Goal: Task Accomplishment & Management: Manage account settings

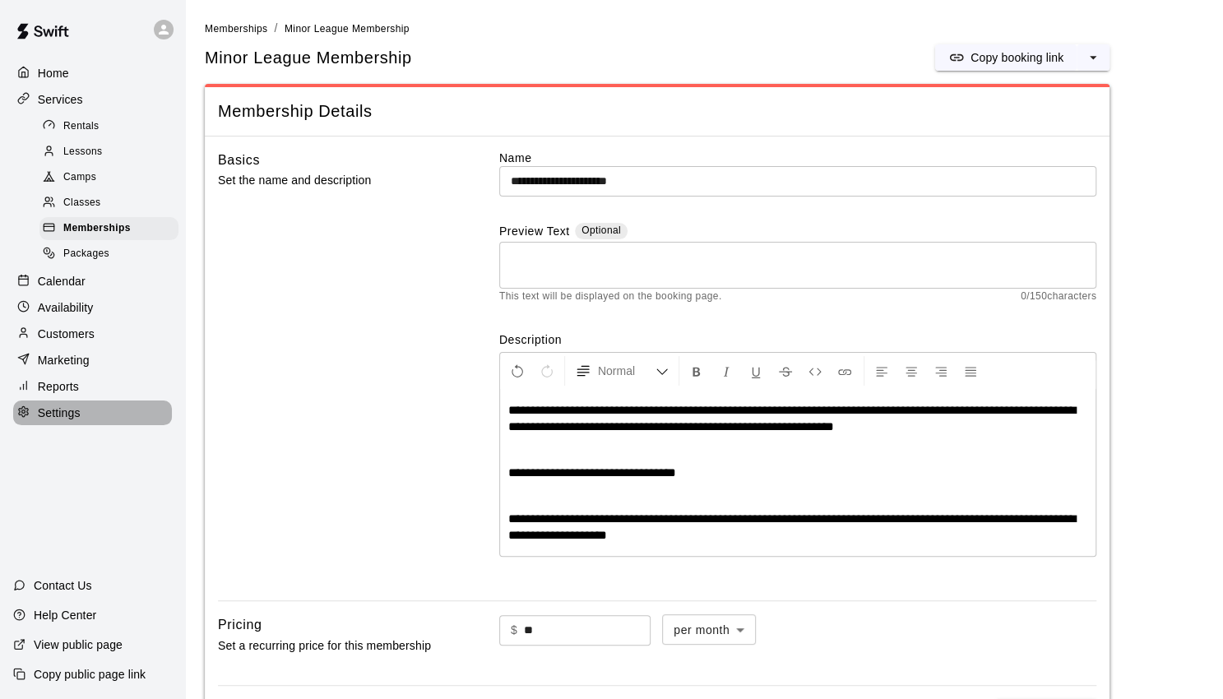
click at [52, 421] on p "Settings" at bounding box center [59, 412] width 43 height 16
select select "**"
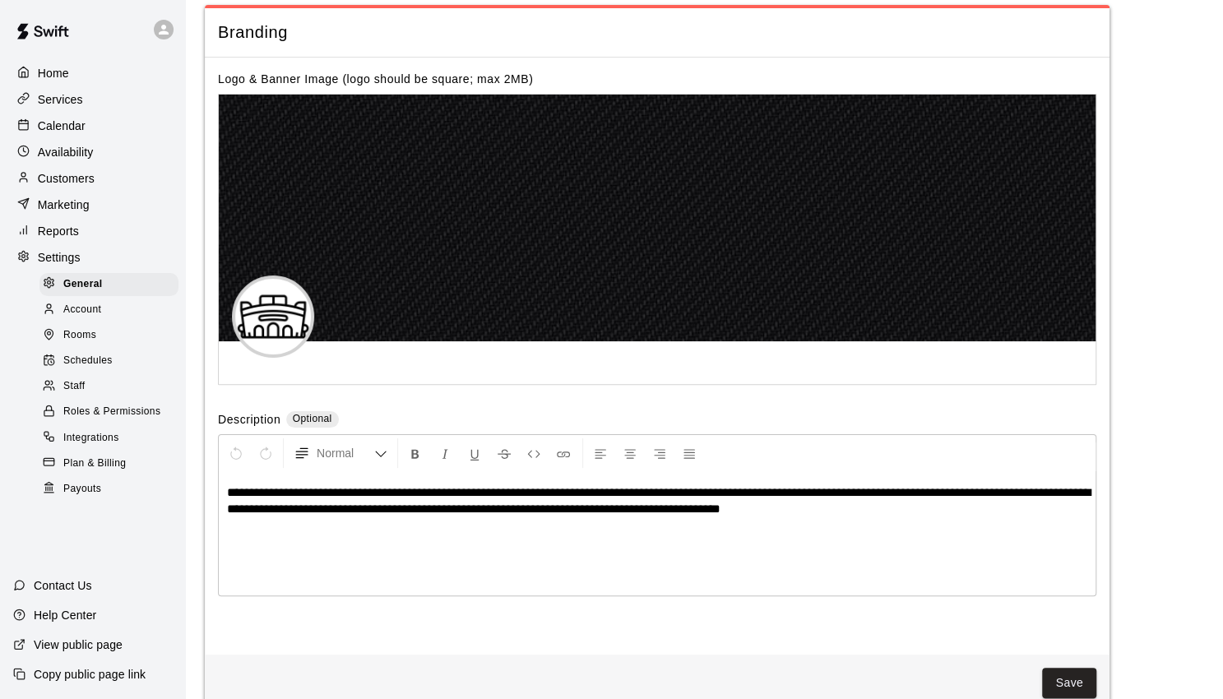
scroll to position [3501, 0]
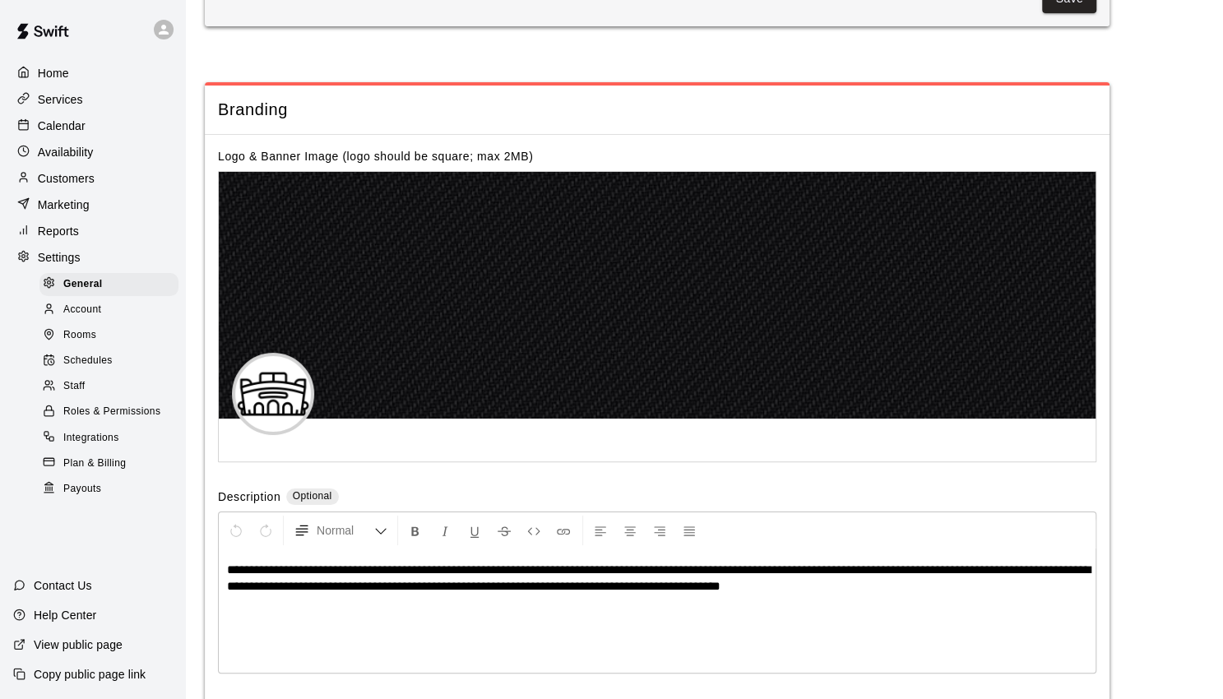
click at [116, 670] on p "Copy public page link" at bounding box center [90, 674] width 112 height 16
click at [78, 649] on p "View public page" at bounding box center [78, 644] width 89 height 16
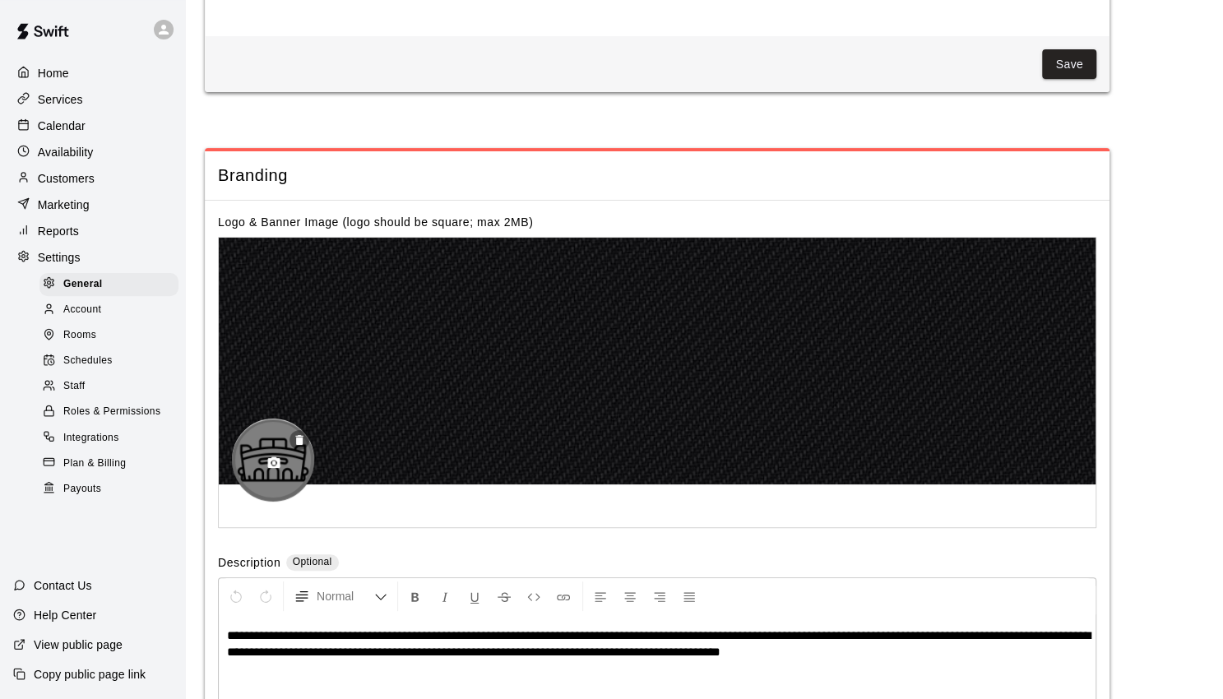
scroll to position [3757, 0]
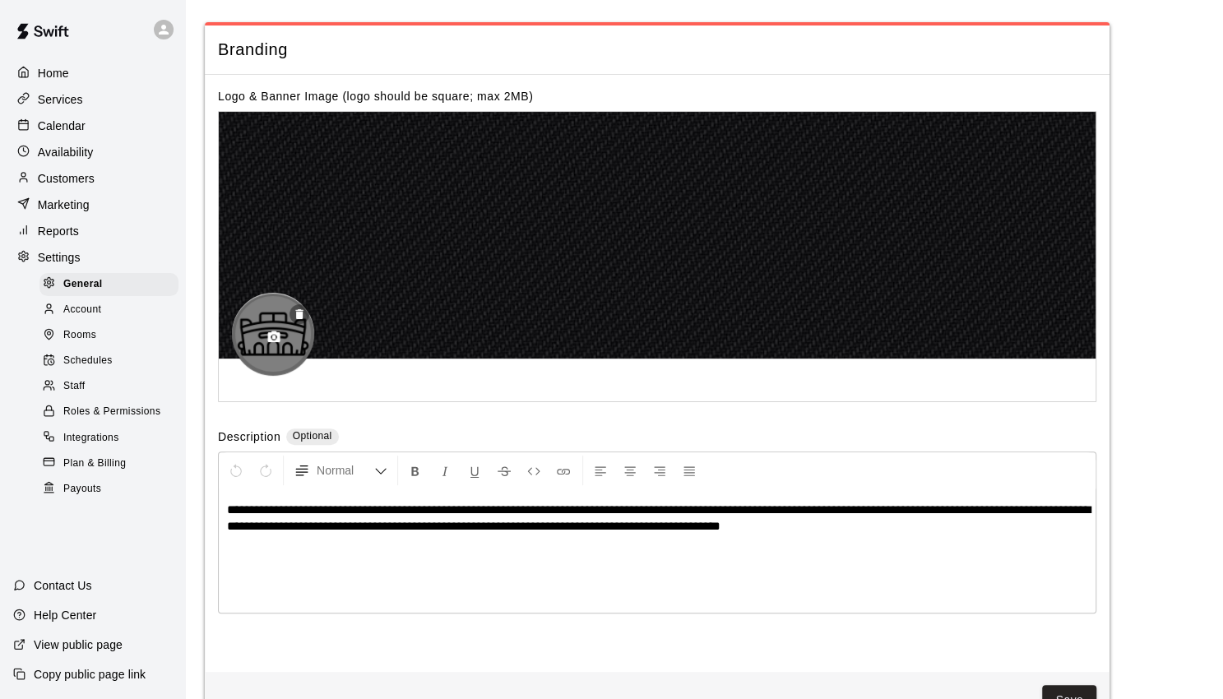
click at [287, 293] on div at bounding box center [273, 334] width 82 height 82
click at [275, 331] on icon "button" at bounding box center [274, 337] width 12 height 12
click at [252, 88] on div "Logo & Banner Image (logo should be square; max 2MB)" at bounding box center [657, 96] width 878 height 16
click at [274, 331] on icon "button" at bounding box center [274, 337] width 12 height 12
click at [277, 331] on icon "button" at bounding box center [274, 337] width 12 height 12
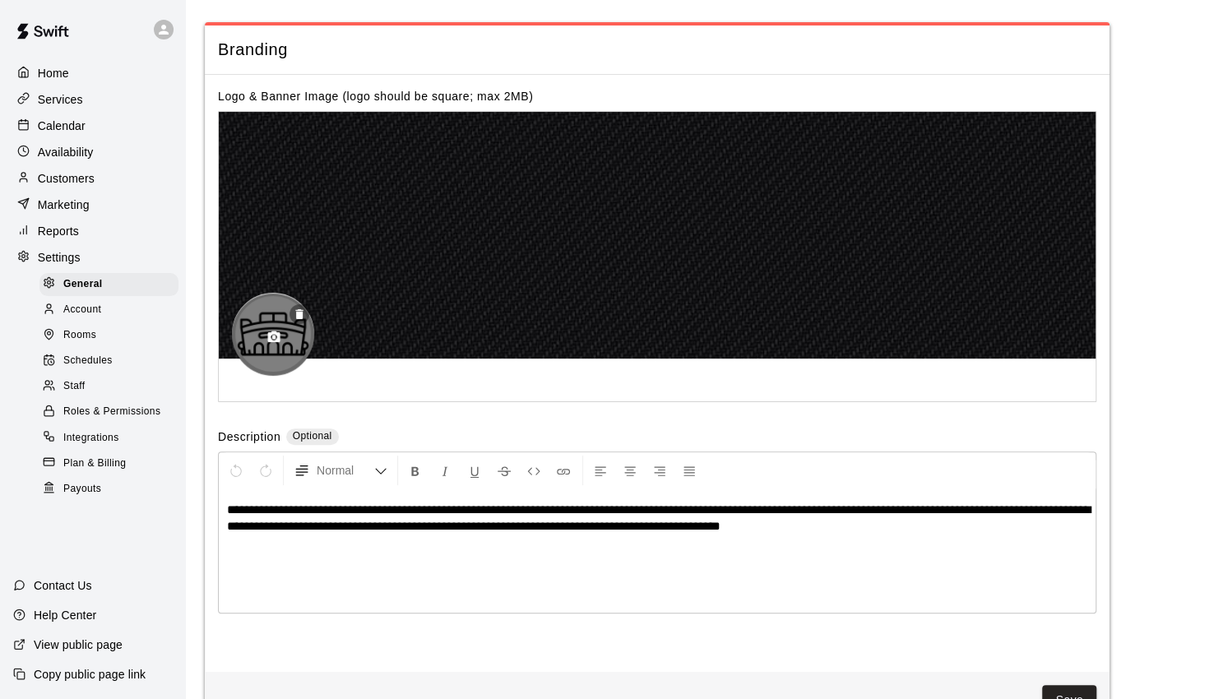
click at [287, 293] on div at bounding box center [273, 334] width 82 height 82
click at [275, 331] on icon "button" at bounding box center [274, 337] width 12 height 12
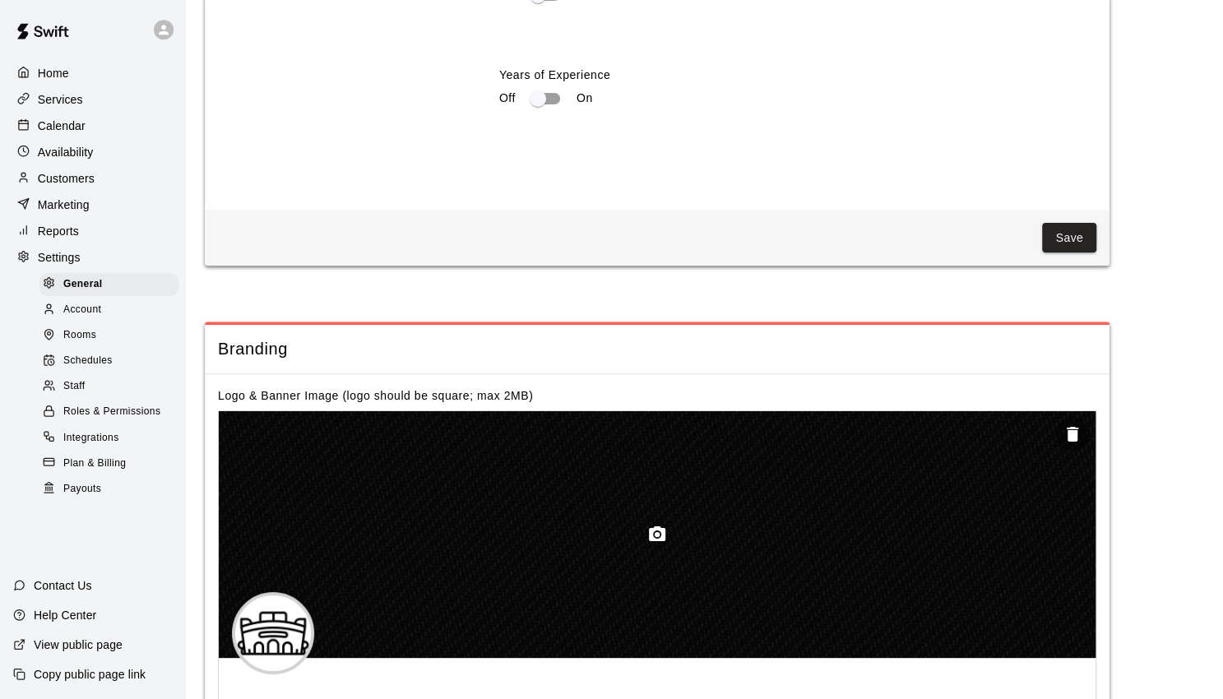
scroll to position [3586, 0]
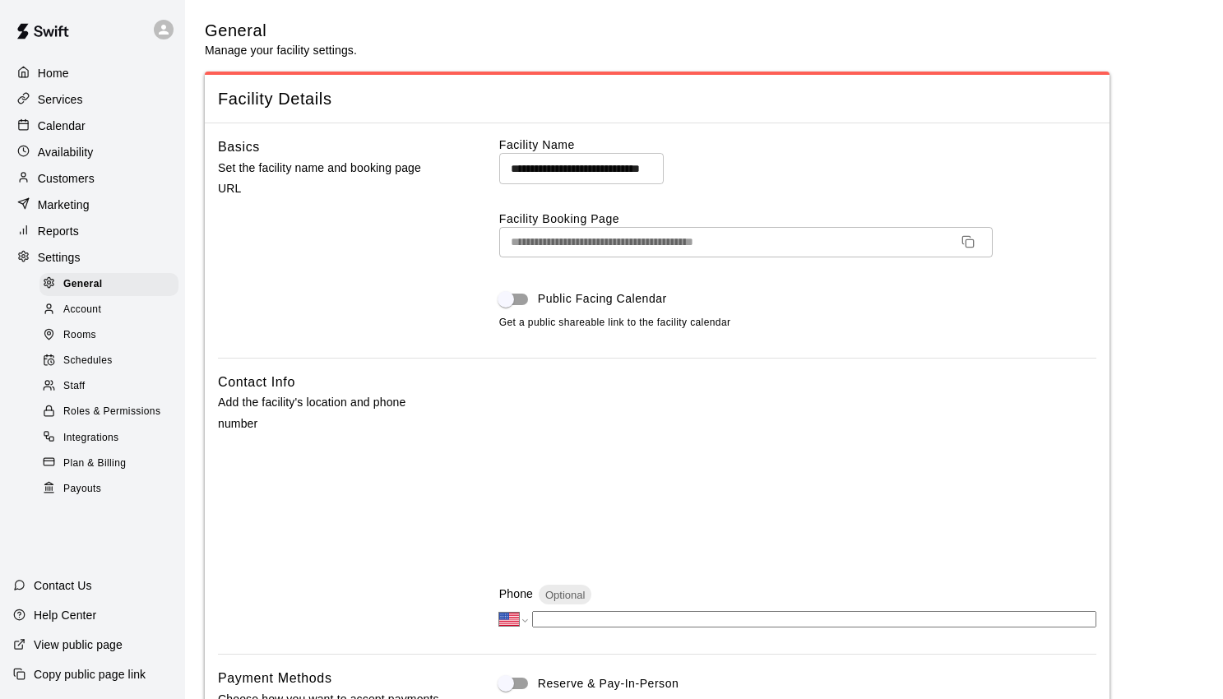
select select "**"
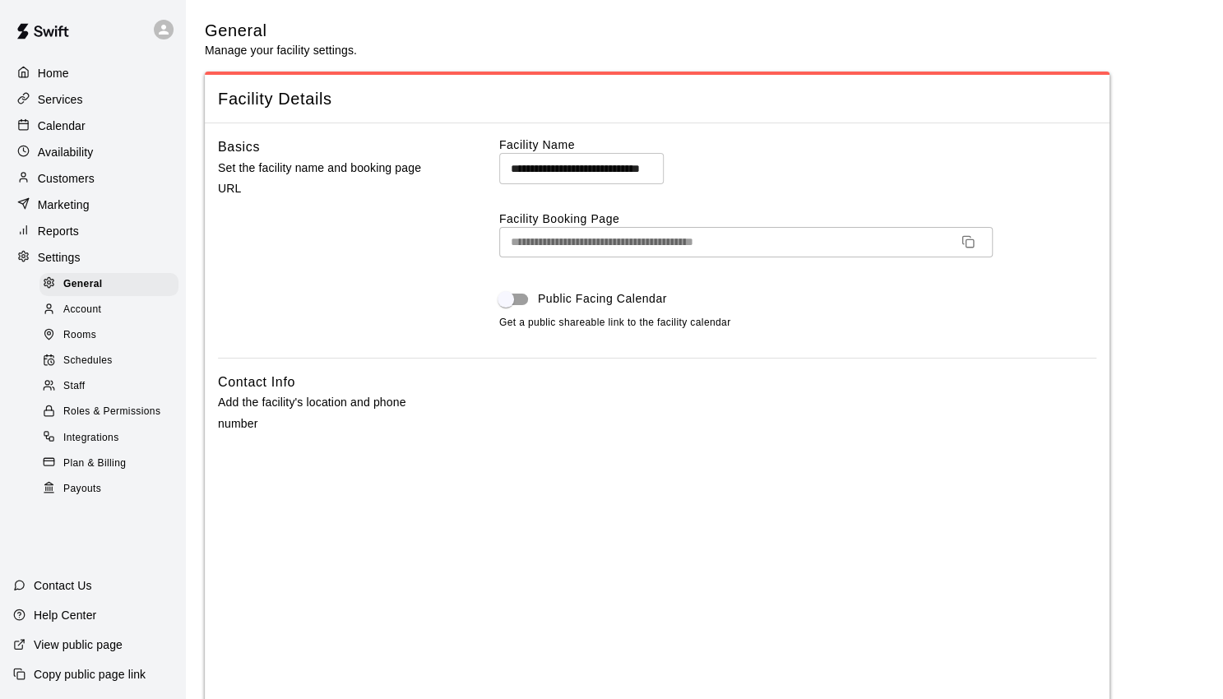
click at [72, 69] on div "Home" at bounding box center [92, 73] width 159 height 25
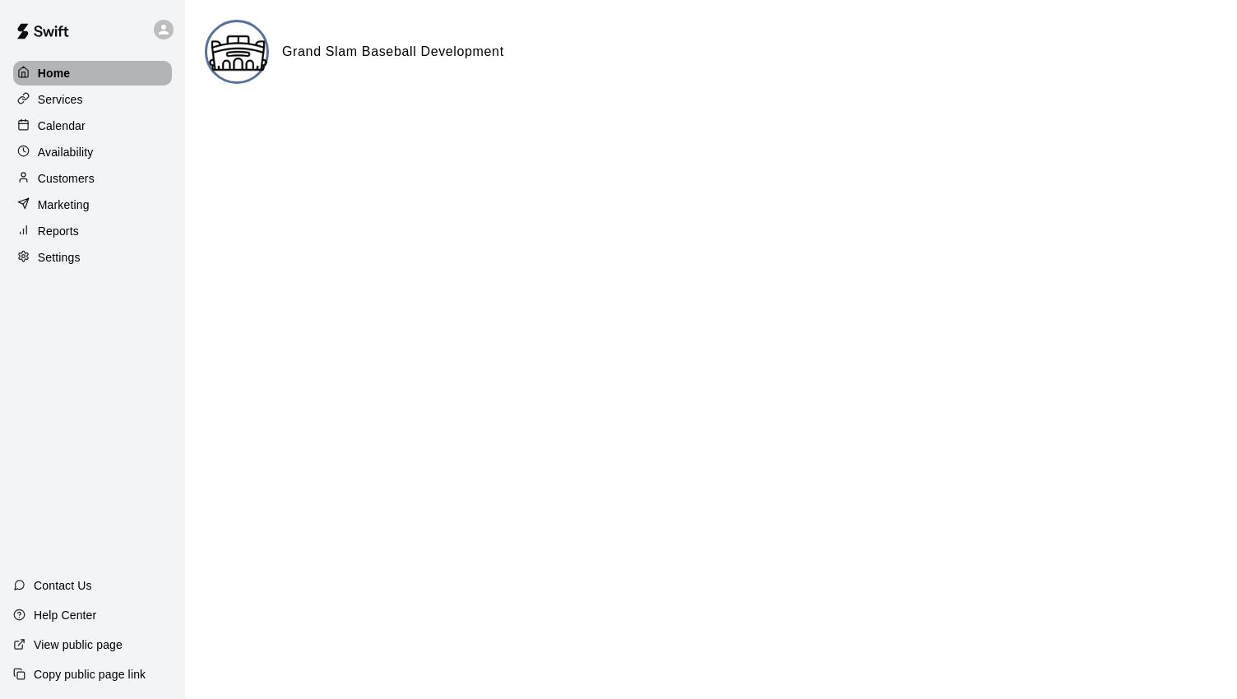
click at [67, 70] on p "Home" at bounding box center [54, 73] width 33 height 16
click at [63, 266] on p "Settings" at bounding box center [59, 257] width 43 height 16
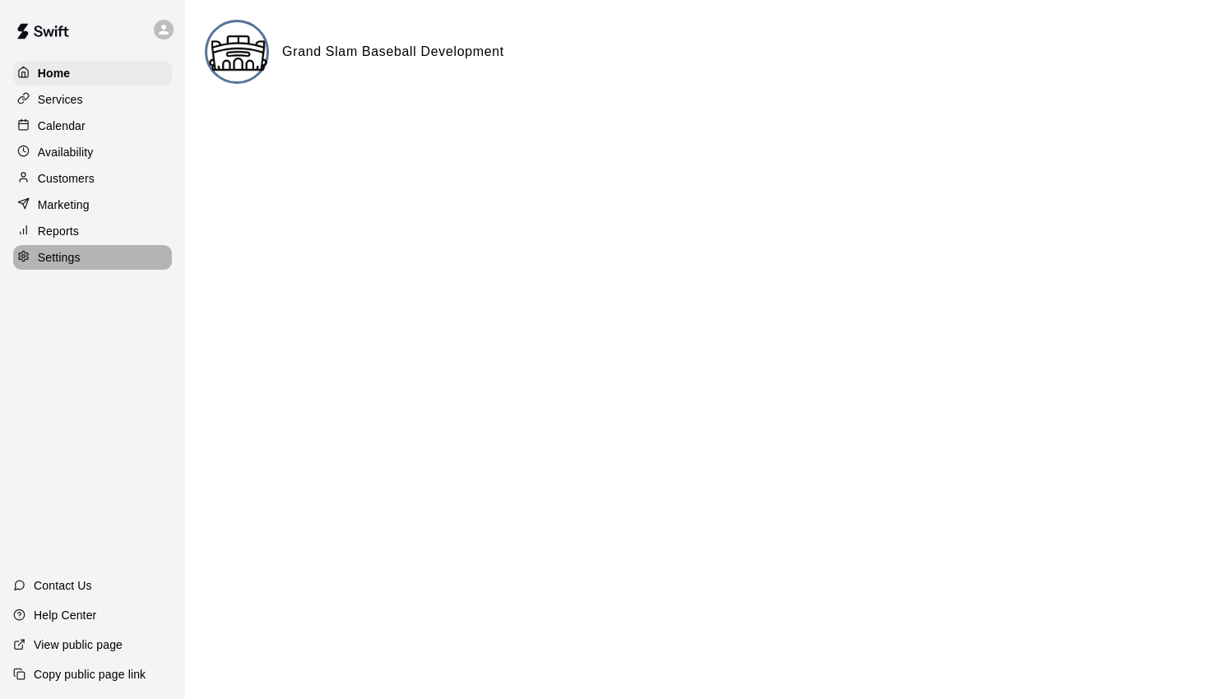
select select "**"
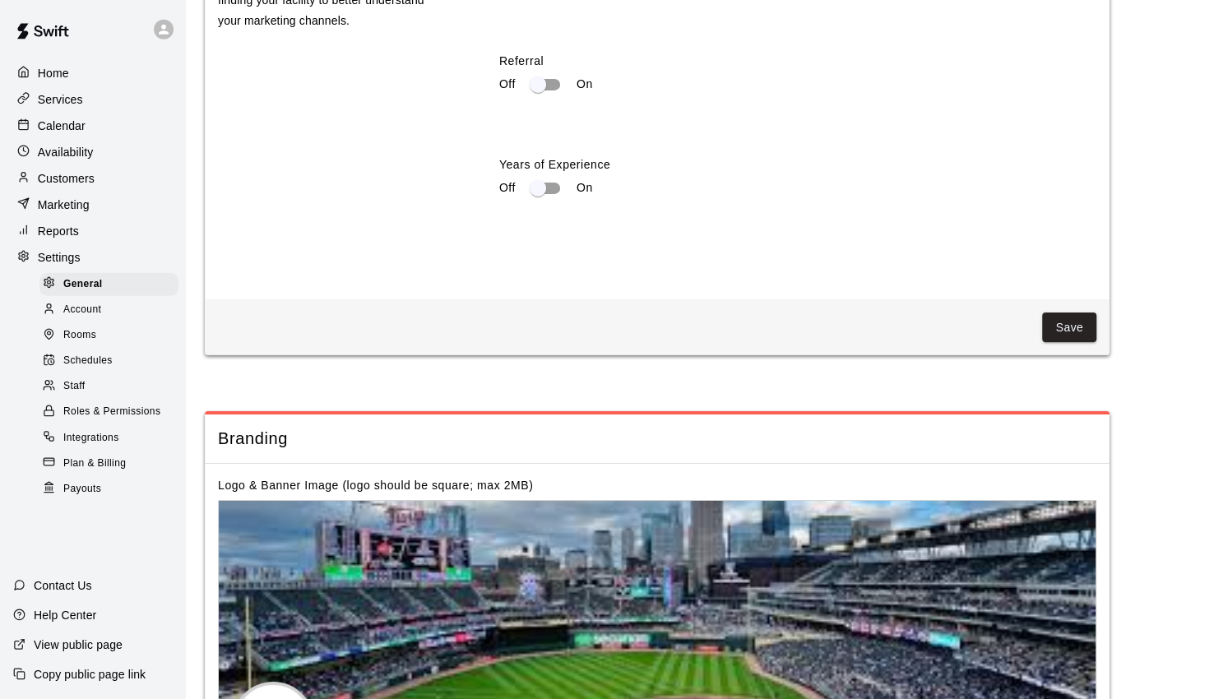
scroll to position [3331, 0]
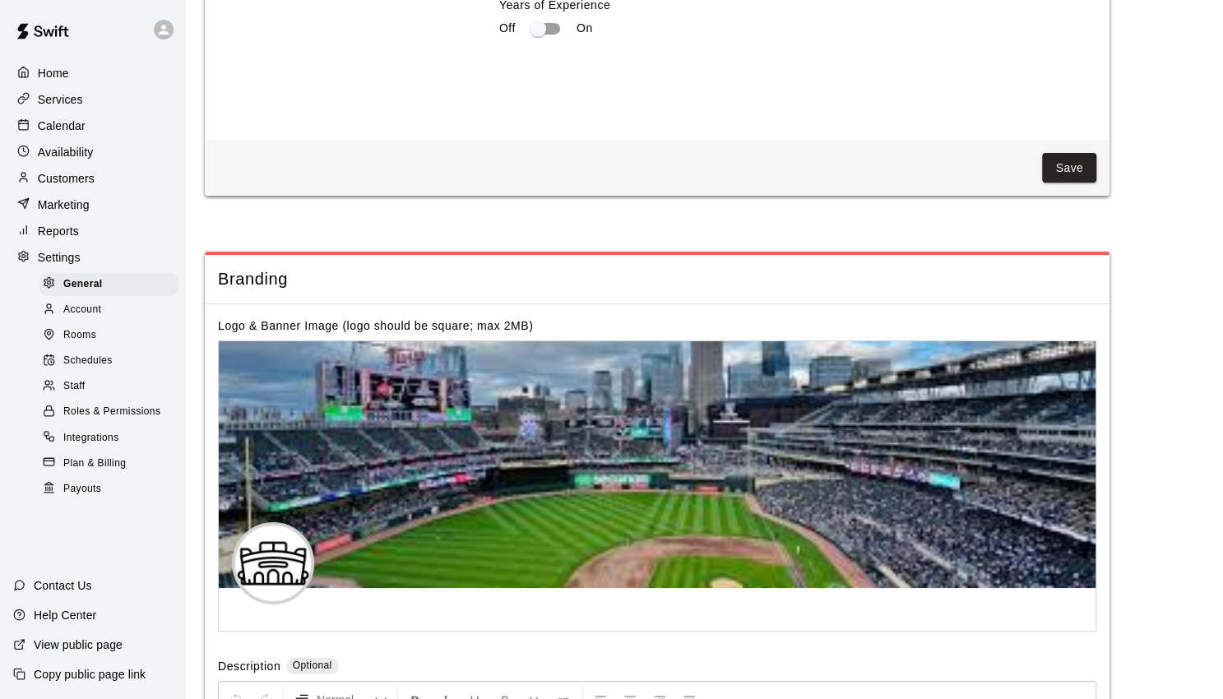
click at [86, 644] on p "View public page" at bounding box center [78, 644] width 89 height 16
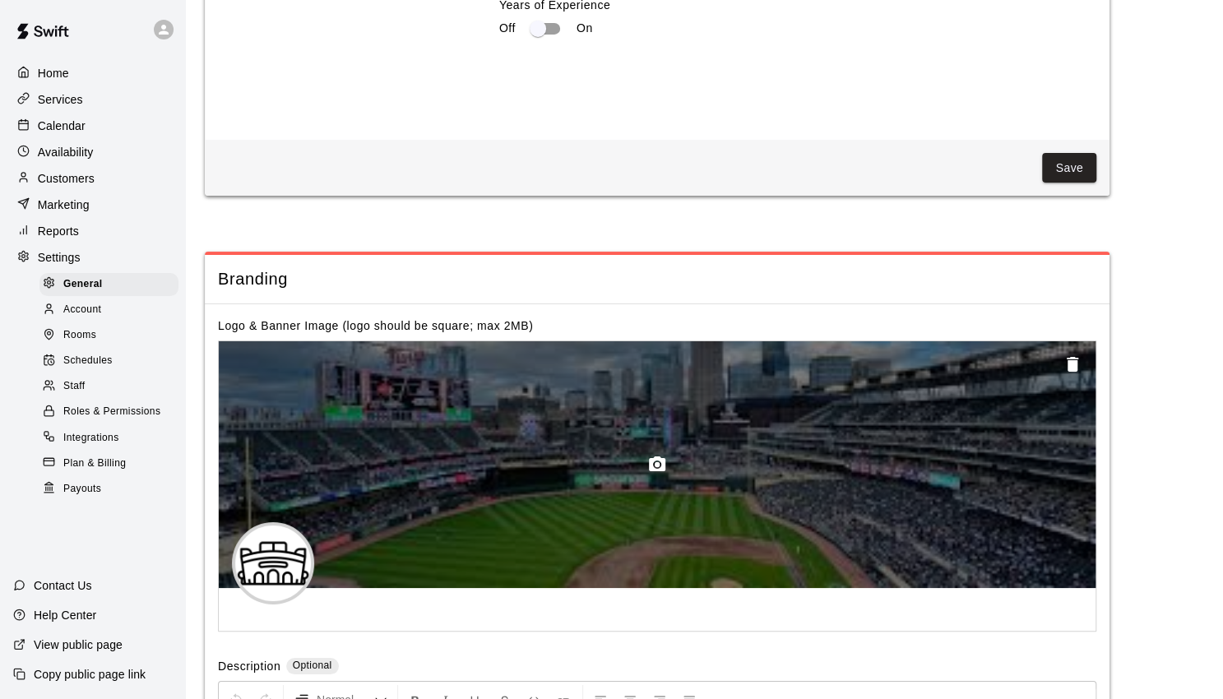
click at [1070, 357] on icon "button" at bounding box center [1072, 364] width 12 height 15
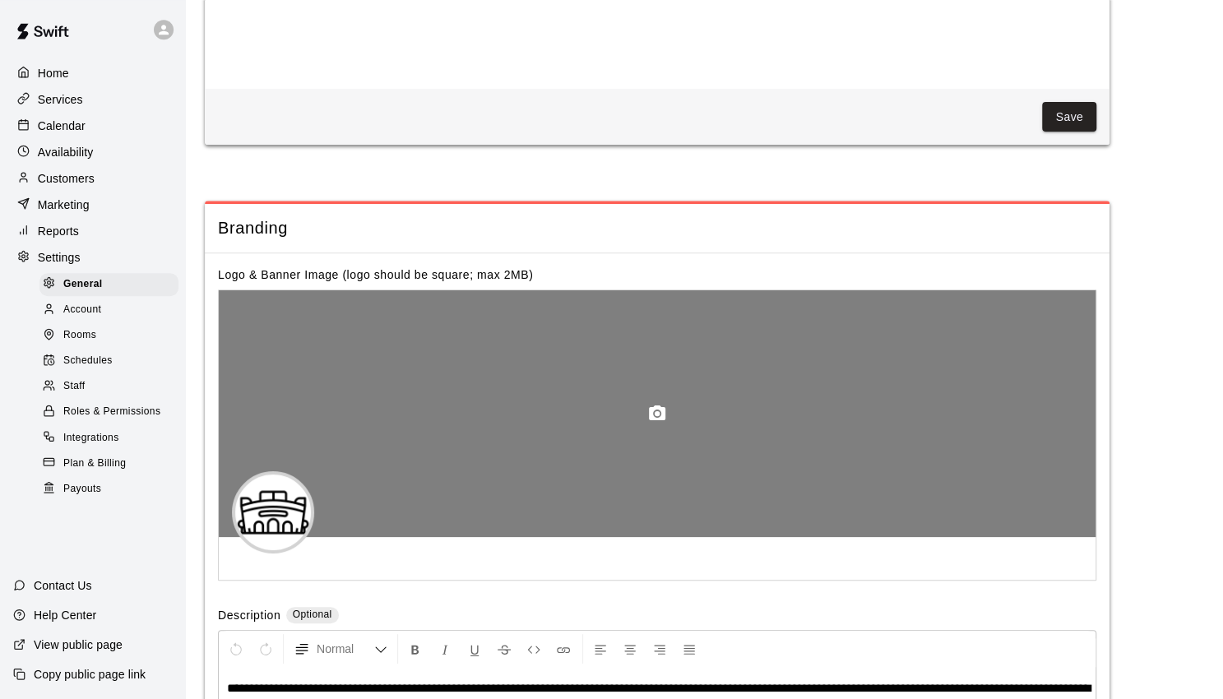
scroll to position [3588, 0]
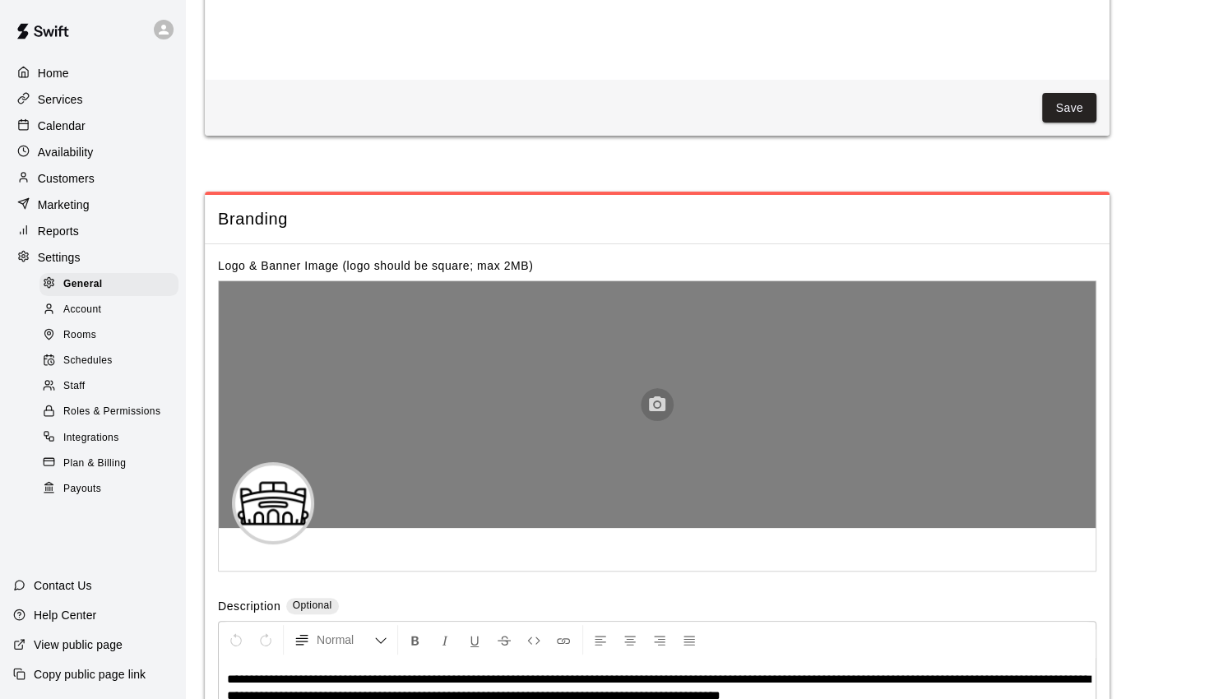
click at [659, 395] on icon "button" at bounding box center [657, 405] width 20 height 20
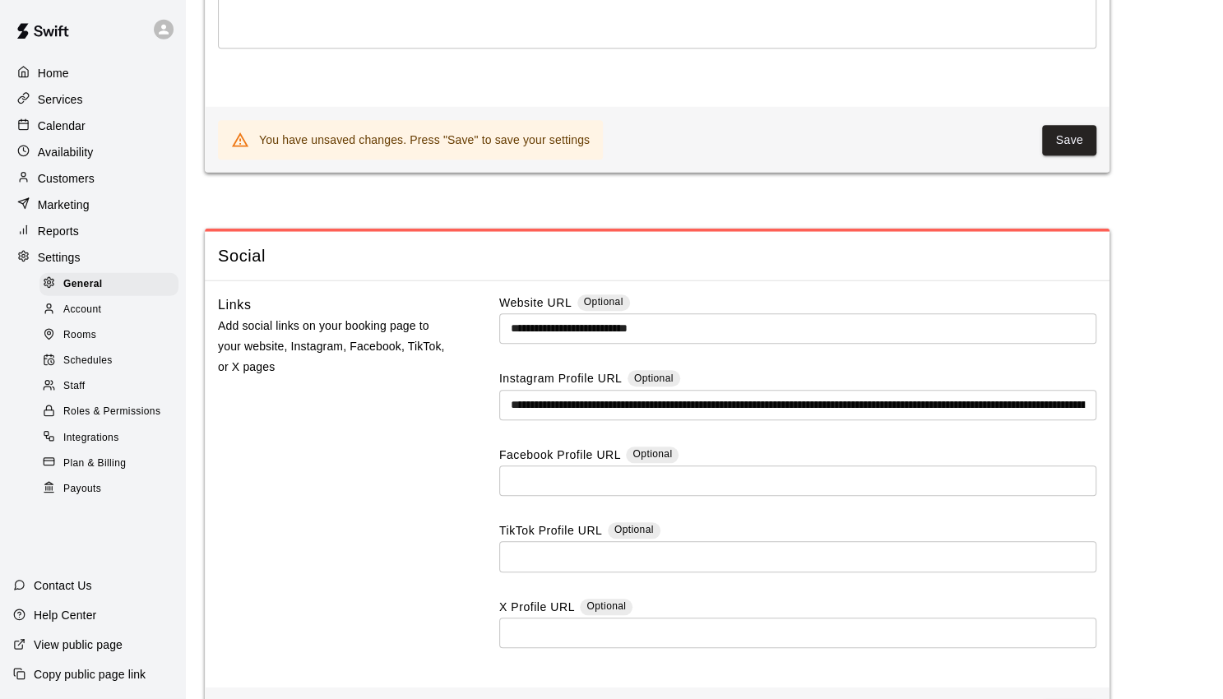
scroll to position [4326, 0]
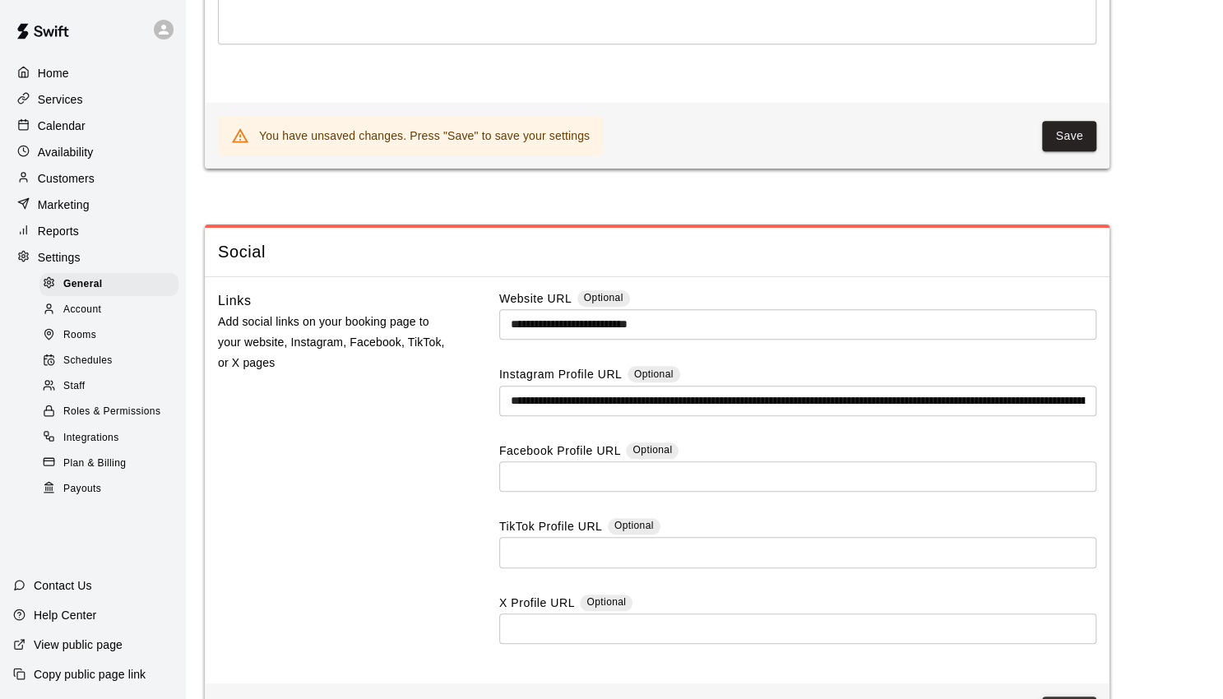
click at [1079, 696] on button "Save" at bounding box center [1069, 711] width 54 height 30
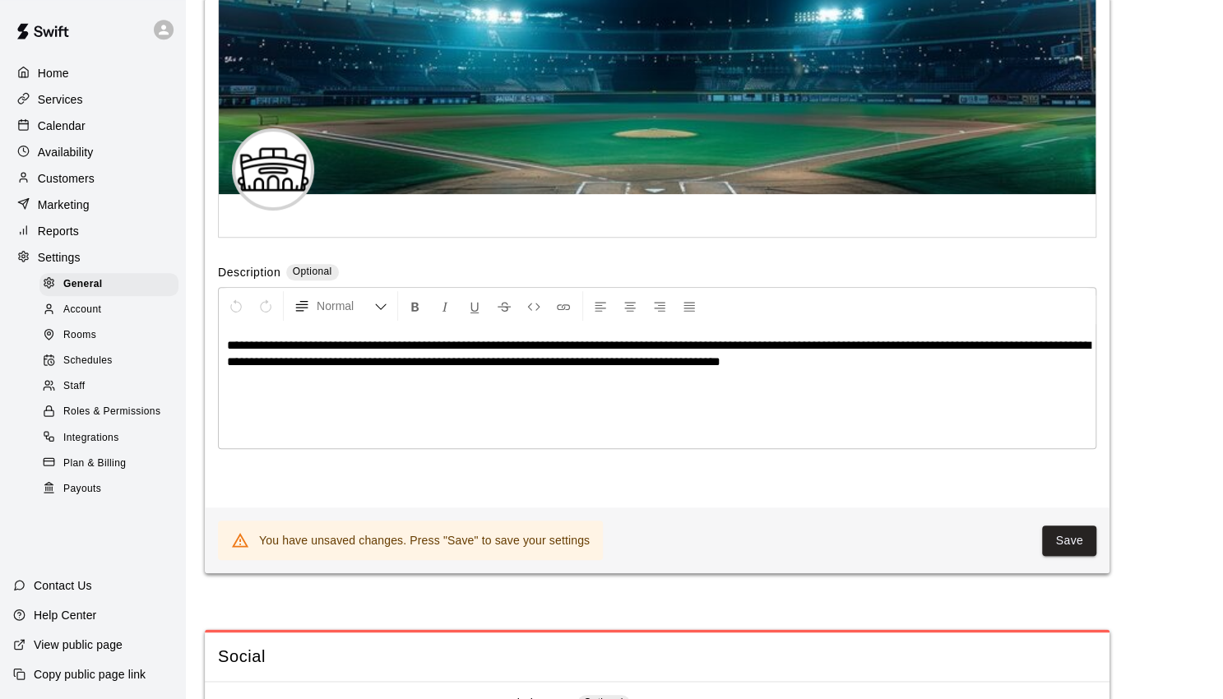
scroll to position [3899, 0]
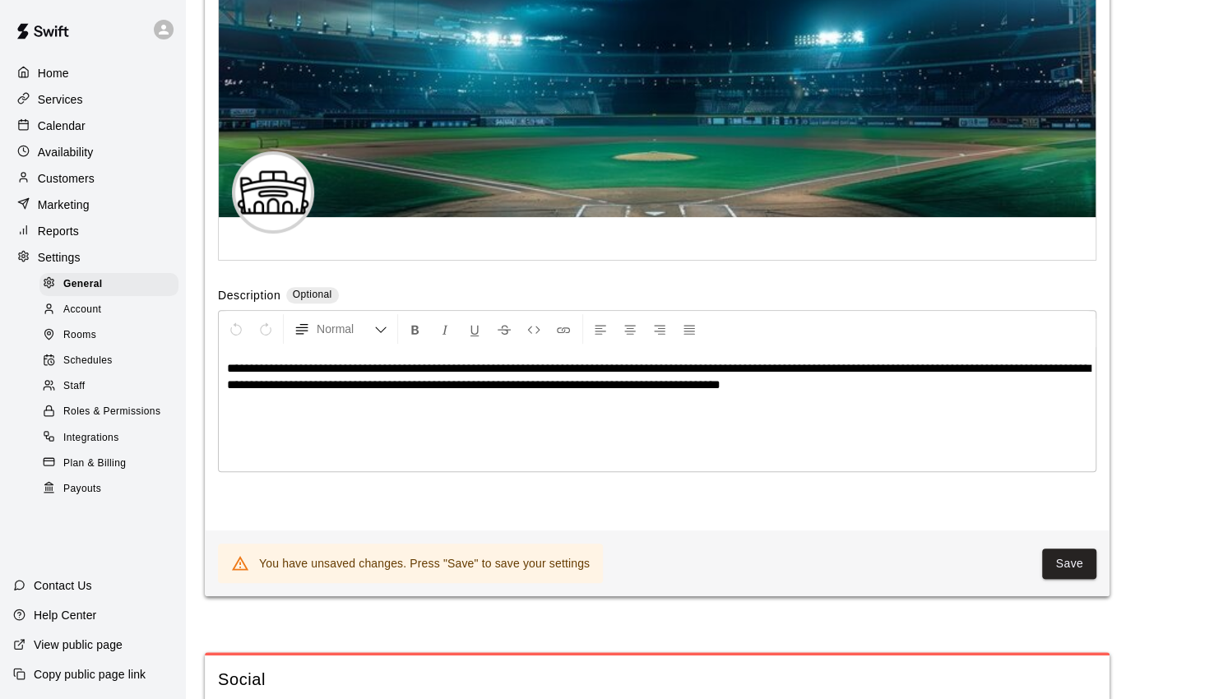
click at [81, 643] on p "View public page" at bounding box center [78, 644] width 89 height 16
click at [1055, 548] on button "Save" at bounding box center [1069, 563] width 54 height 30
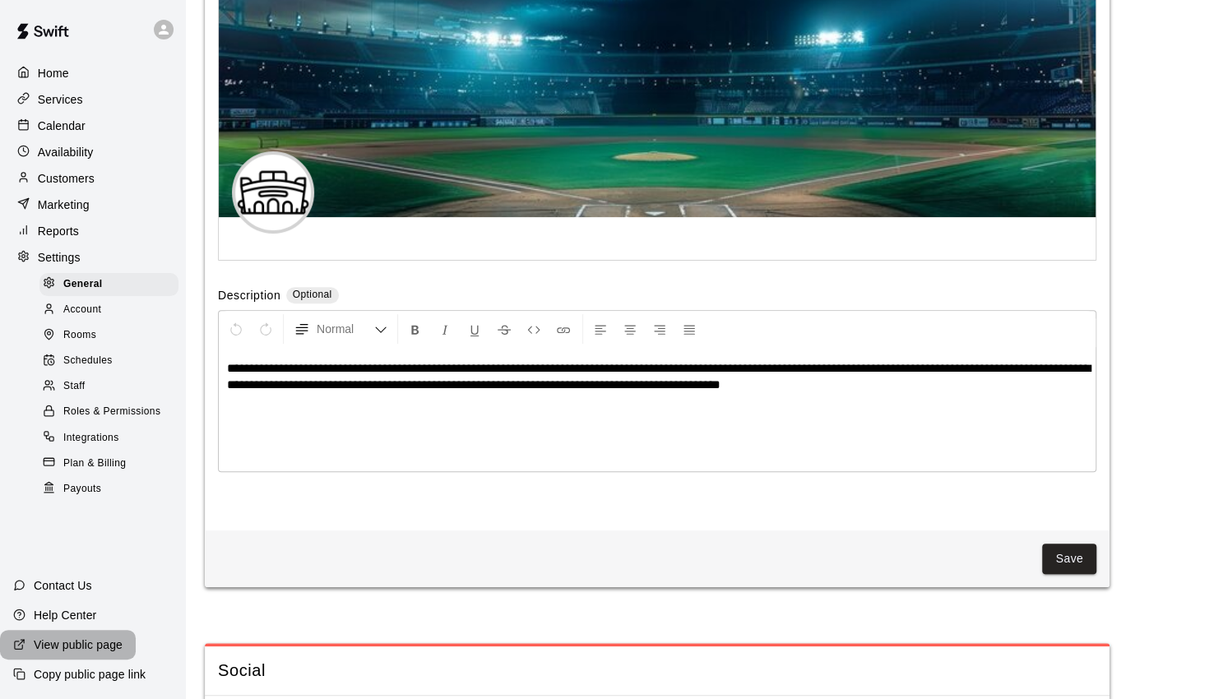
click at [104, 649] on p "View public page" at bounding box center [78, 644] width 89 height 16
click at [62, 114] on div "Home Services Calendar Availability Customers Marketing Reports Settings Genera…" at bounding box center [92, 280] width 185 height 442
click at [68, 105] on p "Services" at bounding box center [60, 99] width 45 height 16
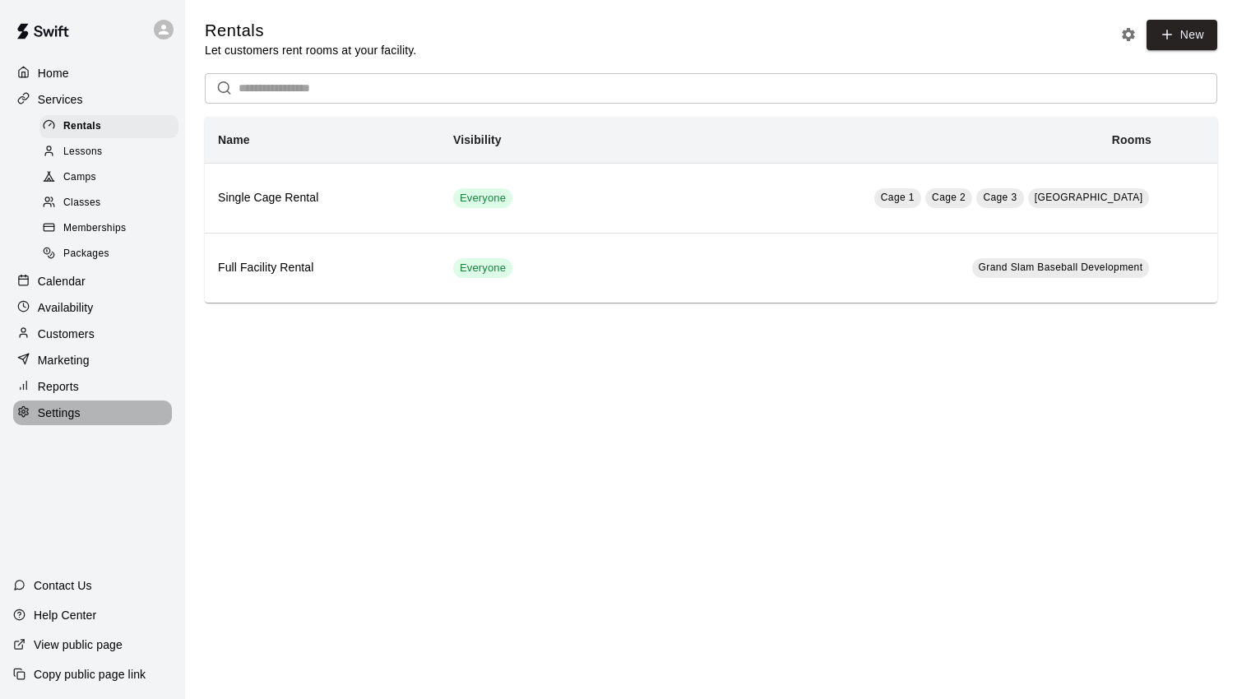
click at [67, 420] on div "Settings" at bounding box center [92, 412] width 159 height 25
select select "**"
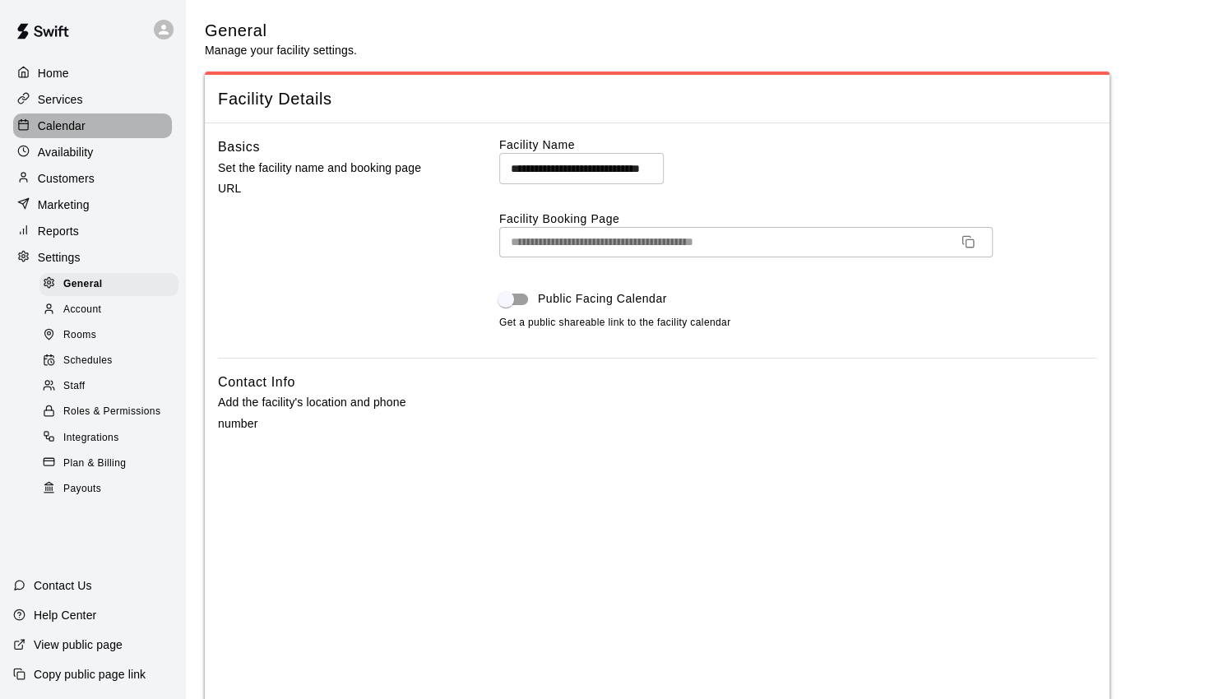
click at [104, 128] on div "Calendar" at bounding box center [92, 125] width 159 height 25
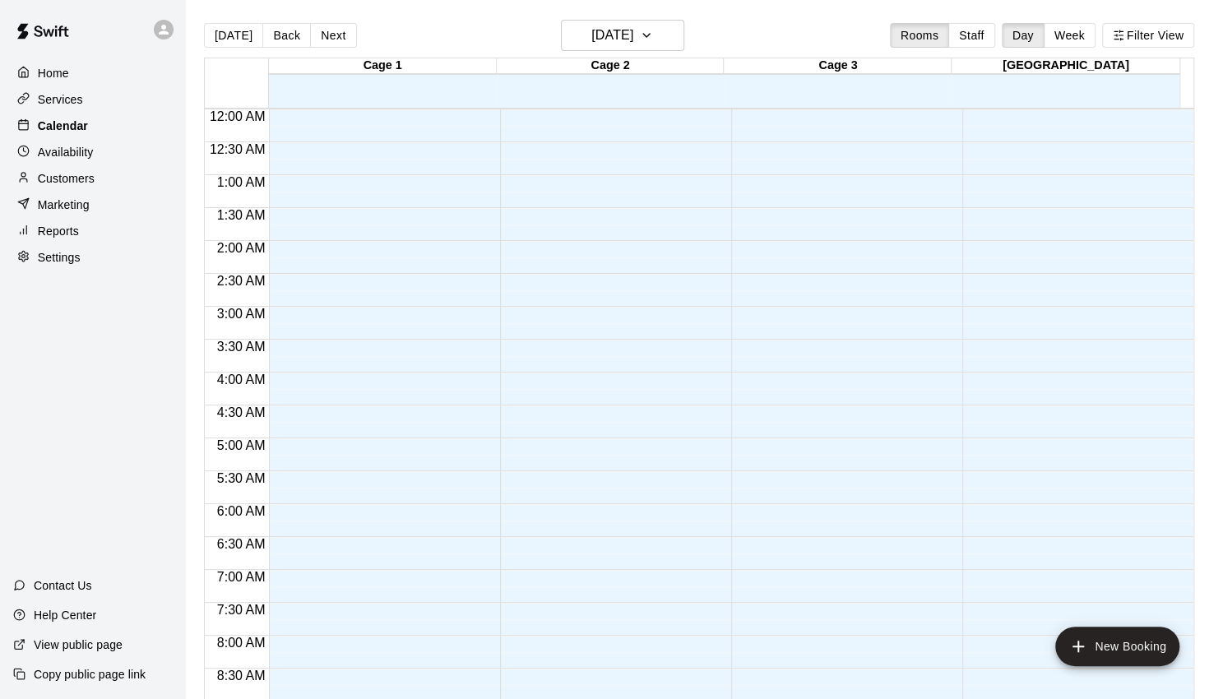
scroll to position [860, 0]
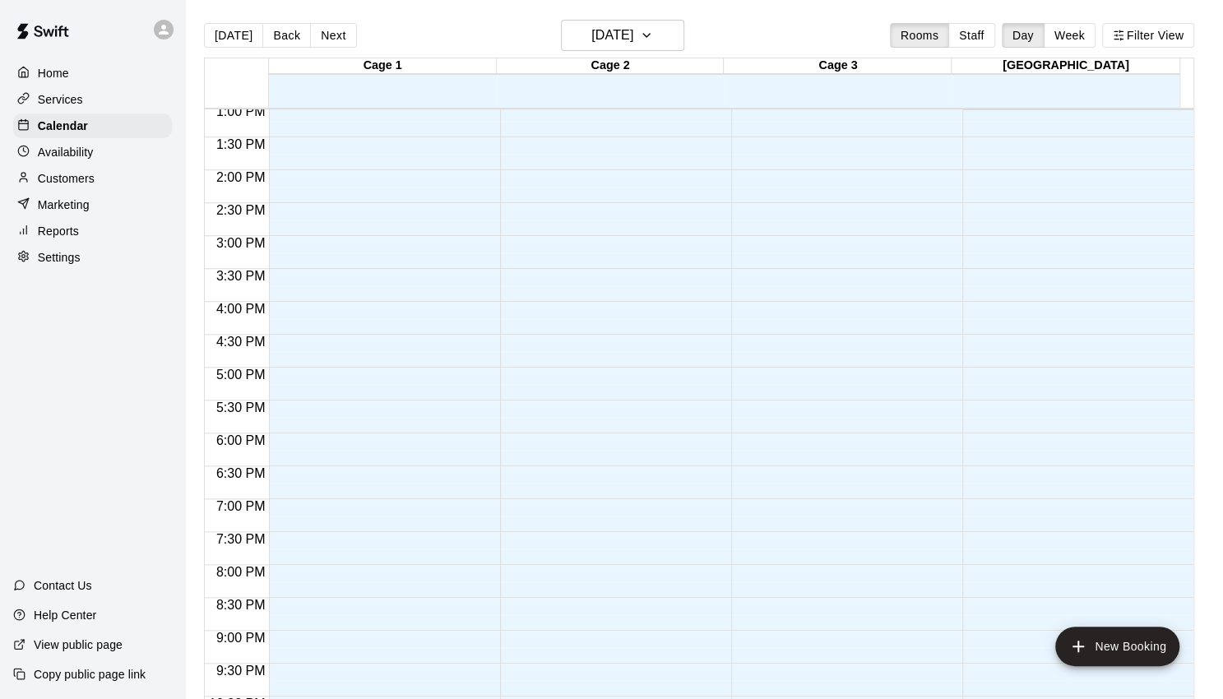
click at [99, 98] on div "Services" at bounding box center [92, 99] width 159 height 25
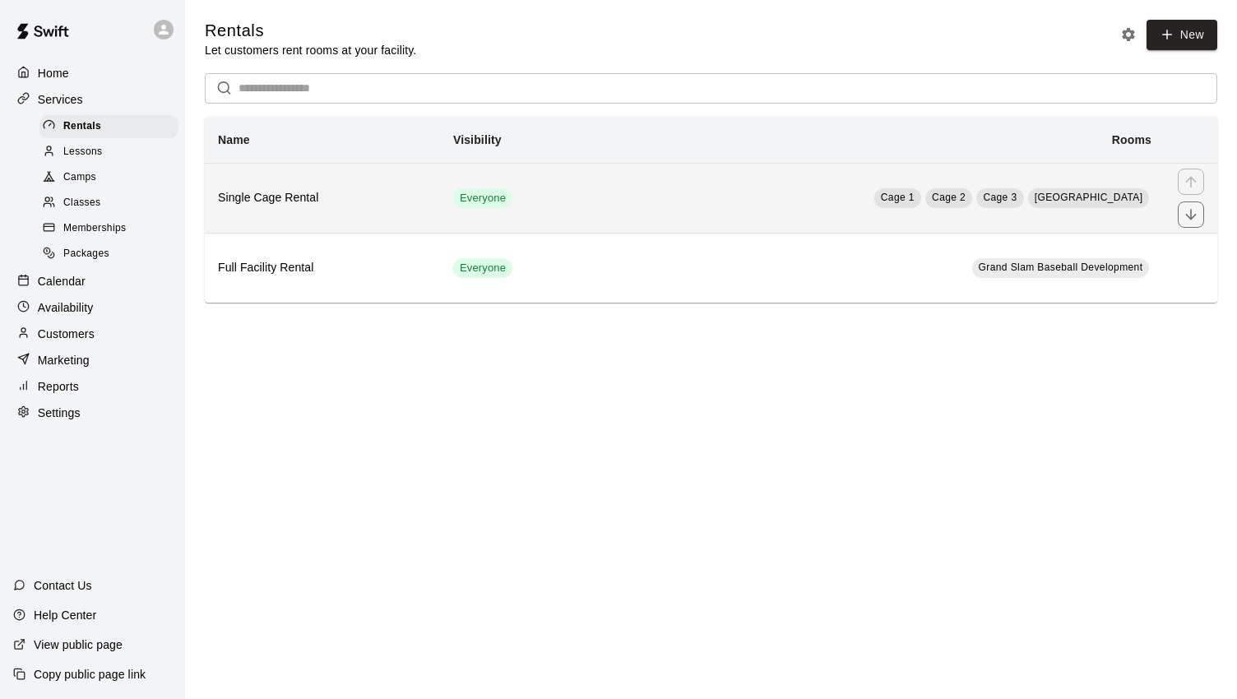
click at [282, 222] on th "Single Cage Rental" at bounding box center [322, 198] width 235 height 70
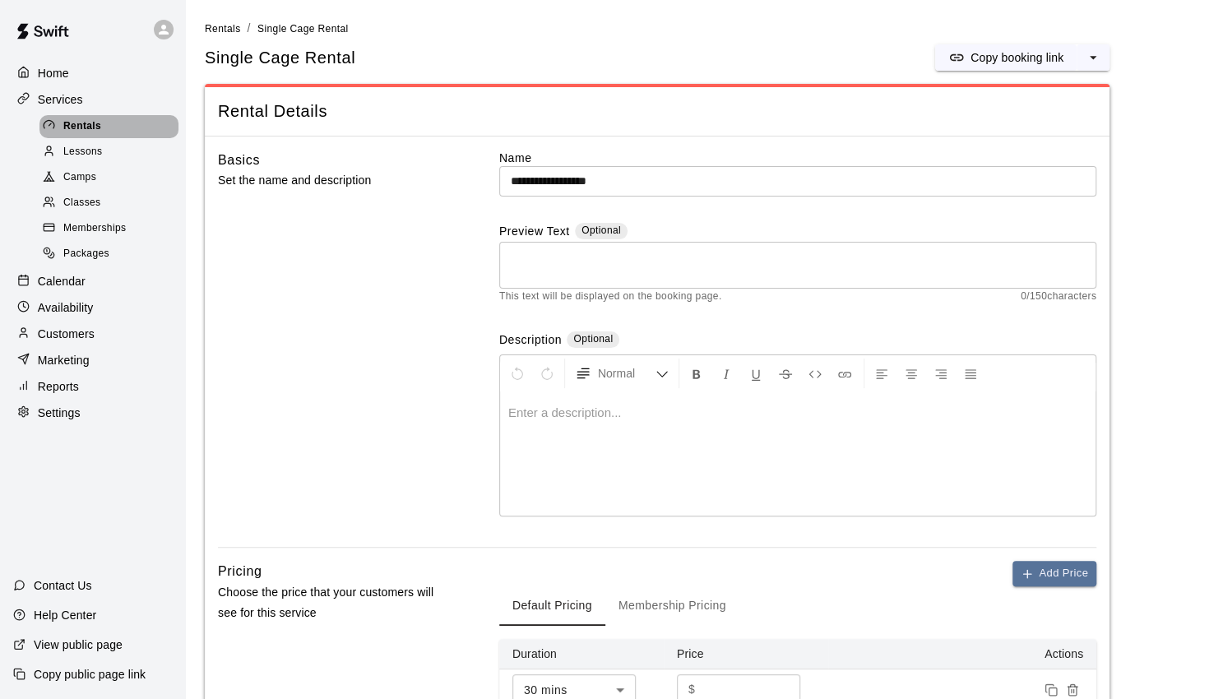
click at [101, 138] on div "Rentals" at bounding box center [108, 126] width 139 height 23
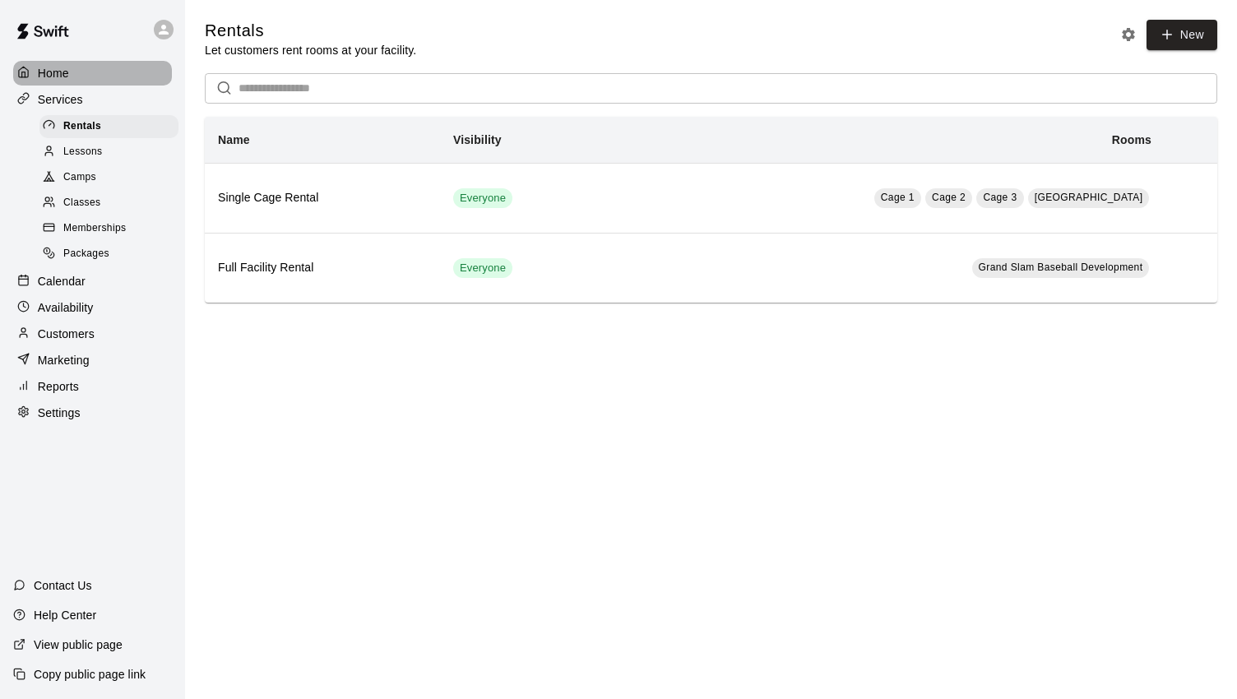
click at [48, 72] on p "Home" at bounding box center [53, 73] width 31 height 16
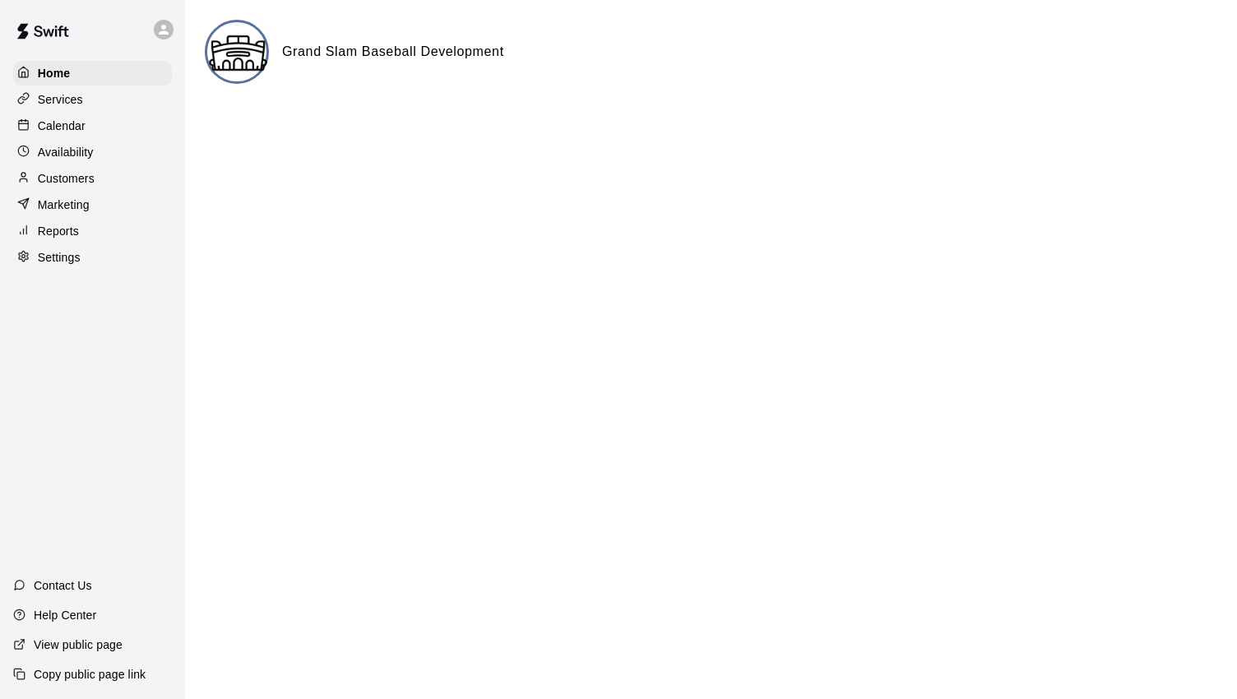
click at [69, 182] on p "Customers" at bounding box center [66, 178] width 57 height 16
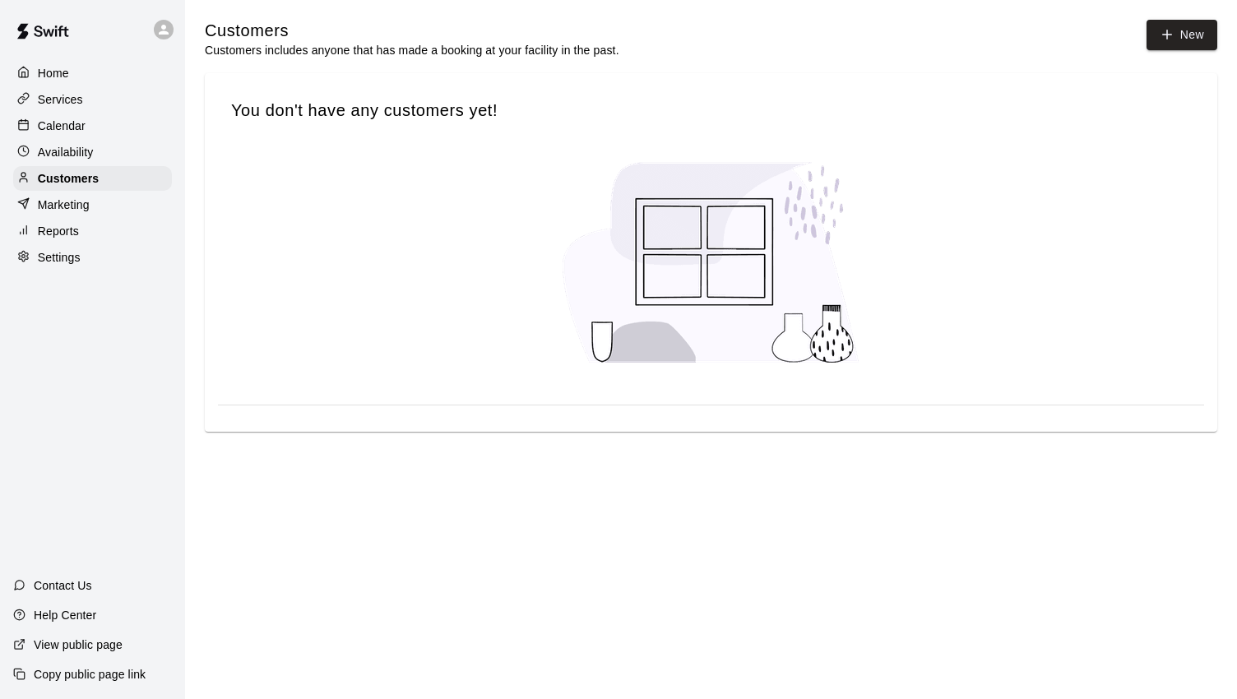
click at [75, 90] on div "Services" at bounding box center [92, 99] width 159 height 25
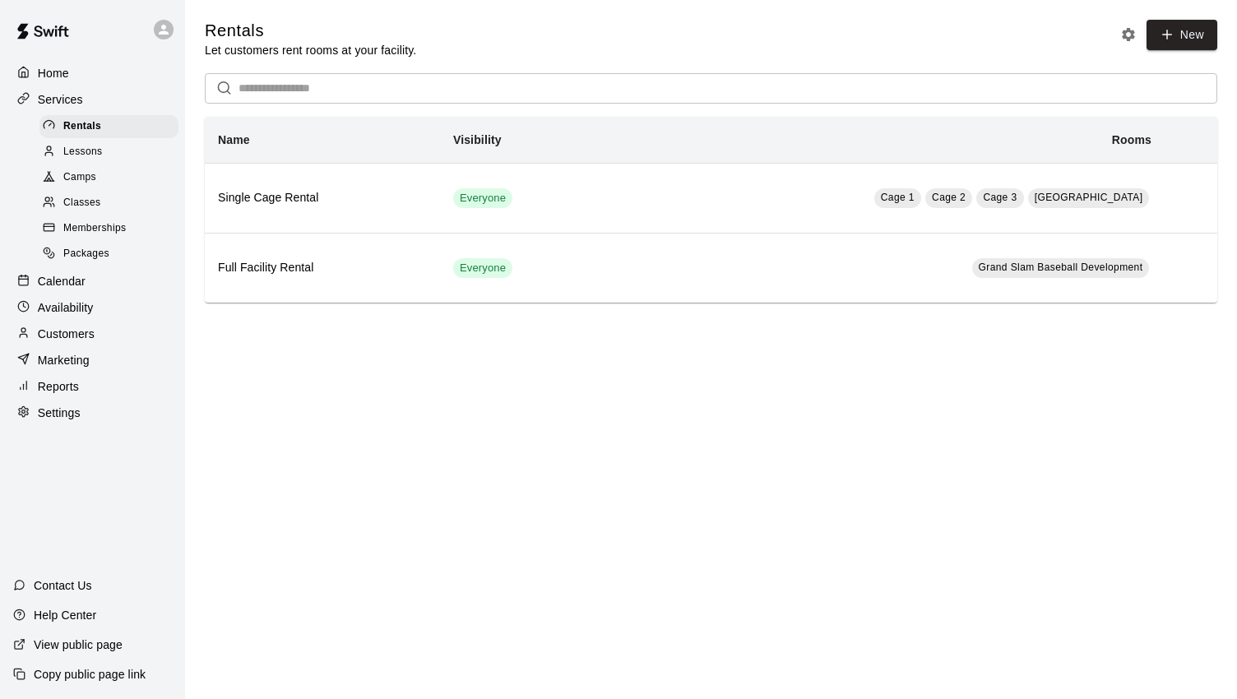
click at [73, 81] on div "Home" at bounding box center [92, 73] width 159 height 25
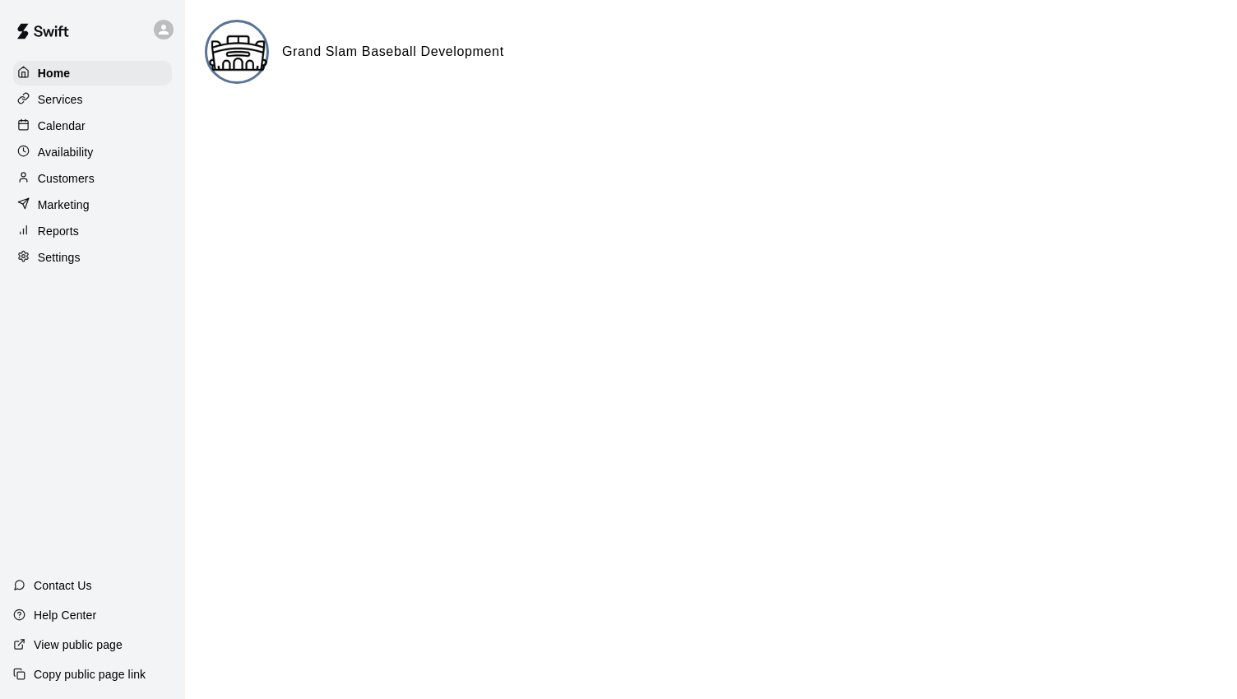
click at [78, 667] on p "Copy public page link" at bounding box center [90, 674] width 112 height 16
click at [99, 182] on div "Customers" at bounding box center [92, 178] width 159 height 25
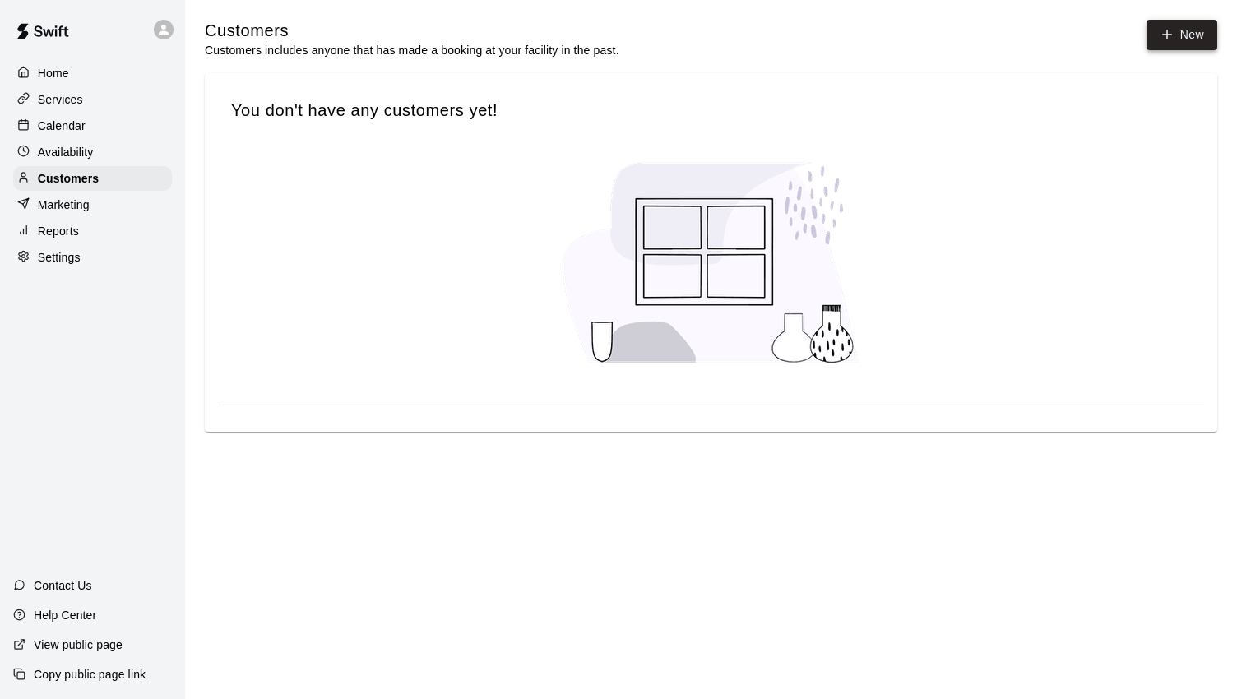
click at [1183, 44] on link "New" at bounding box center [1181, 35] width 71 height 30
select select "**"
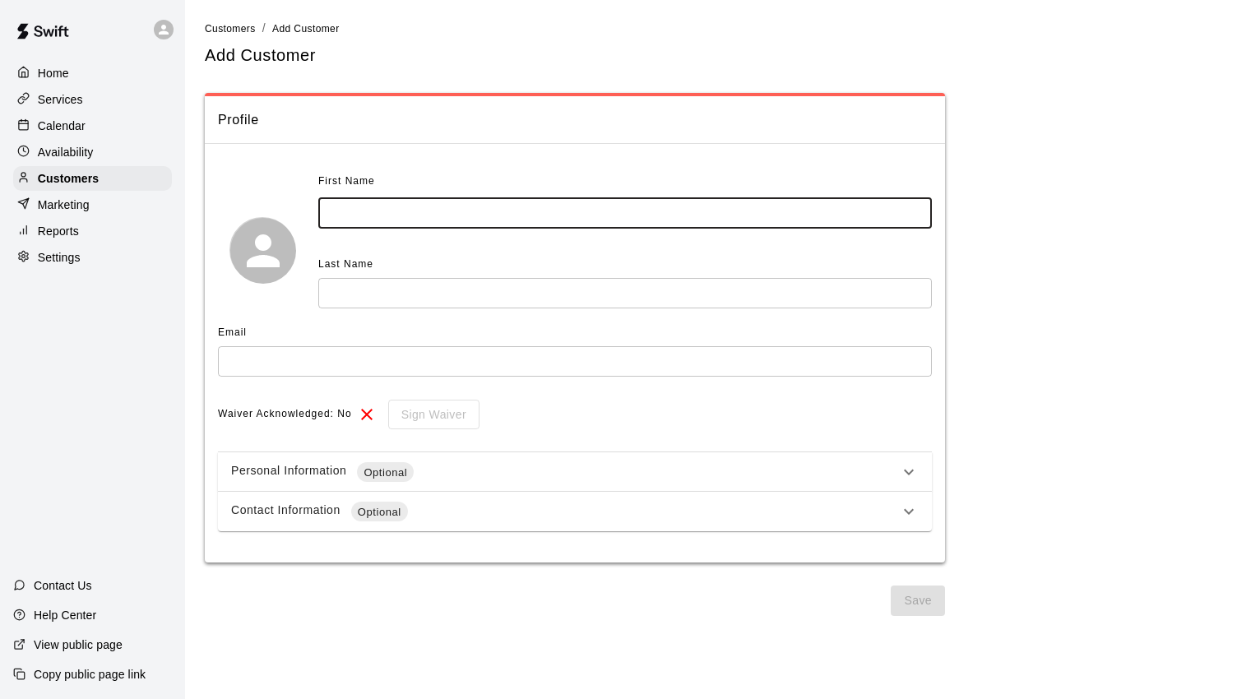
click at [501, 220] on input "text" at bounding box center [624, 213] width 613 height 30
type input "********"
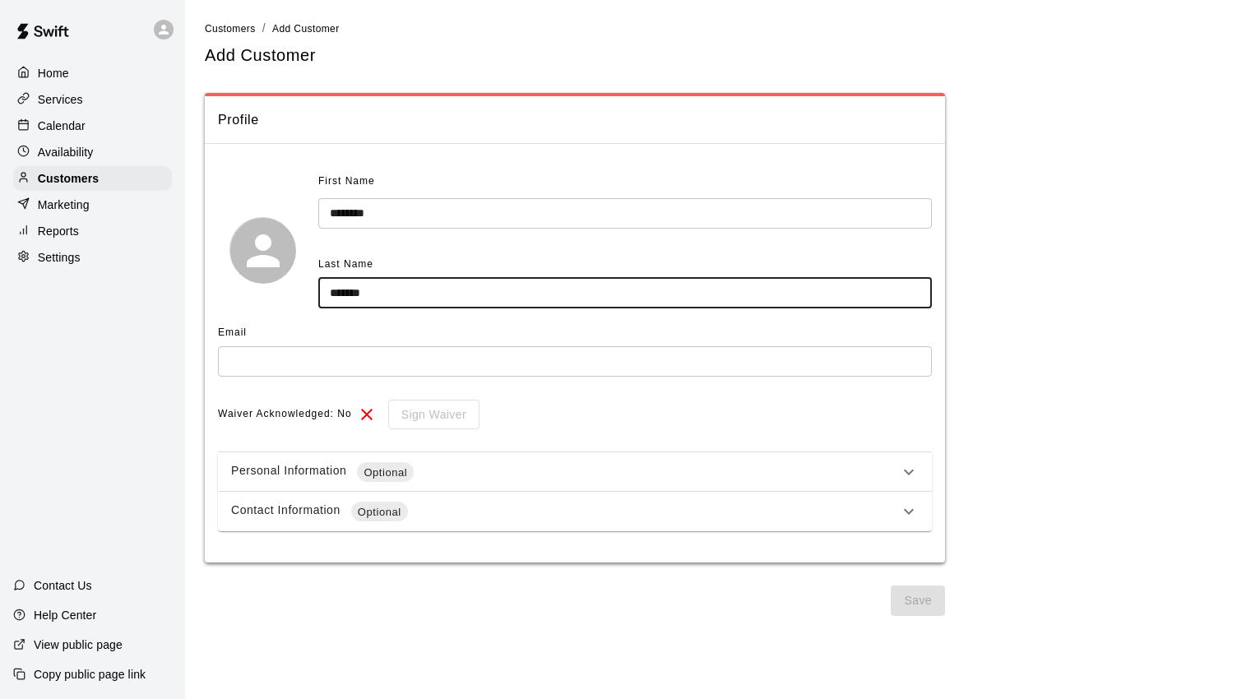
type input "*******"
click at [436, 354] on input "text" at bounding box center [575, 361] width 714 height 30
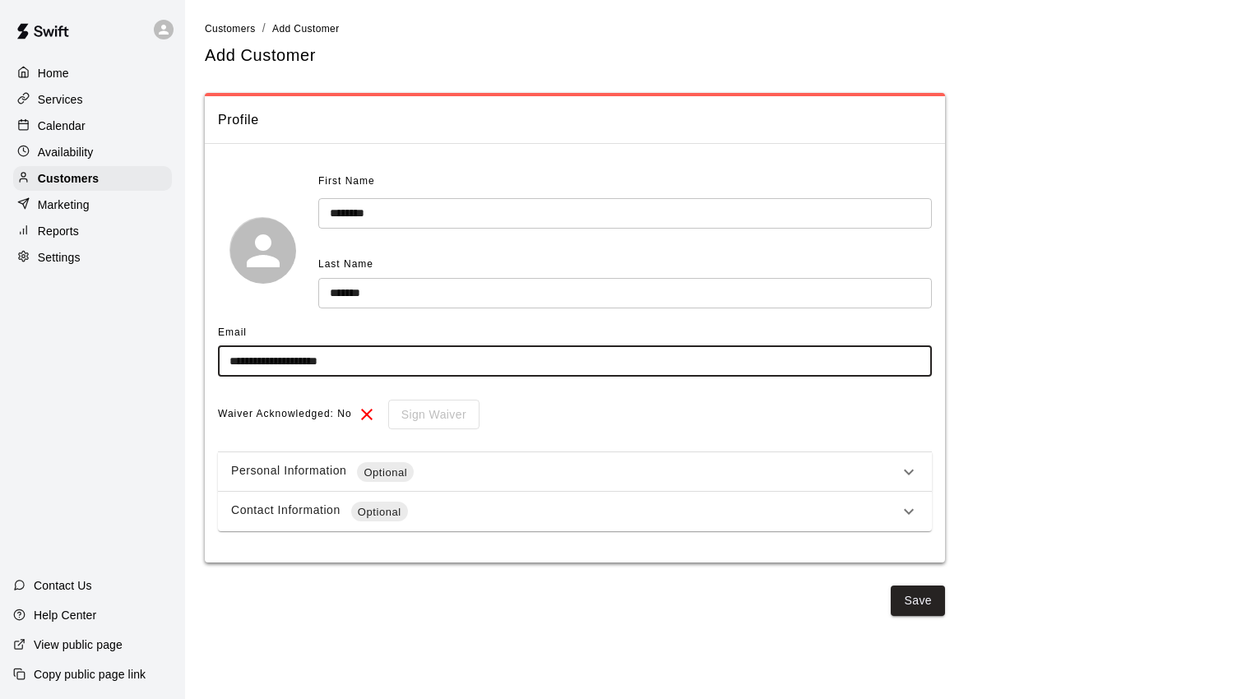
type input "**********"
click at [441, 333] on div "Email" at bounding box center [575, 333] width 714 height 26
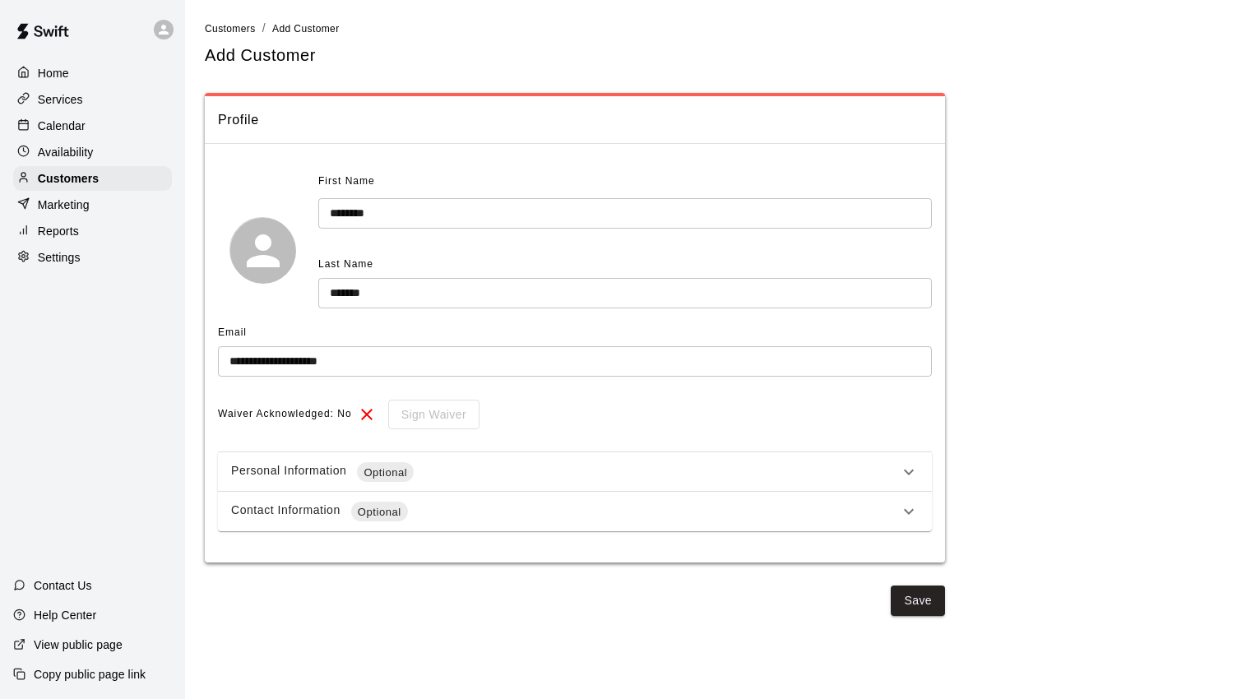
click at [908, 469] on icon at bounding box center [909, 472] width 20 height 20
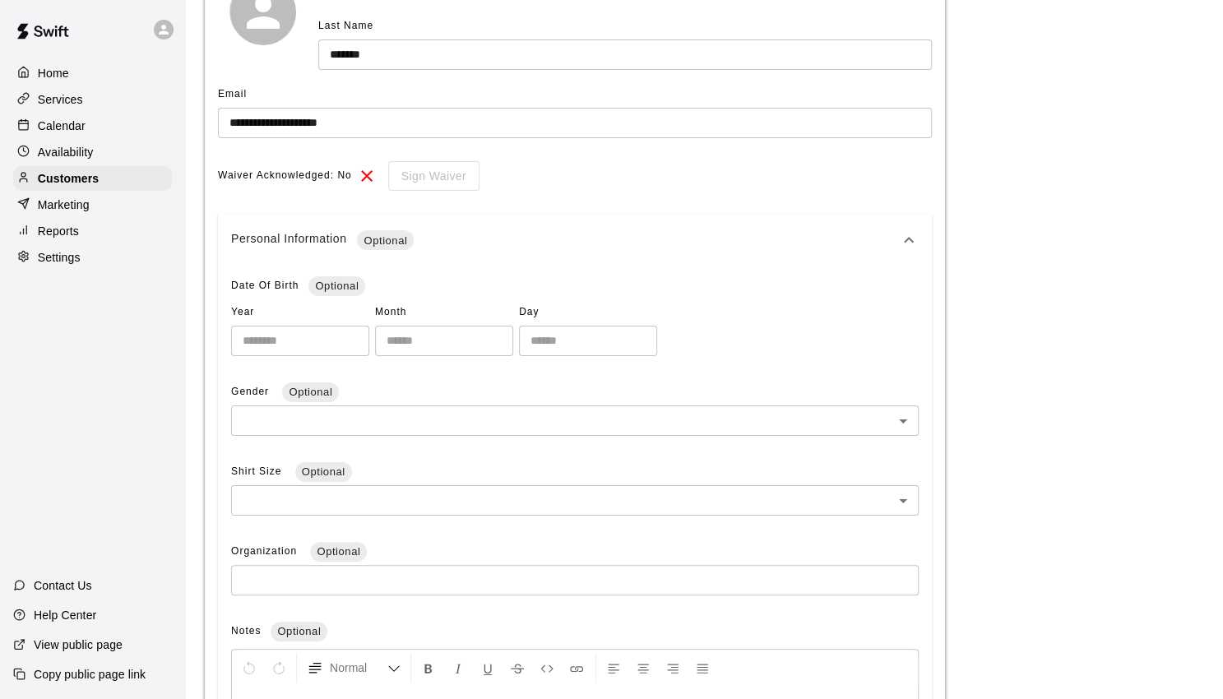
scroll to position [257, 0]
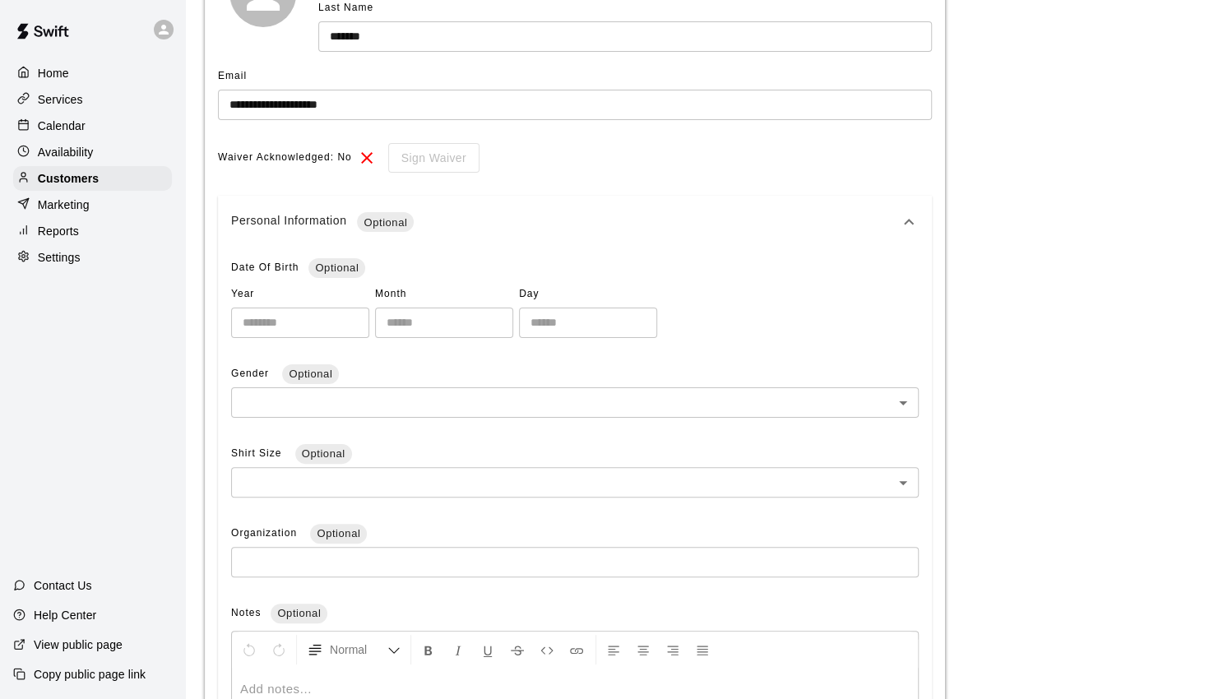
click at [912, 221] on icon at bounding box center [909, 222] width 10 height 6
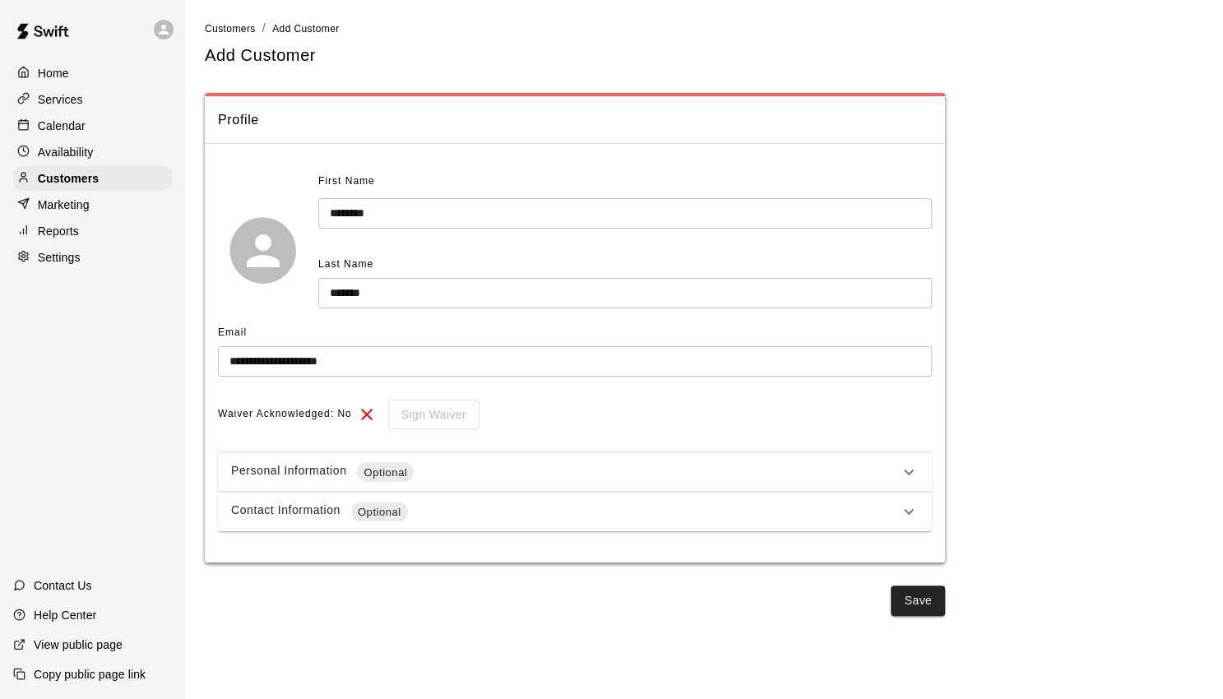
scroll to position [0, 0]
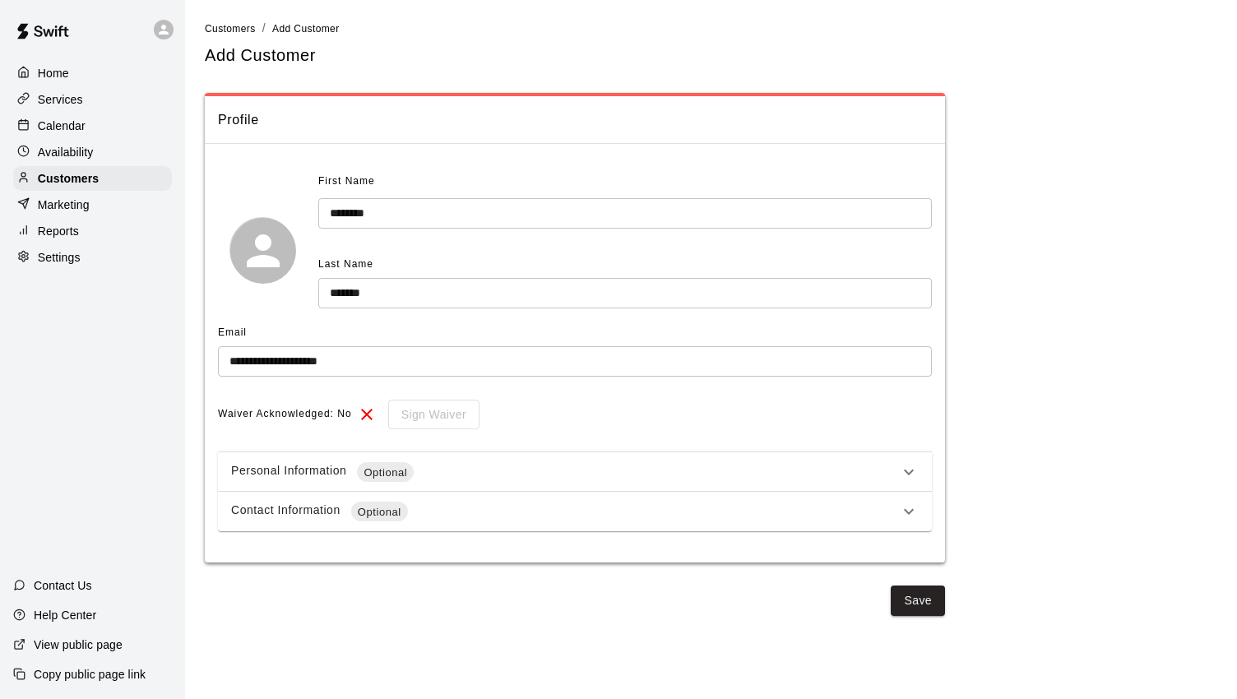
click at [912, 511] on icon at bounding box center [909, 512] width 10 height 6
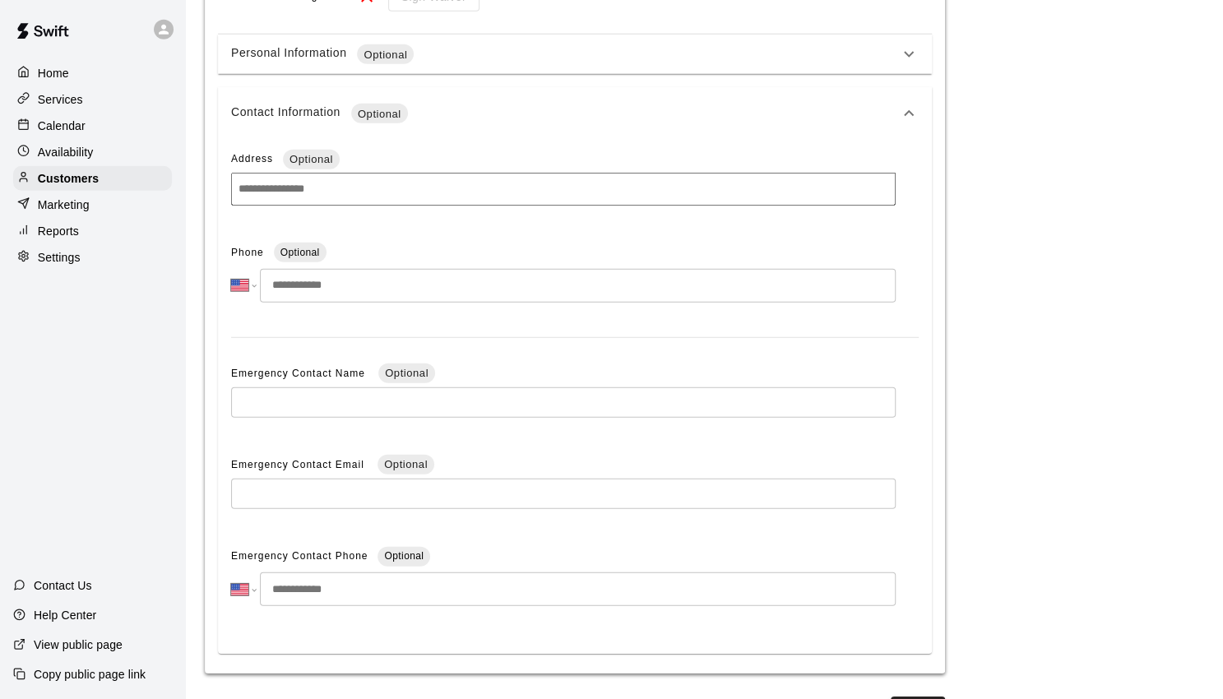
scroll to position [459, 0]
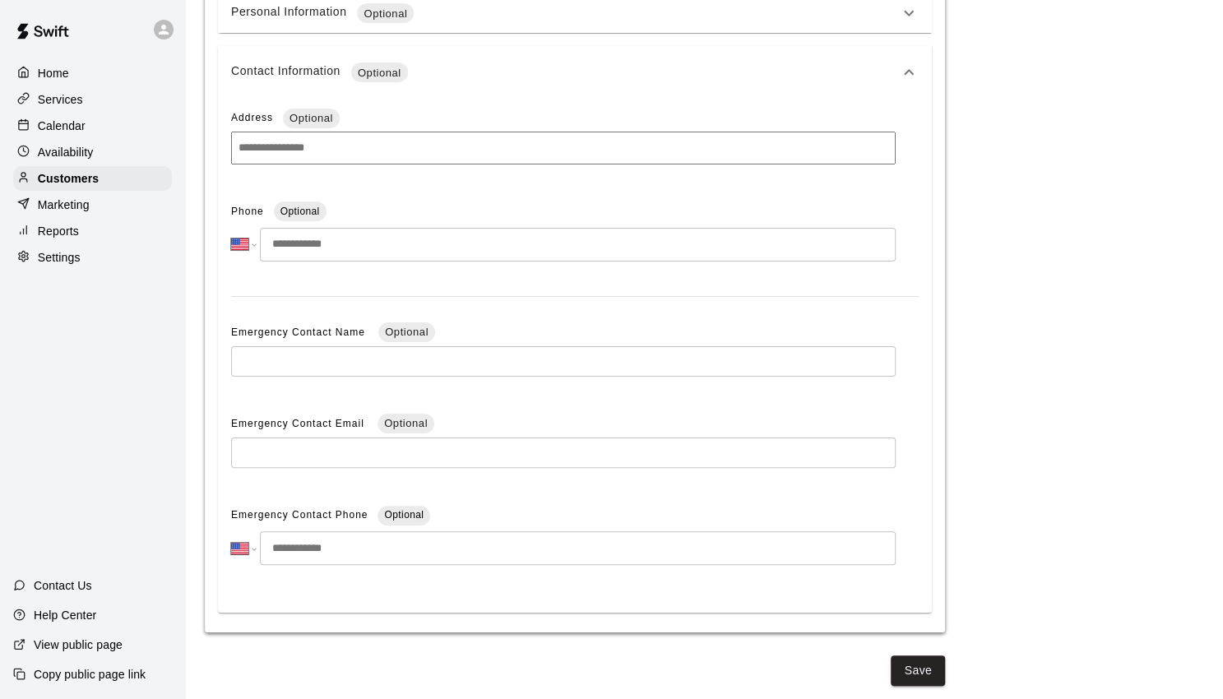
click at [342, 243] on input "tel" at bounding box center [578, 245] width 636 height 34
type input "**********"
click at [855, 280] on div "**********" at bounding box center [575, 356] width 714 height 514
click at [908, 663] on button "Save" at bounding box center [917, 670] width 54 height 30
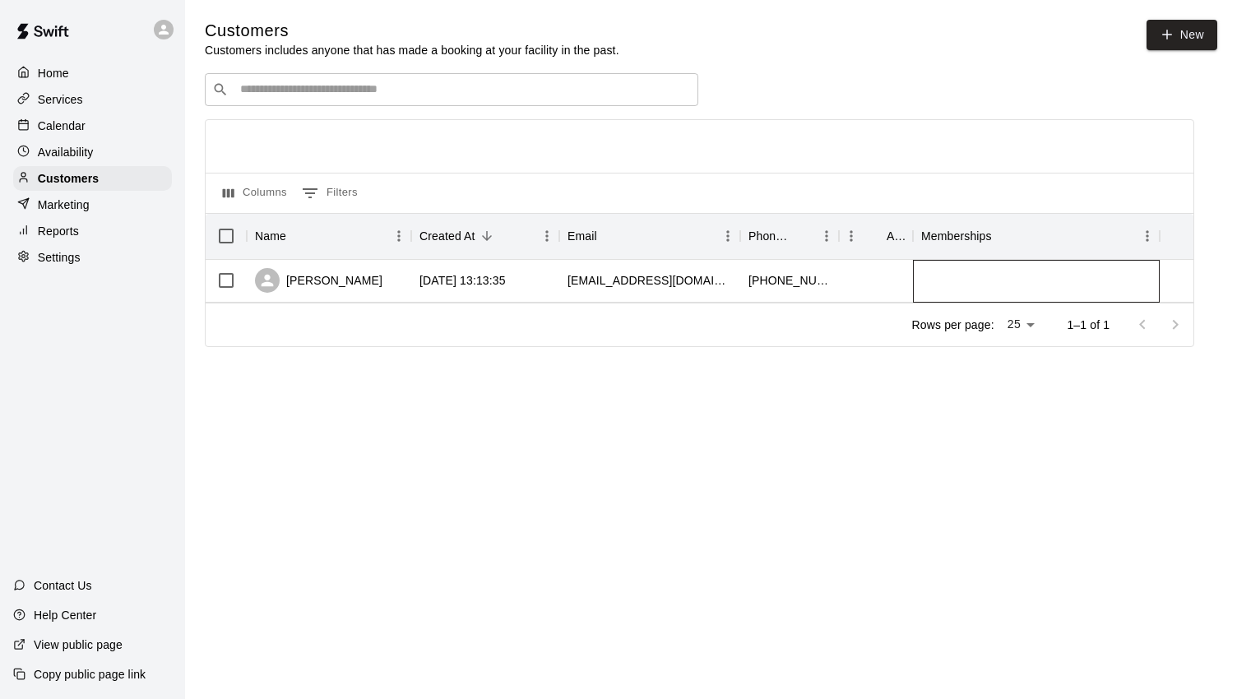
click at [933, 290] on div at bounding box center [1036, 281] width 247 height 43
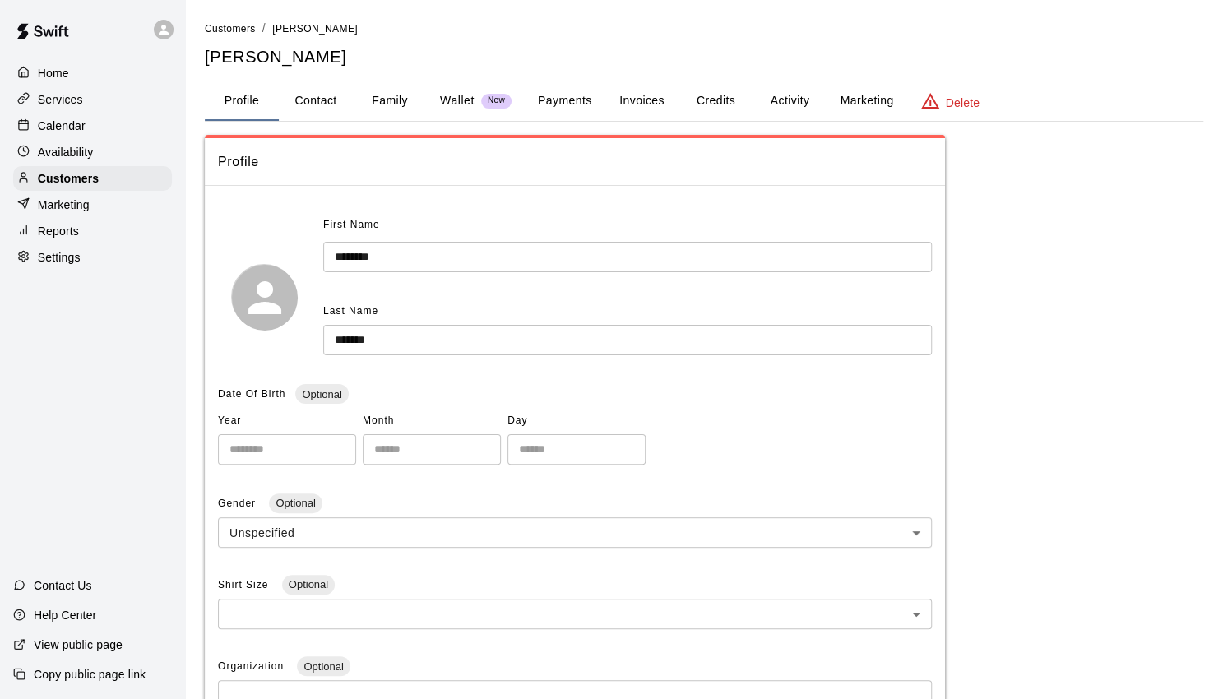
click at [718, 106] on button "Credits" at bounding box center [715, 100] width 74 height 39
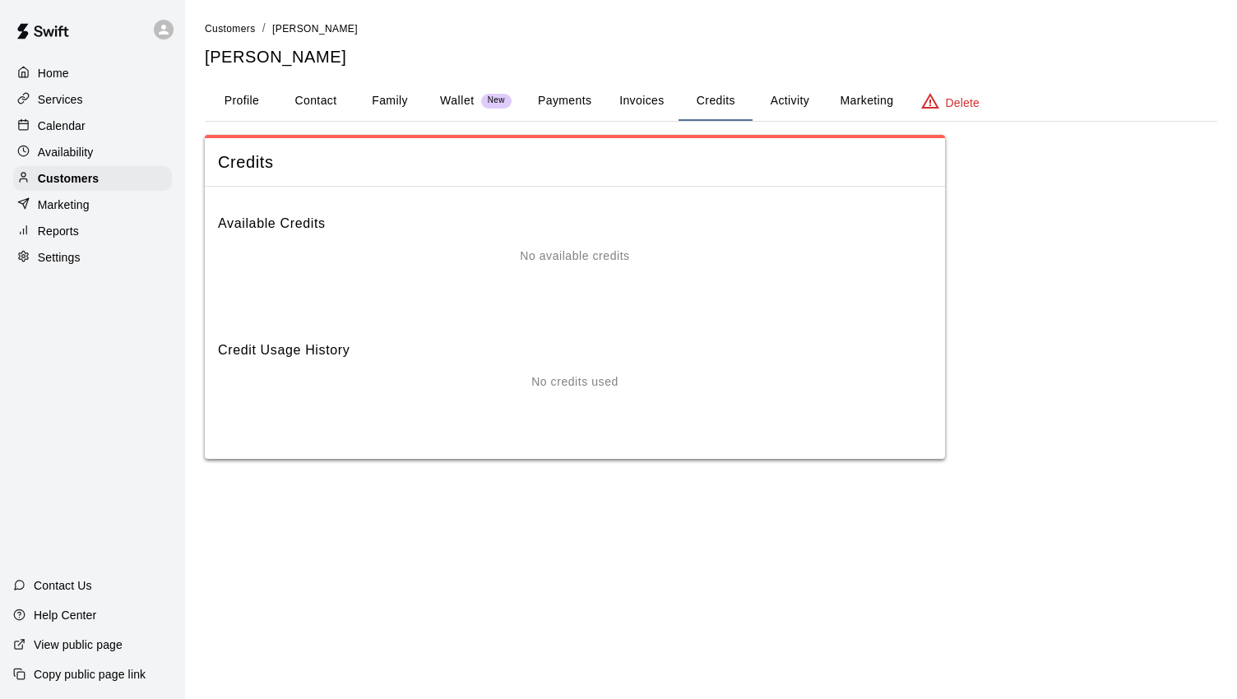
click at [621, 245] on div "Available Credits No available credits" at bounding box center [575, 256] width 714 height 113
click at [591, 259] on p "No available credits" at bounding box center [574, 255] width 109 height 17
click at [592, 264] on p "No available credits" at bounding box center [574, 255] width 109 height 17
click at [292, 257] on div "No available credits" at bounding box center [575, 255] width 714 height 17
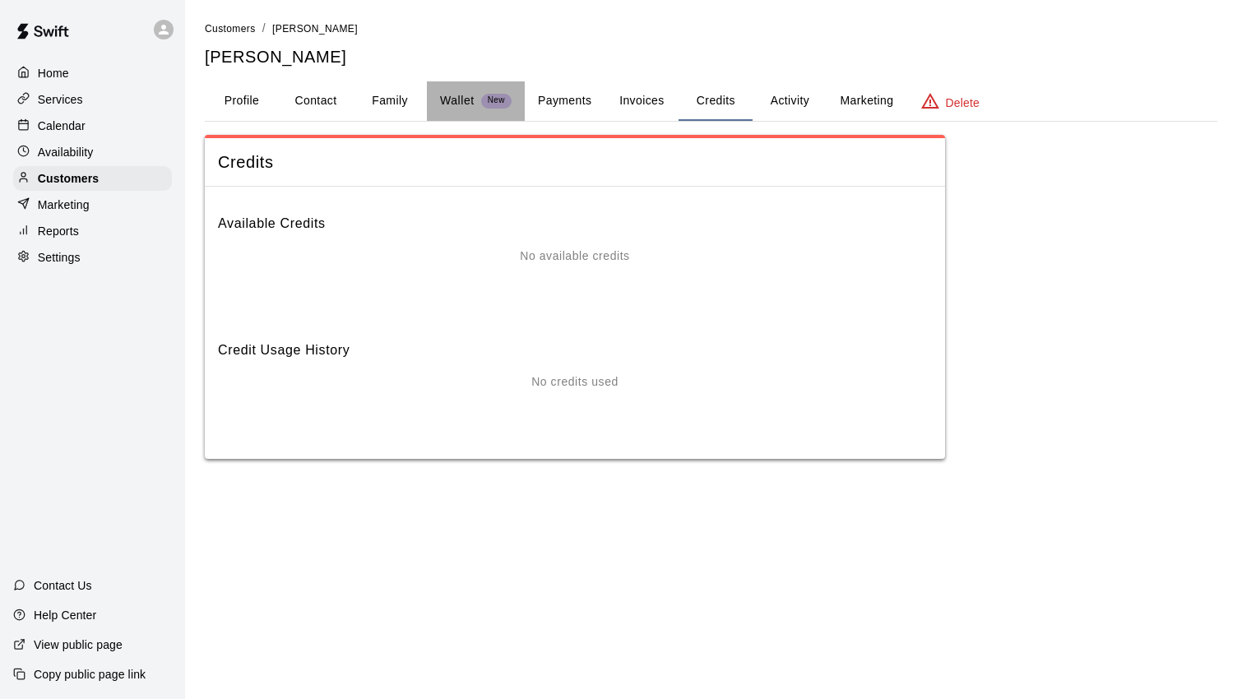
click at [469, 94] on p "Wallet" at bounding box center [457, 100] width 35 height 17
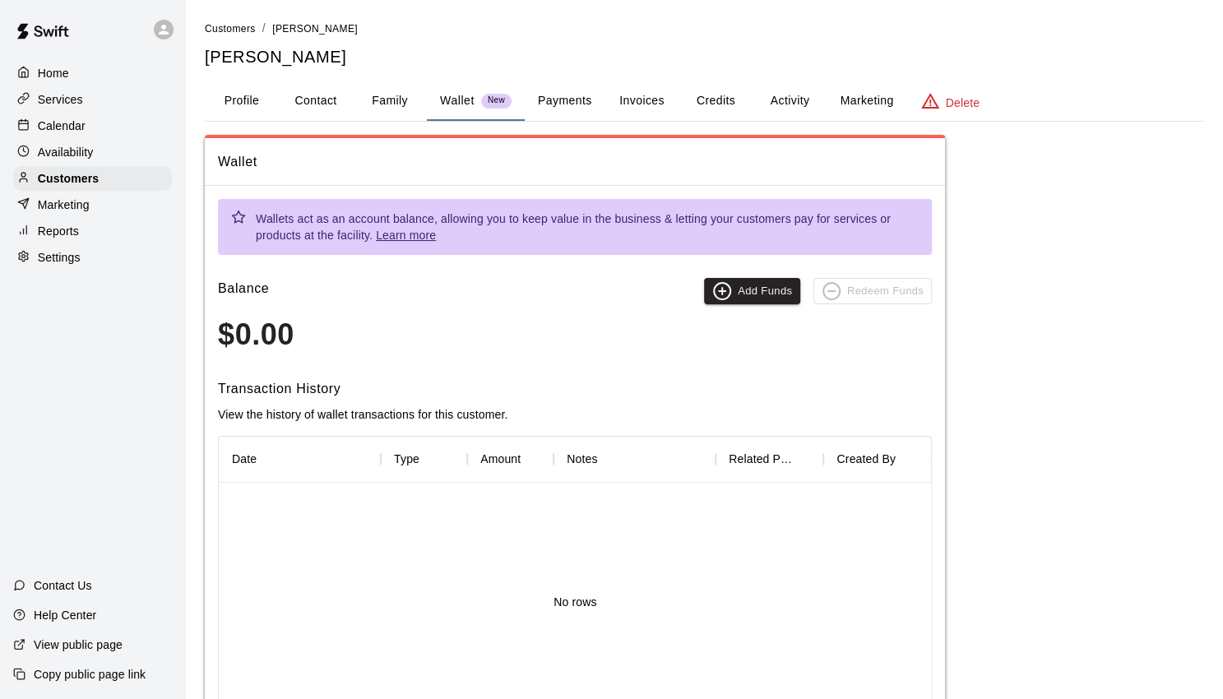
click at [724, 109] on button "Credits" at bounding box center [715, 100] width 74 height 39
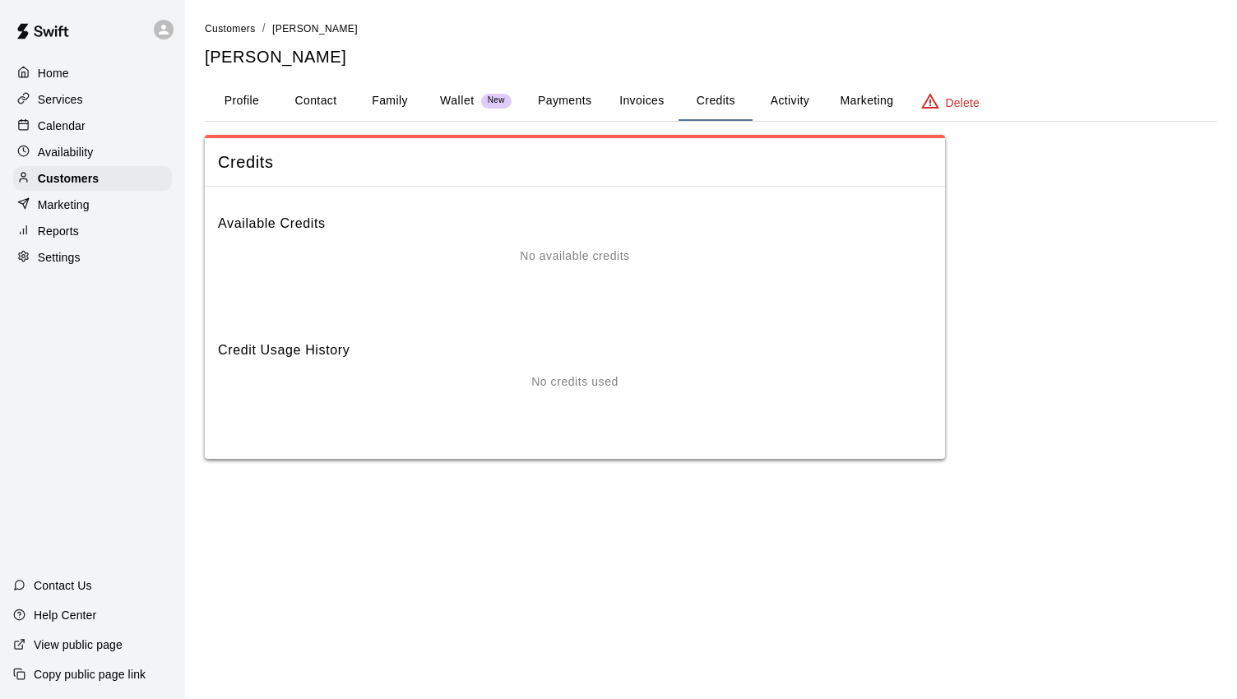
click at [568, 99] on button "Payments" at bounding box center [565, 100] width 80 height 39
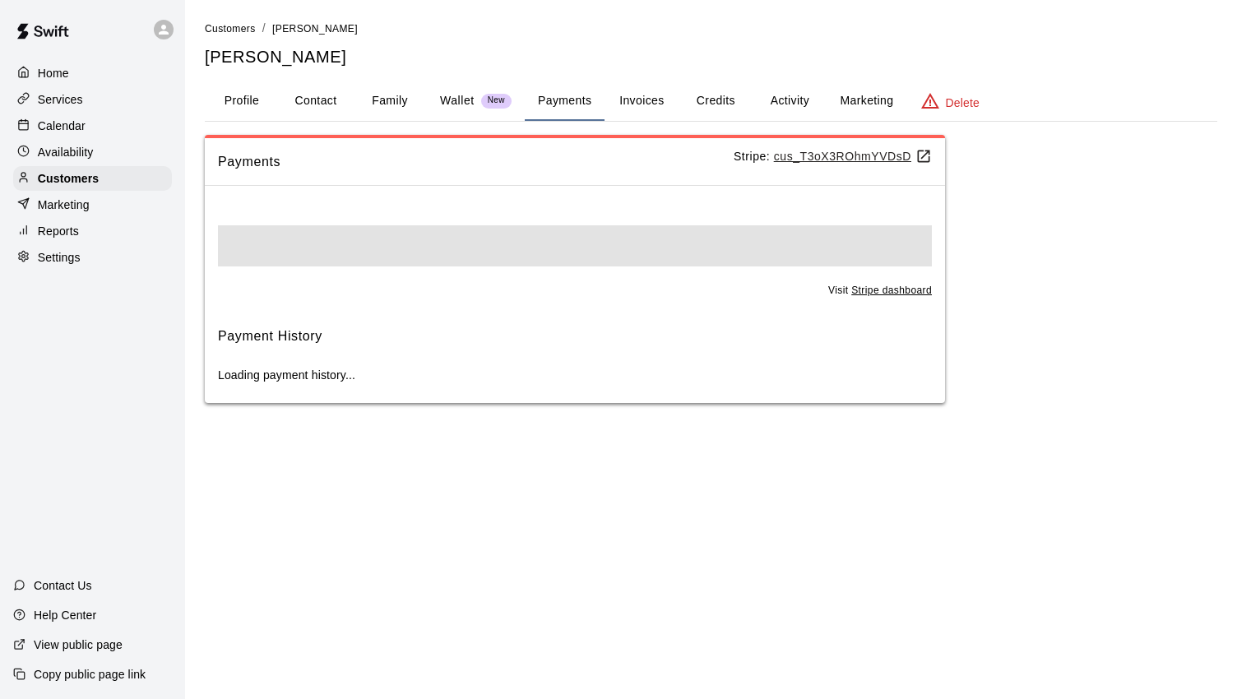
click at [428, 102] on button "Wallet New" at bounding box center [476, 100] width 98 height 39
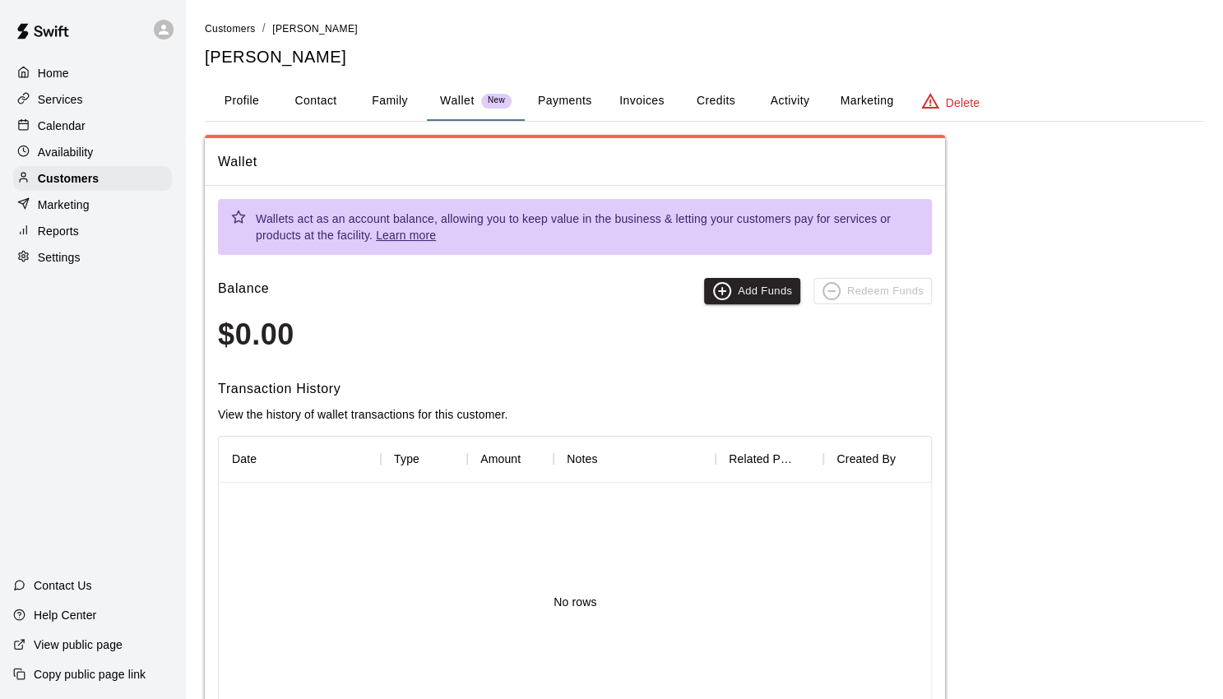
click at [879, 97] on button "Marketing" at bounding box center [866, 100] width 80 height 39
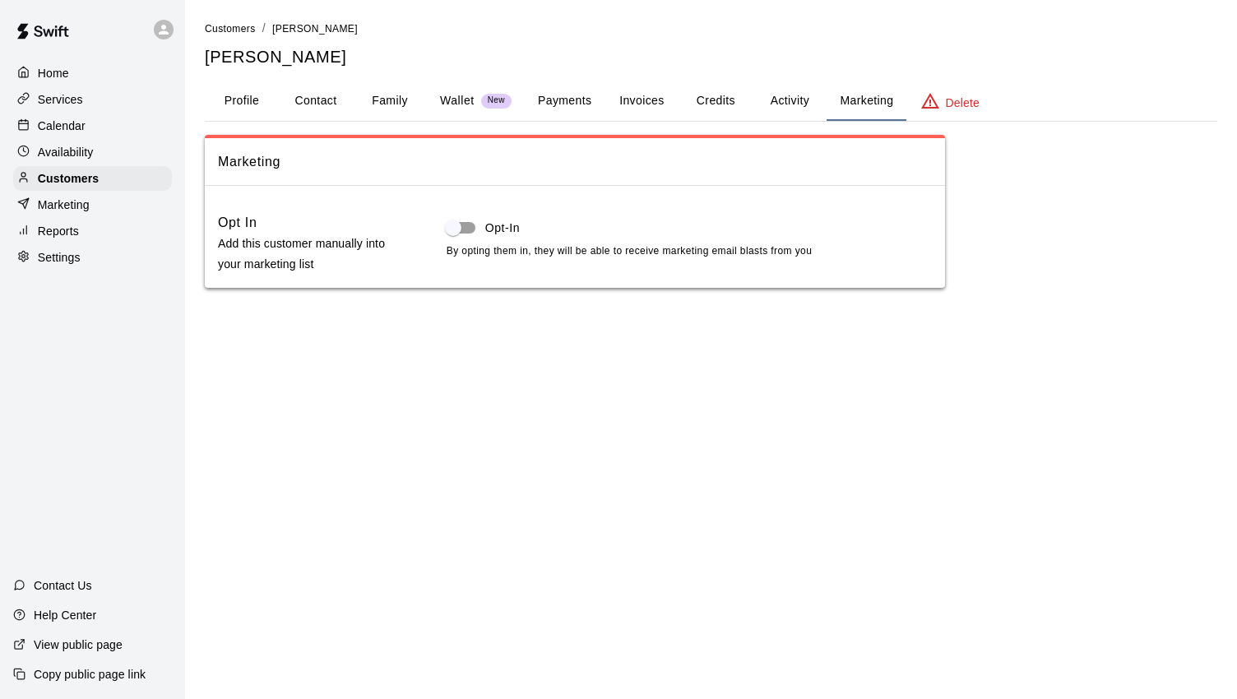
click at [790, 111] on button "Activity" at bounding box center [789, 100] width 74 height 39
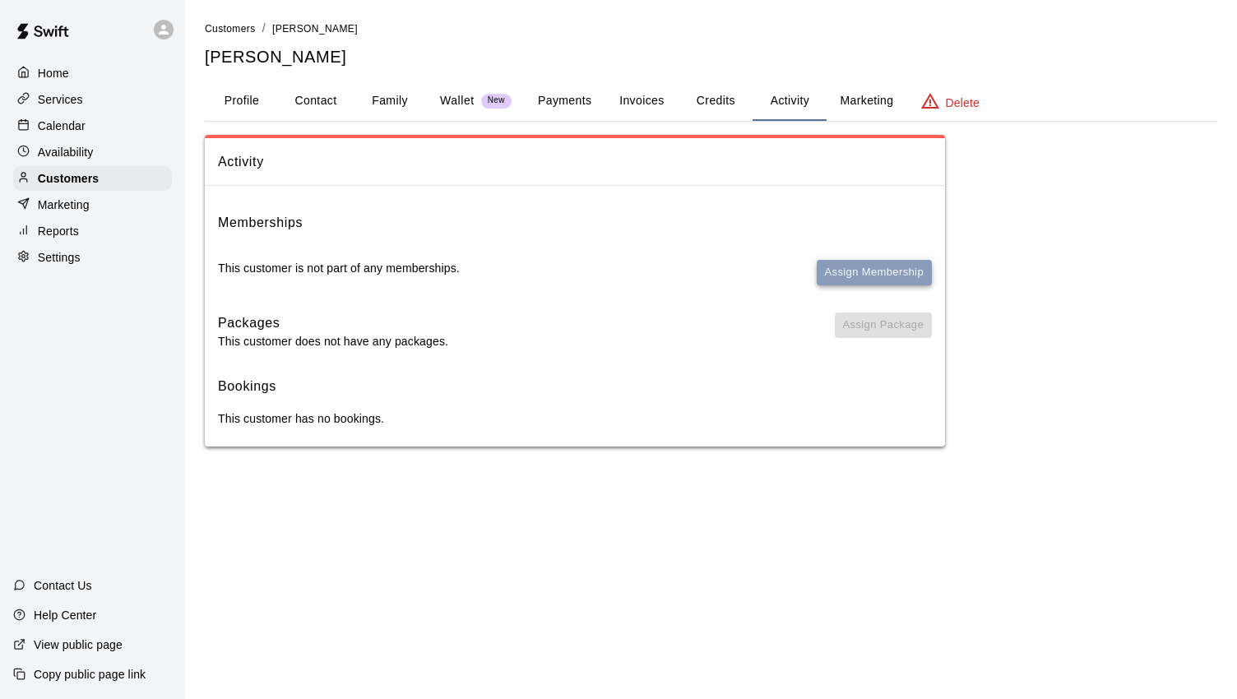
click at [876, 272] on button "Assign Membership" at bounding box center [873, 272] width 115 height 25
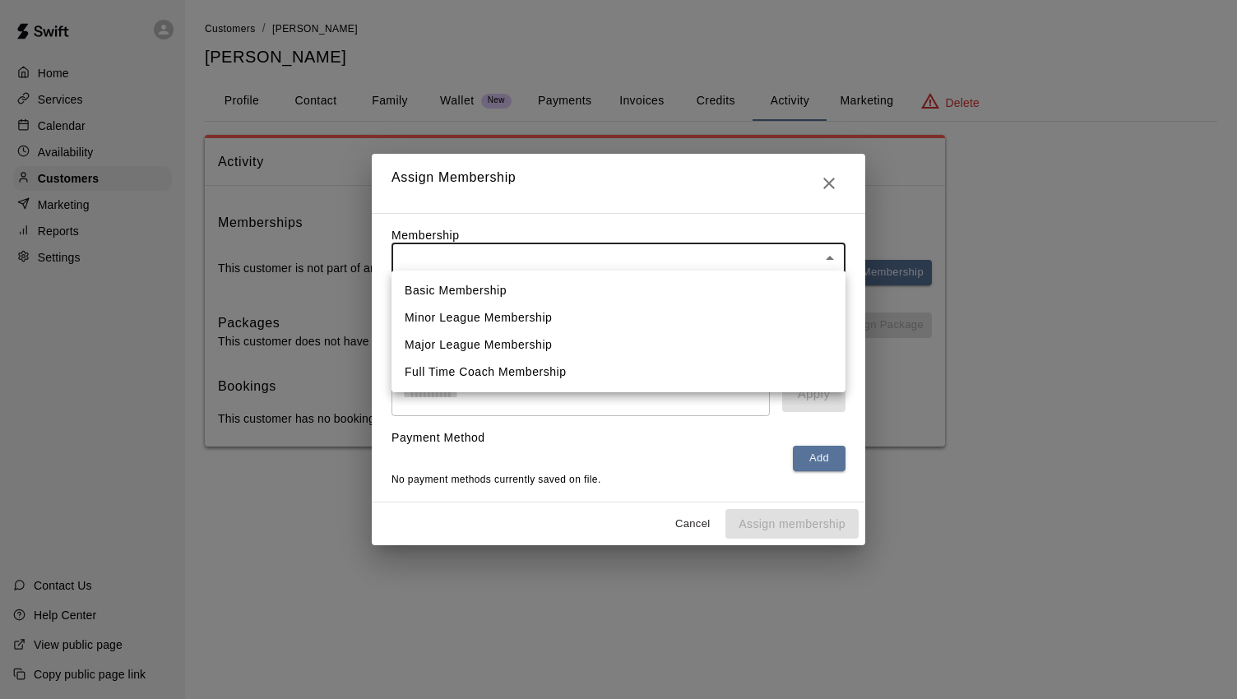
click at [681, 259] on body "Home Services Calendar Availability Customers Marketing Reports Settings Contac…" at bounding box center [618, 239] width 1237 height 479
click at [545, 374] on li "Full Time Coach Membership" at bounding box center [618, 371] width 454 height 27
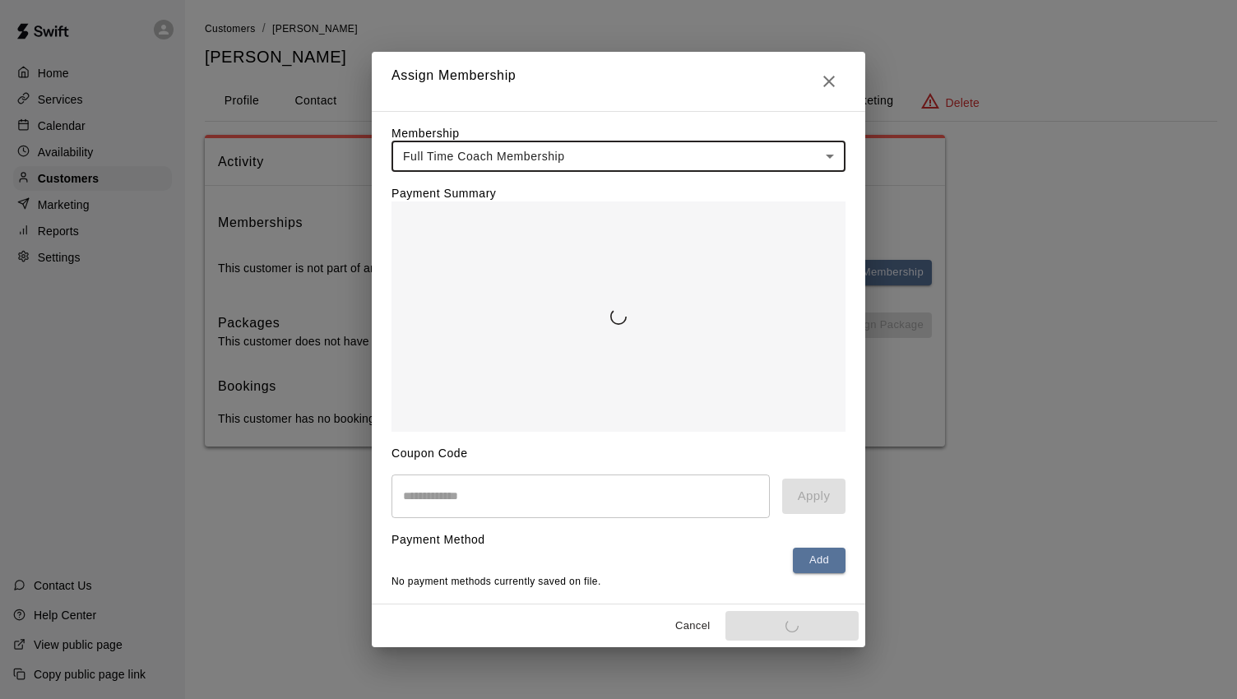
type input "**********"
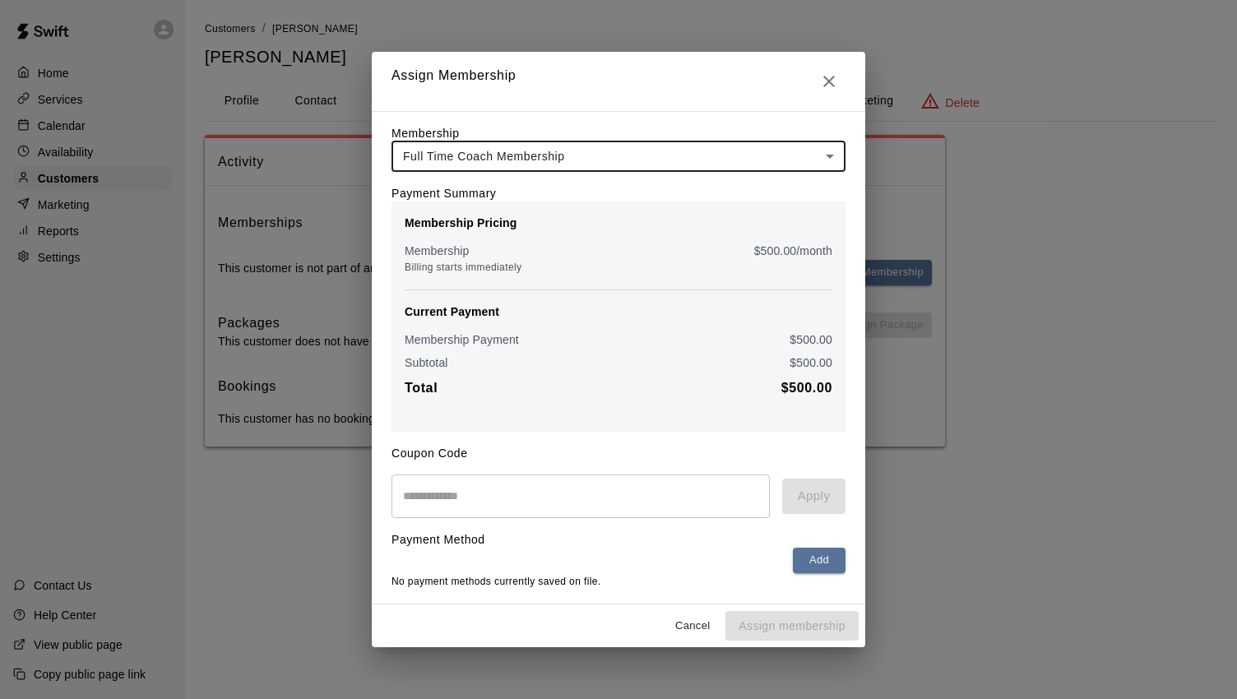
click at [702, 631] on button "Cancel" at bounding box center [692, 625] width 53 height 25
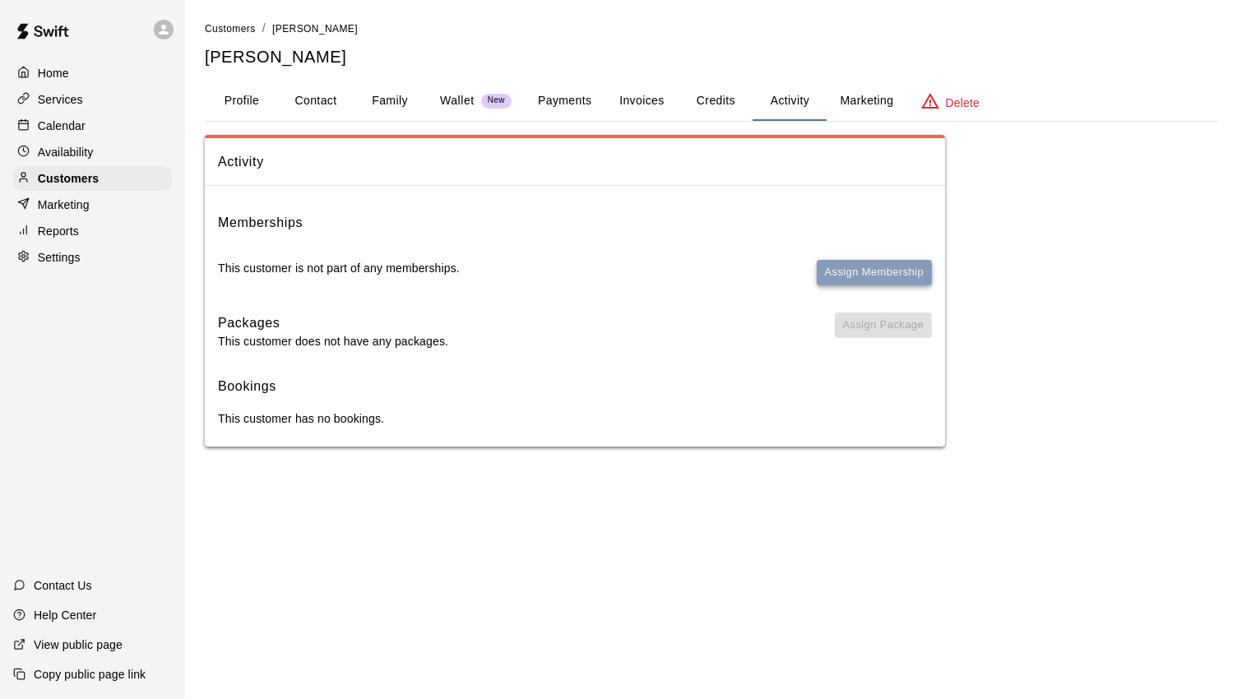
click at [881, 271] on button "Assign Membership" at bounding box center [873, 272] width 115 height 25
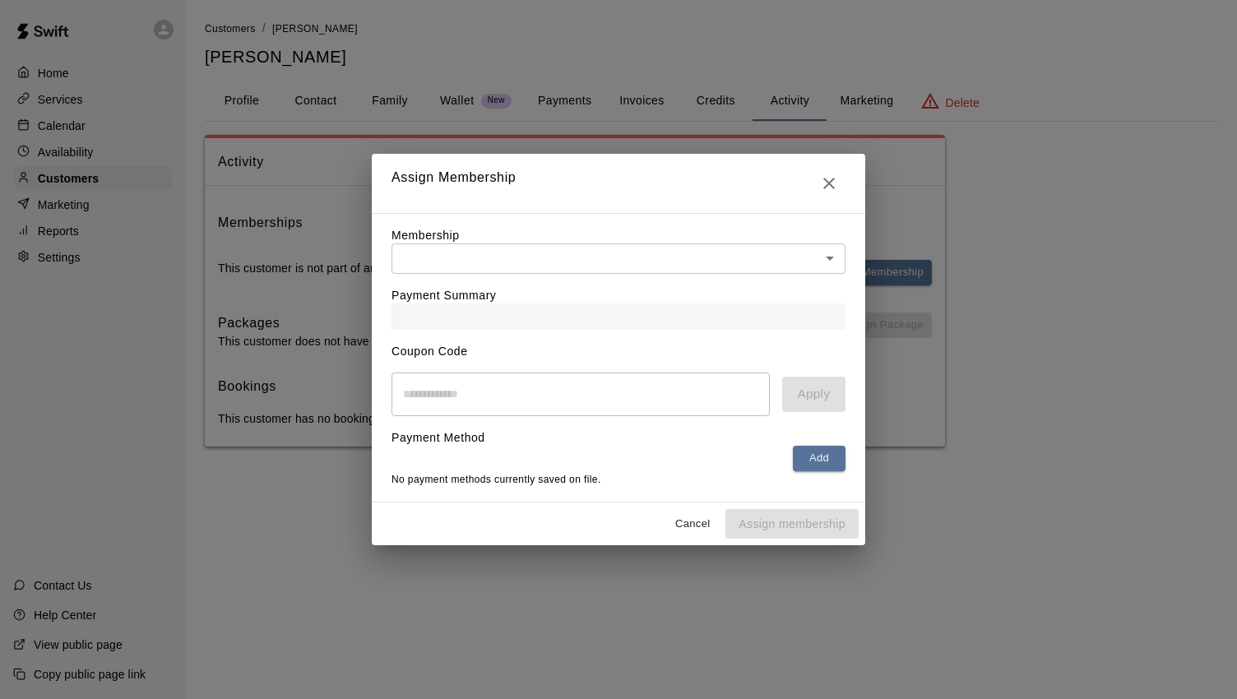
click at [846, 175] on h2 "Assign Membership" at bounding box center [618, 183] width 493 height 59
click at [825, 185] on icon "Close" at bounding box center [829, 183] width 20 height 20
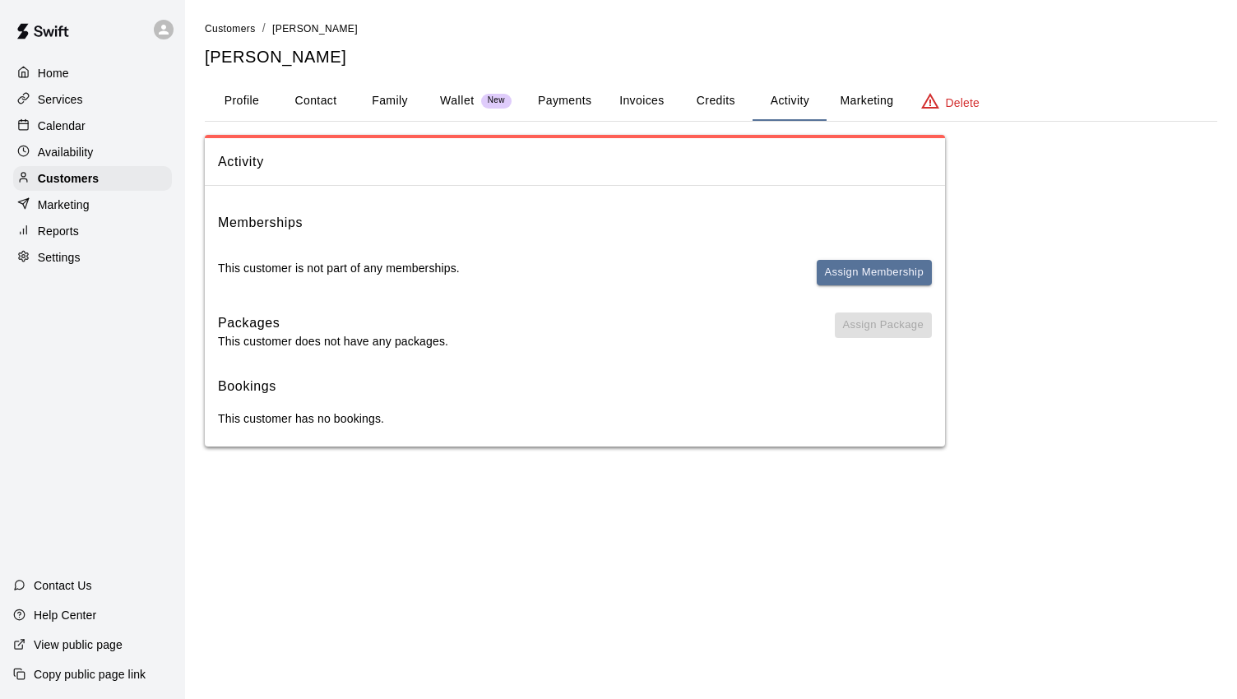
click at [85, 213] on p "Marketing" at bounding box center [64, 204] width 52 height 16
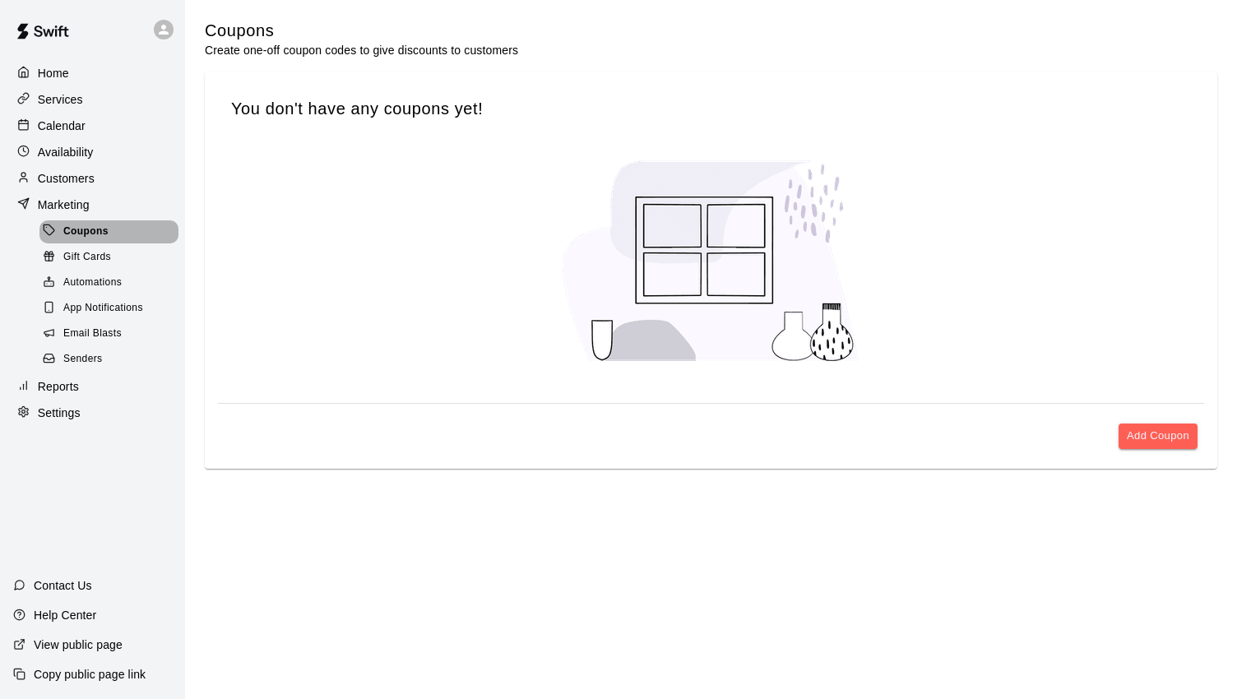
click at [116, 238] on div "Coupons" at bounding box center [108, 231] width 139 height 23
click at [1164, 429] on button "Add Coupon" at bounding box center [1157, 435] width 79 height 25
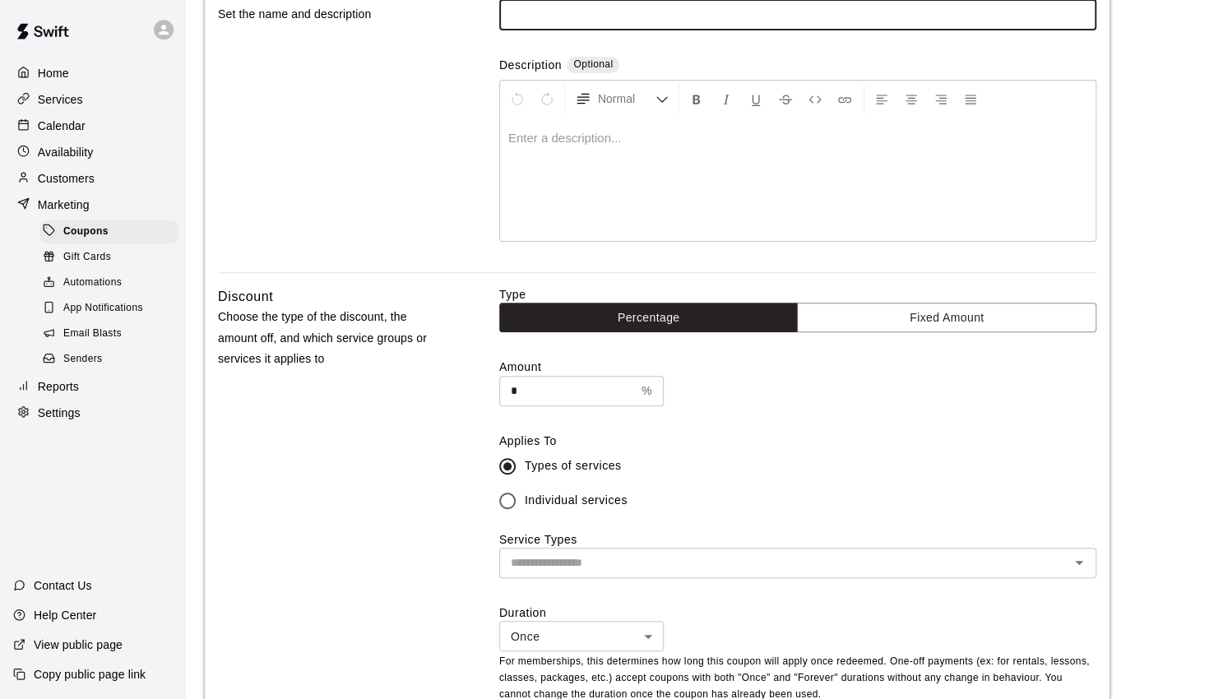
scroll to position [171, 0]
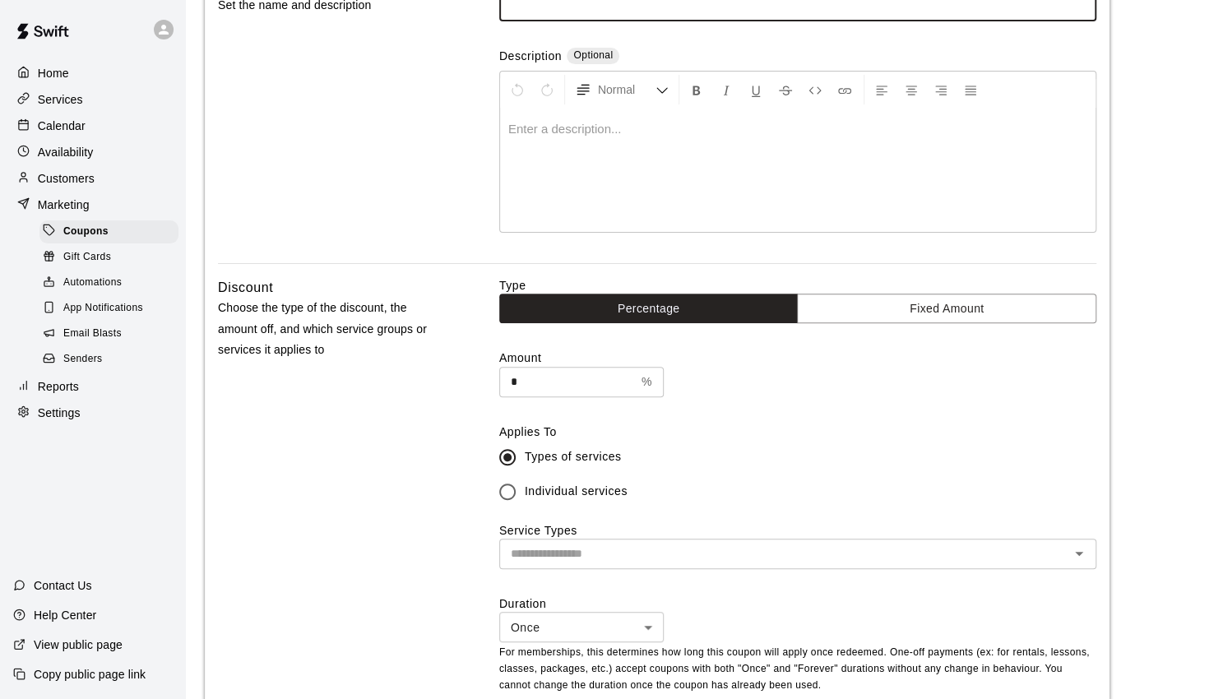
click at [612, 376] on input "*" at bounding box center [567, 382] width 136 height 30
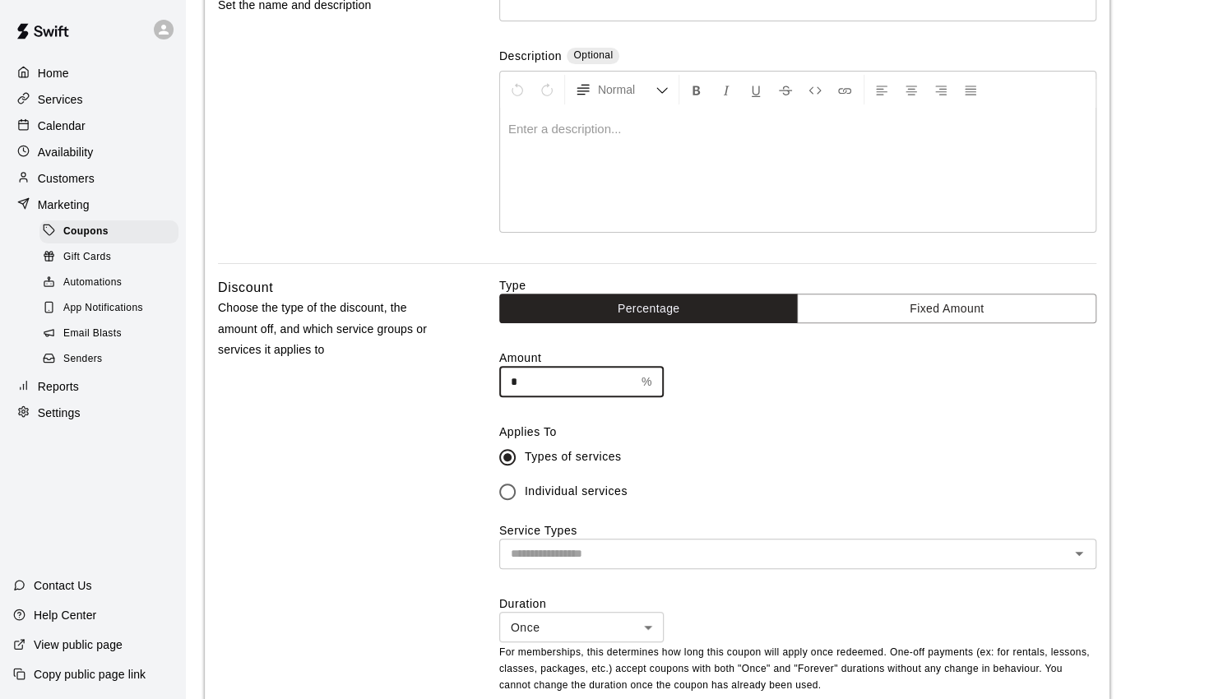
click at [649, 377] on p "%" at bounding box center [646, 381] width 11 height 17
click at [593, 377] on input "*" at bounding box center [567, 382] width 136 height 30
click at [592, 377] on input "*" at bounding box center [567, 382] width 136 height 30
type input "***"
click at [716, 465] on label "Types of services" at bounding box center [786, 457] width 593 height 35
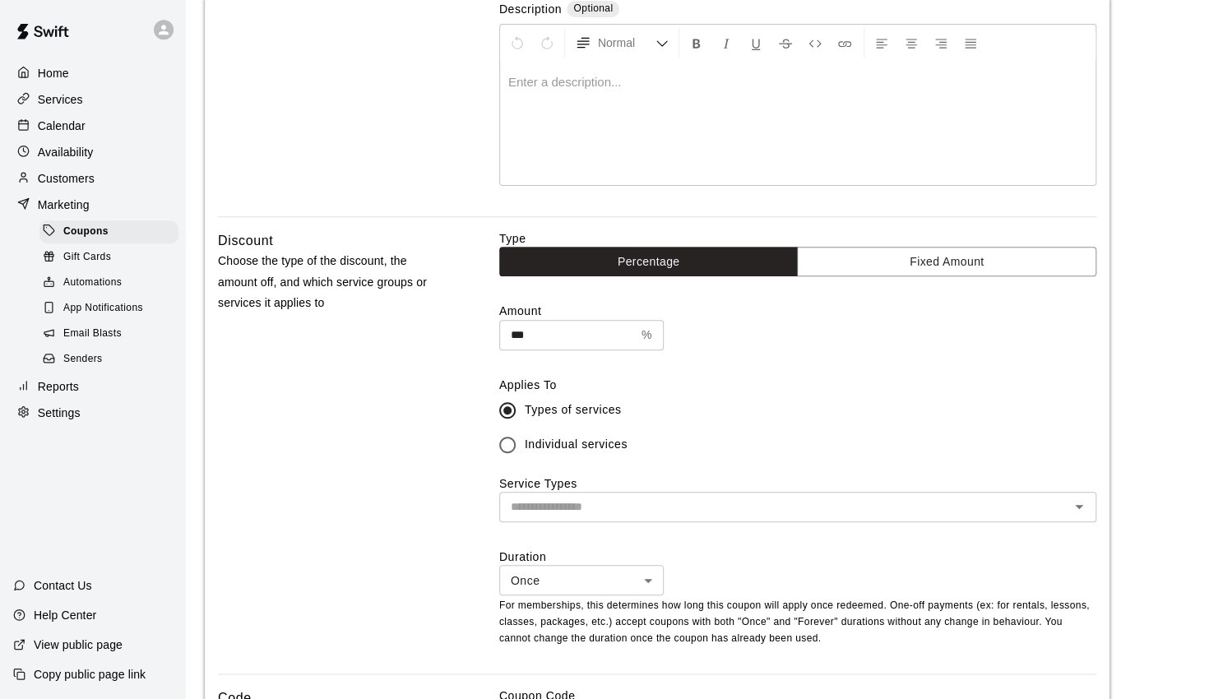
scroll to position [257, 0]
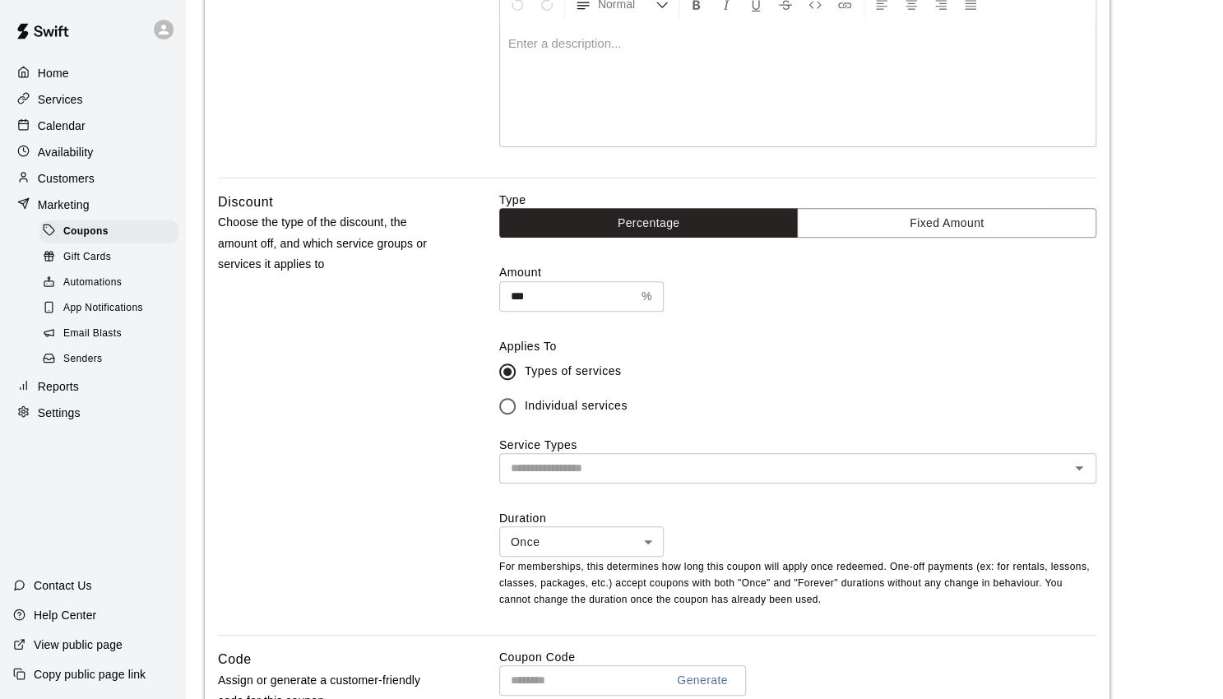
click at [688, 488] on div "Type Percentage Fixed Amount Amount *** % ​ Applies To Types of services Indivi…" at bounding box center [797, 413] width 597 height 443
click at [680, 461] on input "text" at bounding box center [784, 468] width 560 height 21
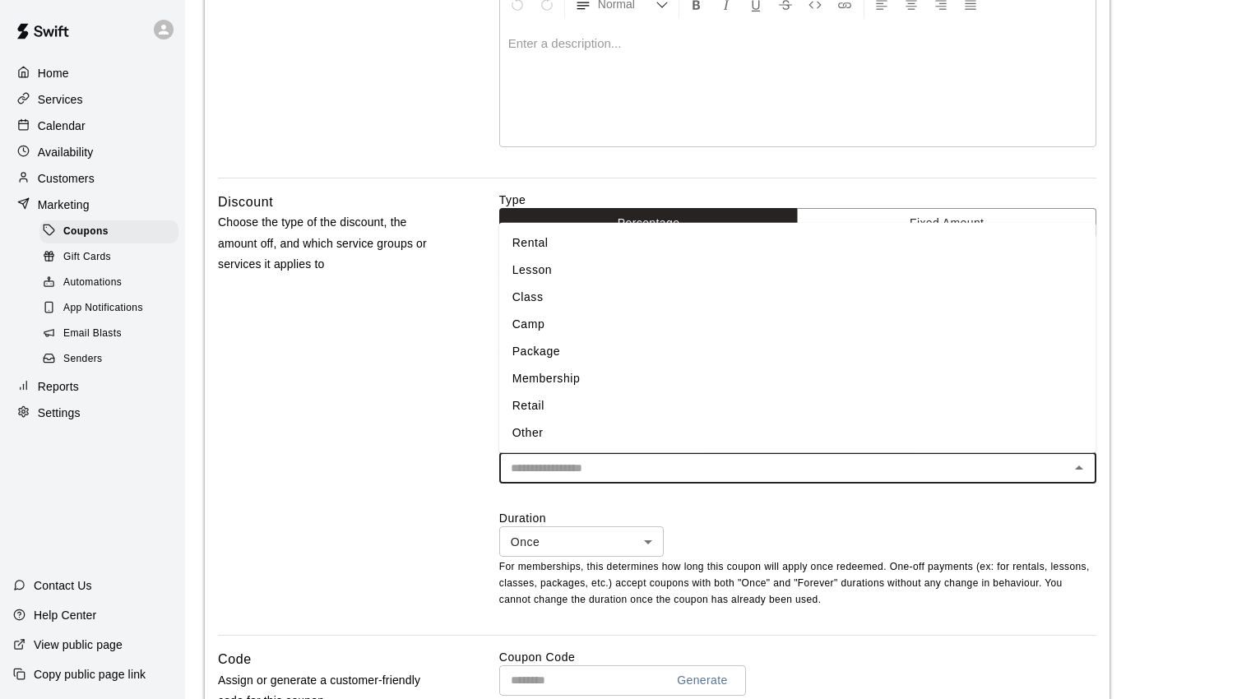
click at [657, 534] on body "Home Services Calendar Availability Customers Marketing Coupons Gift Cards Auto…" at bounding box center [618, 456] width 1237 height 1427
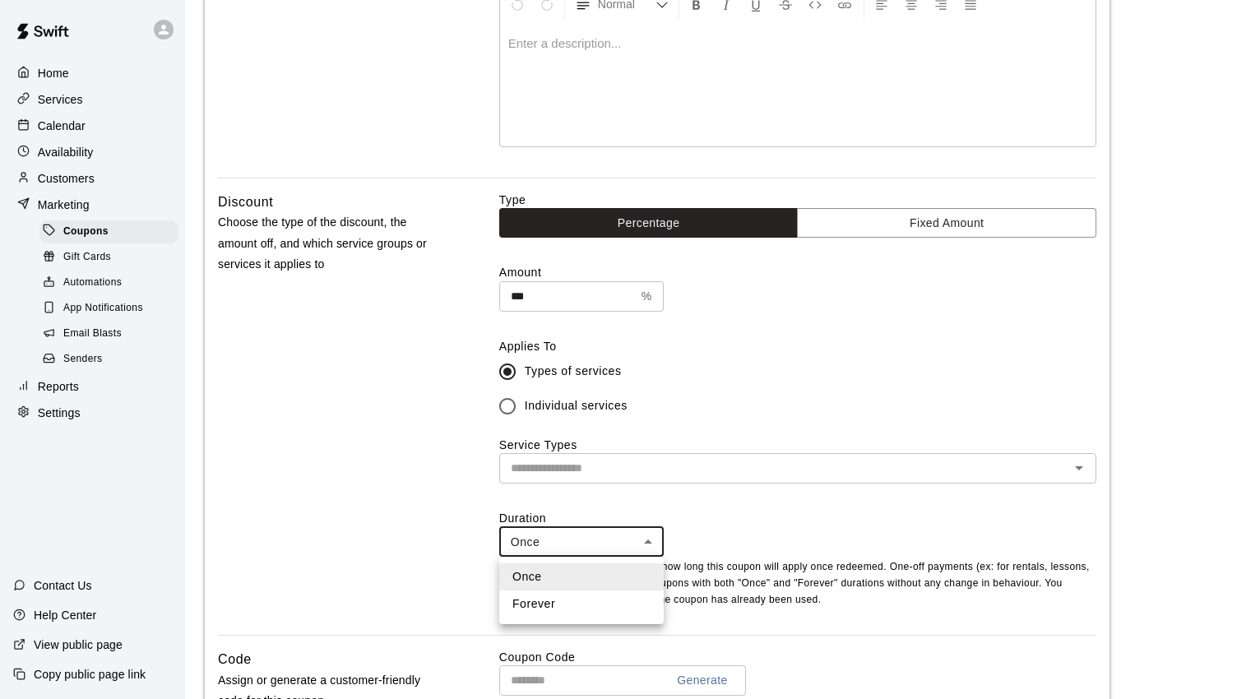
click at [699, 520] on div at bounding box center [618, 349] width 1237 height 699
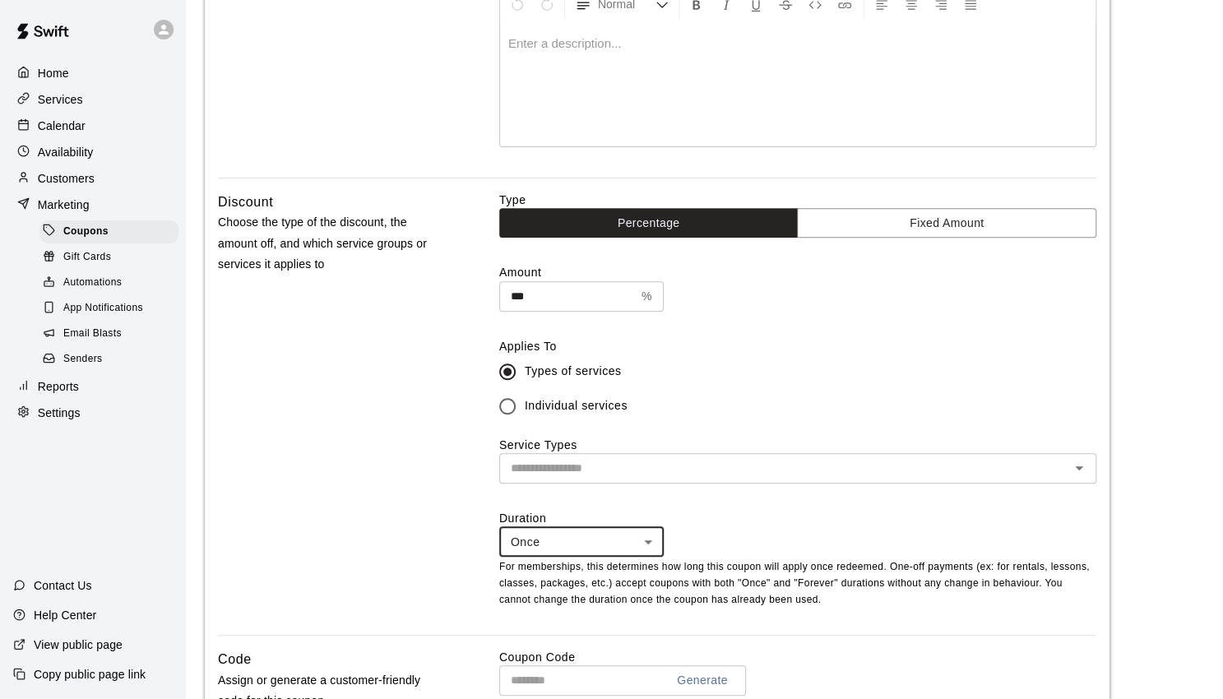
click at [624, 552] on body "Home Services Calendar Availability Customers Marketing Coupons Gift Cards Auto…" at bounding box center [611, 456] width 1223 height 1427
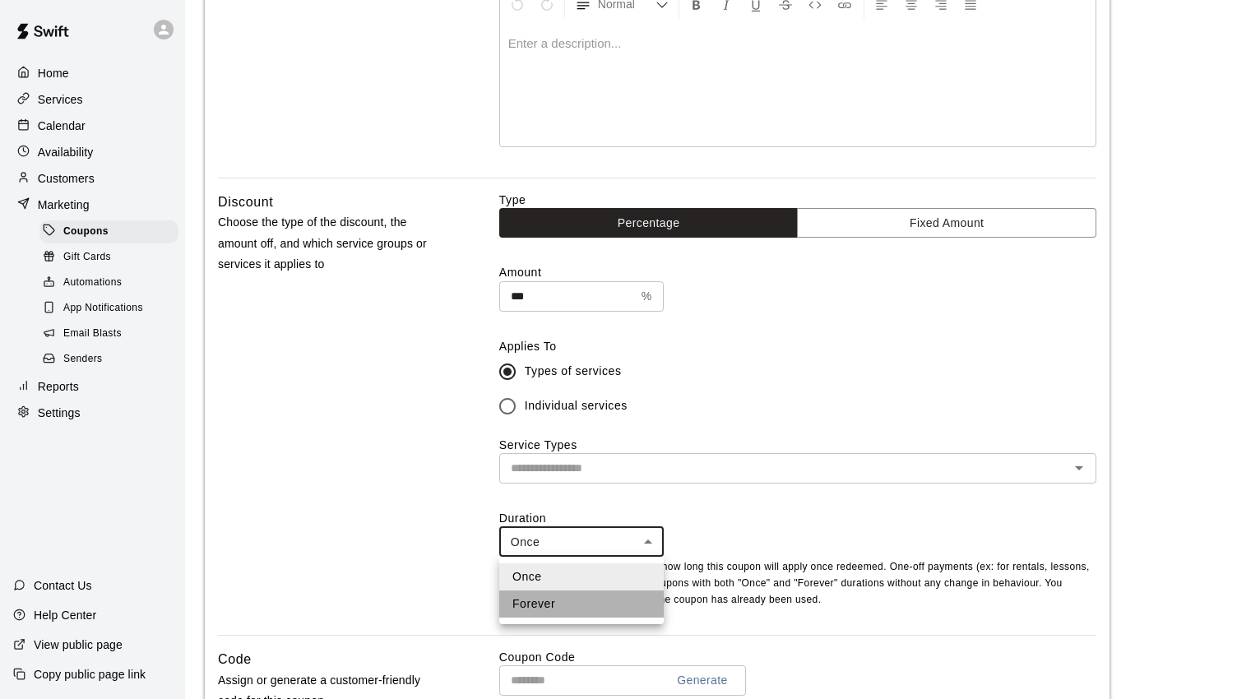
click at [607, 593] on li "Forever" at bounding box center [581, 603] width 164 height 27
type input "*******"
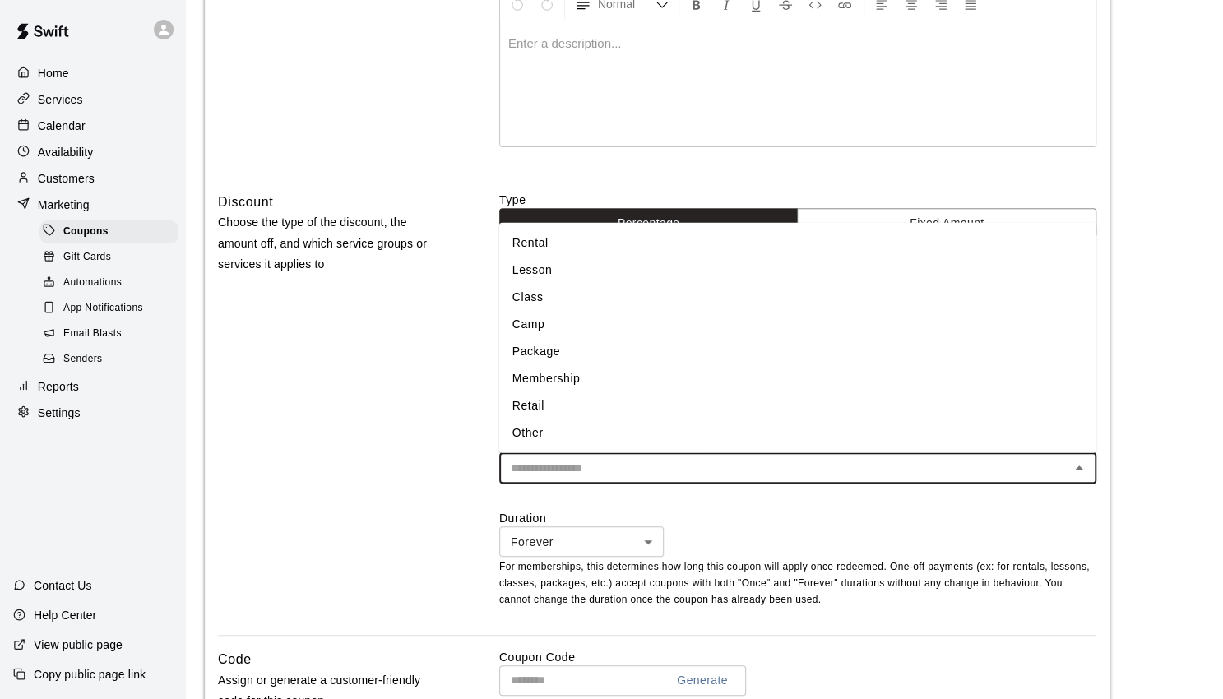
click at [672, 470] on input "text" at bounding box center [784, 468] width 560 height 21
click at [580, 241] on li "Rental" at bounding box center [797, 242] width 597 height 27
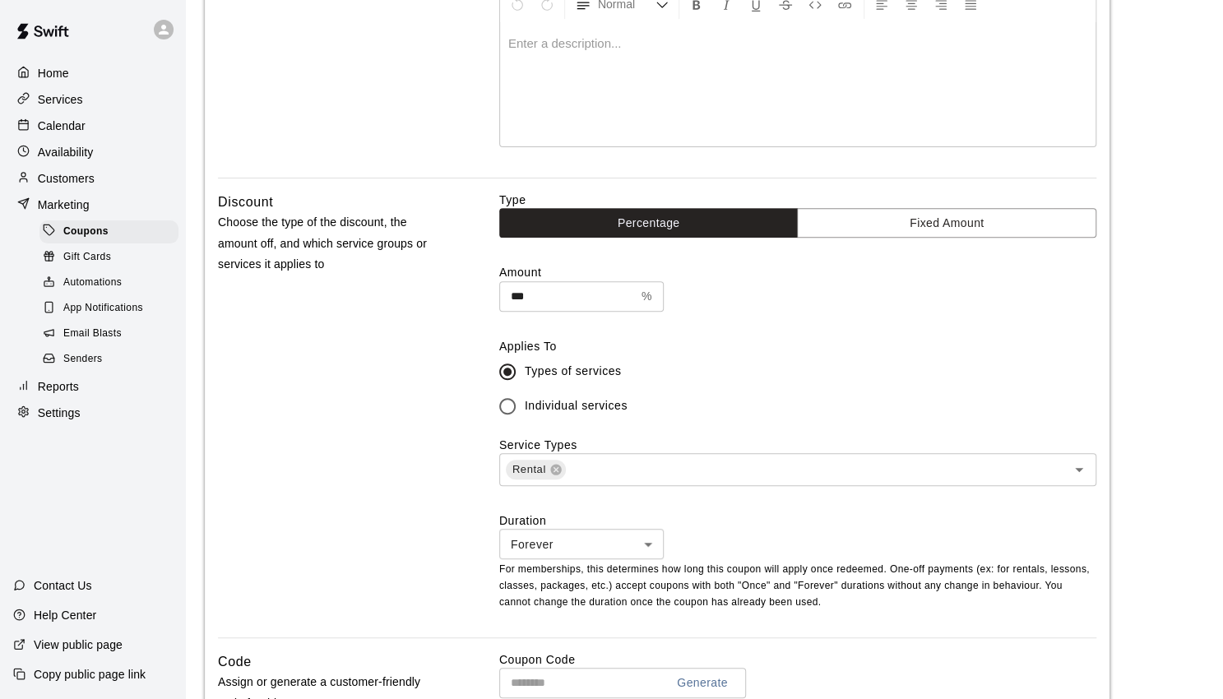
click at [397, 458] on div "Discount Choose the type of the discount, the amount off, and which service gro…" at bounding box center [332, 415] width 229 height 446
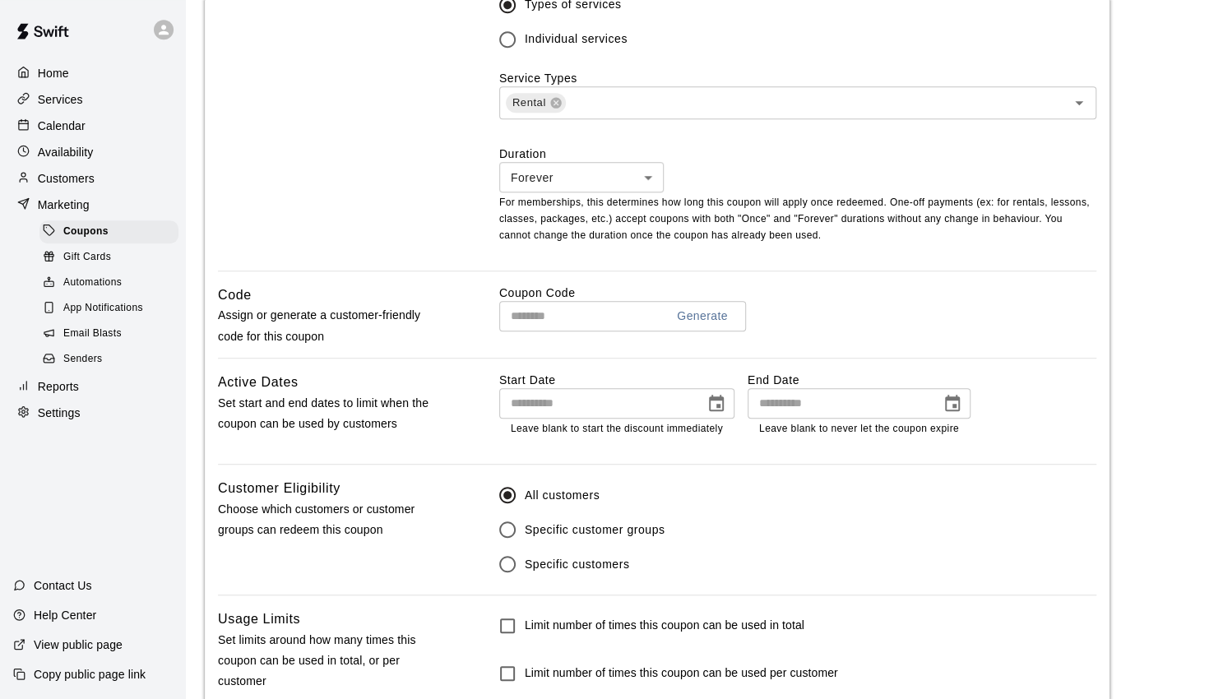
scroll to position [729, 0]
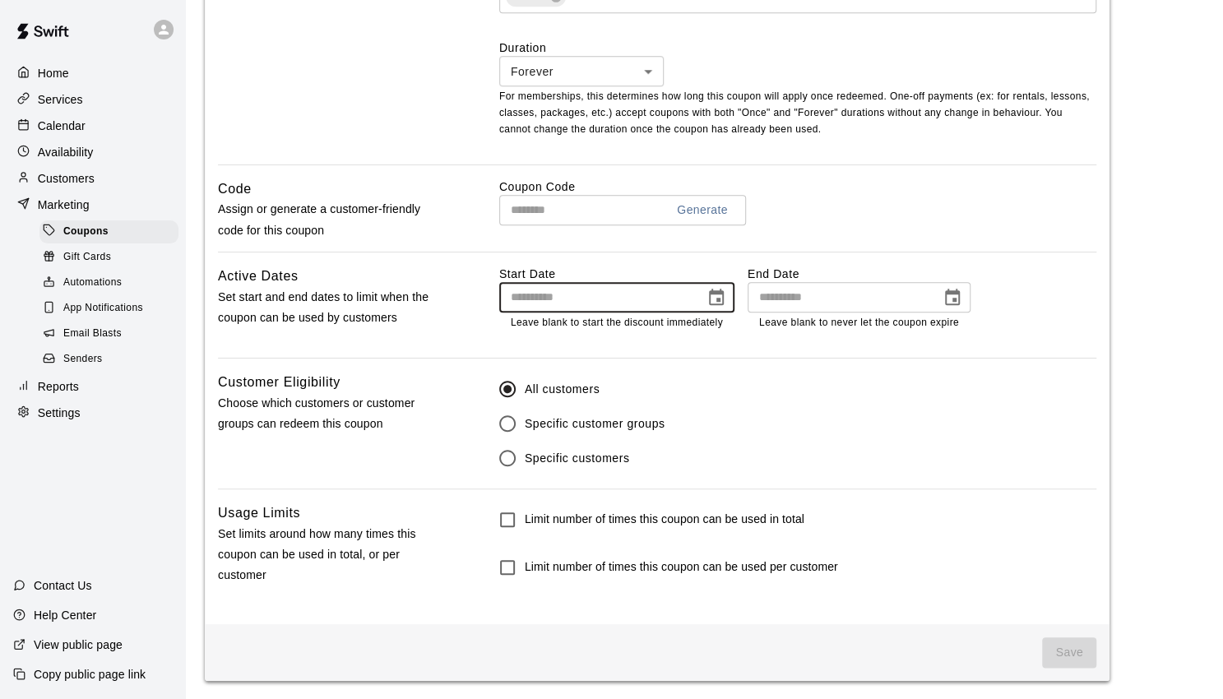
type input "**********"
click at [616, 292] on input "**********" at bounding box center [596, 297] width 194 height 30
click at [702, 298] on button "Choose date" at bounding box center [716, 297] width 33 height 33
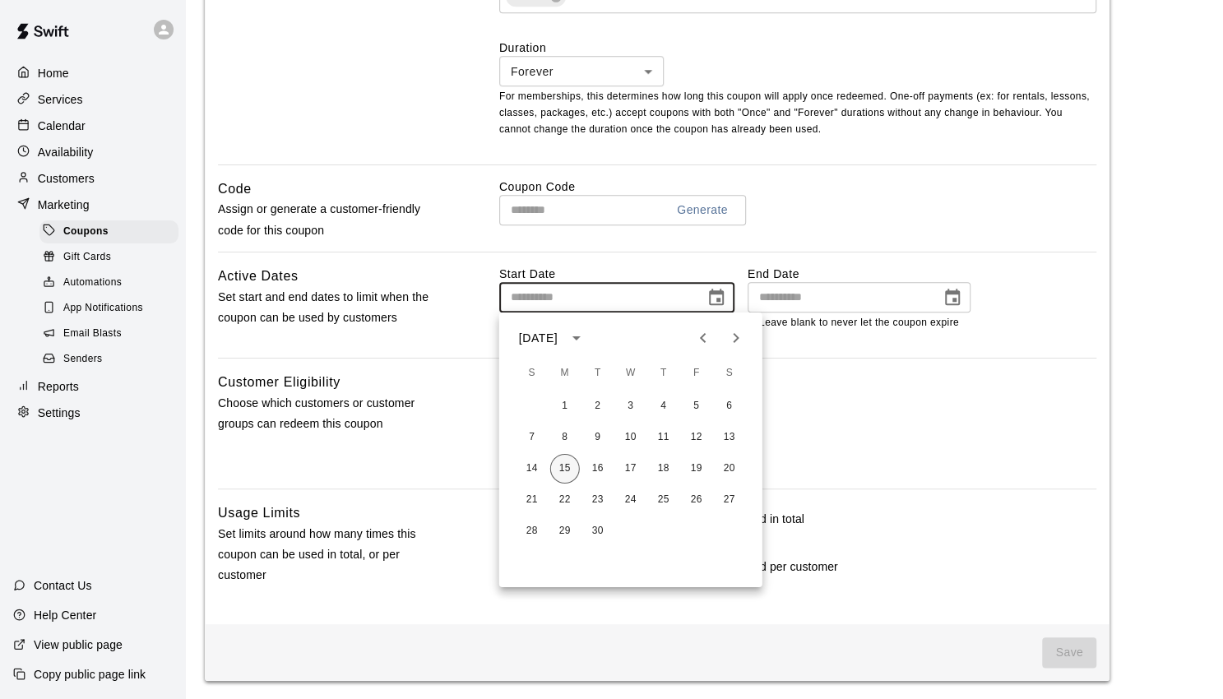
click at [568, 469] on button "15" at bounding box center [565, 469] width 30 height 30
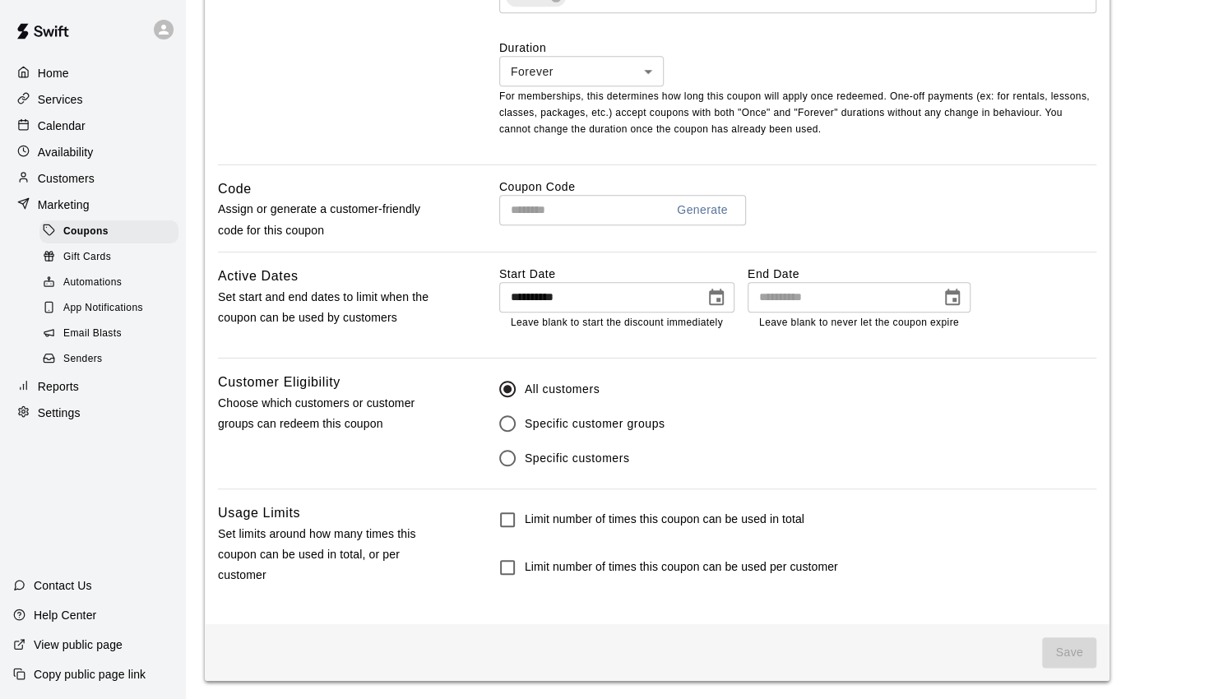
click at [710, 300] on icon "Choose date, selected date is Sep 15, 2025" at bounding box center [716, 298] width 20 height 20
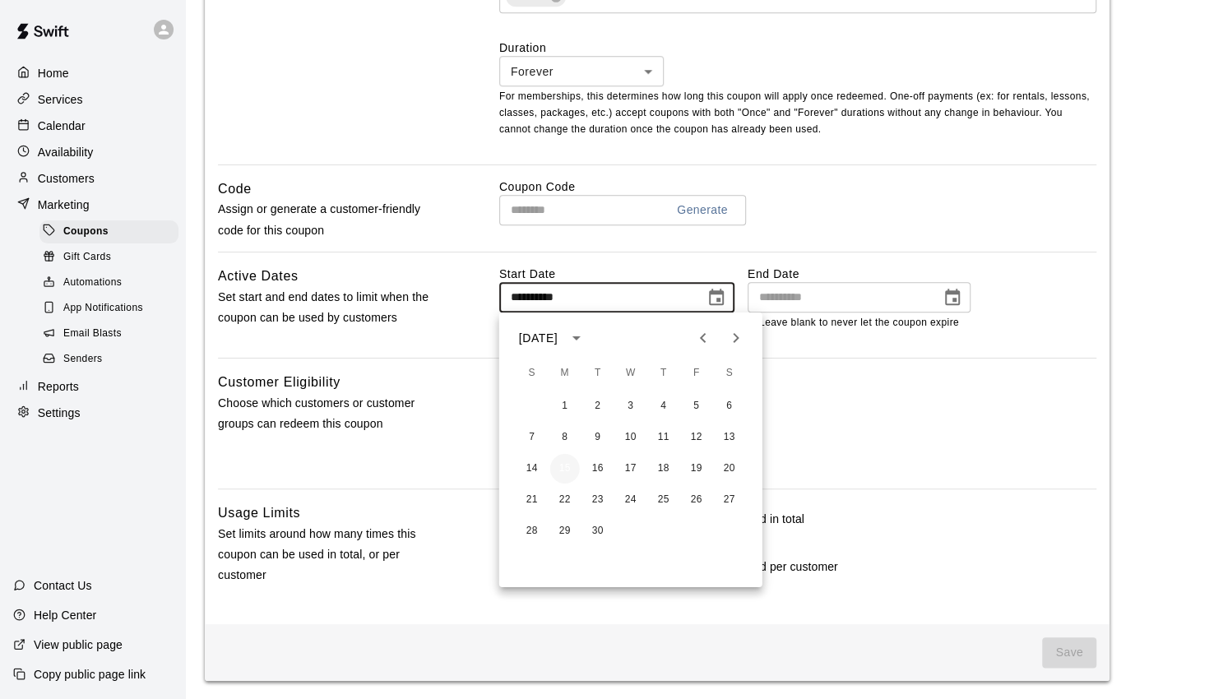
click at [566, 460] on button "15" at bounding box center [565, 469] width 30 height 30
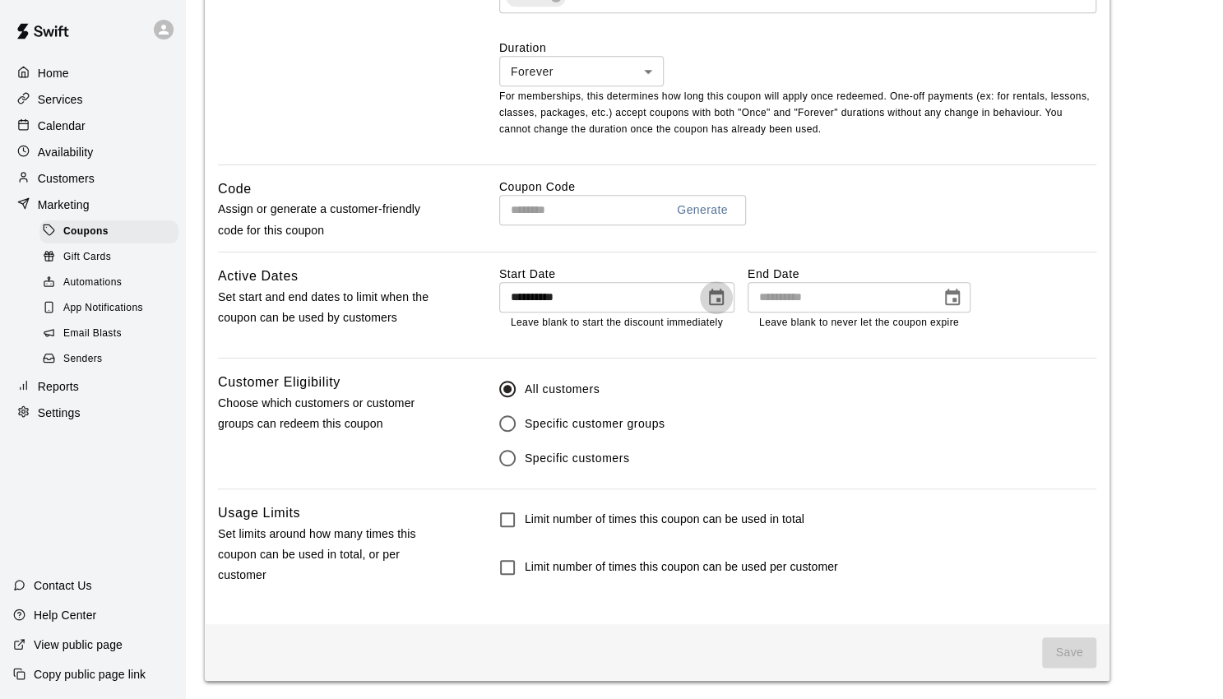
click at [721, 294] on icon "Choose date, selected date is Sep 15, 2025" at bounding box center [716, 298] width 20 height 20
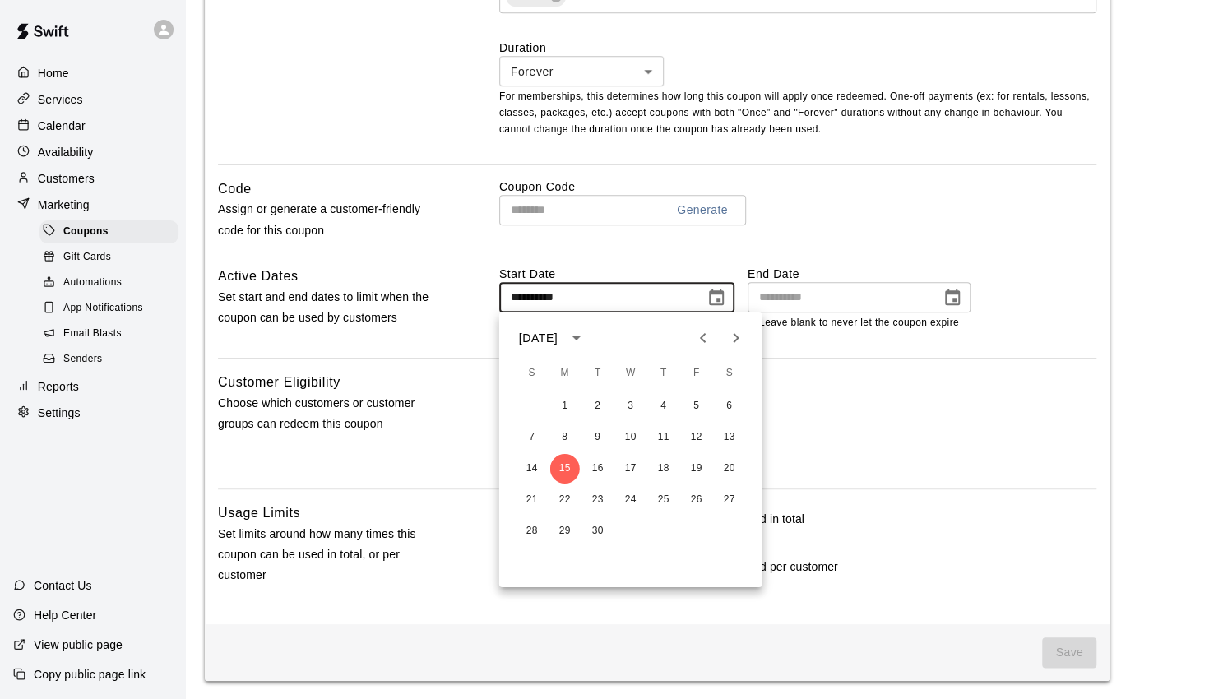
click at [611, 304] on input "**********" at bounding box center [596, 297] width 194 height 30
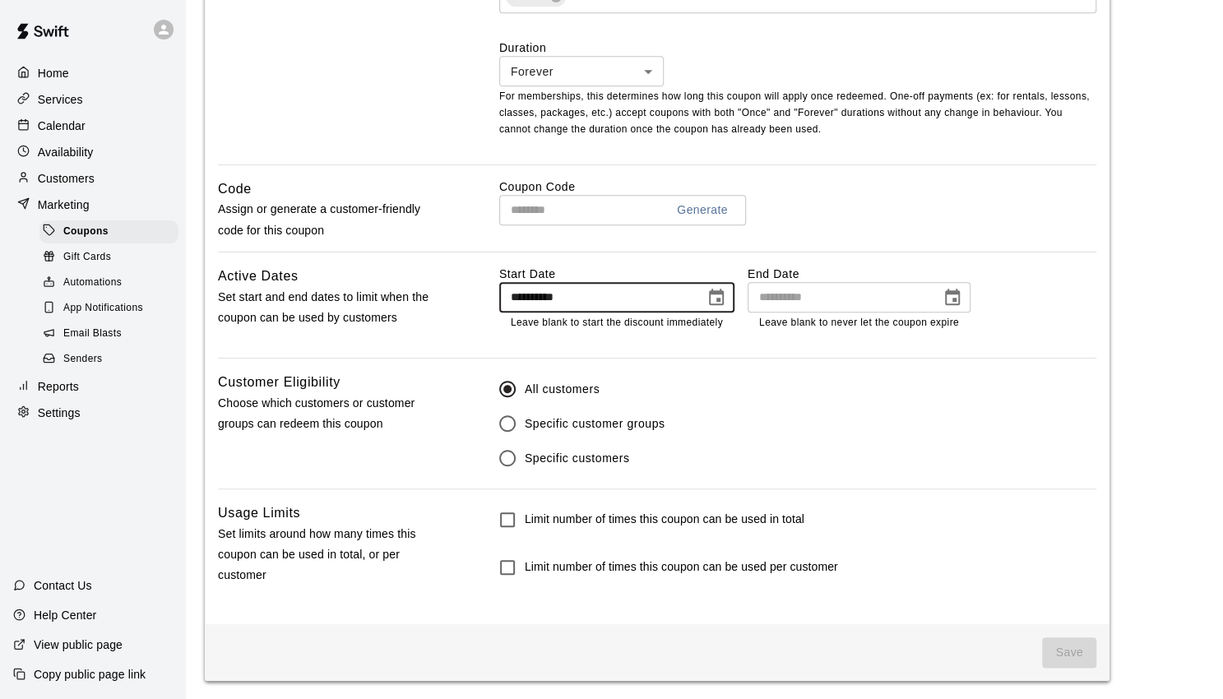
drag, startPoint x: 596, startPoint y: 300, endPoint x: 490, endPoint y: 294, distance: 106.3
click at [499, 296] on input "**********" at bounding box center [596, 297] width 194 height 30
click at [566, 293] on input "**********" at bounding box center [596, 297] width 194 height 30
drag, startPoint x: 573, startPoint y: 294, endPoint x: 483, endPoint y: 296, distance: 89.6
click at [499, 295] on input "**********" at bounding box center [596, 297] width 194 height 30
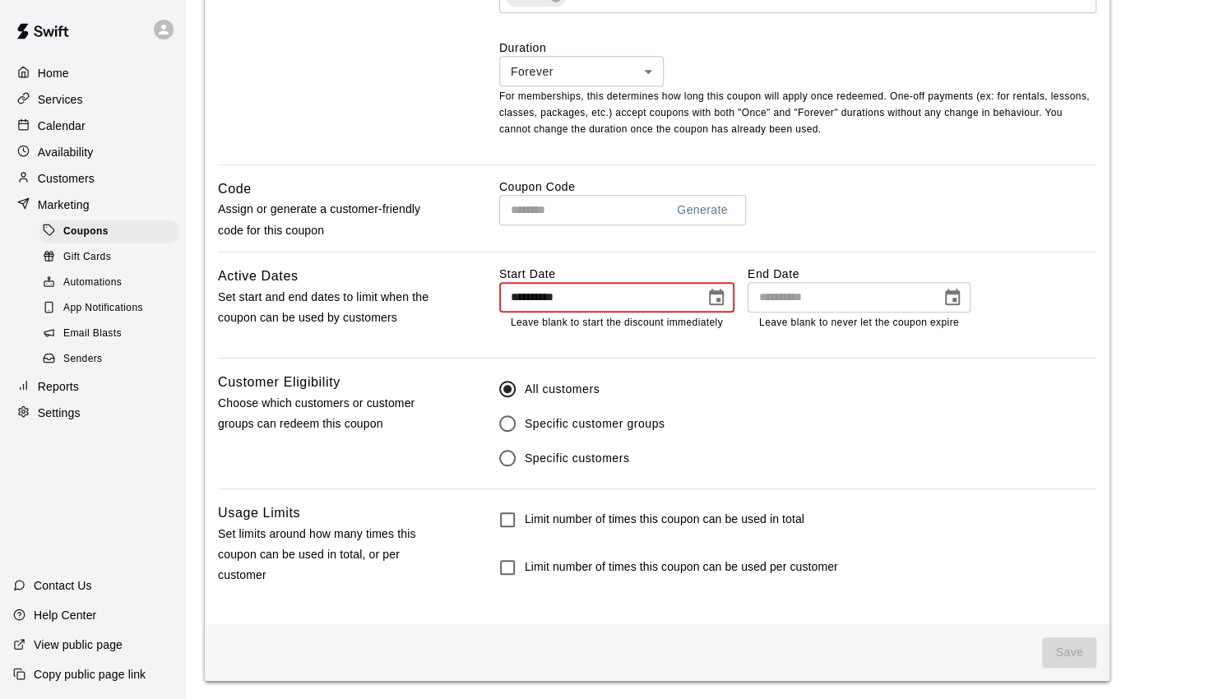
drag, startPoint x: 586, startPoint y: 293, endPoint x: 506, endPoint y: 287, distance: 80.0
click at [510, 294] on input "**********" at bounding box center [596, 297] width 194 height 30
drag, startPoint x: 588, startPoint y: 303, endPoint x: 496, endPoint y: 294, distance: 92.5
click at [499, 294] on input "**********" at bounding box center [596, 297] width 194 height 30
click at [588, 310] on input "**********" at bounding box center [596, 297] width 194 height 30
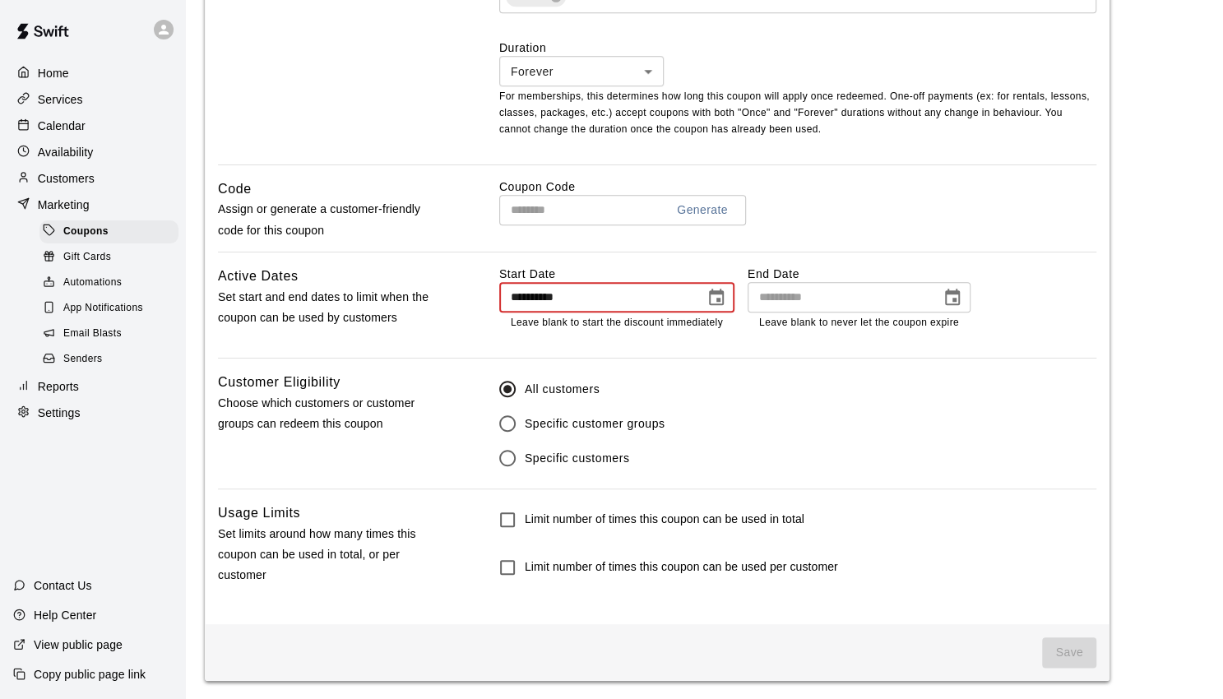
click at [586, 302] on input "**********" at bounding box center [596, 297] width 194 height 30
click at [574, 298] on input "**********" at bounding box center [596, 297] width 194 height 30
type input "**********"
click at [457, 287] on div "Active Dates Set start and end dates to limit when the coupon can be used by cu…" at bounding box center [657, 312] width 878 height 92
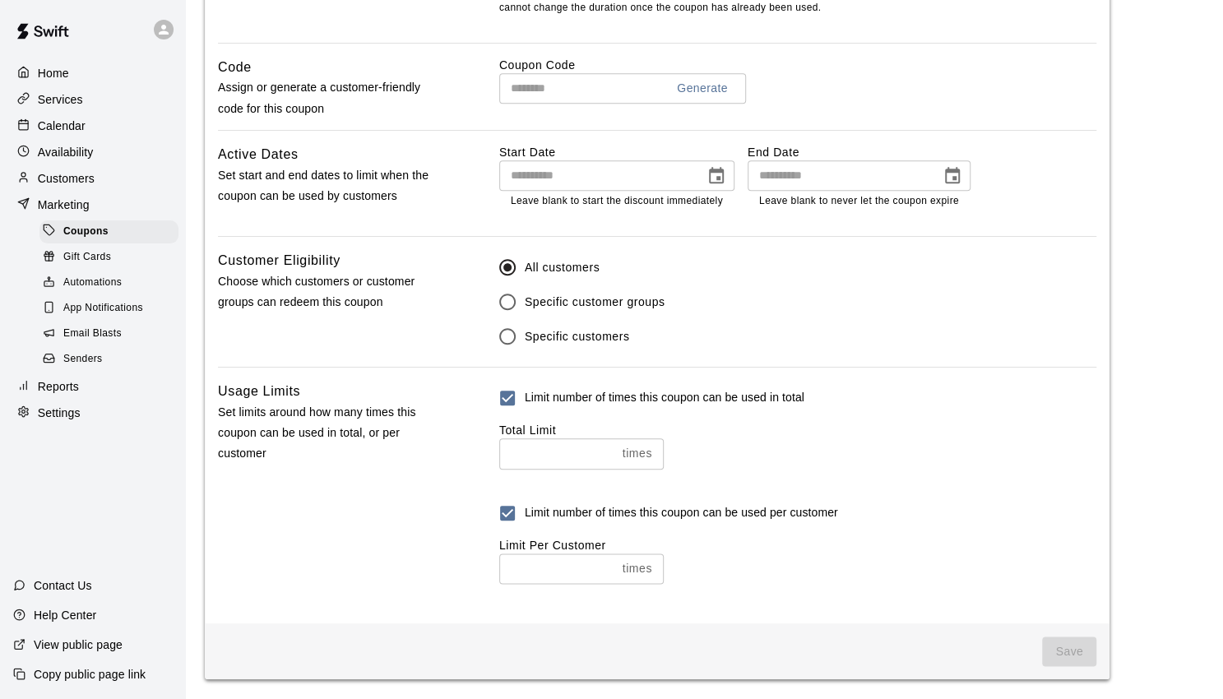
scroll to position [797, 0]
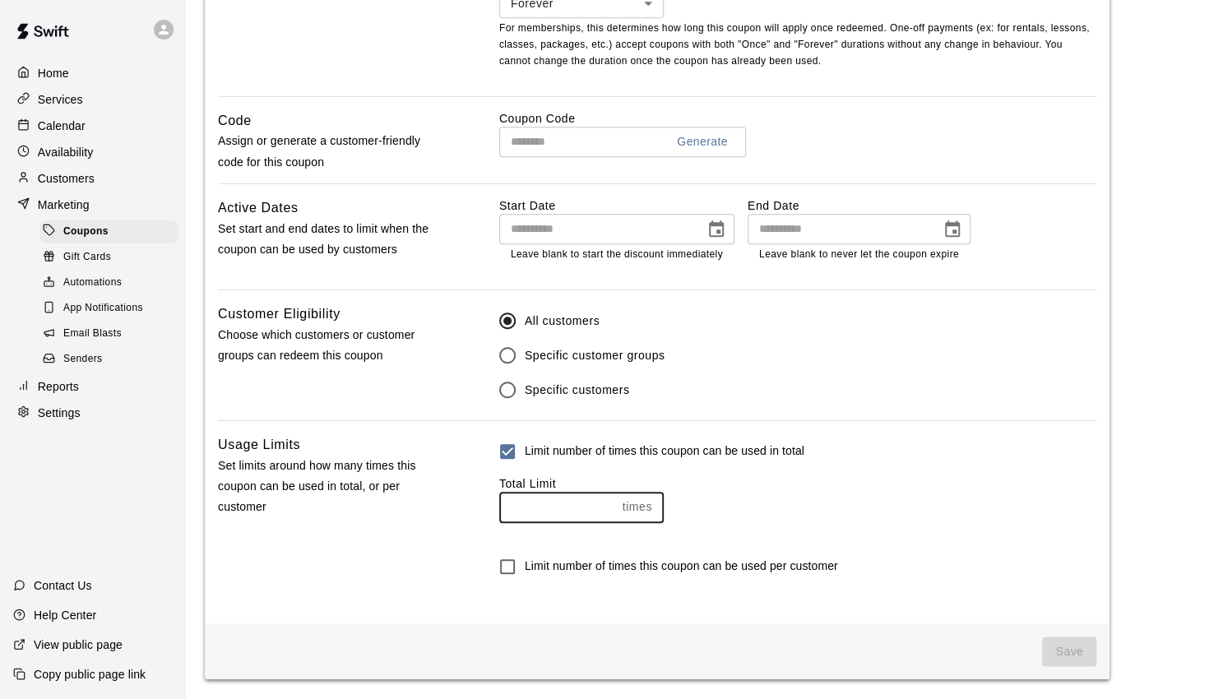
click at [577, 511] on input "number" at bounding box center [557, 507] width 117 height 30
type input "*"
click at [937, 491] on div "Total Limit" at bounding box center [797, 483] width 597 height 16
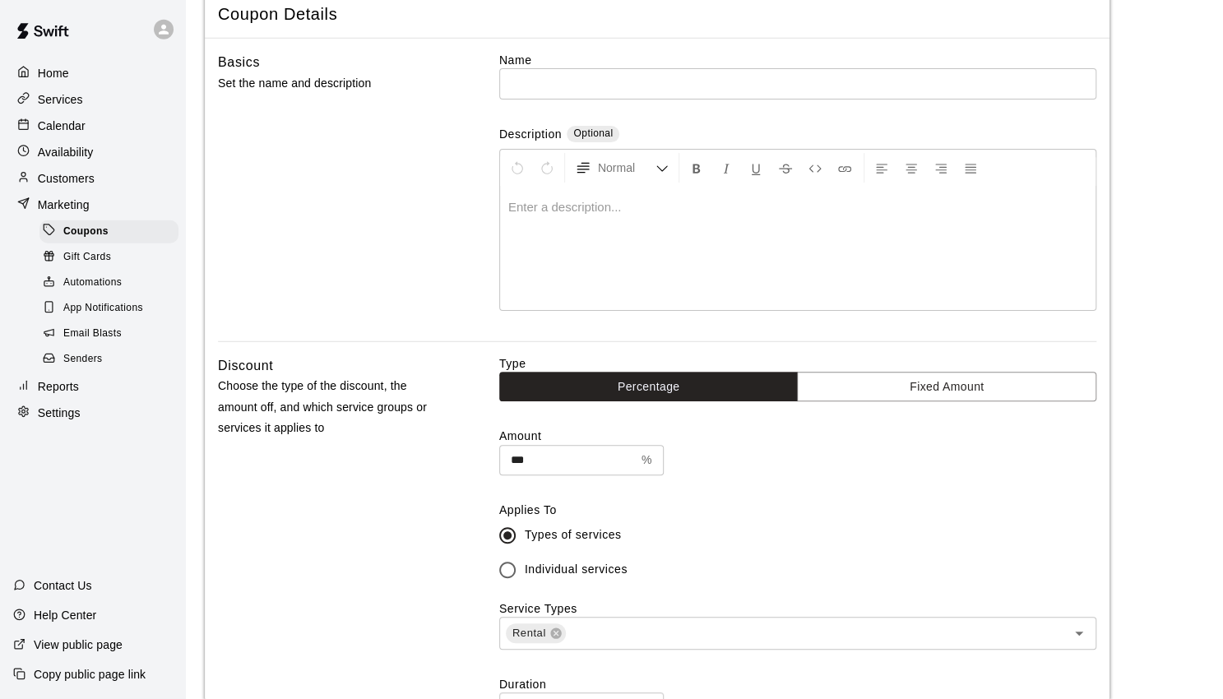
scroll to position [0, 0]
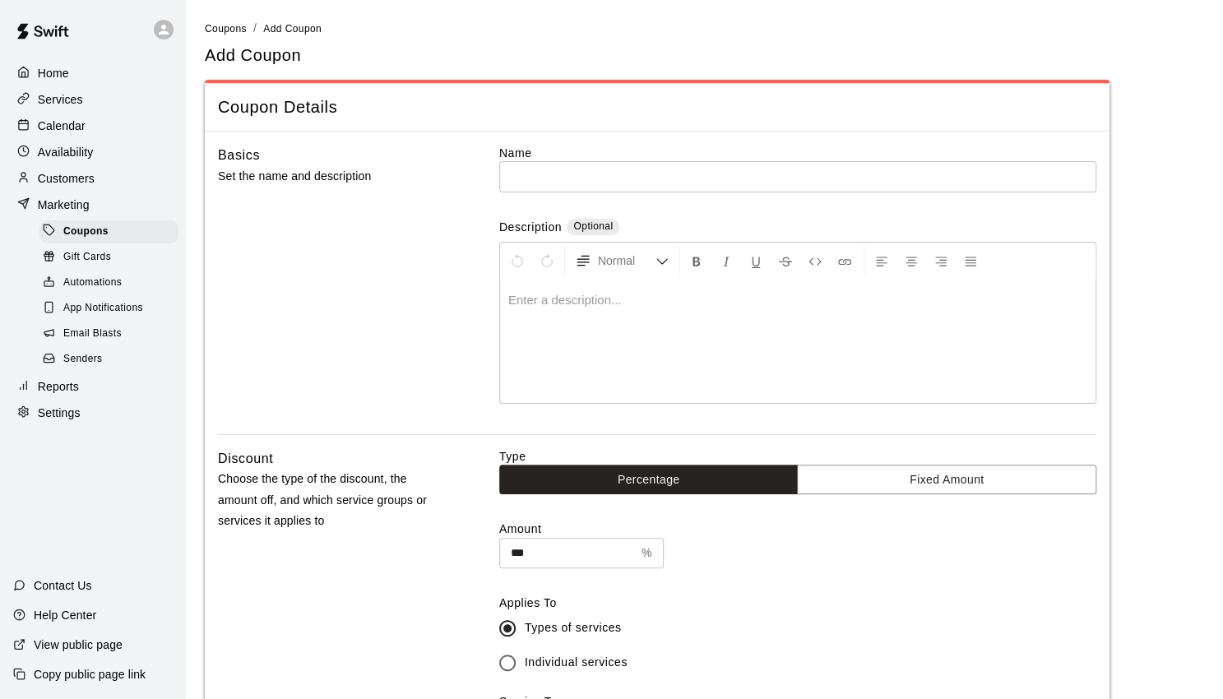
click at [585, 308] on div at bounding box center [797, 341] width 595 height 123
click at [584, 156] on label "Name" at bounding box center [797, 153] width 597 height 16
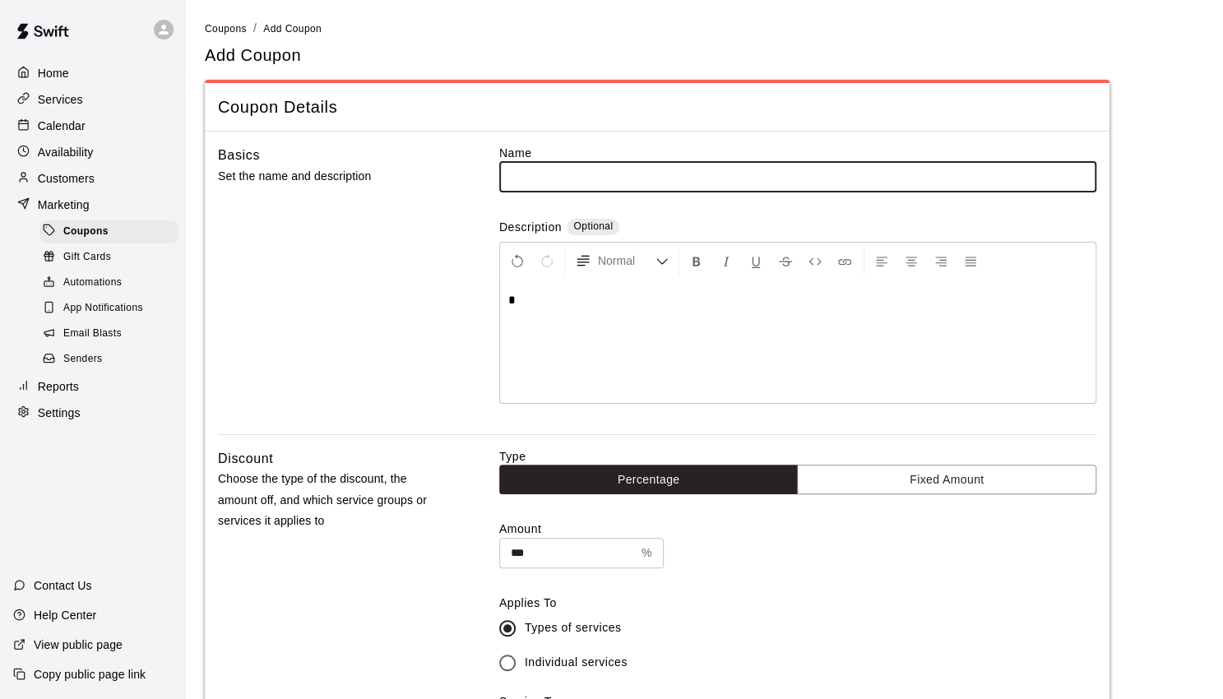
click at [575, 173] on input "text" at bounding box center [797, 176] width 597 height 30
type input "*****"
click at [440, 252] on div "Basics Set the name and description" at bounding box center [332, 289] width 229 height 289
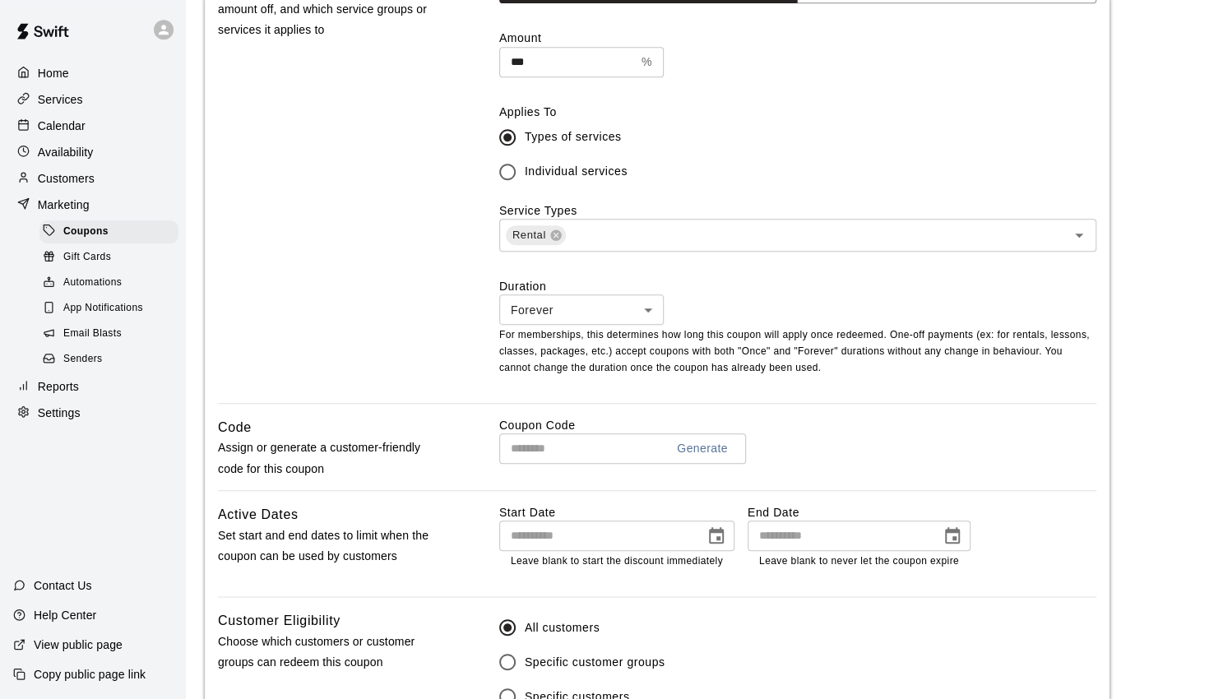
scroll to position [626, 0]
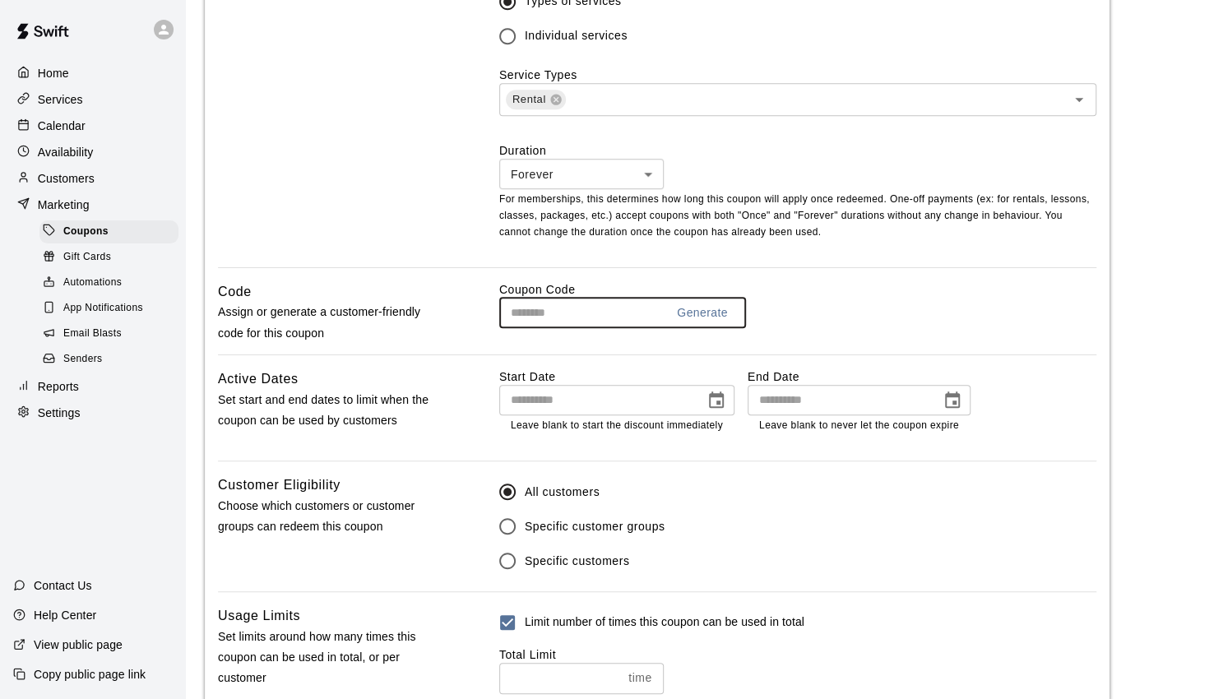
click at [573, 312] on input "text" at bounding box center [575, 313] width 153 height 30
type input "*****"
drag, startPoint x: 833, startPoint y: 318, endPoint x: 841, endPoint y: 321, distance: 8.9
click at [839, 321] on div "***** Generate ​" at bounding box center [797, 313] width 597 height 30
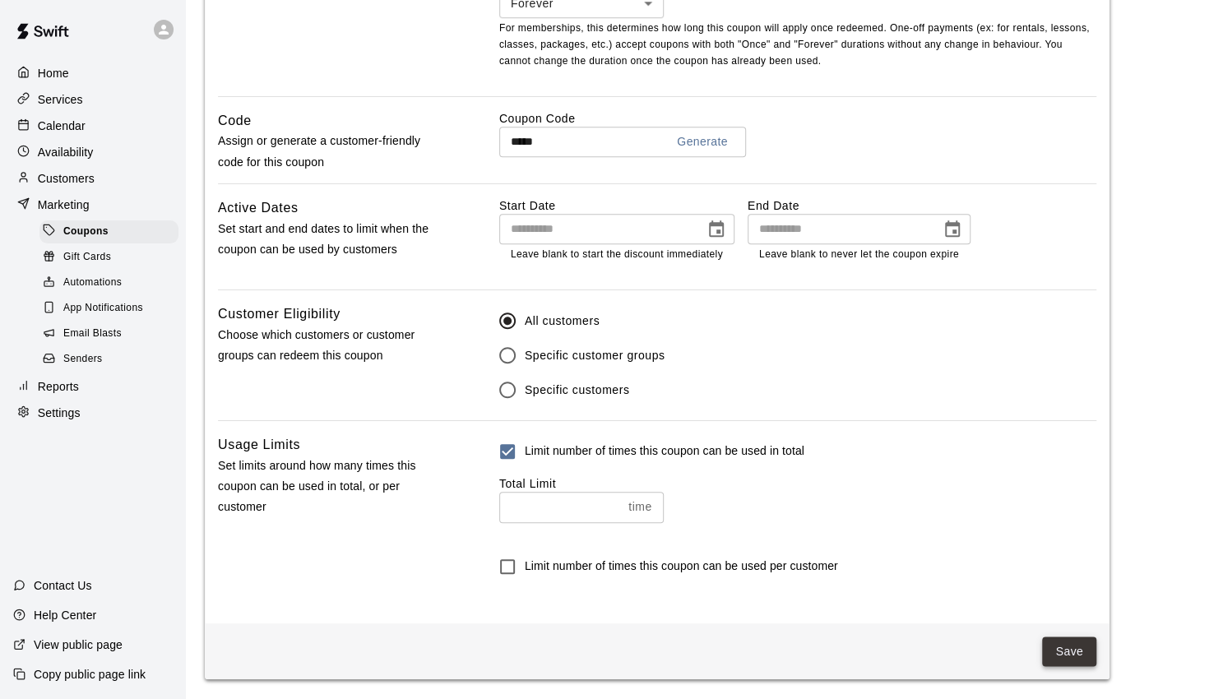
click at [1076, 656] on button "Save" at bounding box center [1069, 651] width 54 height 30
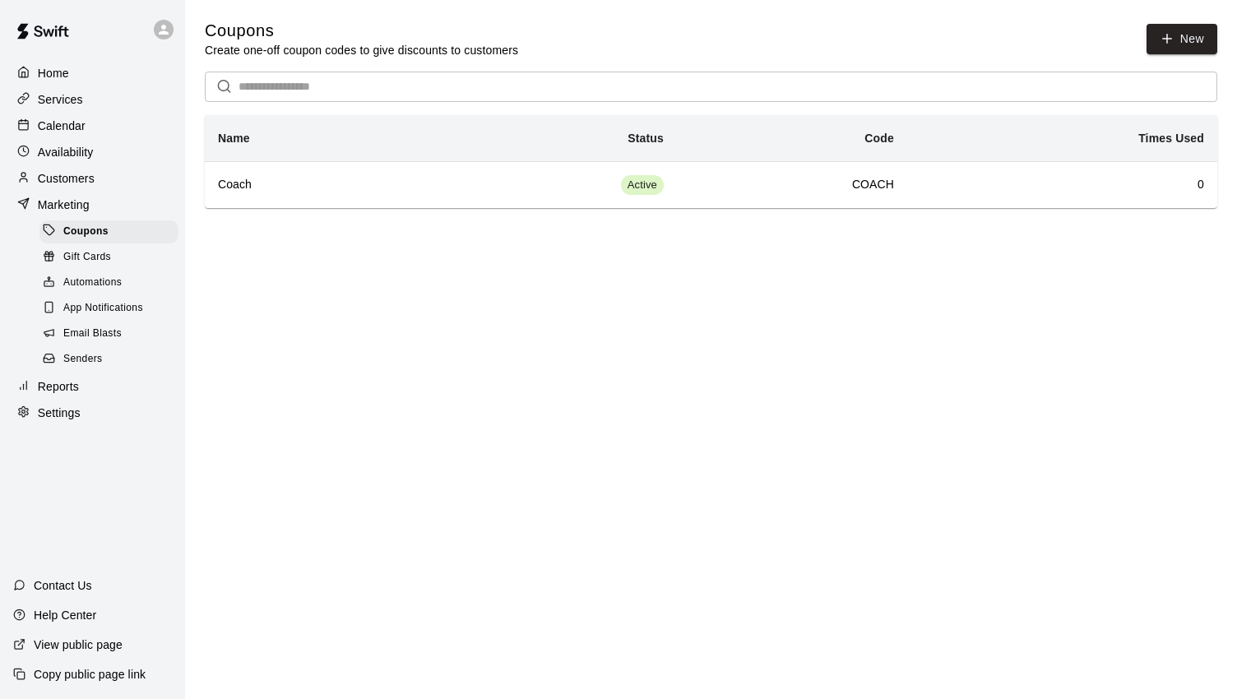
click at [72, 180] on p "Customers" at bounding box center [66, 178] width 57 height 16
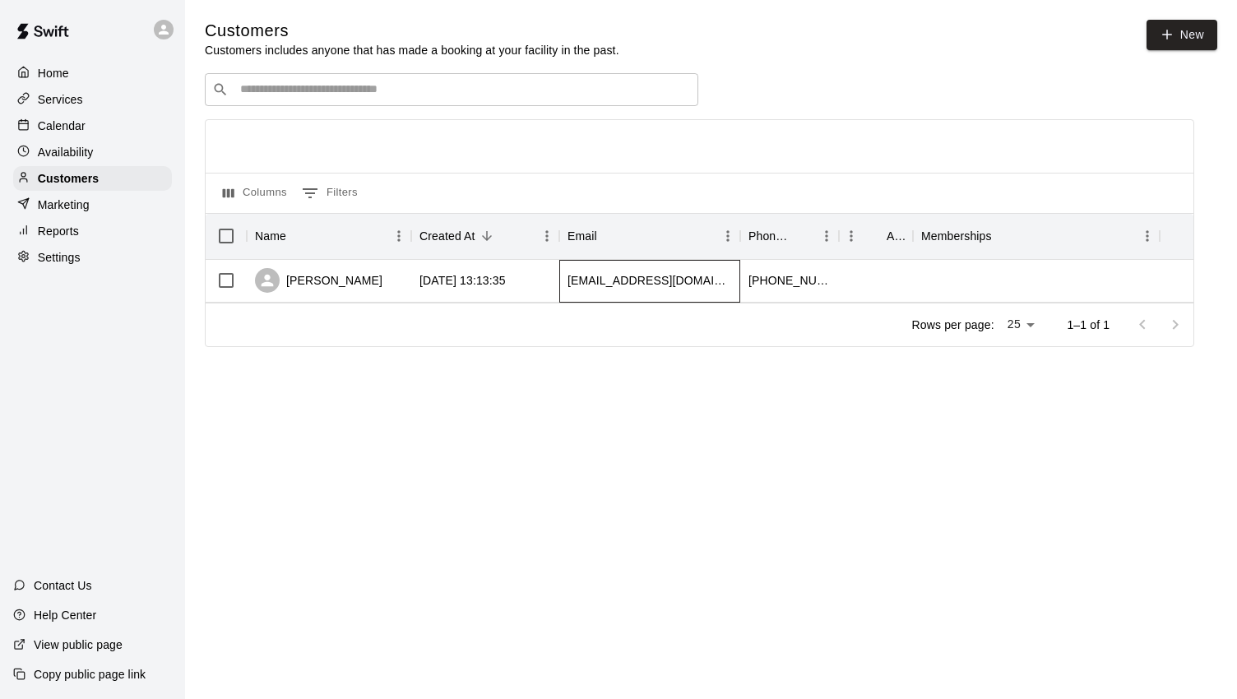
click at [607, 285] on div "[EMAIL_ADDRESS][DOMAIN_NAME]" at bounding box center [649, 280] width 164 height 16
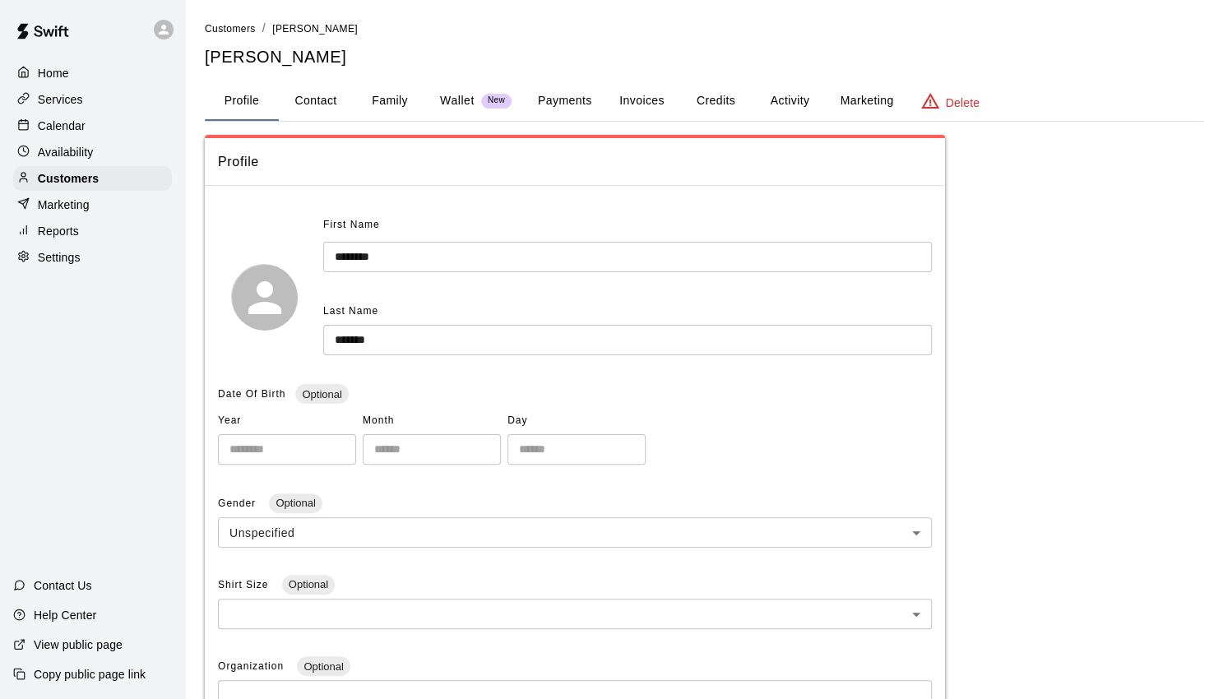
click at [647, 99] on button "Invoices" at bounding box center [641, 100] width 74 height 39
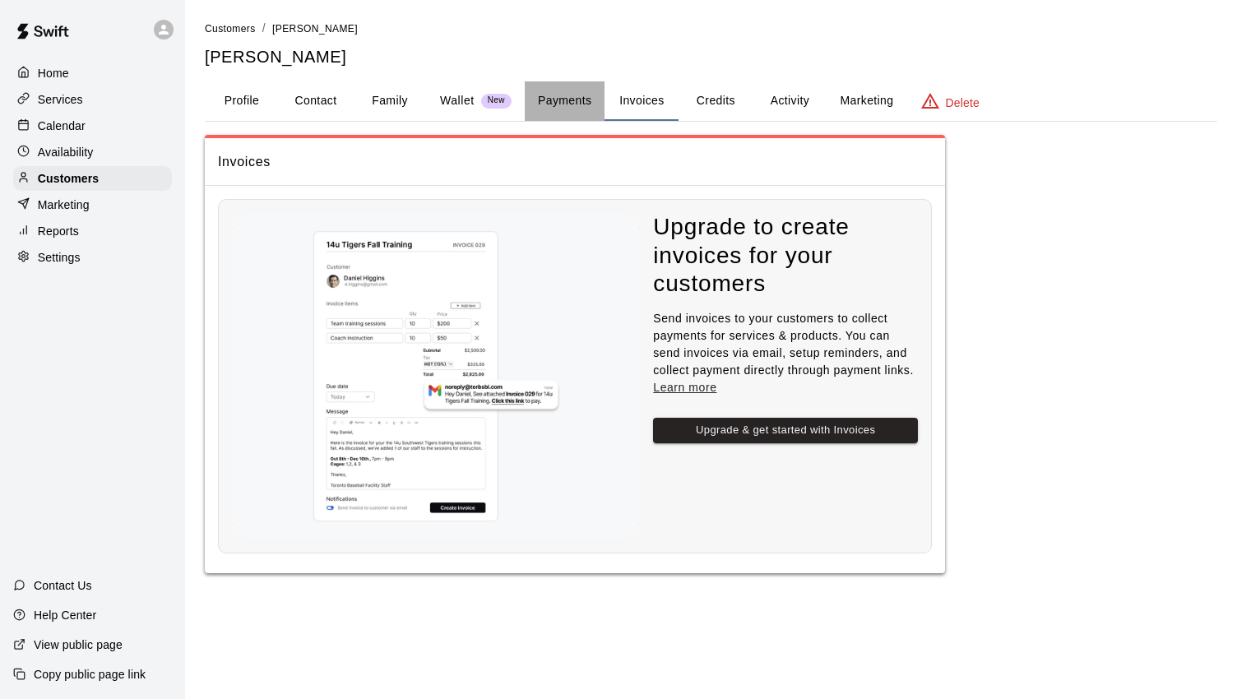
click at [563, 101] on button "Payments" at bounding box center [565, 100] width 80 height 39
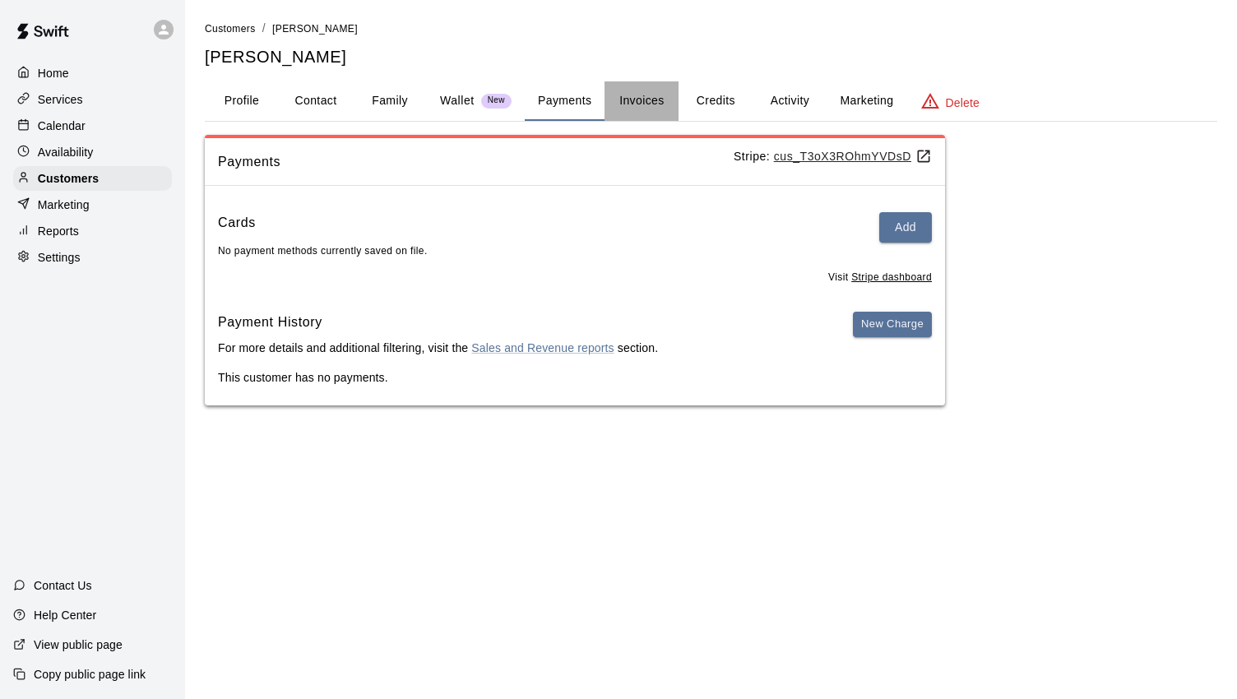
click at [642, 96] on button "Invoices" at bounding box center [641, 100] width 74 height 39
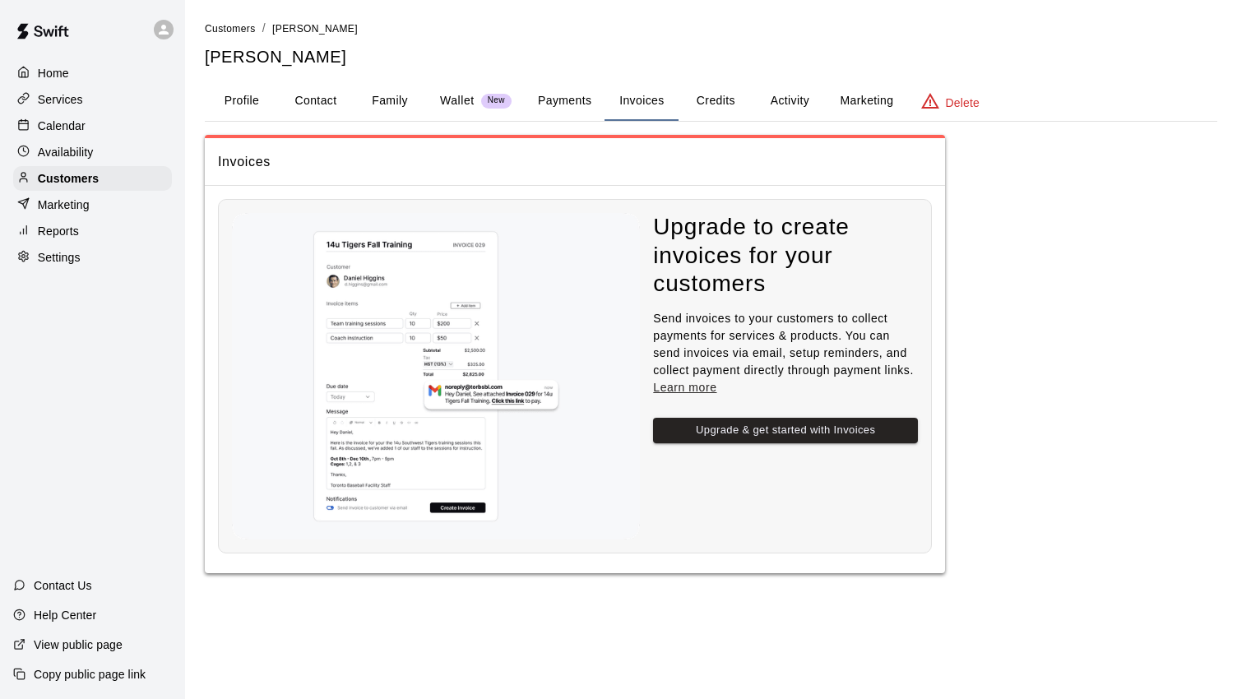
click at [711, 99] on button "Credits" at bounding box center [715, 100] width 74 height 39
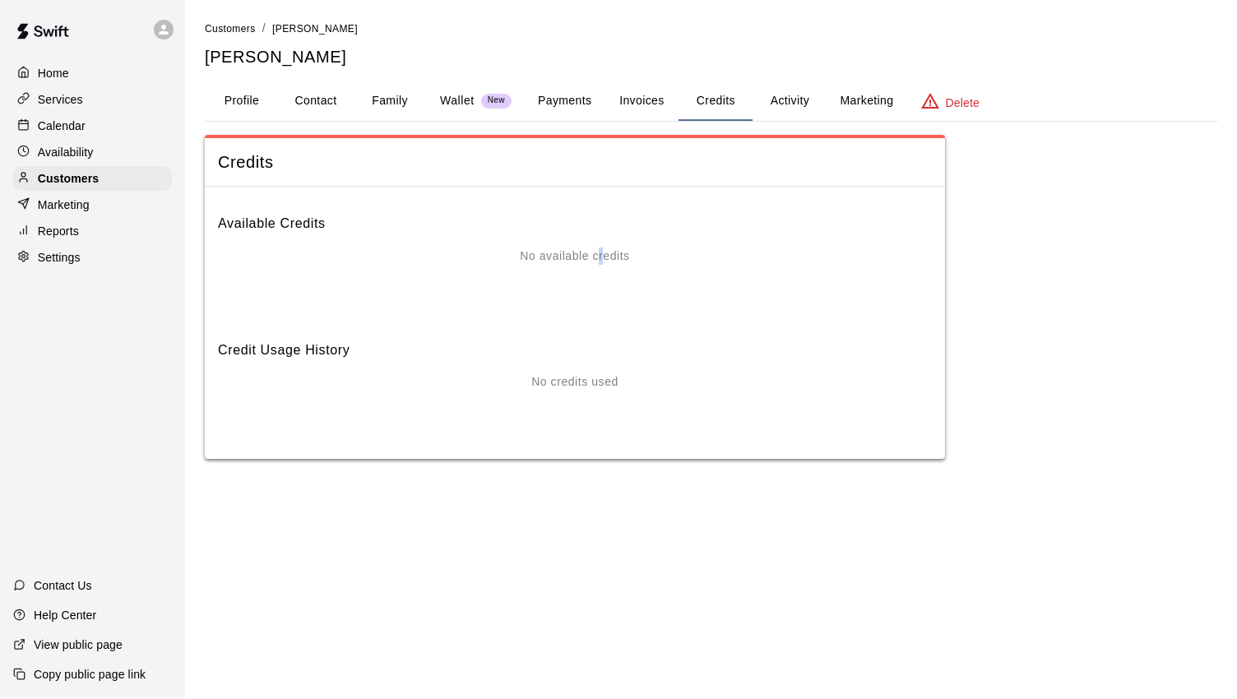
drag, startPoint x: 601, startPoint y: 254, endPoint x: 710, endPoint y: 173, distance: 135.2
click at [599, 253] on p "No available credits" at bounding box center [574, 255] width 109 height 17
click at [808, 98] on button "Activity" at bounding box center [789, 100] width 74 height 39
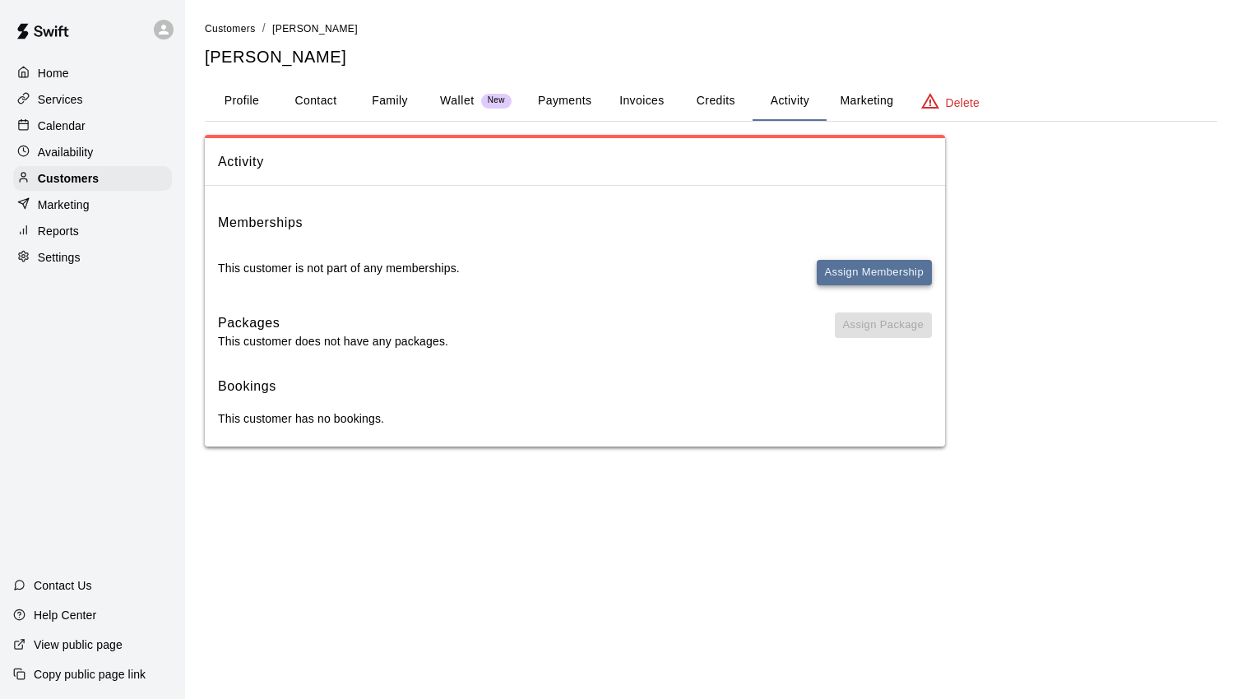
click at [849, 279] on button "Assign Membership" at bounding box center [873, 272] width 115 height 25
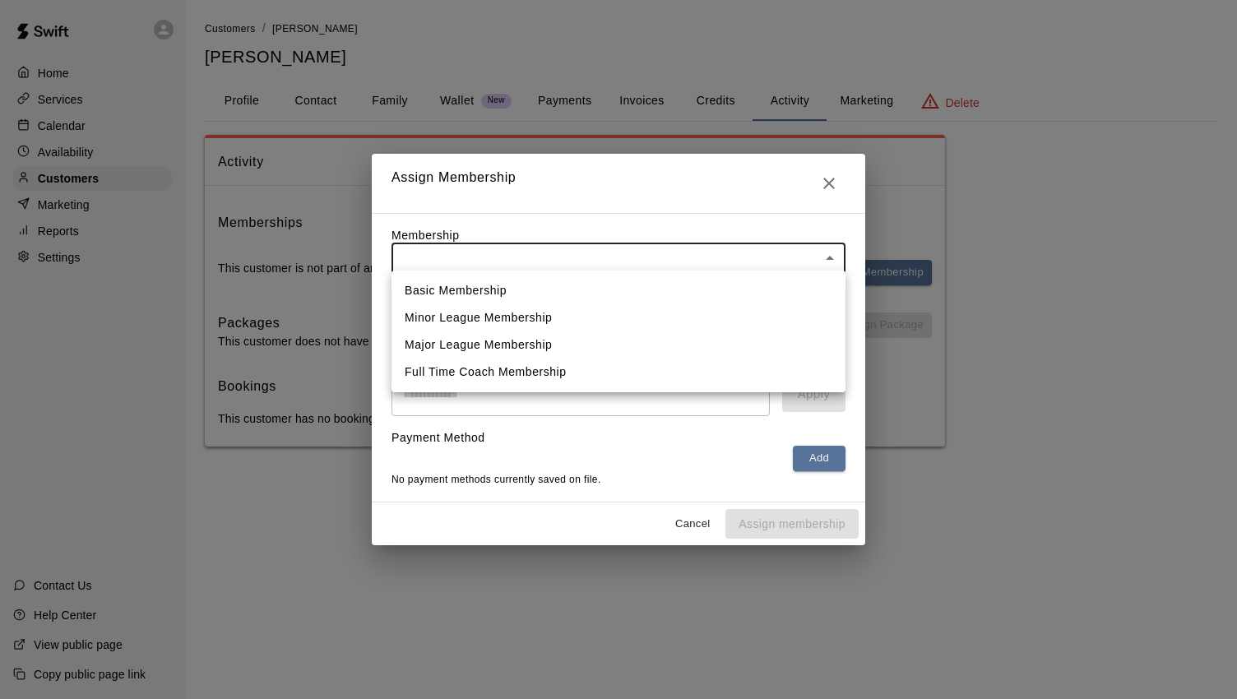
click at [672, 259] on body "Home Services Calendar Availability Customers Marketing Reports Settings Contac…" at bounding box center [618, 239] width 1237 height 479
click at [565, 366] on li "Full Time Coach Membership" at bounding box center [618, 371] width 454 height 27
type input "**********"
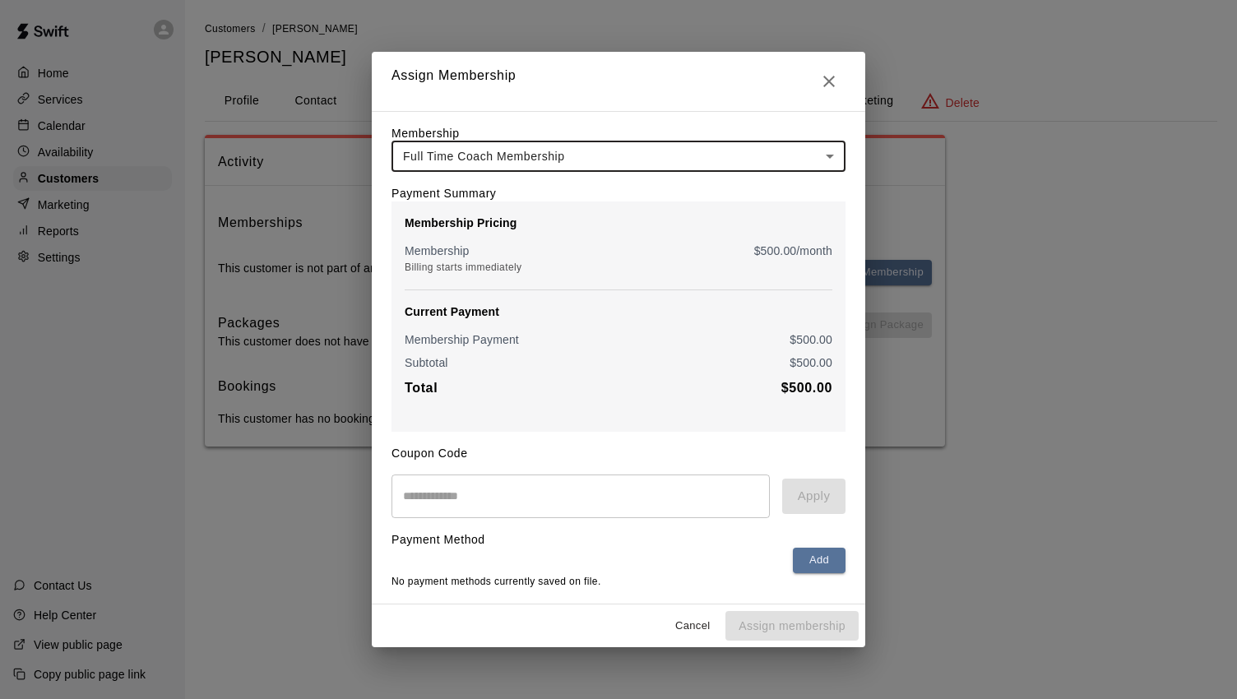
click at [482, 492] on input "text" at bounding box center [580, 496] width 378 height 44
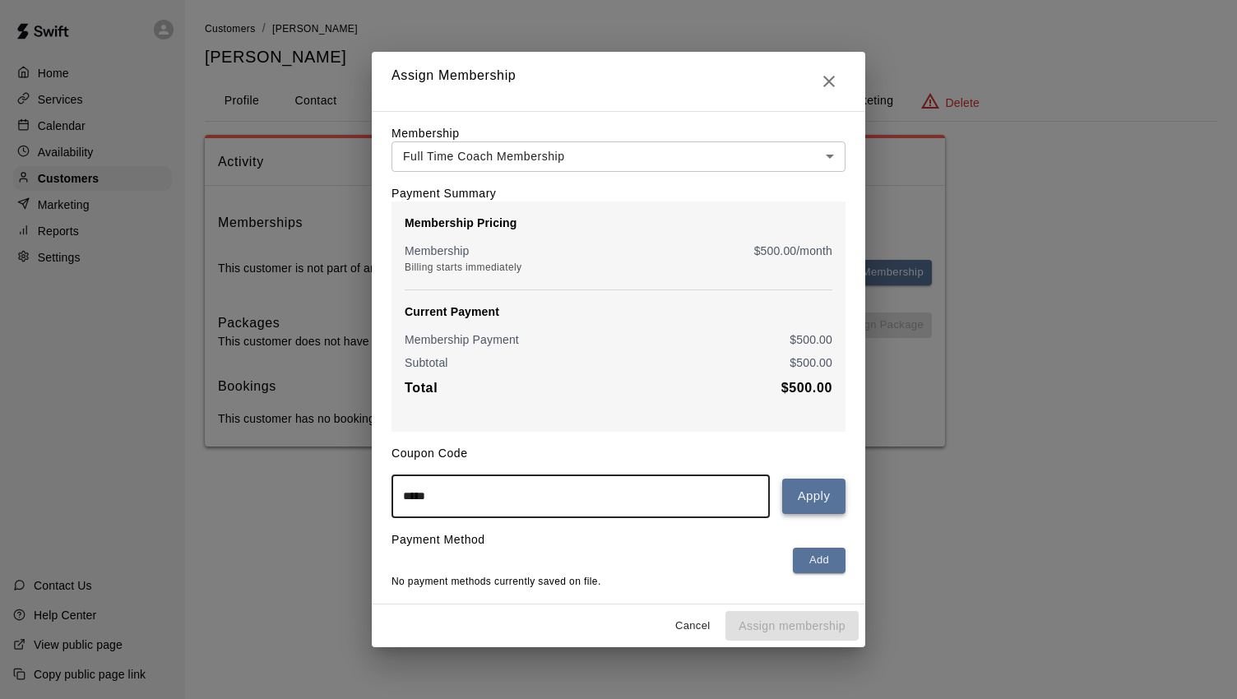
type input "*****"
click at [811, 506] on button "Apply" at bounding box center [813, 495] width 63 height 35
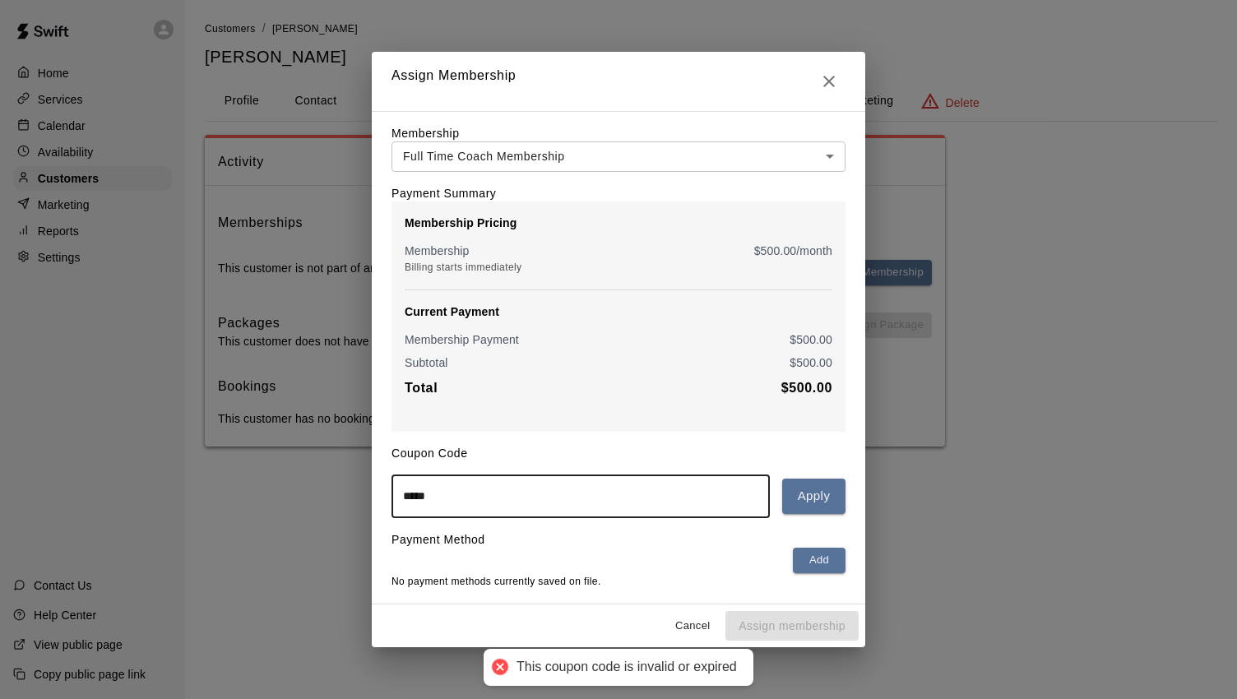
click at [623, 496] on input "*****" at bounding box center [580, 496] width 378 height 44
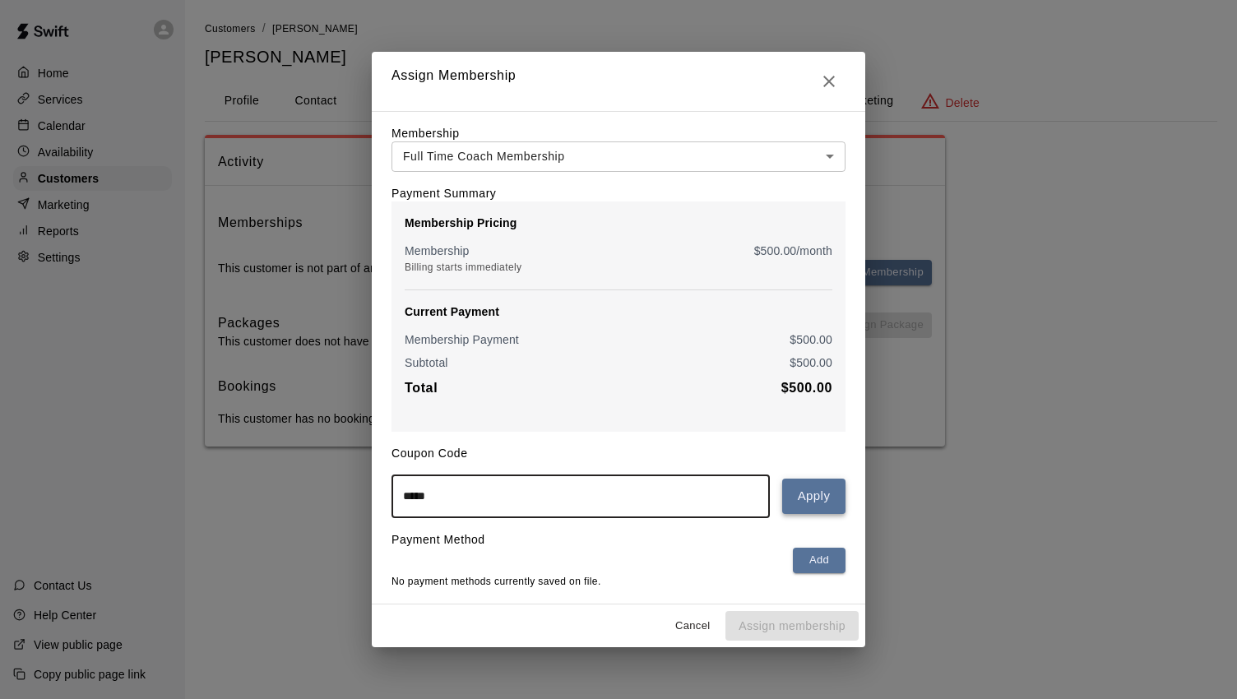
drag, startPoint x: 787, startPoint y: 519, endPoint x: 801, endPoint y: 509, distance: 17.1
click at [792, 515] on div "**********" at bounding box center [618, 357] width 493 height 493
click at [816, 501] on button "Apply" at bounding box center [813, 495] width 63 height 35
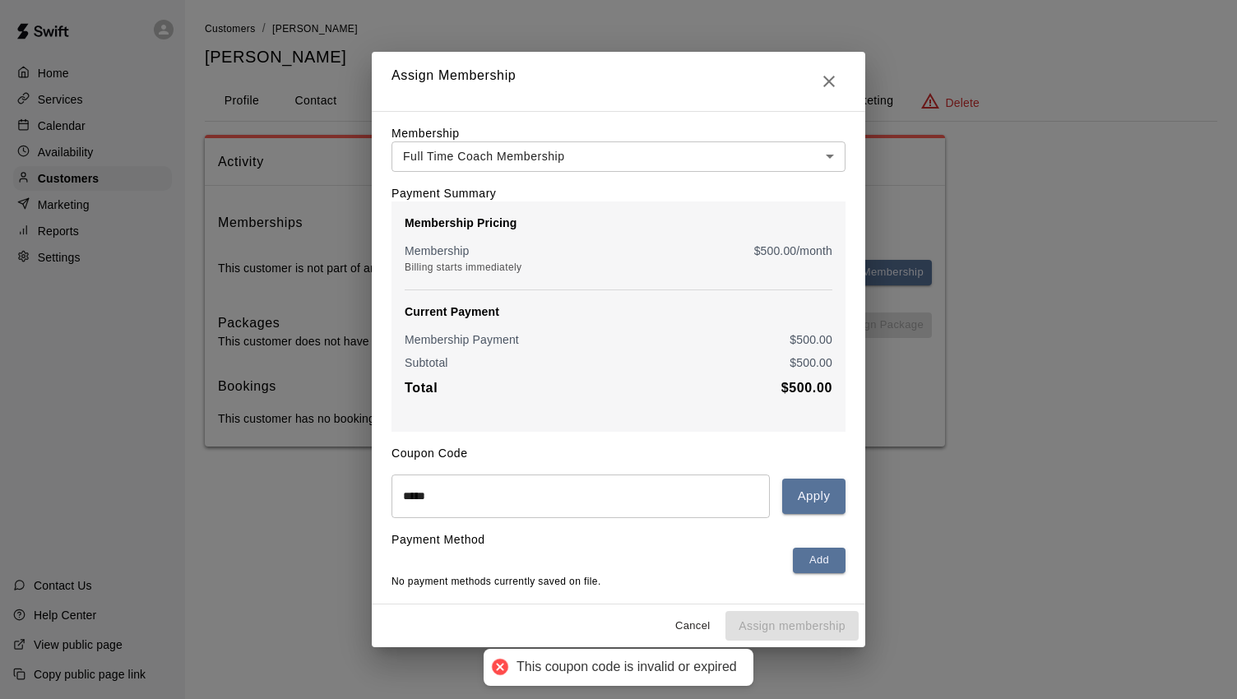
click at [663, 496] on input "*****" at bounding box center [580, 496] width 378 height 44
click at [818, 325] on div "Current Payment Membership Payment $ 500.00 Subtotal $ 500.00 Total $ 500.00" at bounding box center [618, 350] width 428 height 95
click at [817, 326] on div "Current Payment Membership Payment $ 500.00 Subtotal $ 500.00 Total $ 500.00" at bounding box center [618, 350] width 428 height 95
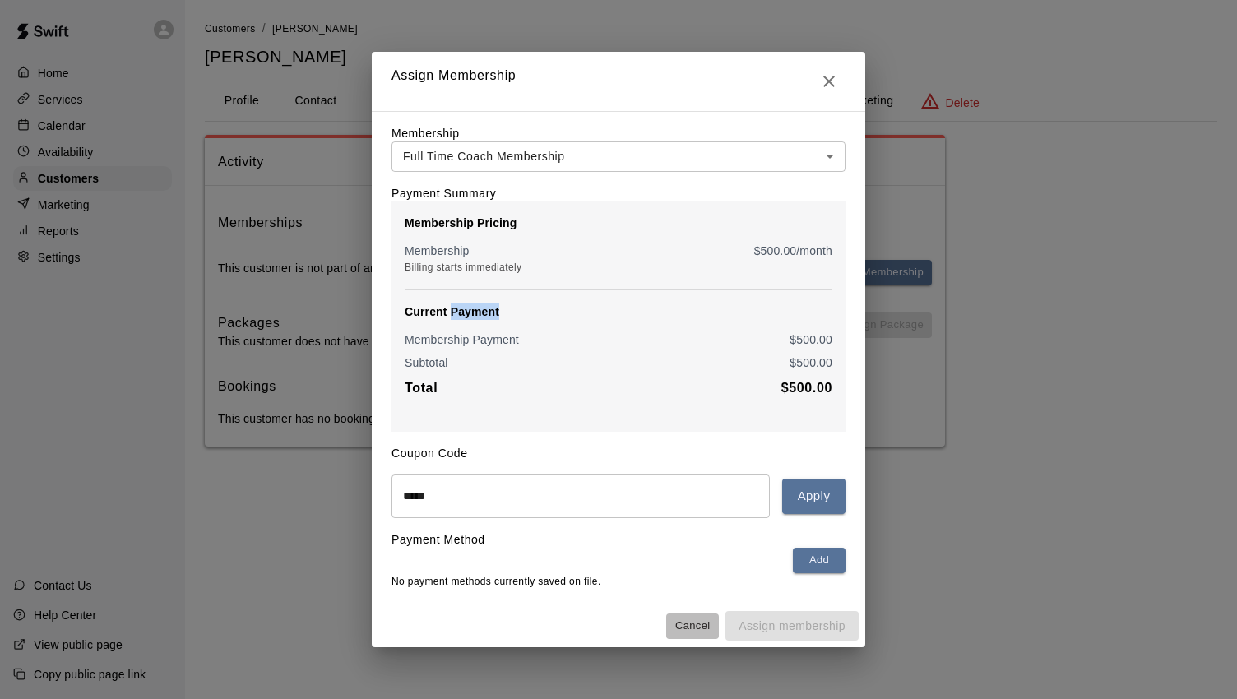
click at [682, 633] on button "Cancel" at bounding box center [692, 625] width 53 height 25
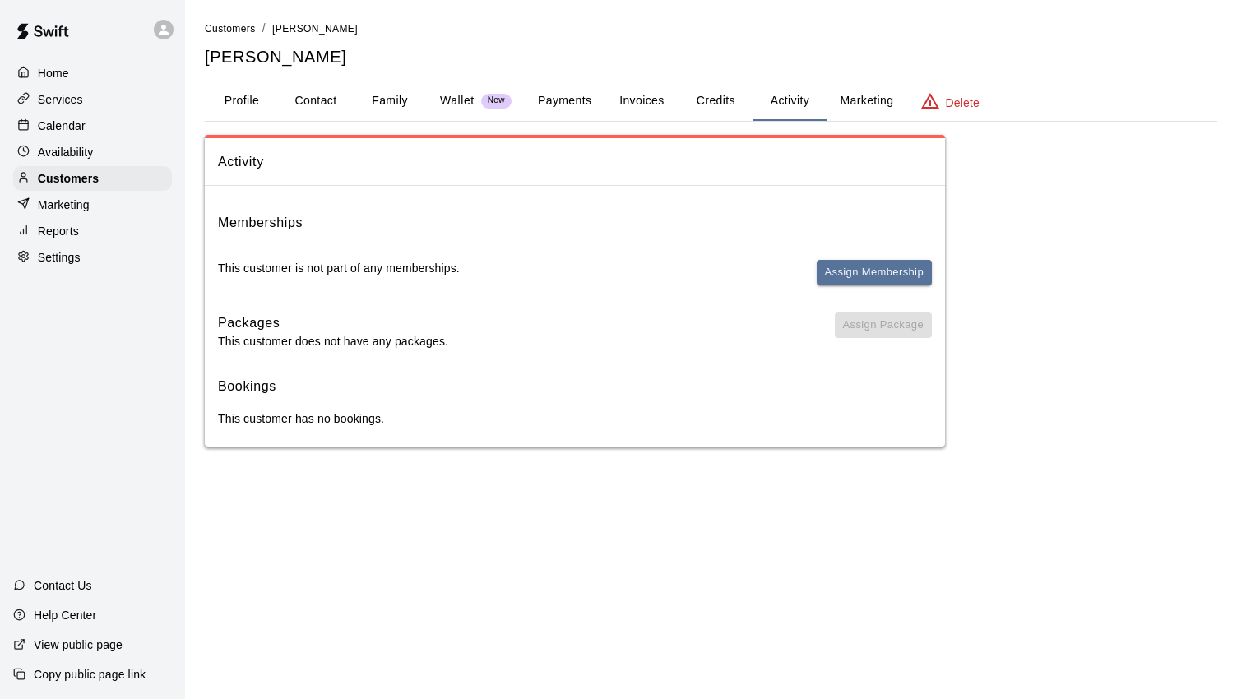
click at [396, 96] on button "Family" at bounding box center [390, 100] width 74 height 39
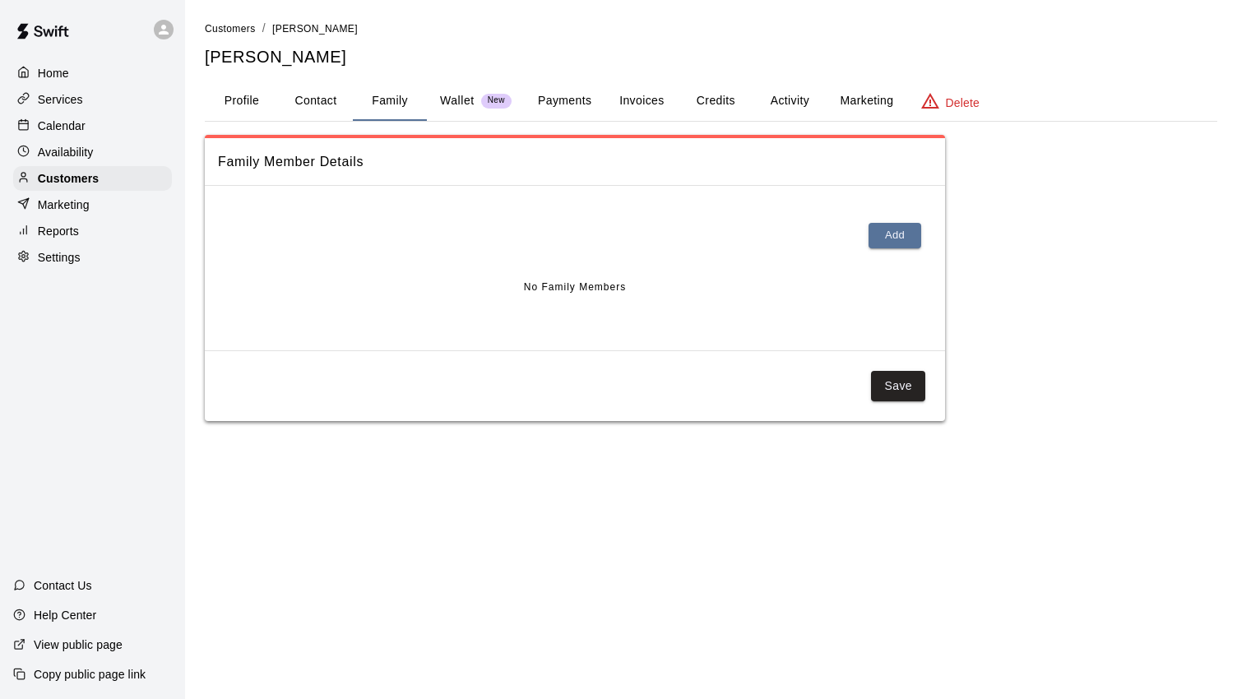
click at [320, 96] on button "Contact" at bounding box center [316, 100] width 74 height 39
select select "**"
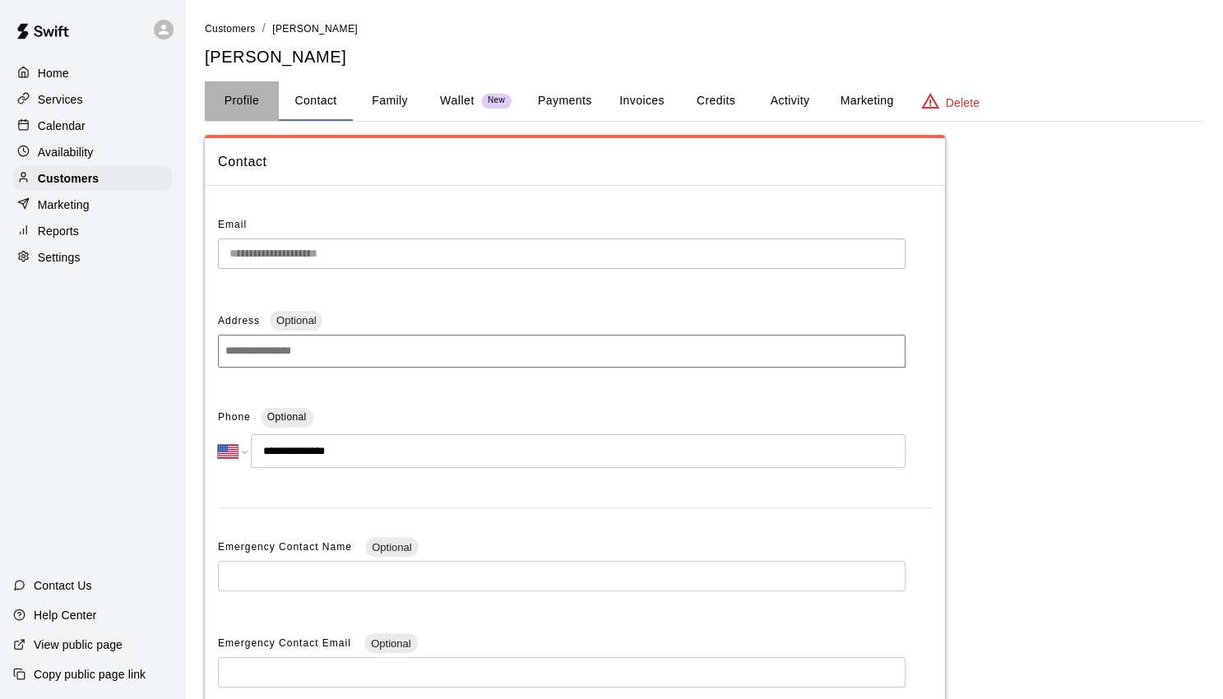
click at [264, 99] on button "Profile" at bounding box center [242, 100] width 74 height 39
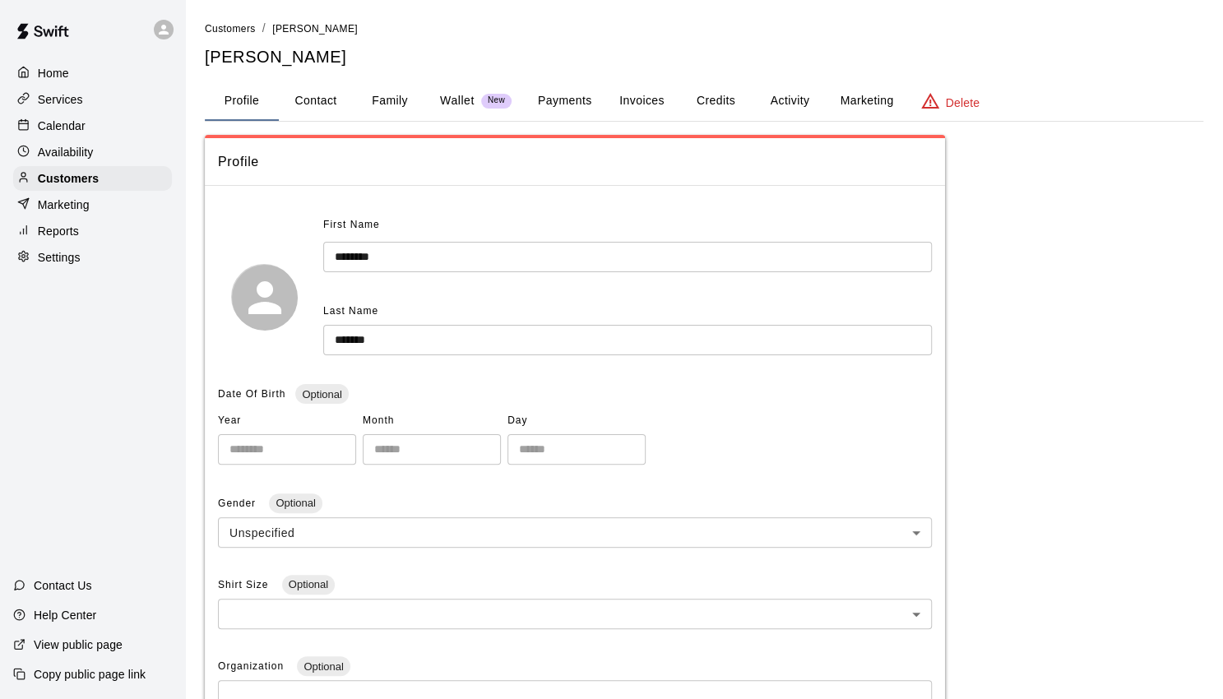
drag, startPoint x: 398, startPoint y: 98, endPoint x: 427, endPoint y: 99, distance: 28.8
click at [404, 98] on button "Family" at bounding box center [390, 100] width 74 height 39
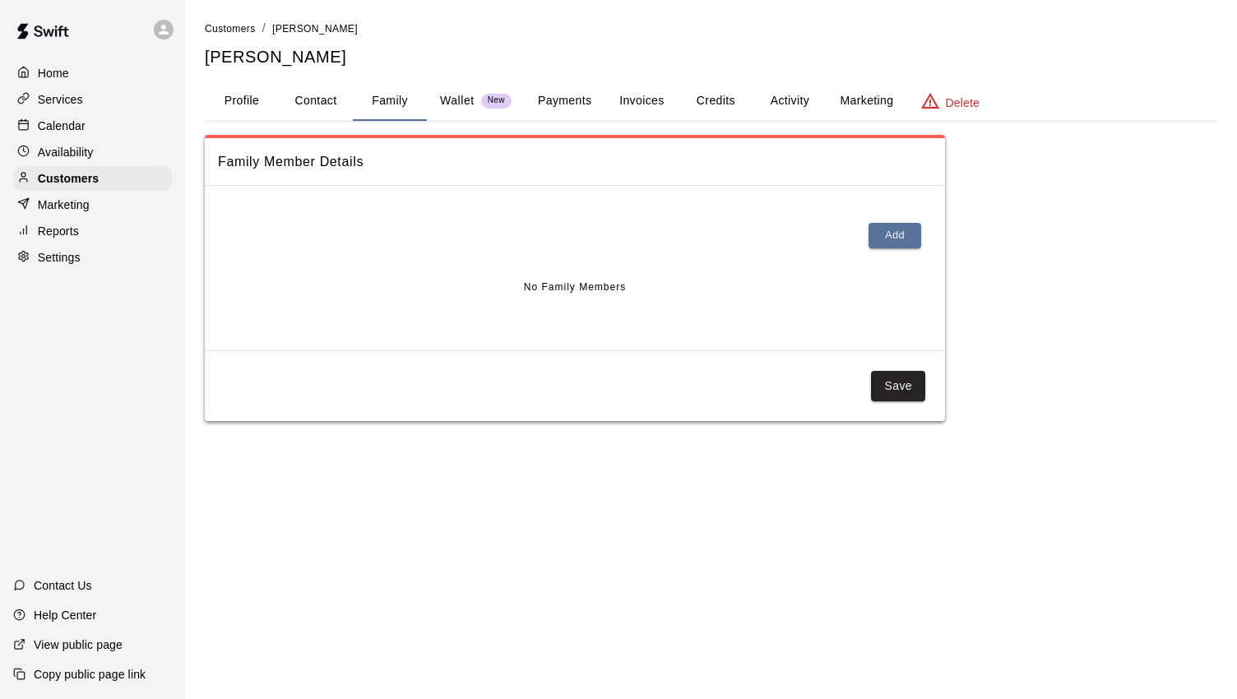
click at [568, 105] on button "Payments" at bounding box center [565, 100] width 80 height 39
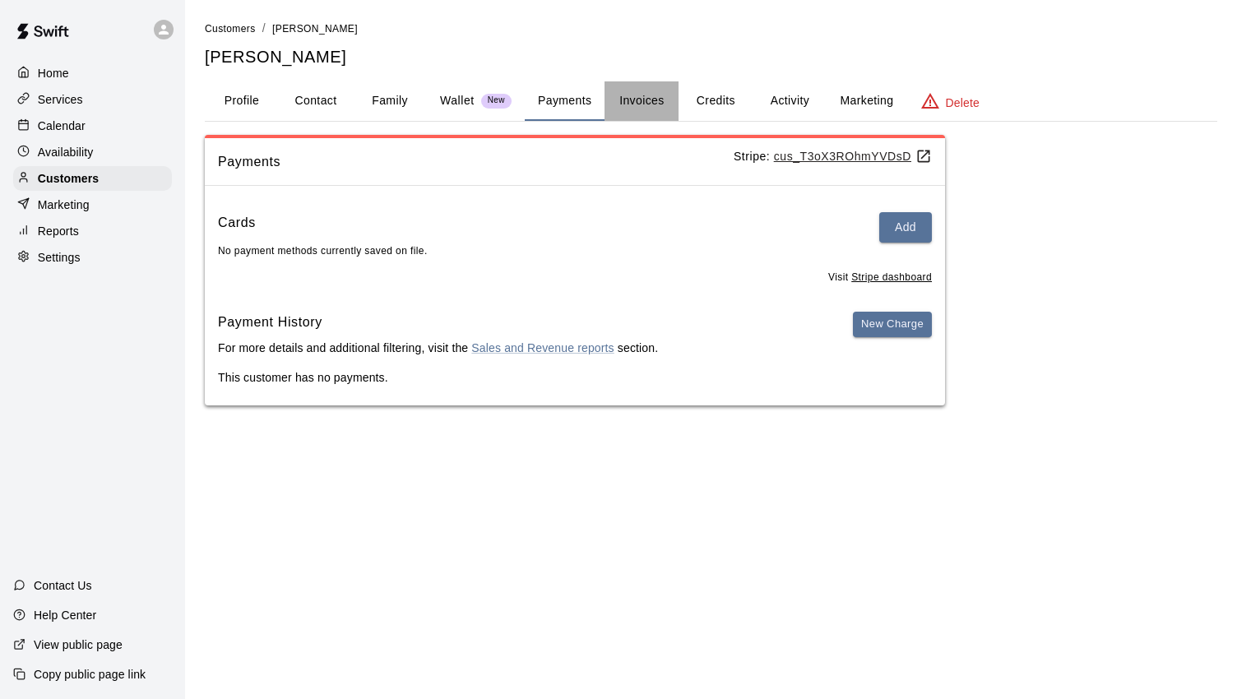
click at [639, 101] on button "Invoices" at bounding box center [641, 100] width 74 height 39
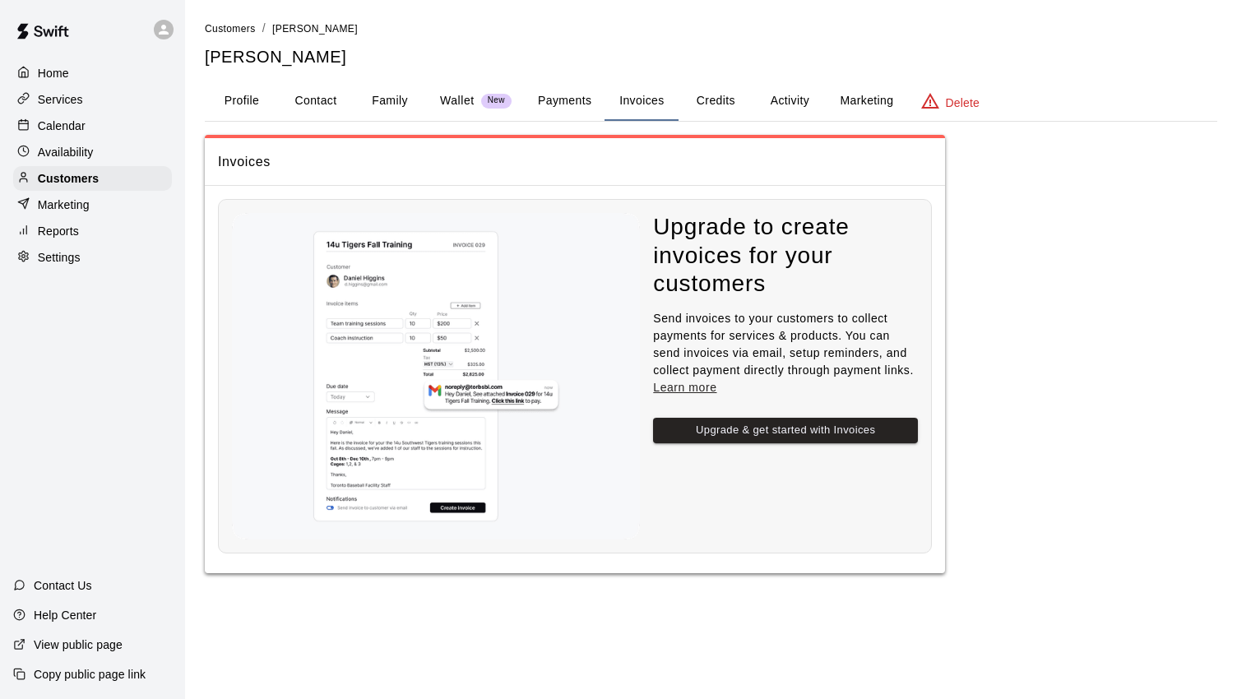
click at [717, 96] on button "Credits" at bounding box center [715, 100] width 74 height 39
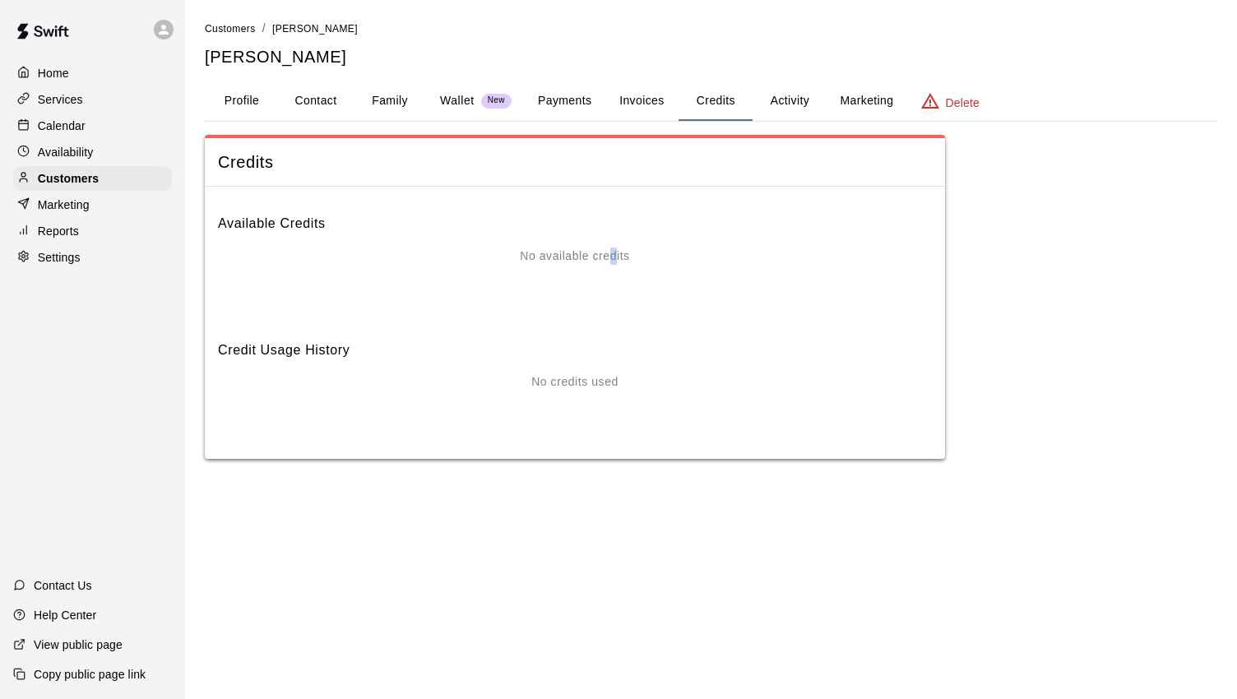
click at [609, 269] on div "No available credits" at bounding box center [575, 280] width 714 height 66
click at [608, 267] on div "No available credits" at bounding box center [575, 280] width 714 height 66
click at [860, 152] on span "Credits" at bounding box center [575, 162] width 714 height 22
click at [866, 99] on button "Marketing" at bounding box center [866, 100] width 80 height 39
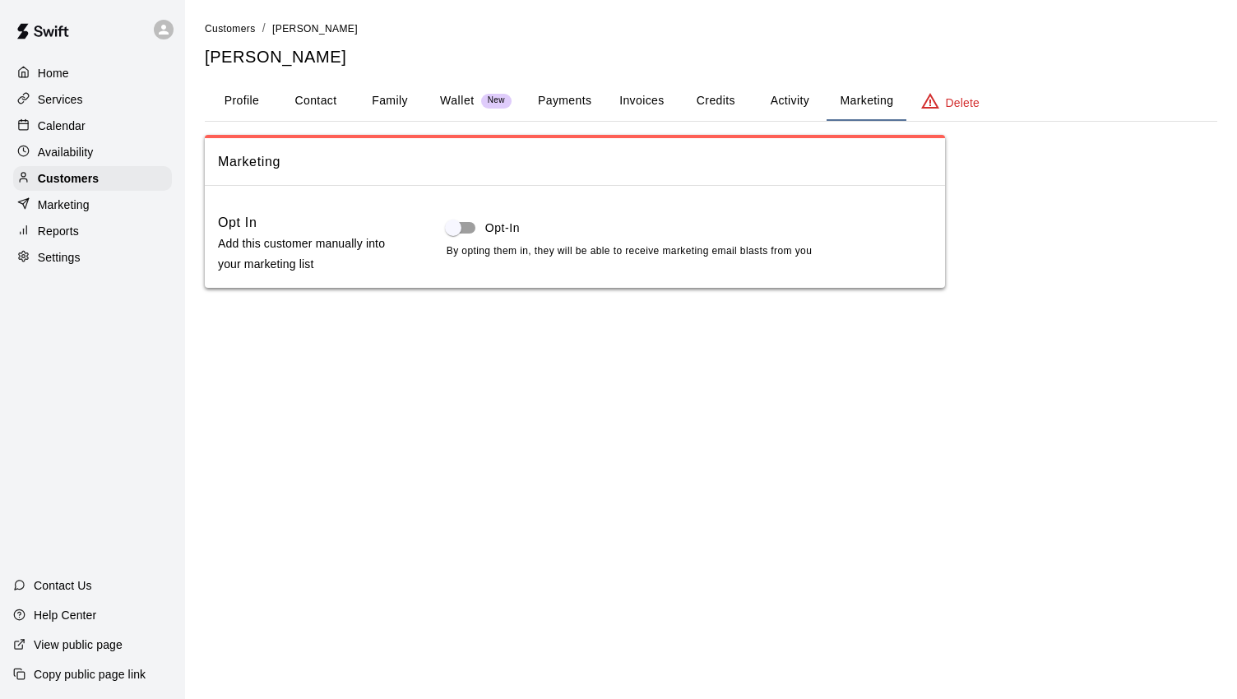
click at [787, 102] on button "Activity" at bounding box center [789, 100] width 74 height 39
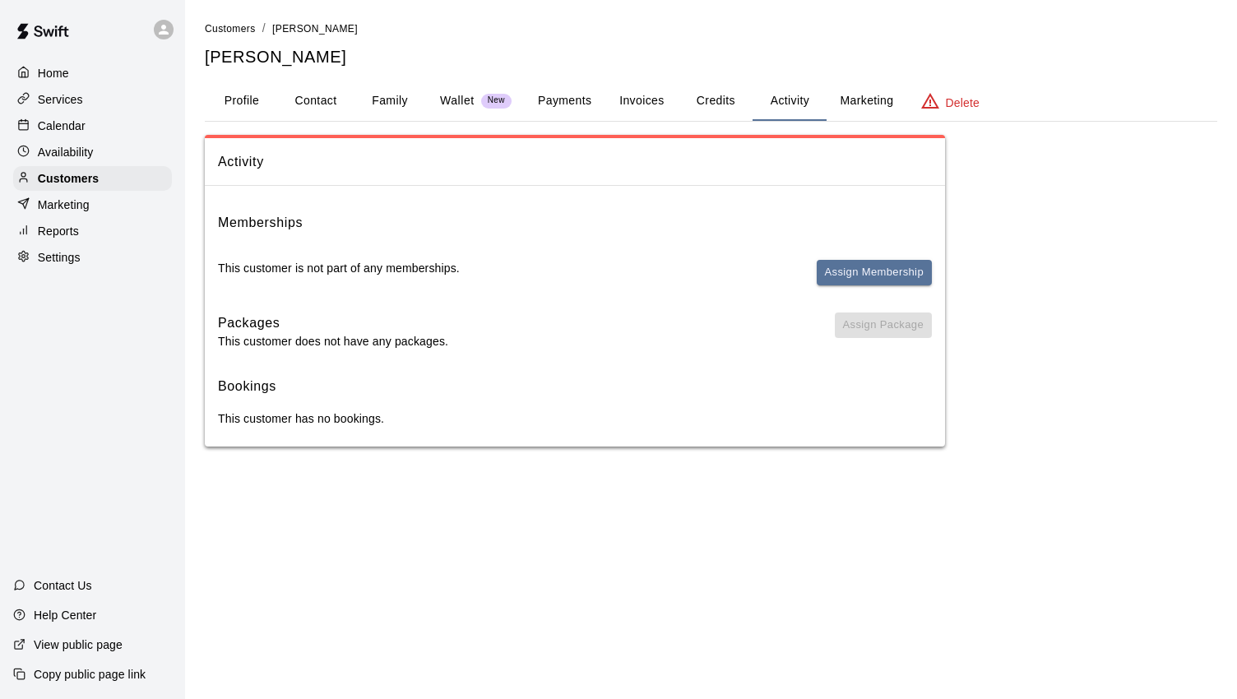
click at [103, 226] on div "Reports" at bounding box center [92, 231] width 159 height 25
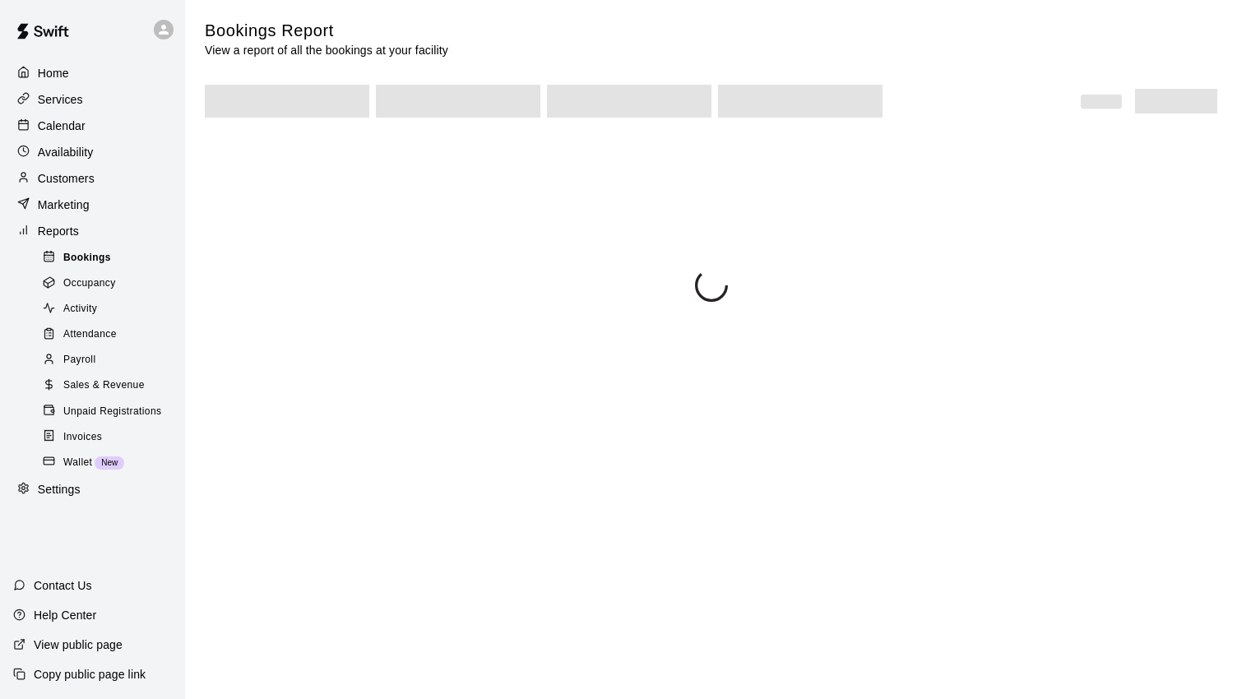
click at [82, 266] on span "Bookings" at bounding box center [87, 258] width 48 height 16
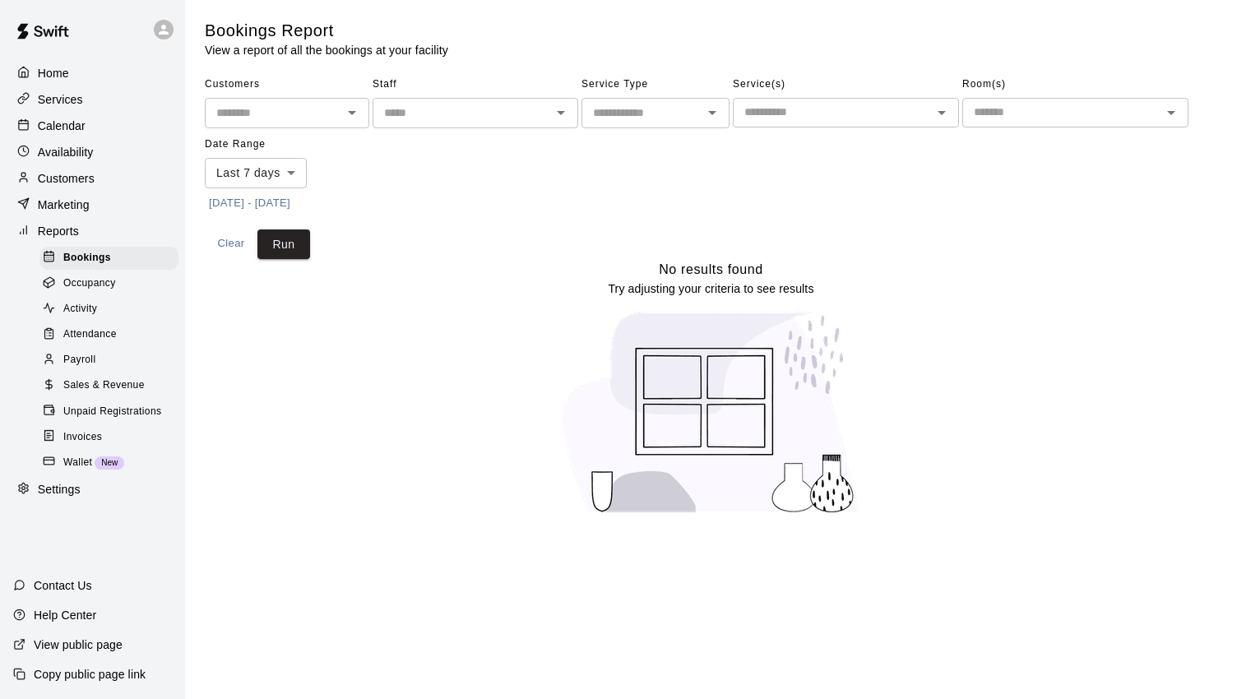
click at [118, 232] on div "Reports" at bounding box center [92, 231] width 159 height 25
click at [101, 213] on div "Marketing" at bounding box center [92, 204] width 159 height 25
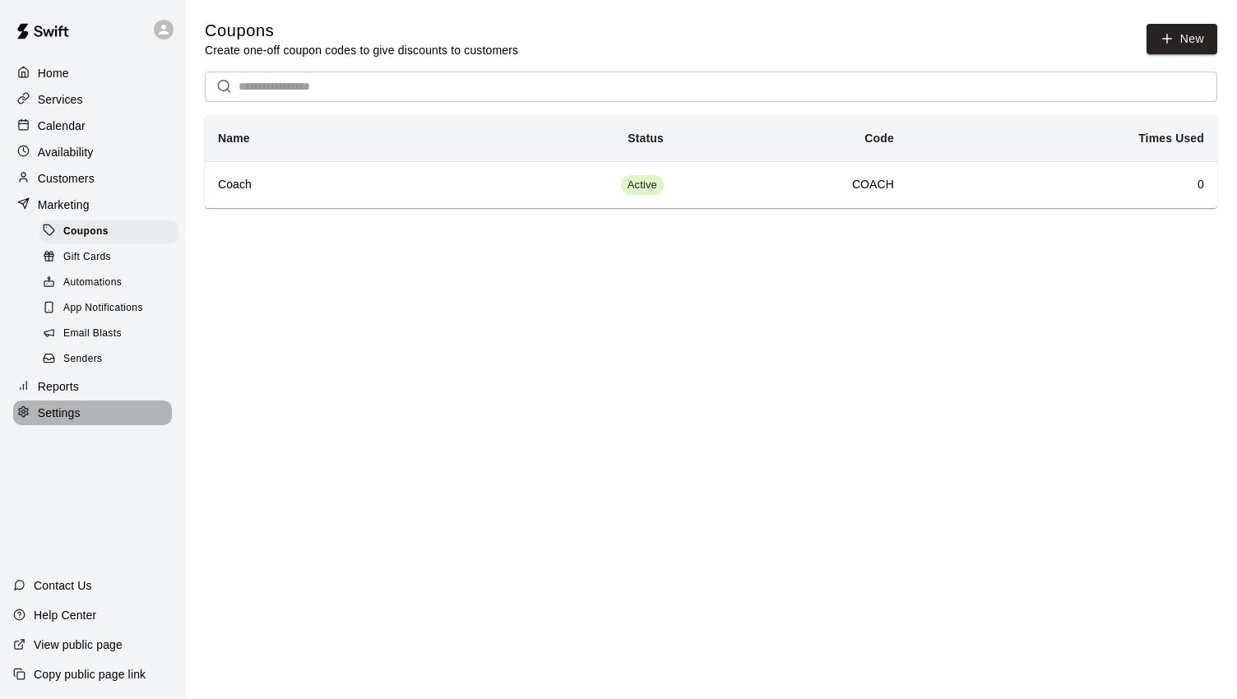
click at [74, 421] on p "Settings" at bounding box center [59, 412] width 43 height 16
select select "**"
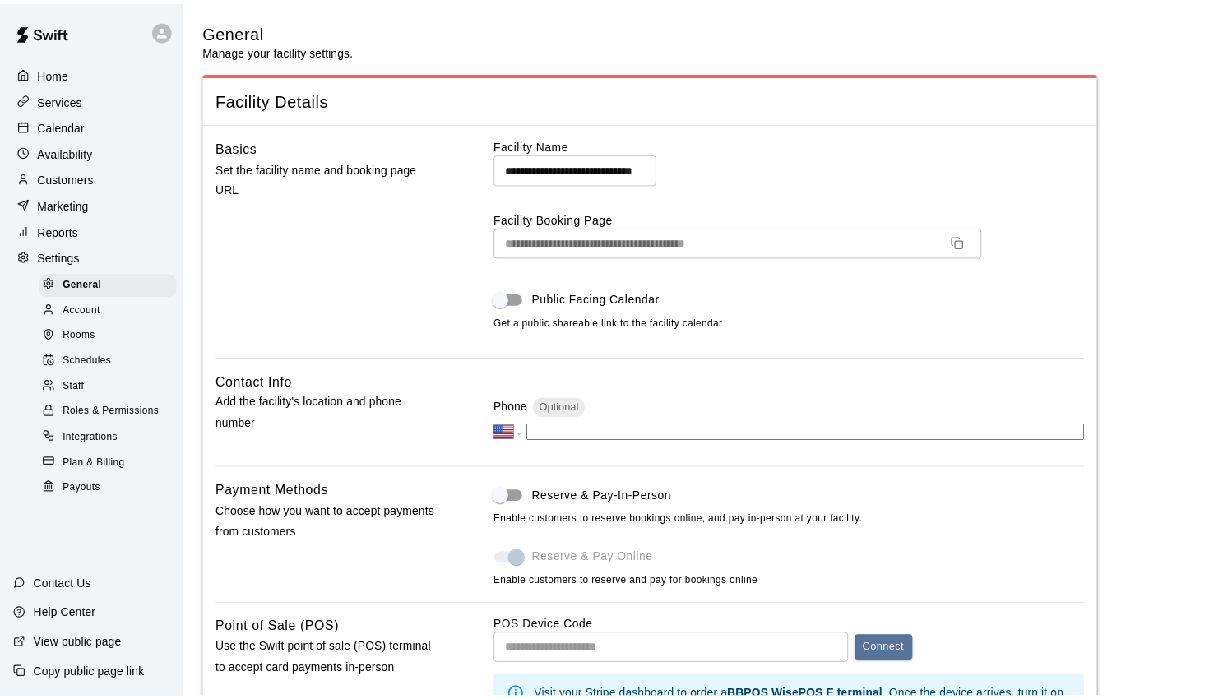
scroll to position [3159, 0]
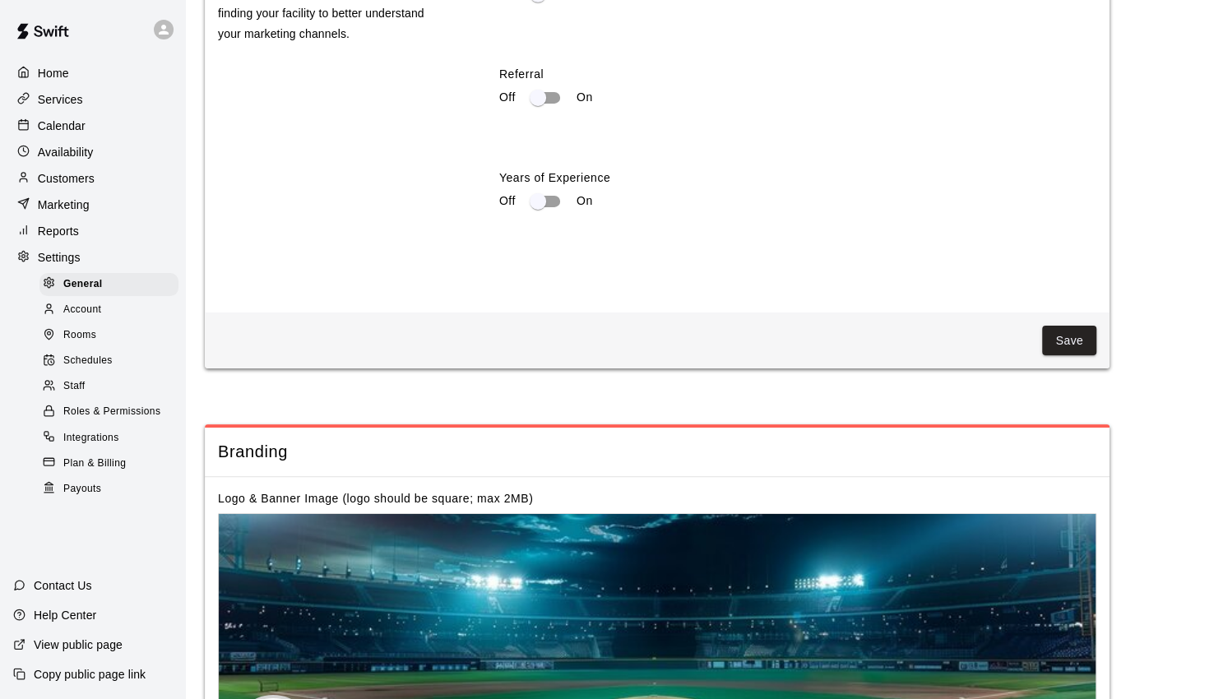
click at [113, 472] on span "Plan & Billing" at bounding box center [94, 463] width 62 height 16
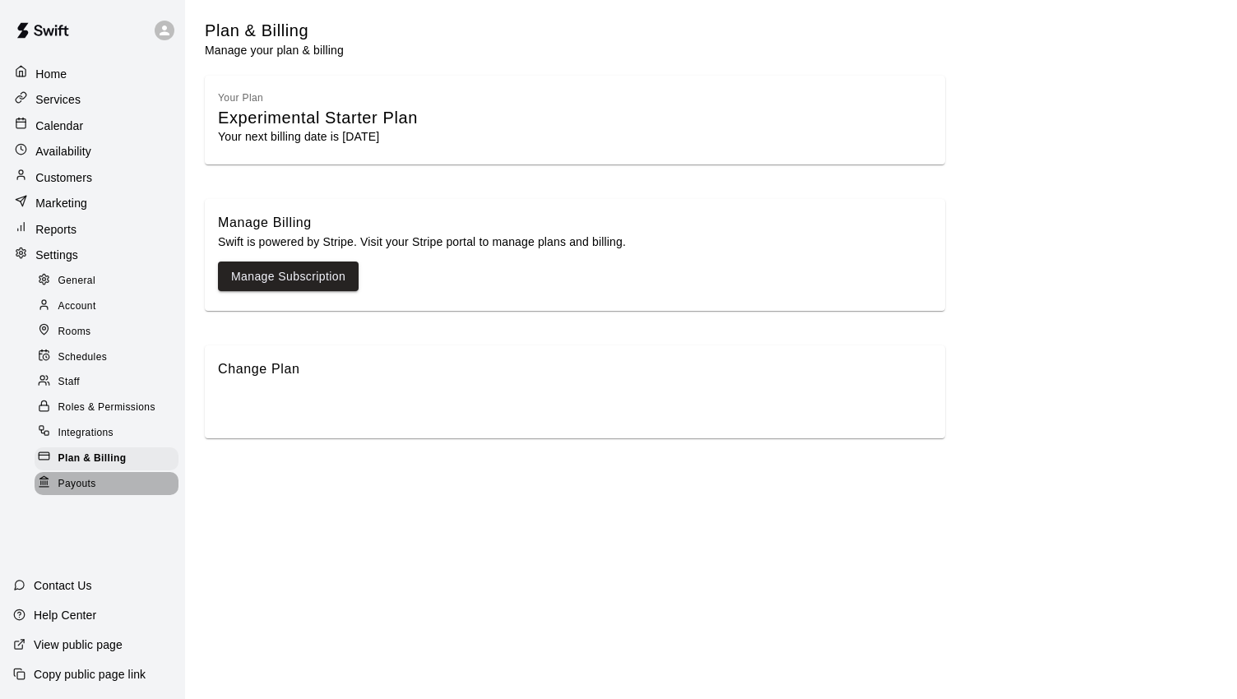
click at [95, 483] on span "Payouts" at bounding box center [77, 484] width 38 height 16
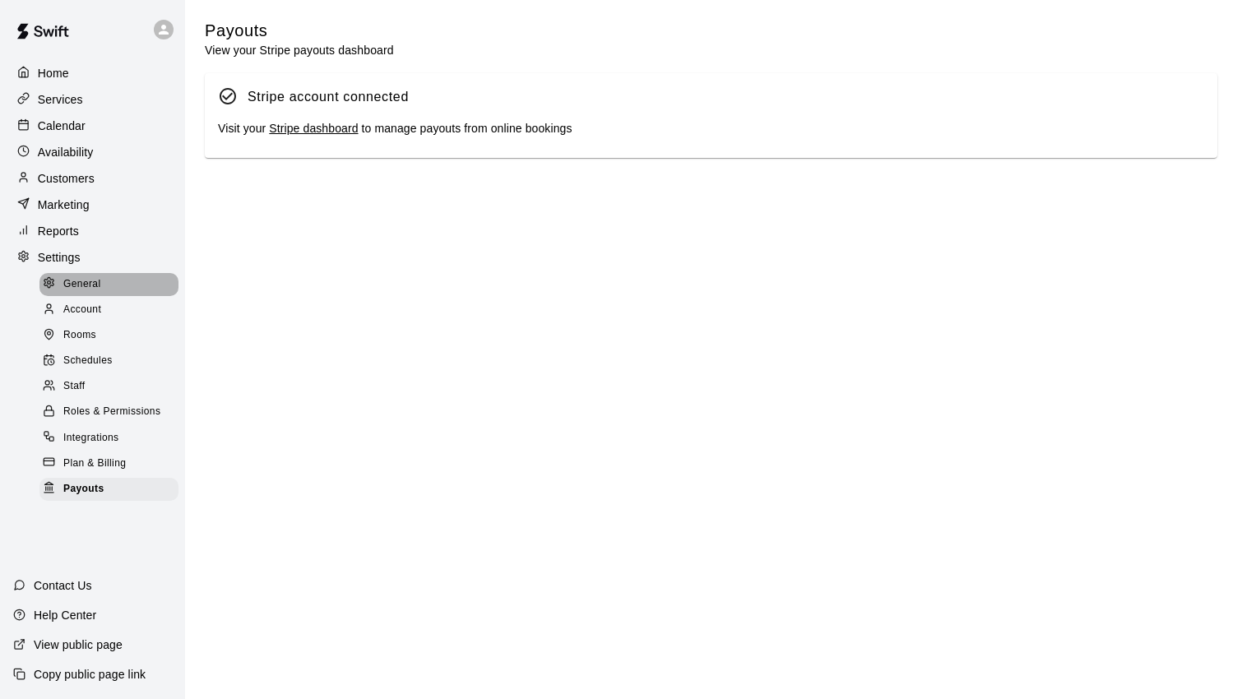
click at [84, 284] on div "General" at bounding box center [108, 284] width 139 height 23
select select "**"
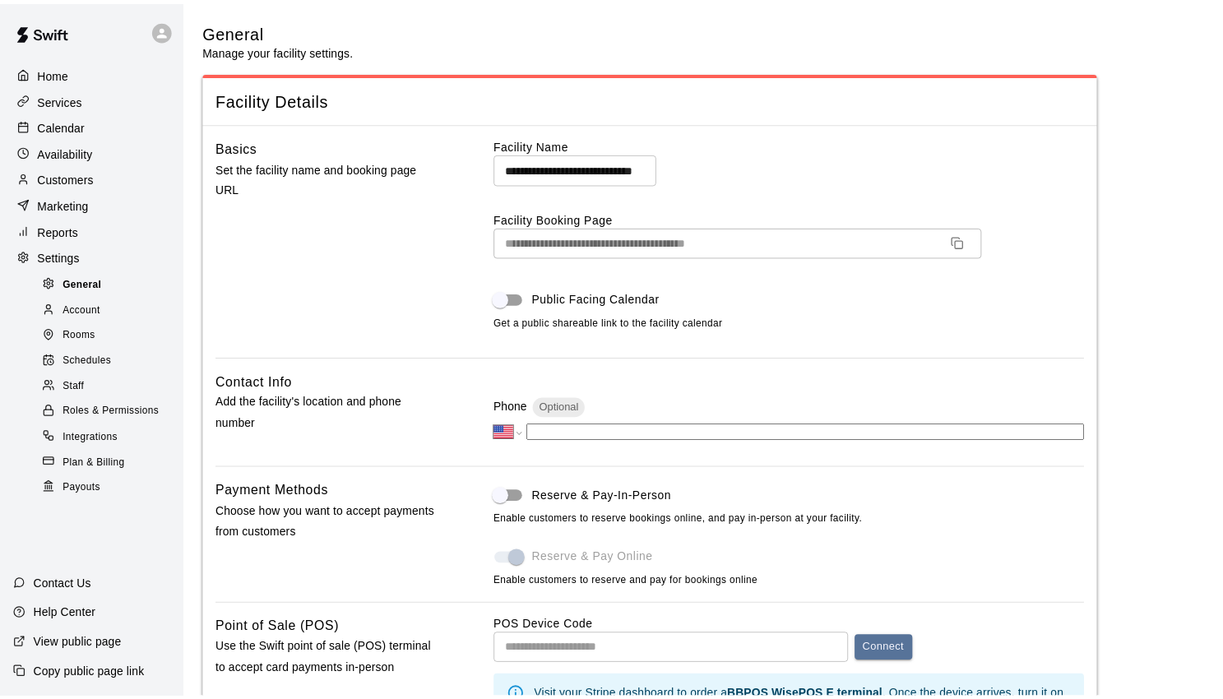
scroll to position [3159, 0]
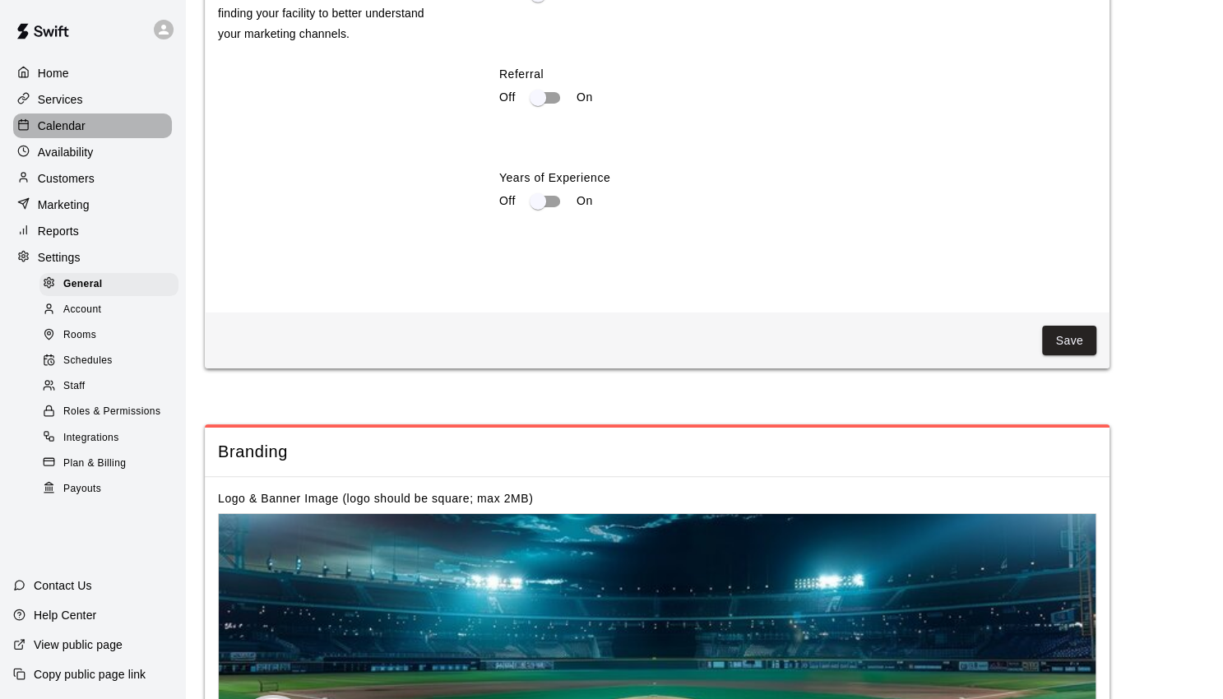
click at [76, 122] on p "Calendar" at bounding box center [62, 126] width 48 height 16
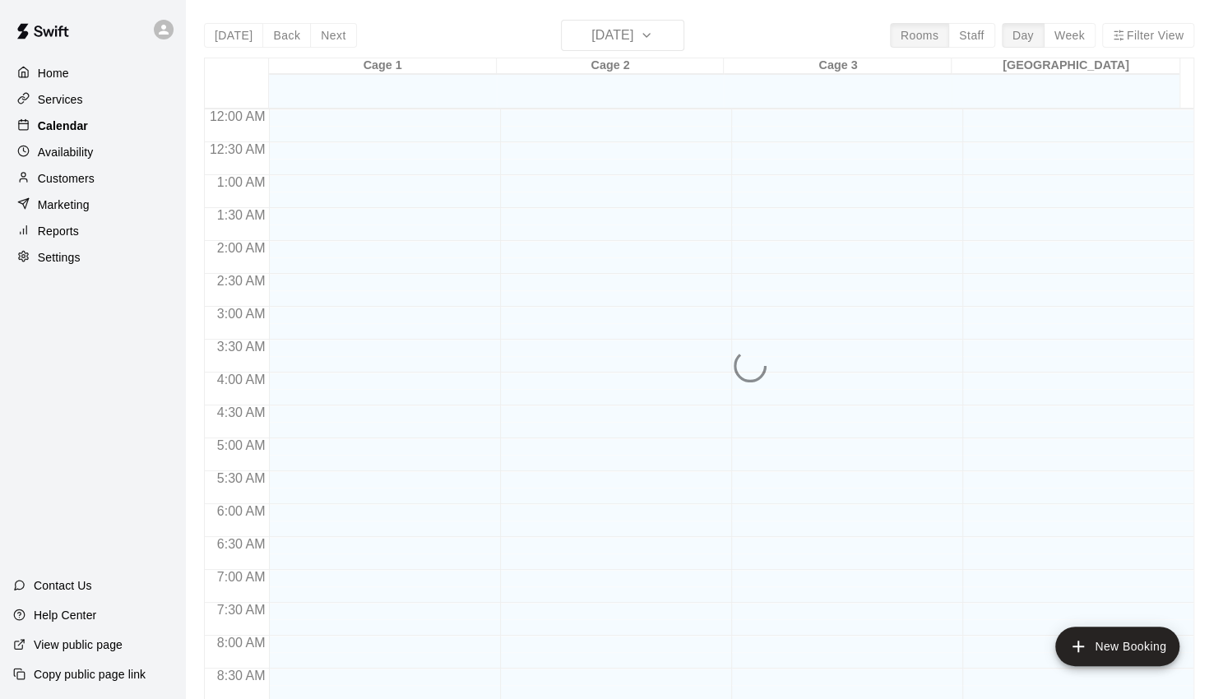
scroll to position [876, 0]
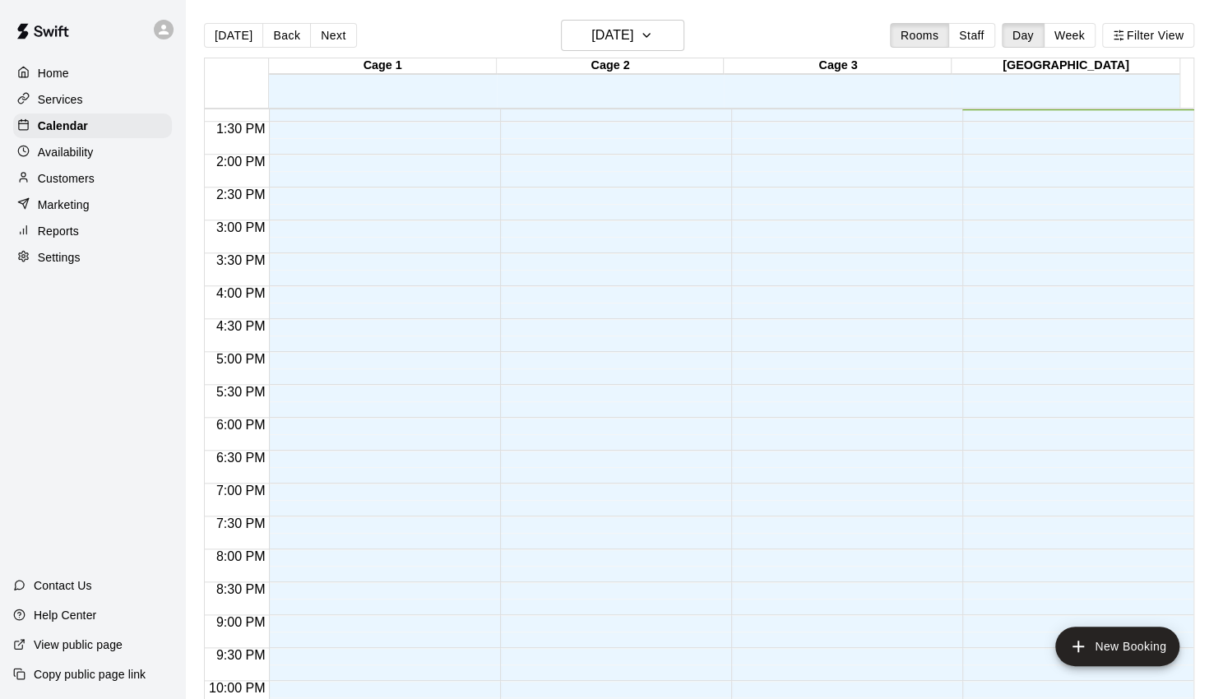
click at [62, 152] on p "Availability" at bounding box center [66, 152] width 56 height 16
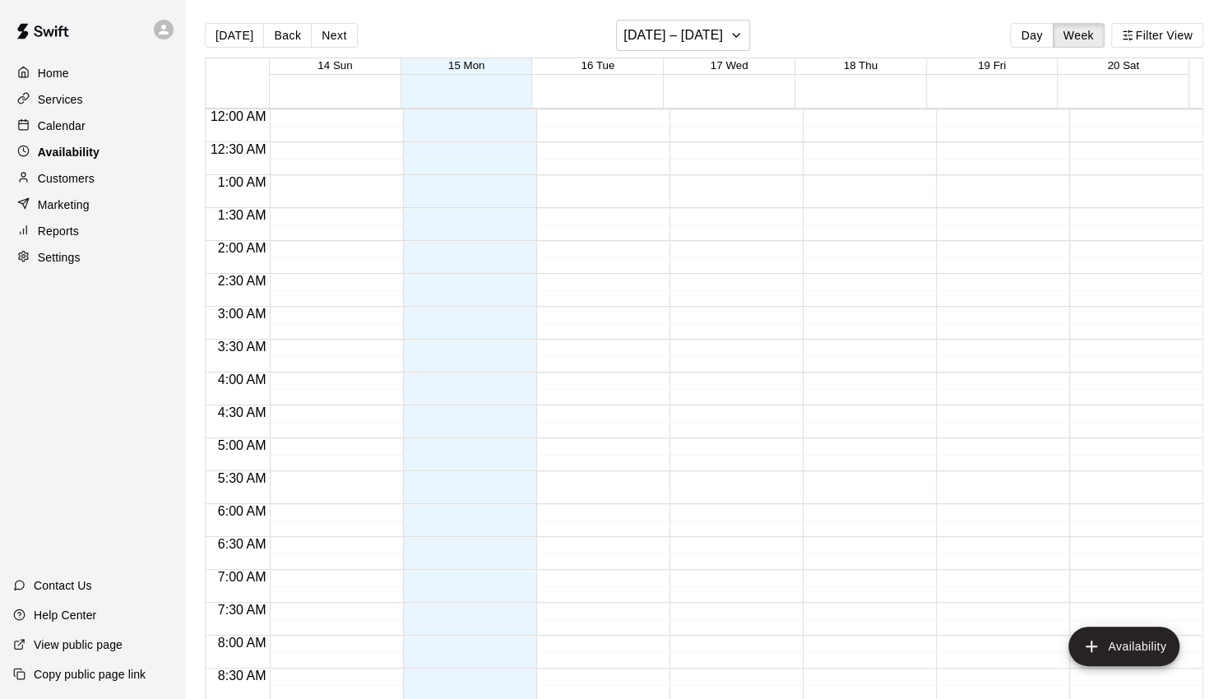
scroll to position [876, 0]
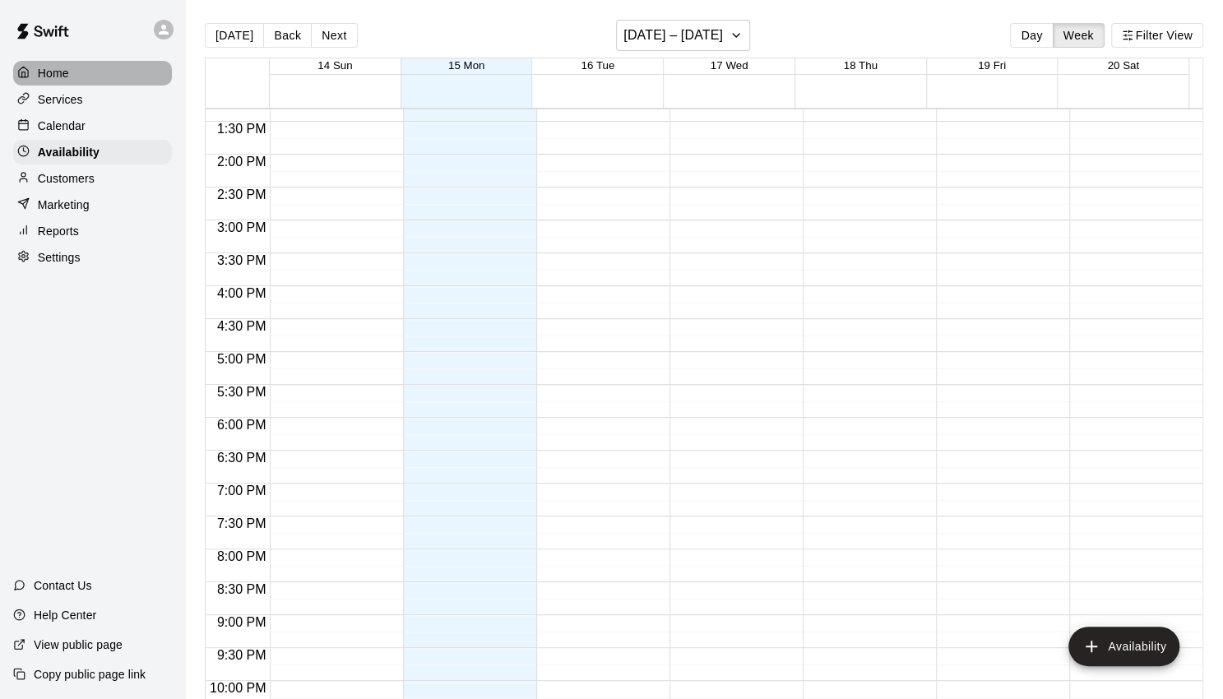
click at [63, 84] on div "Home" at bounding box center [92, 73] width 159 height 25
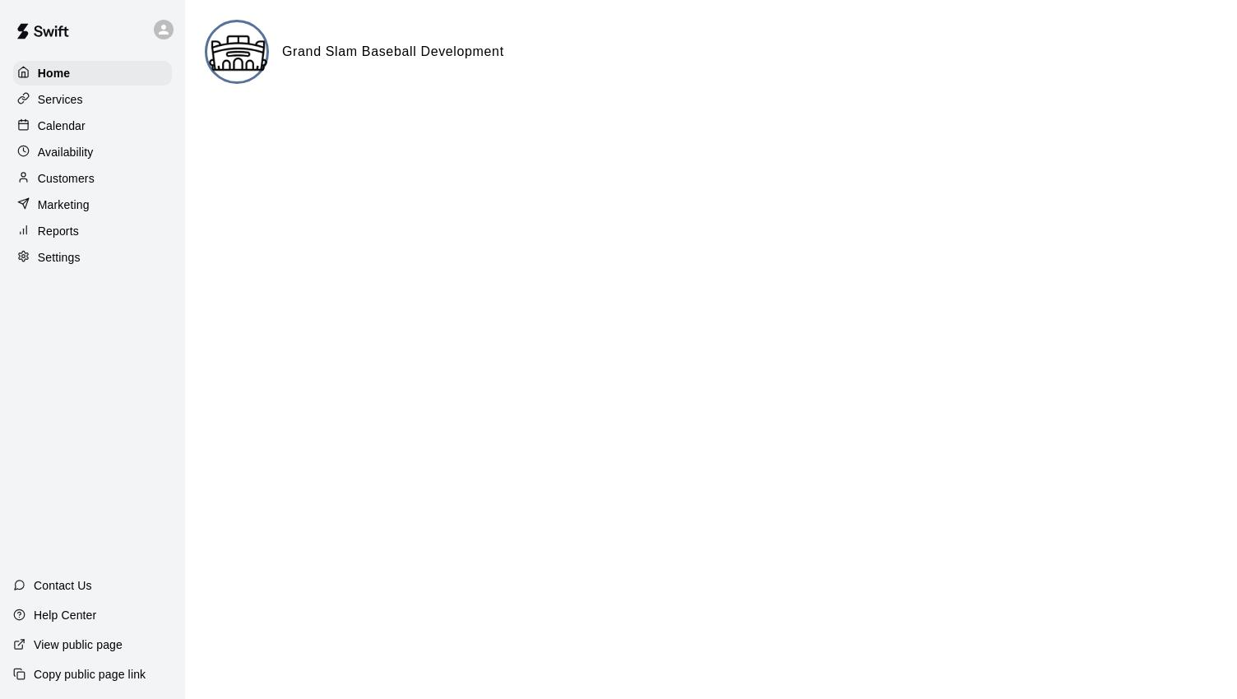
click at [69, 99] on p "Services" at bounding box center [60, 99] width 45 height 16
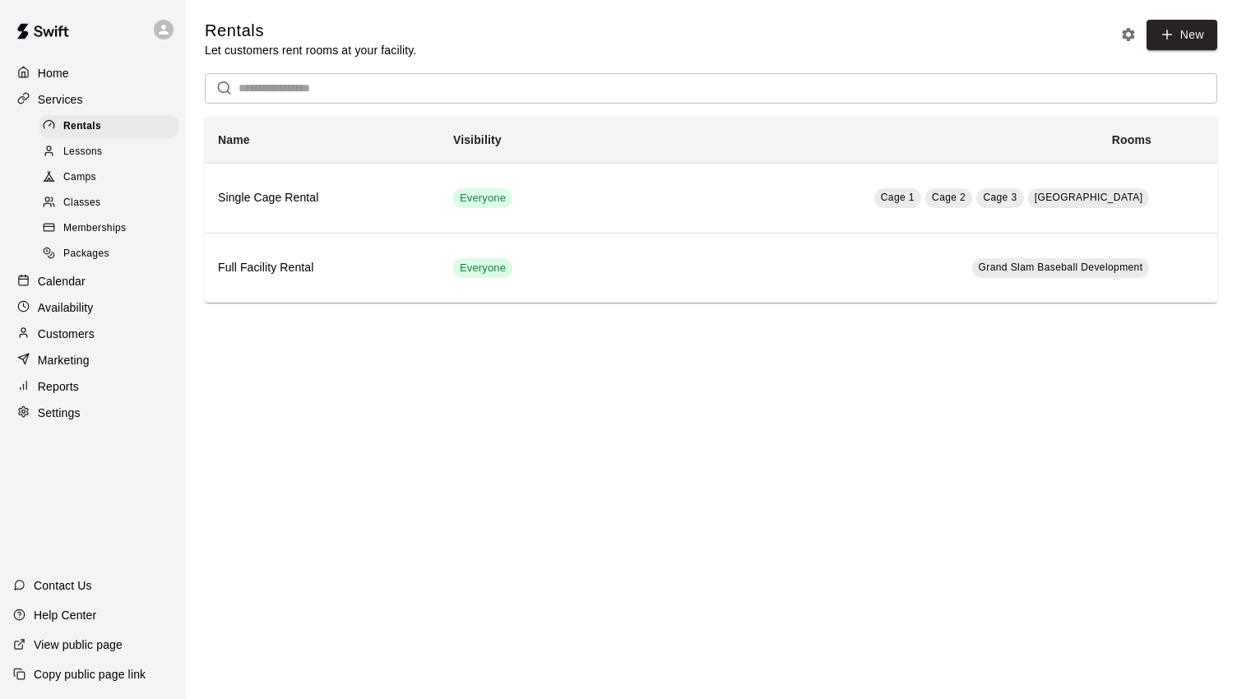
click at [86, 231] on span "Memberships" at bounding box center [94, 228] width 62 height 16
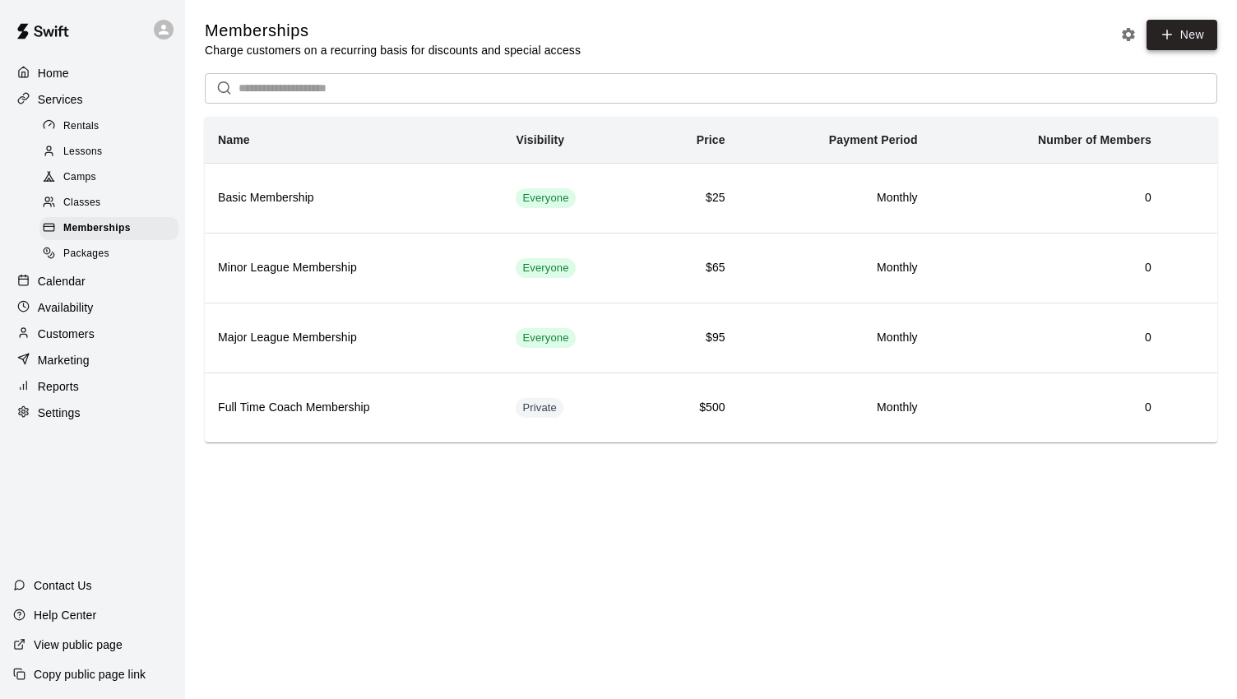
click at [1199, 37] on link "New" at bounding box center [1181, 35] width 71 height 30
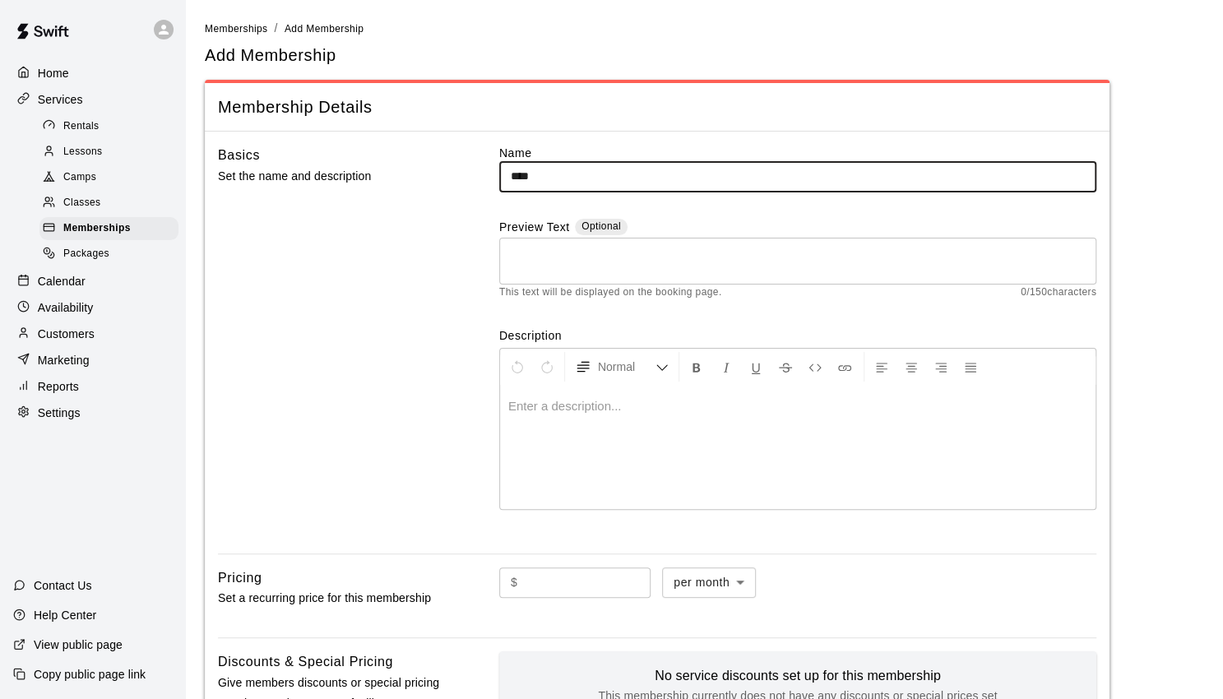
type input "****"
click at [632, 435] on div at bounding box center [797, 447] width 595 height 123
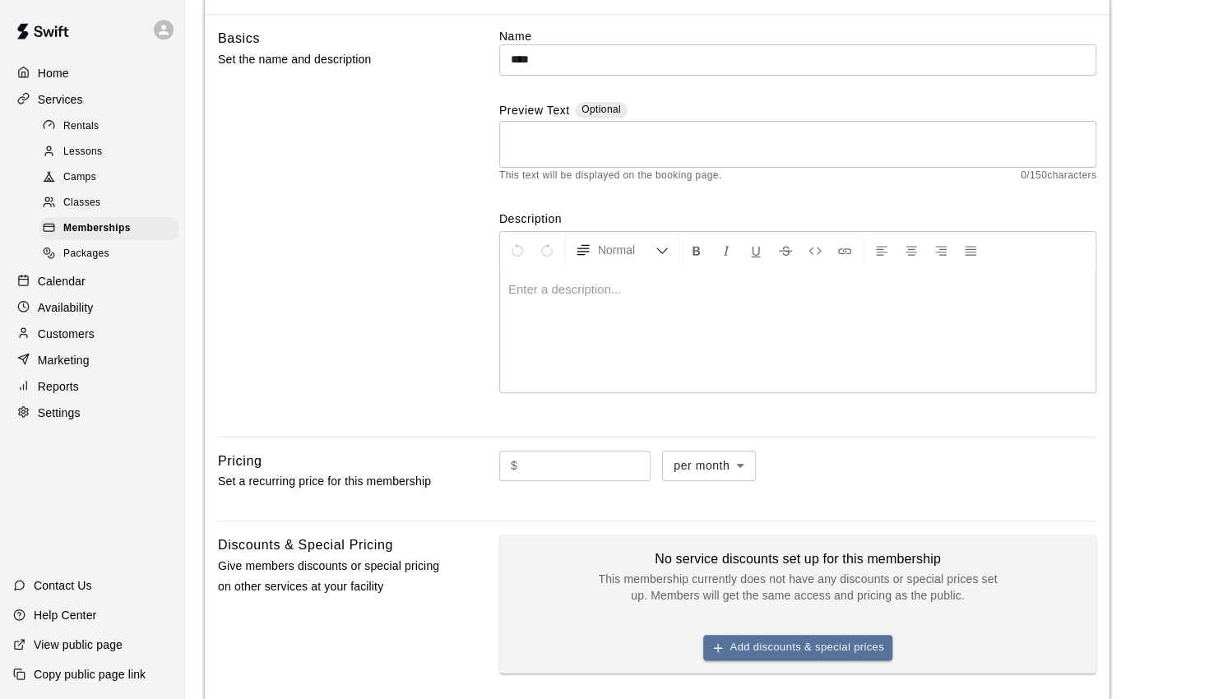
scroll to position [171, 0]
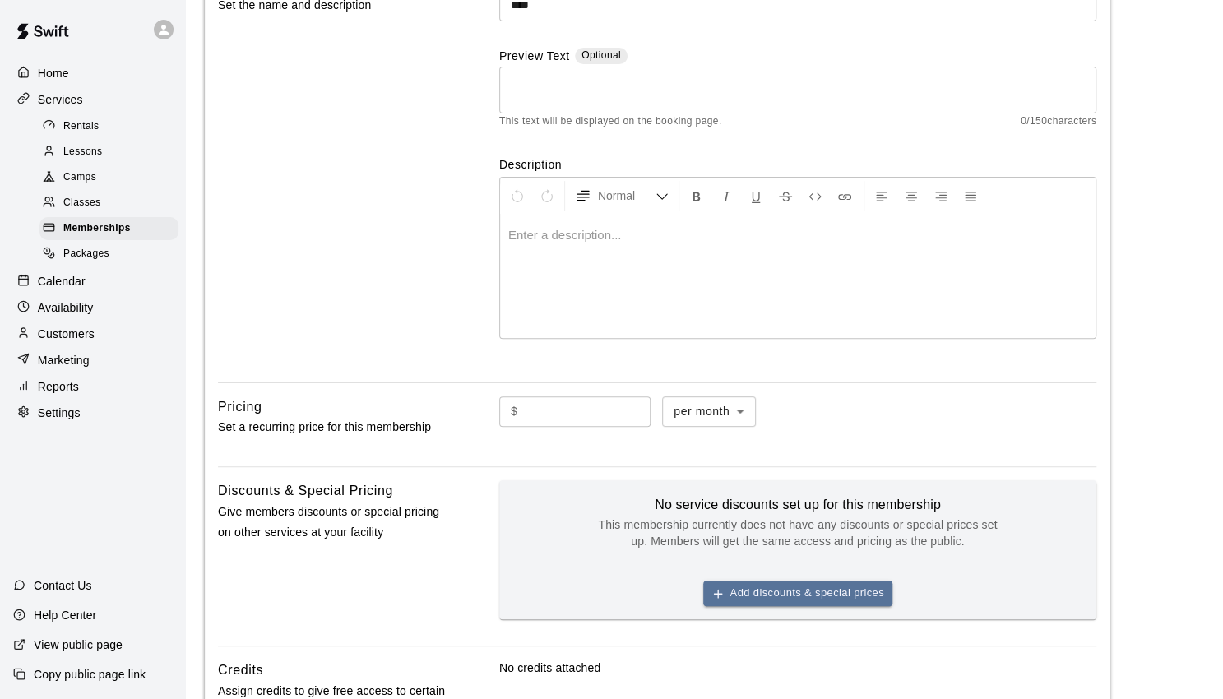
click at [572, 412] on input "text" at bounding box center [587, 411] width 127 height 30
type input "*"
click at [830, 418] on div "$ * ​ per month ******* ​" at bounding box center [797, 411] width 597 height 31
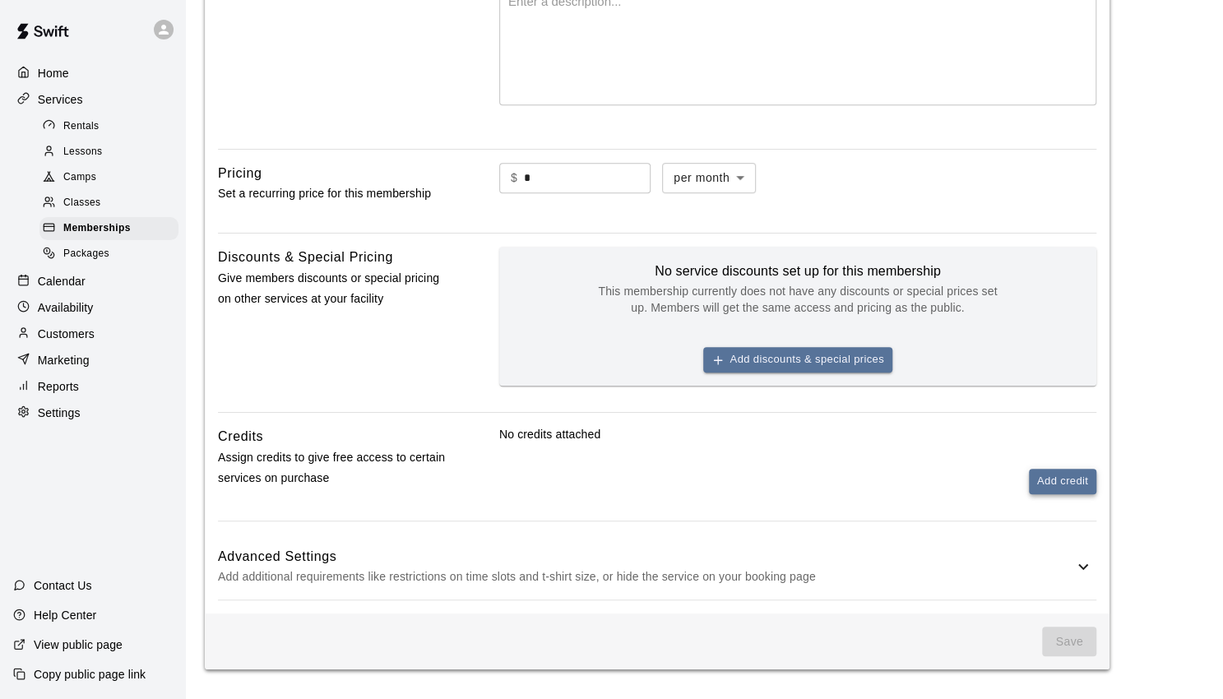
click at [1053, 476] on button "Add credit" at bounding box center [1062, 481] width 67 height 25
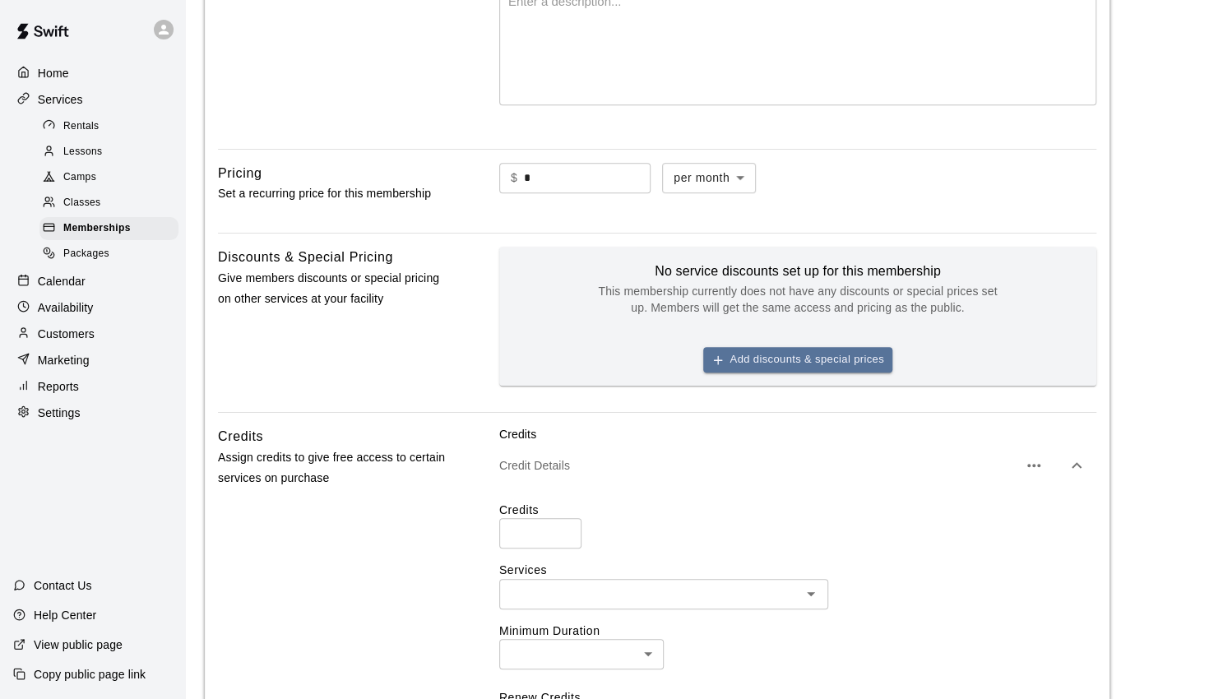
click at [560, 531] on input "*" at bounding box center [540, 533] width 82 height 30
click at [562, 529] on input "*" at bounding box center [540, 533] width 82 height 30
click at [566, 529] on input "*" at bounding box center [540, 533] width 82 height 30
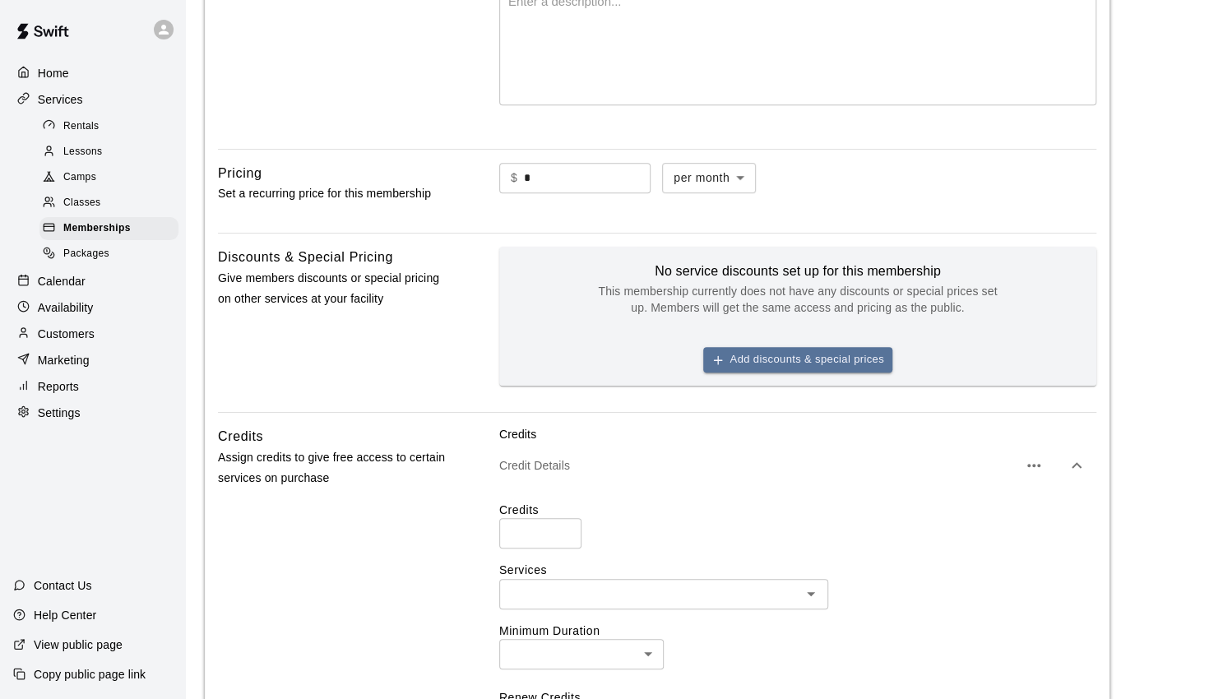
click at [566, 529] on input "*" at bounding box center [540, 533] width 82 height 30
click at [566, 529] on input "**" at bounding box center [540, 533] width 82 height 30
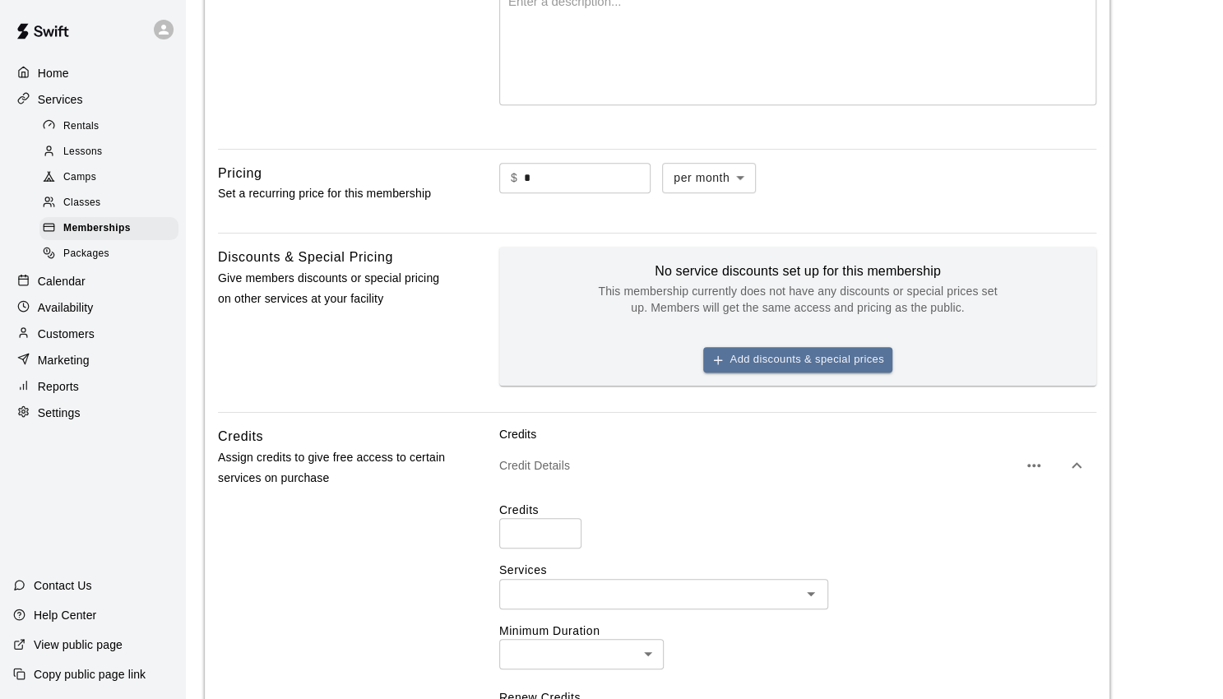
click at [566, 529] on input "**" at bounding box center [540, 533] width 82 height 30
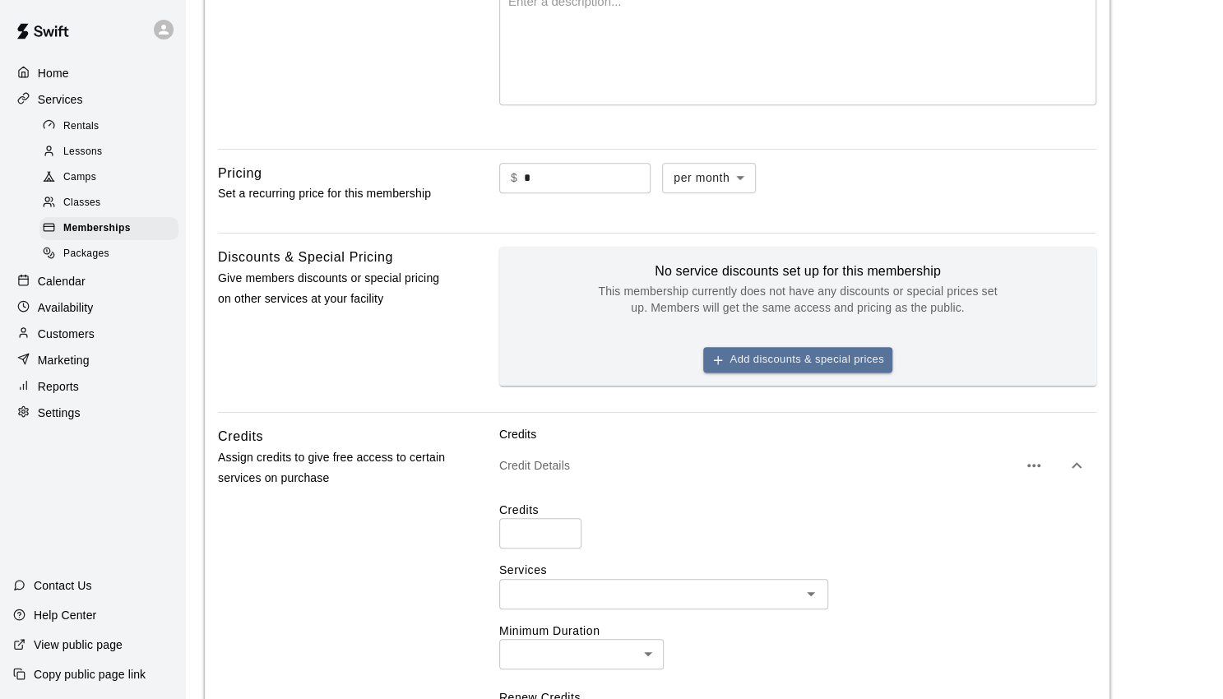
click at [566, 529] on input "**" at bounding box center [540, 533] width 82 height 30
click at [563, 539] on input "**" at bounding box center [540, 533] width 82 height 30
click at [563, 532] on input "**" at bounding box center [540, 533] width 82 height 30
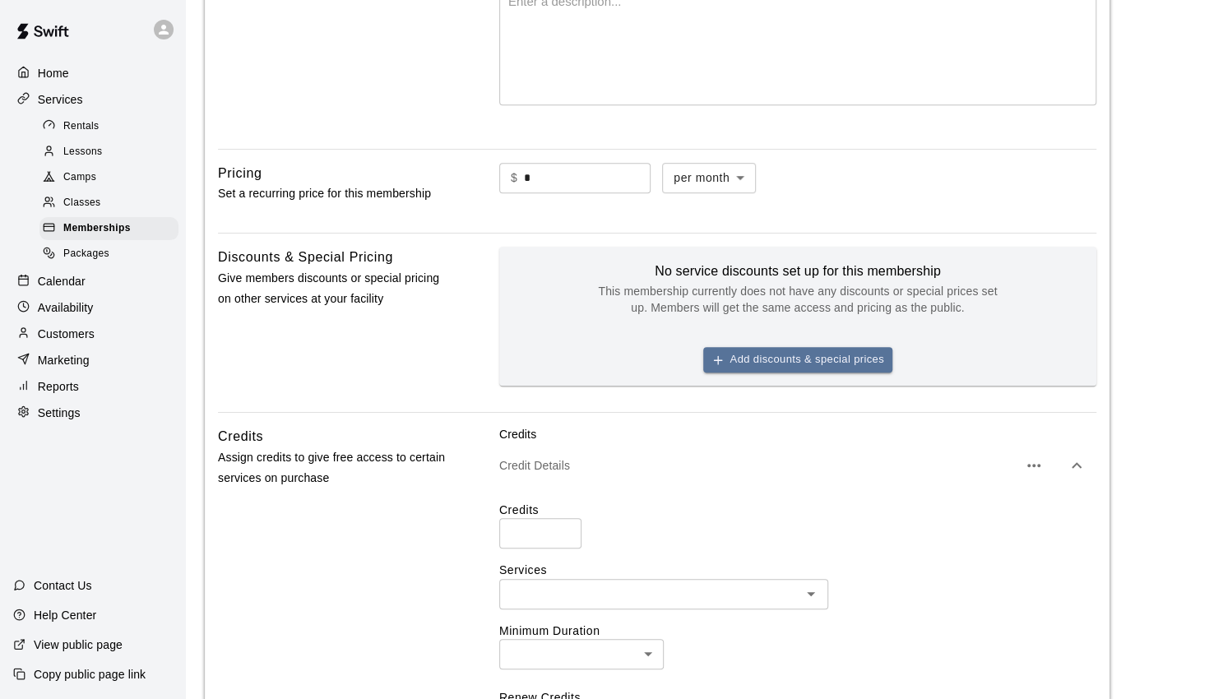
click at [563, 532] on input "**" at bounding box center [540, 533] width 82 height 30
type input "**"
click at [563, 532] on input "**" at bounding box center [540, 533] width 82 height 30
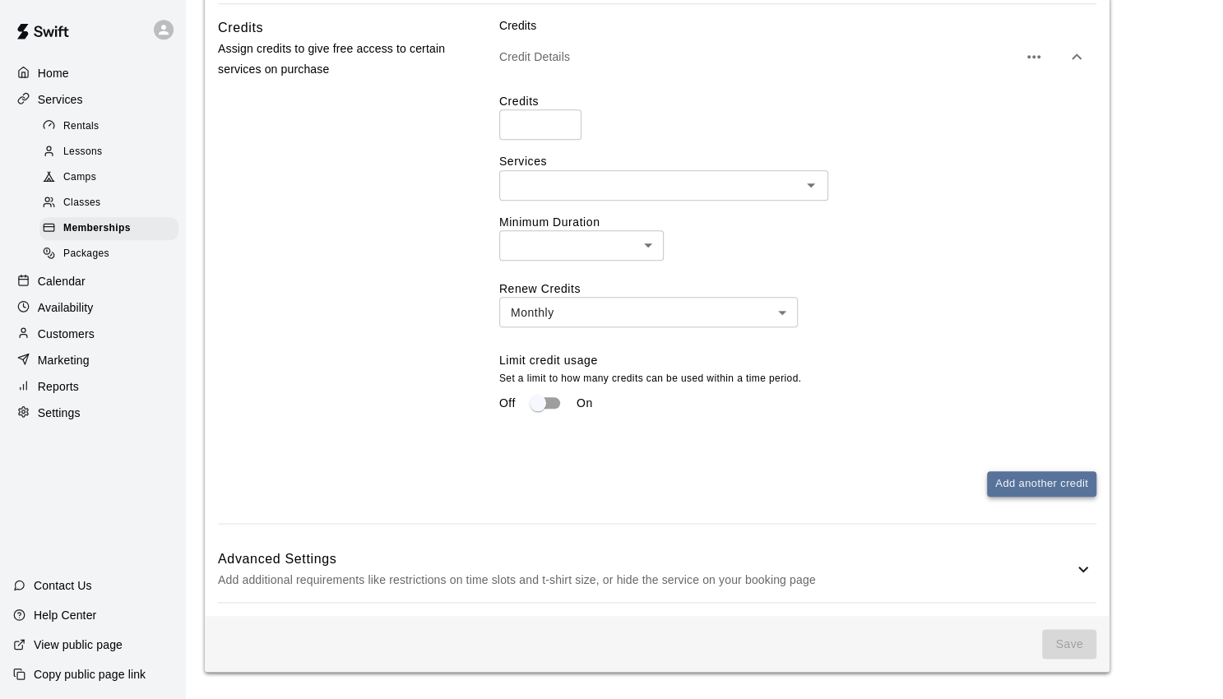
scroll to position [820, 0]
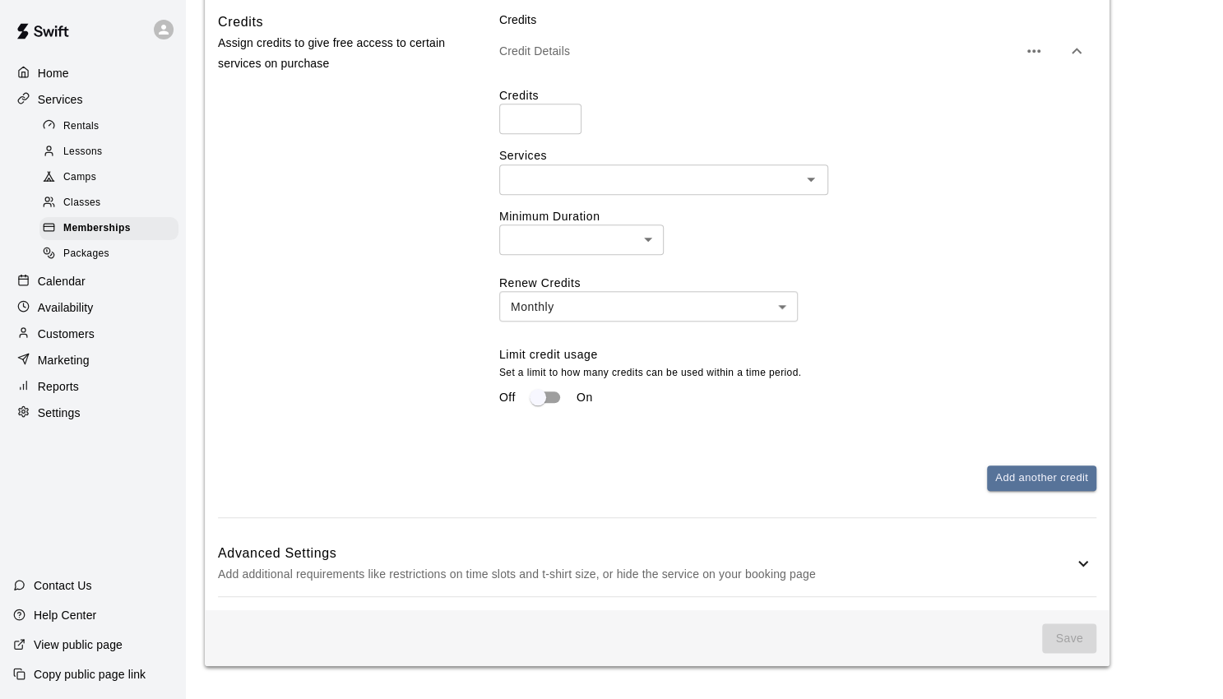
click at [1073, 585] on div "Advanced Settings Add additional requirements like restrictions on time slots a…" at bounding box center [657, 563] width 878 height 65
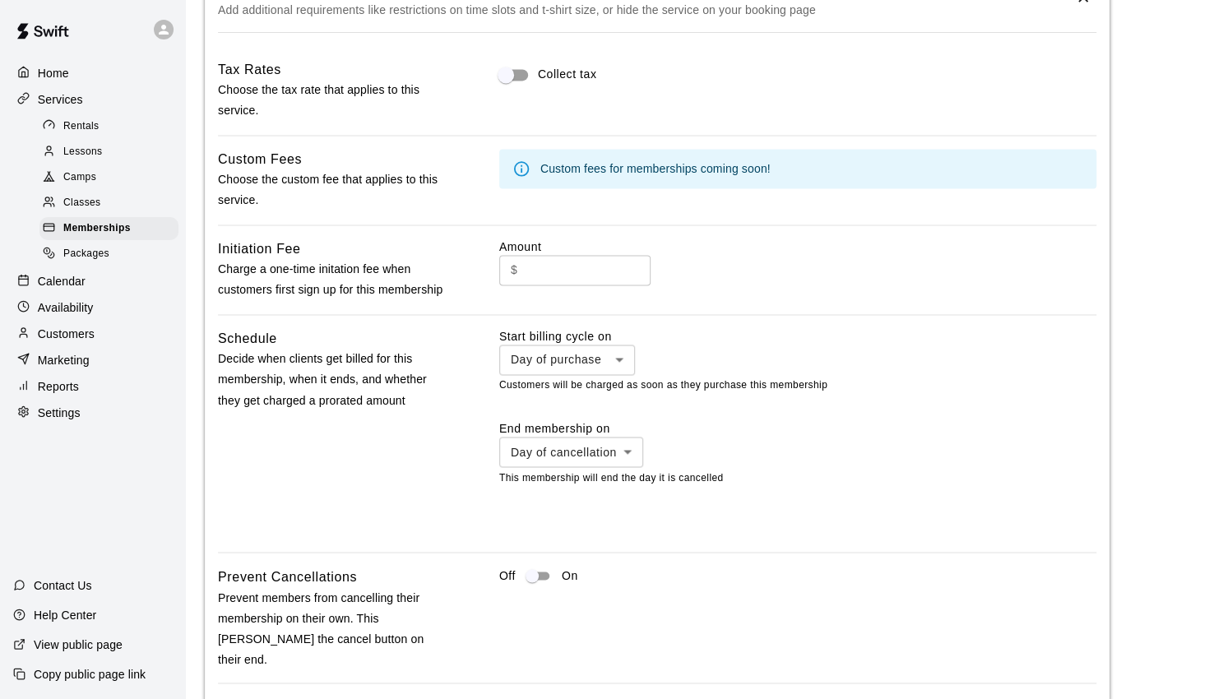
scroll to position [1551, 0]
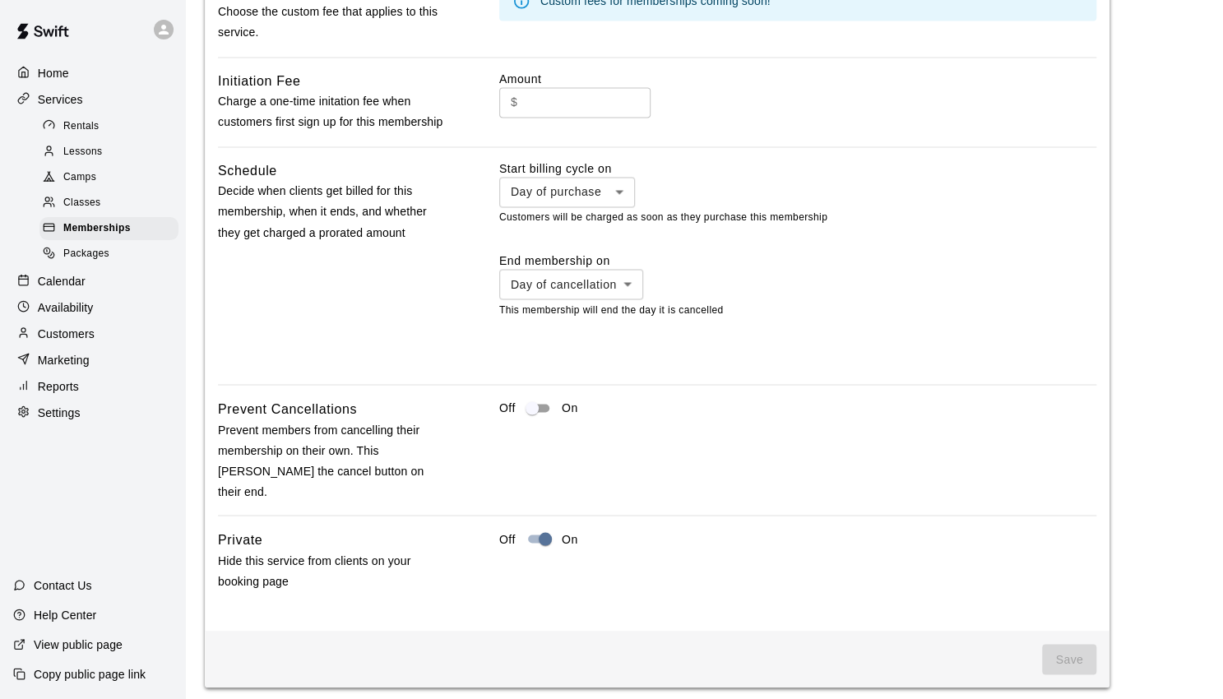
click at [1063, 644] on span "Save" at bounding box center [1069, 659] width 54 height 30
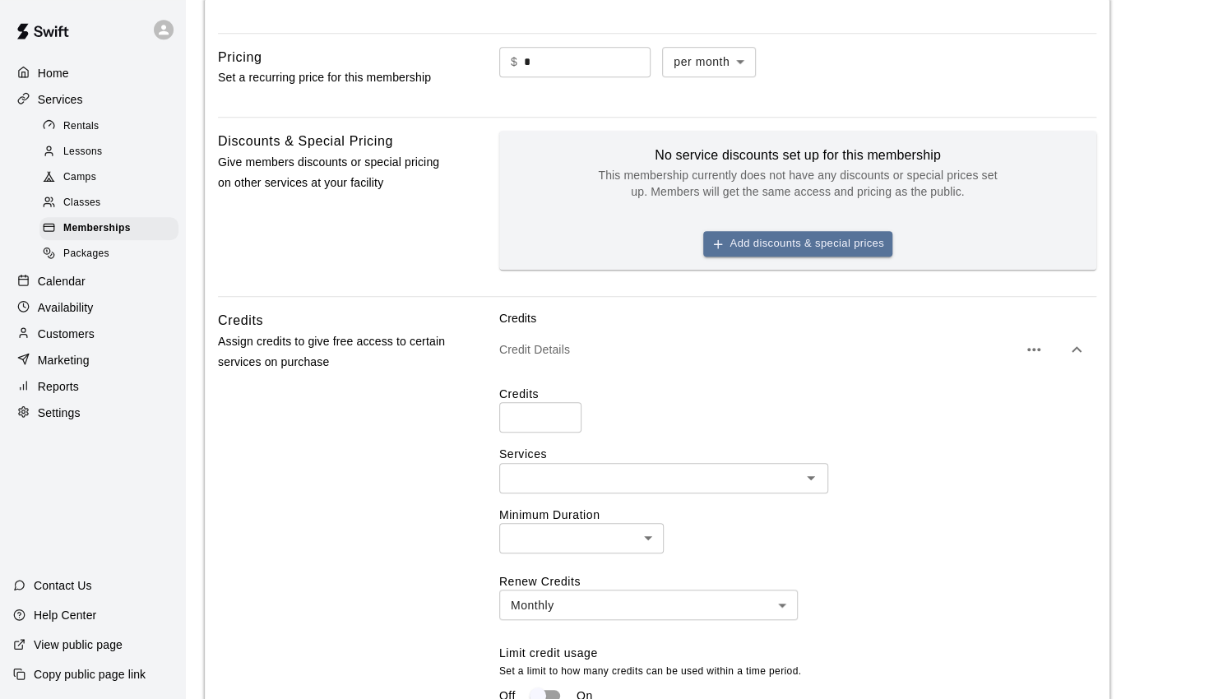
scroll to position [610, 0]
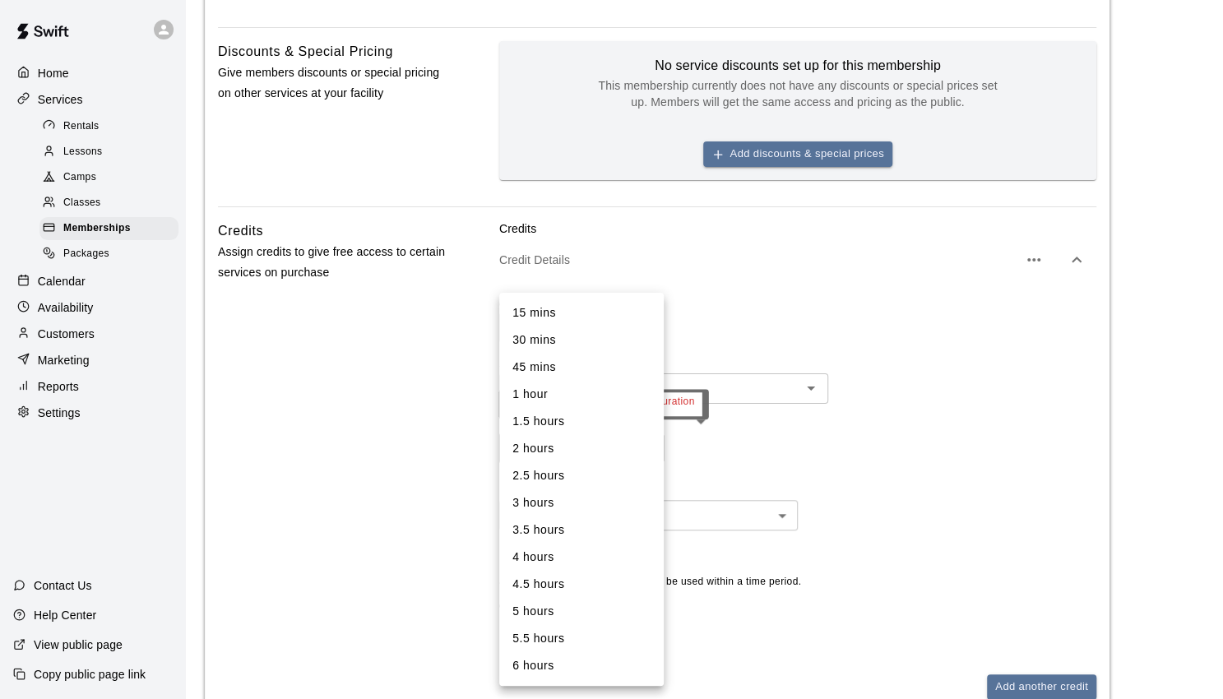
click at [652, 448] on body "Home Services Rentals Lessons Camps Classes Memberships Packages Calendar Avail…" at bounding box center [611, 525] width 1223 height 2271
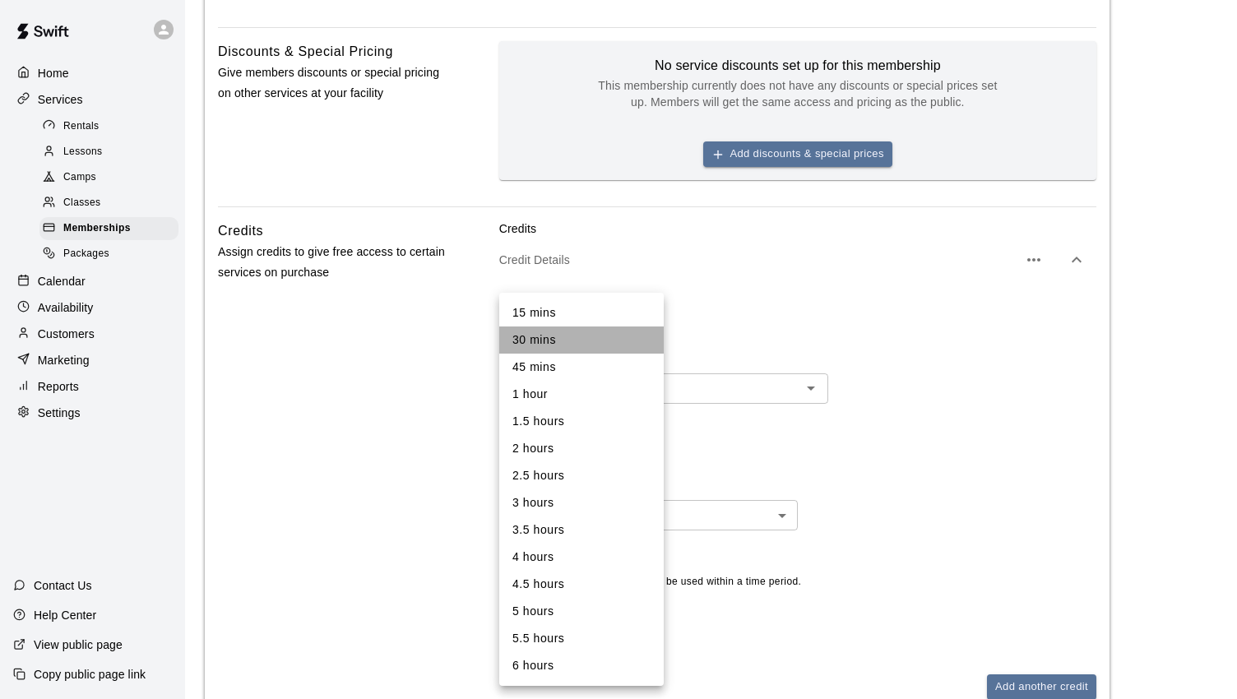
click at [603, 342] on li "30 mins" at bounding box center [581, 339] width 164 height 27
type input "**"
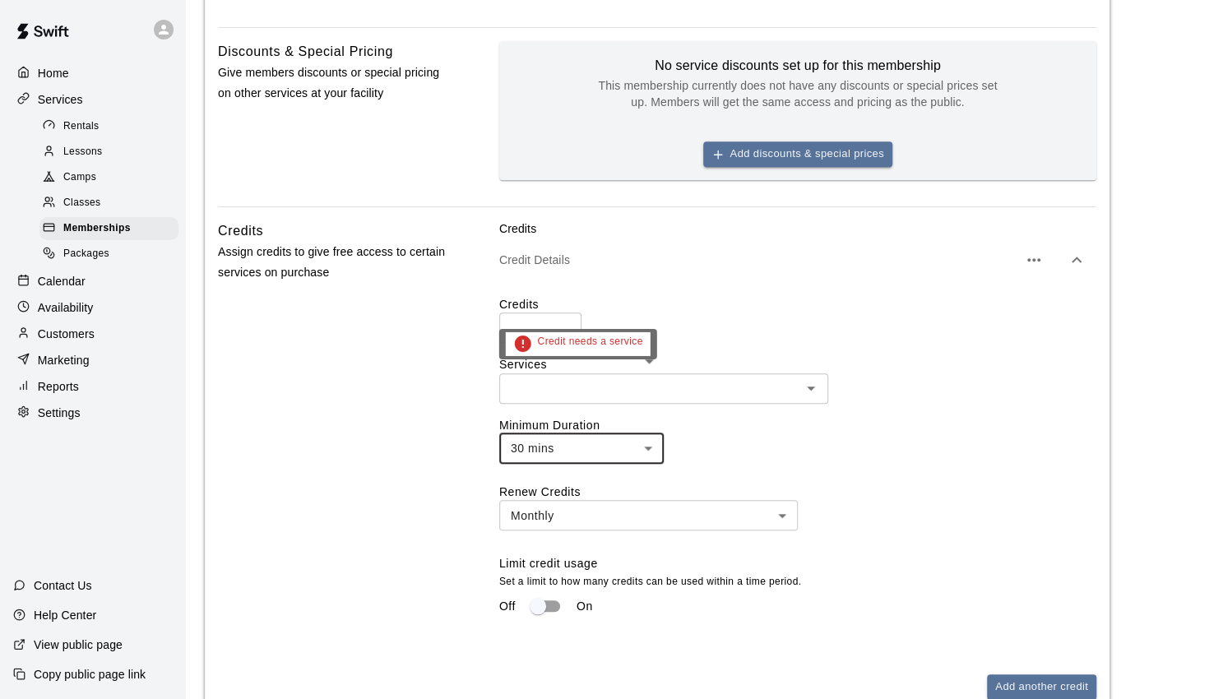
click at [759, 390] on input "text" at bounding box center [650, 388] width 292 height 21
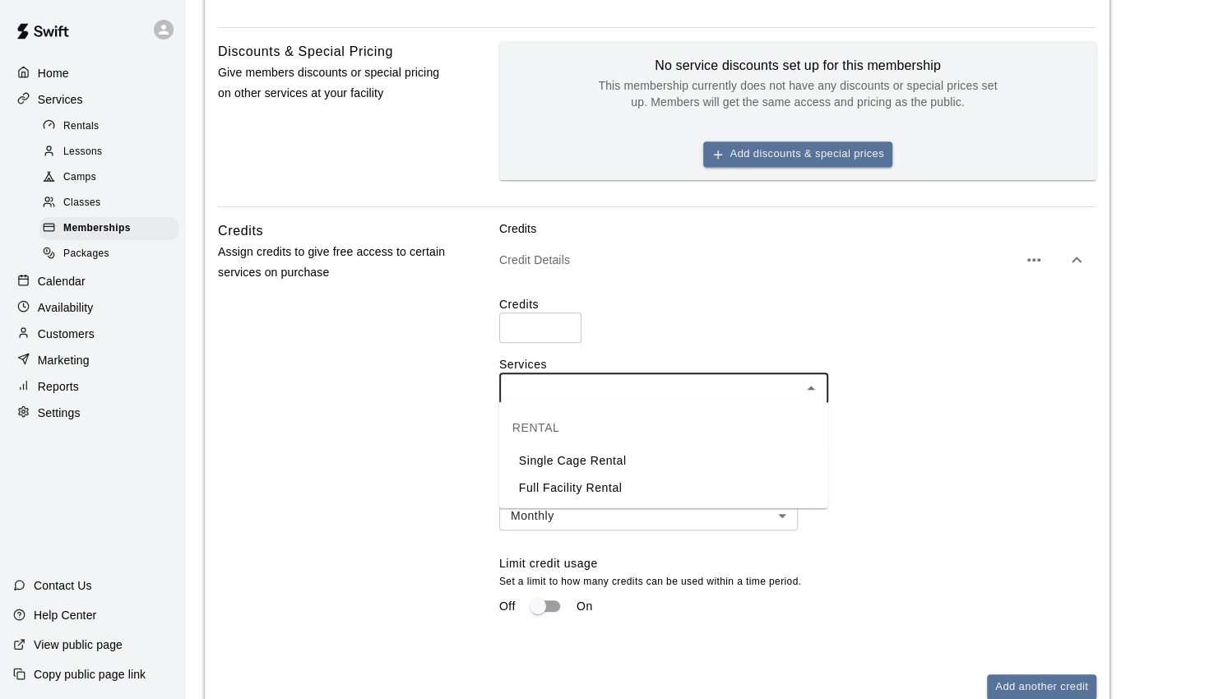
click at [640, 462] on li "Single Cage Rental" at bounding box center [663, 460] width 329 height 27
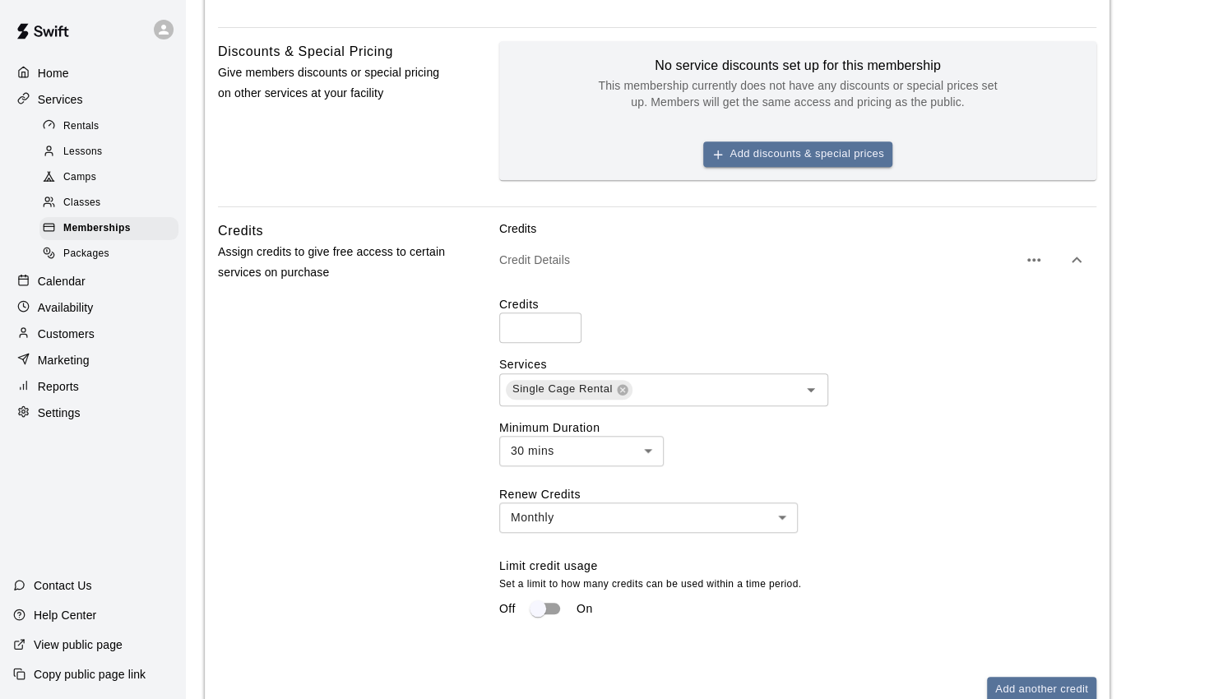
click at [951, 469] on div "Credits ** ​ Services Single Cage Rental ​ Minimum Duration 30 mins ** ​ Renew …" at bounding box center [797, 466] width 597 height 341
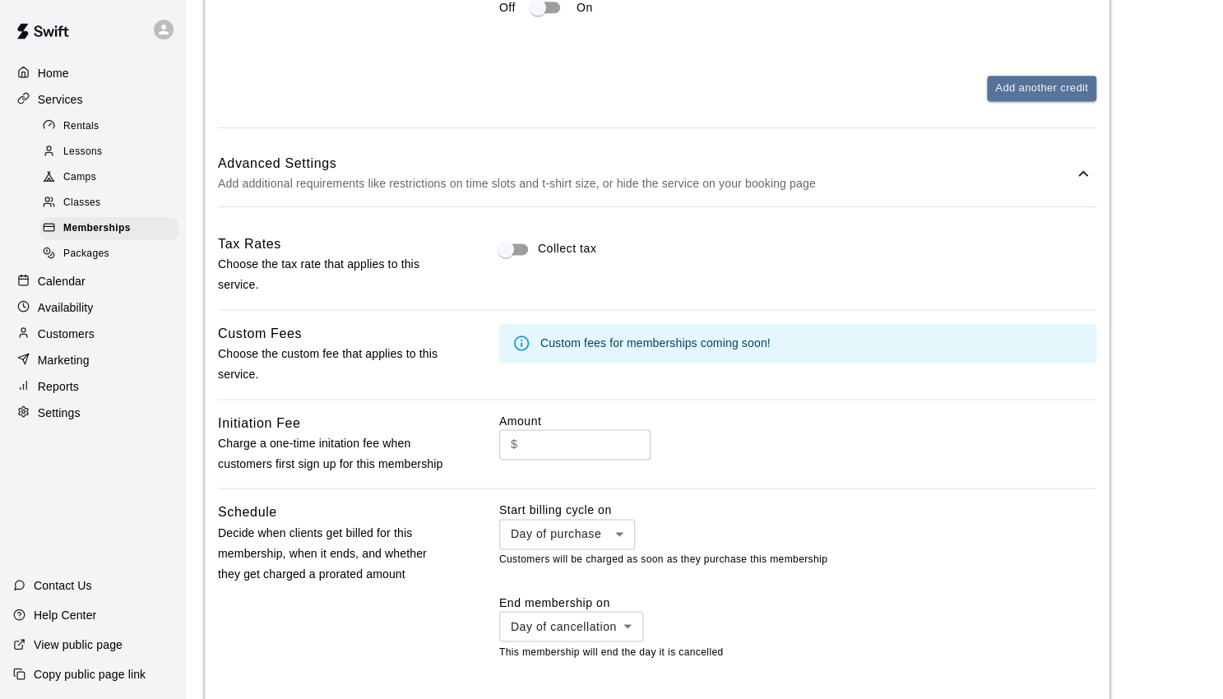
scroll to position [1553, 0]
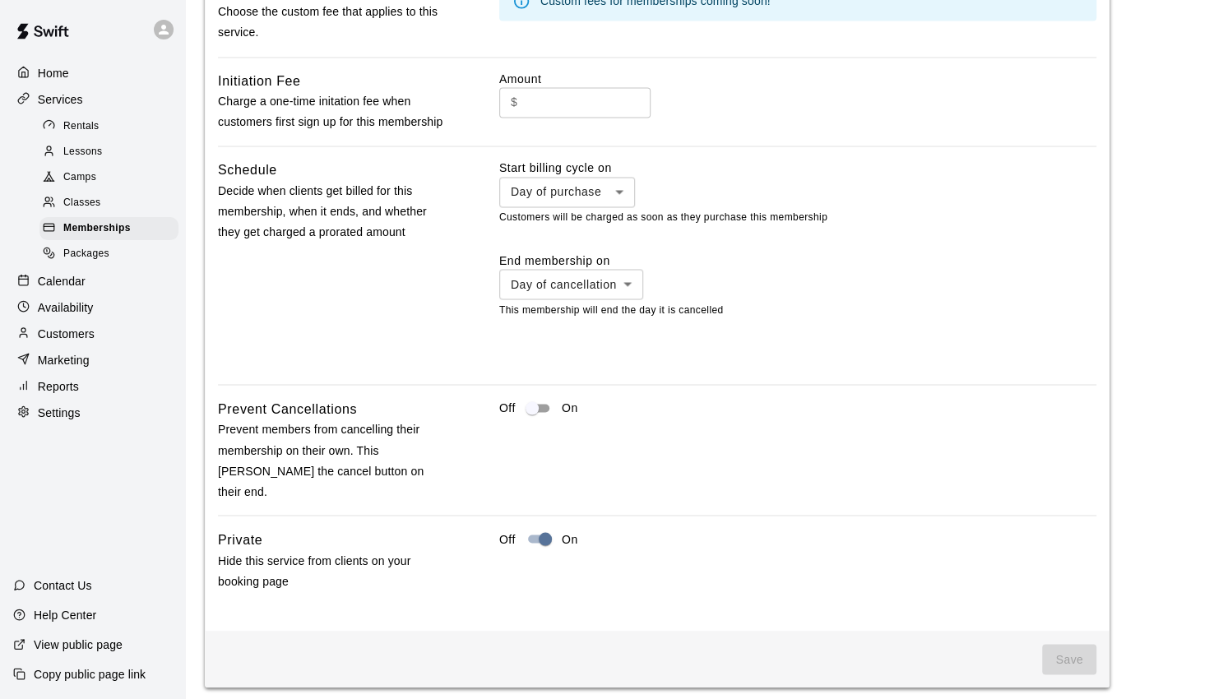
click at [1071, 644] on span "Save" at bounding box center [1069, 659] width 54 height 30
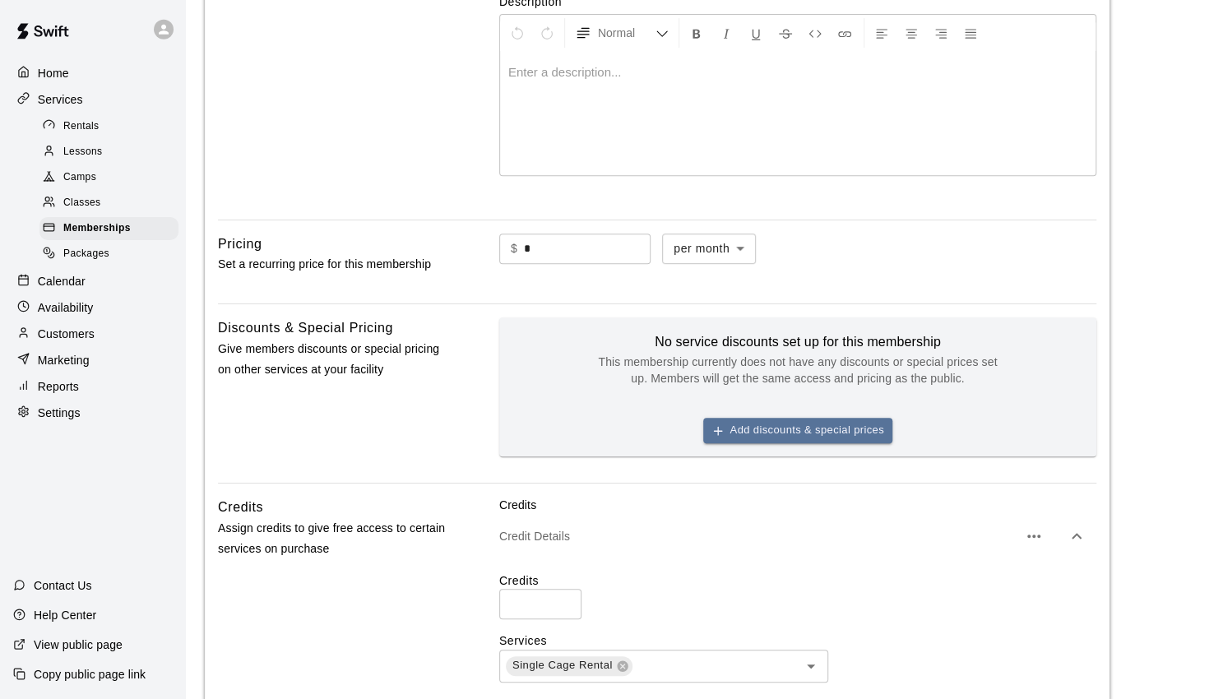
scroll to position [0, 0]
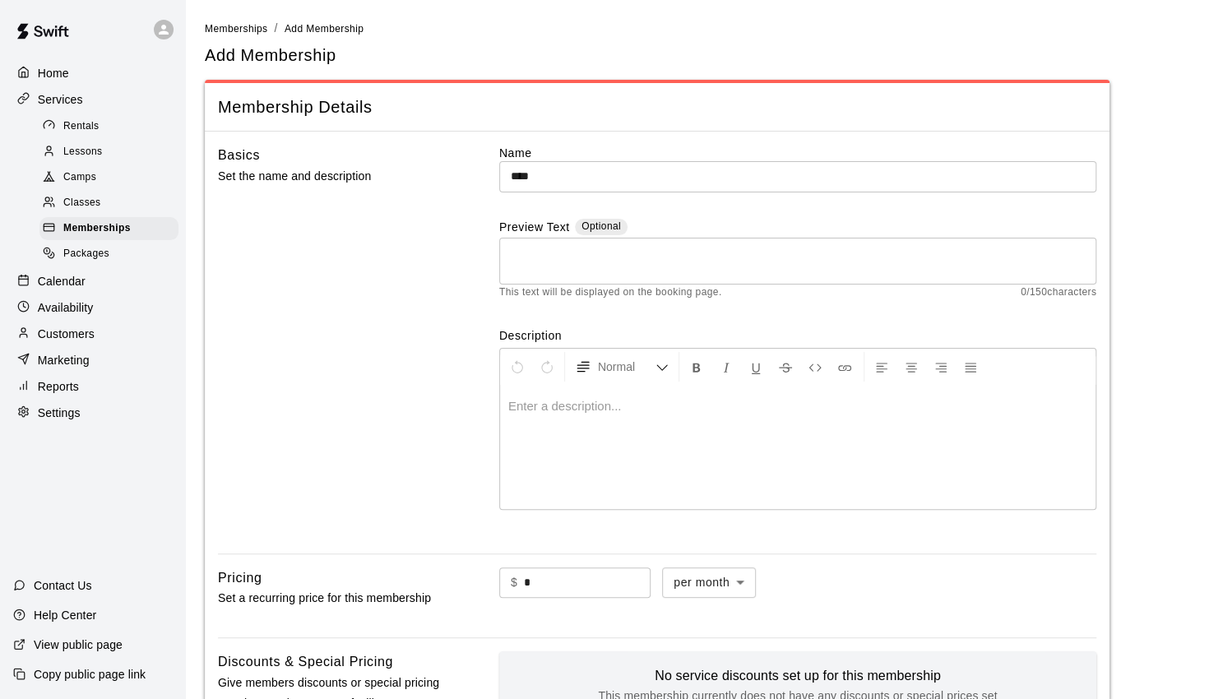
click at [553, 406] on p at bounding box center [797, 406] width 579 height 16
click at [570, 266] on textarea at bounding box center [798, 260] width 574 height 33
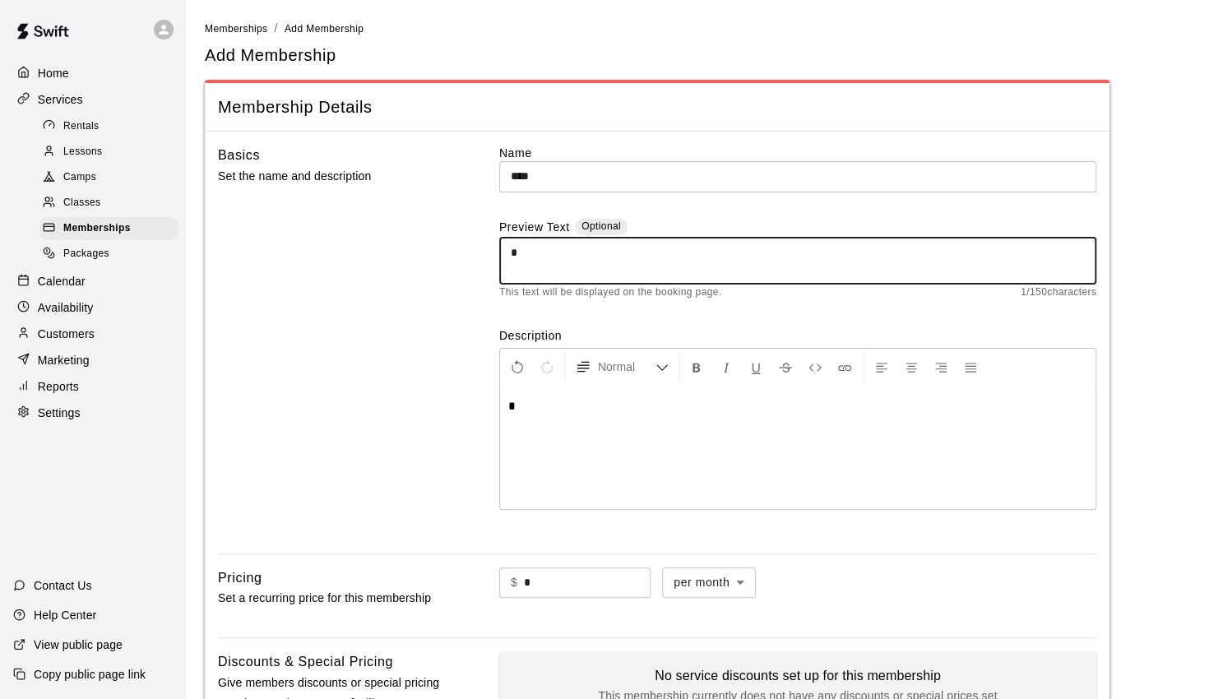
type textarea "*"
click at [400, 321] on div "Basics Set the name and description" at bounding box center [332, 342] width 229 height 395
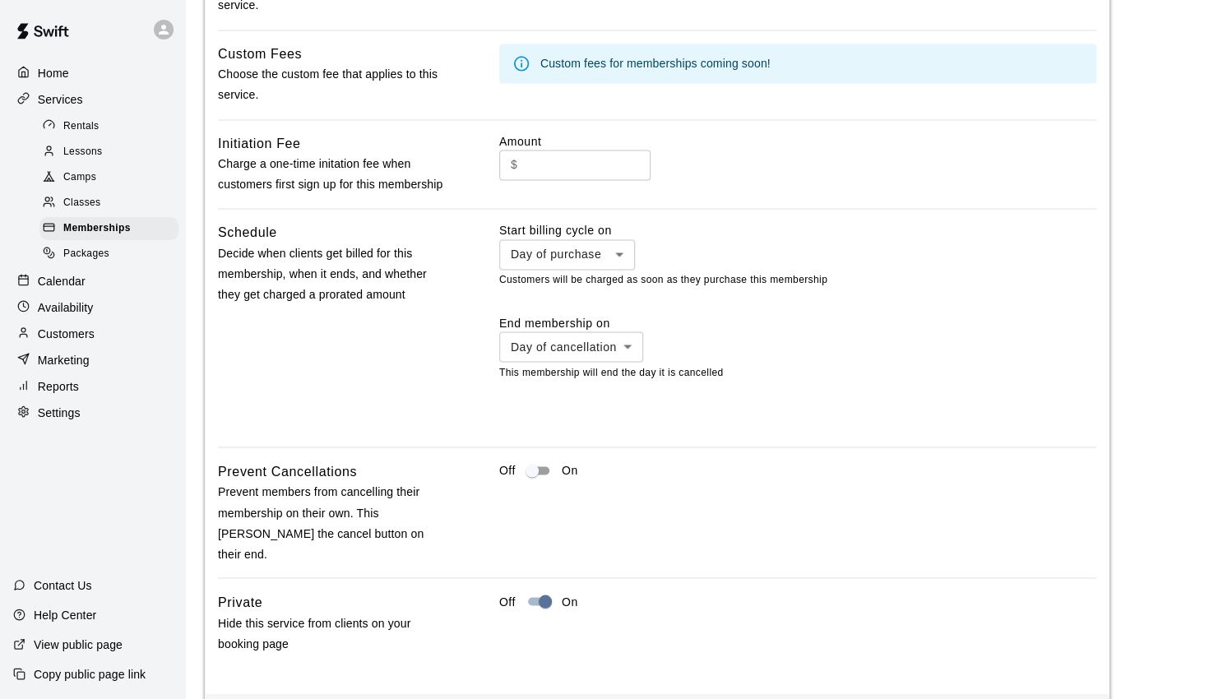
scroll to position [1553, 0]
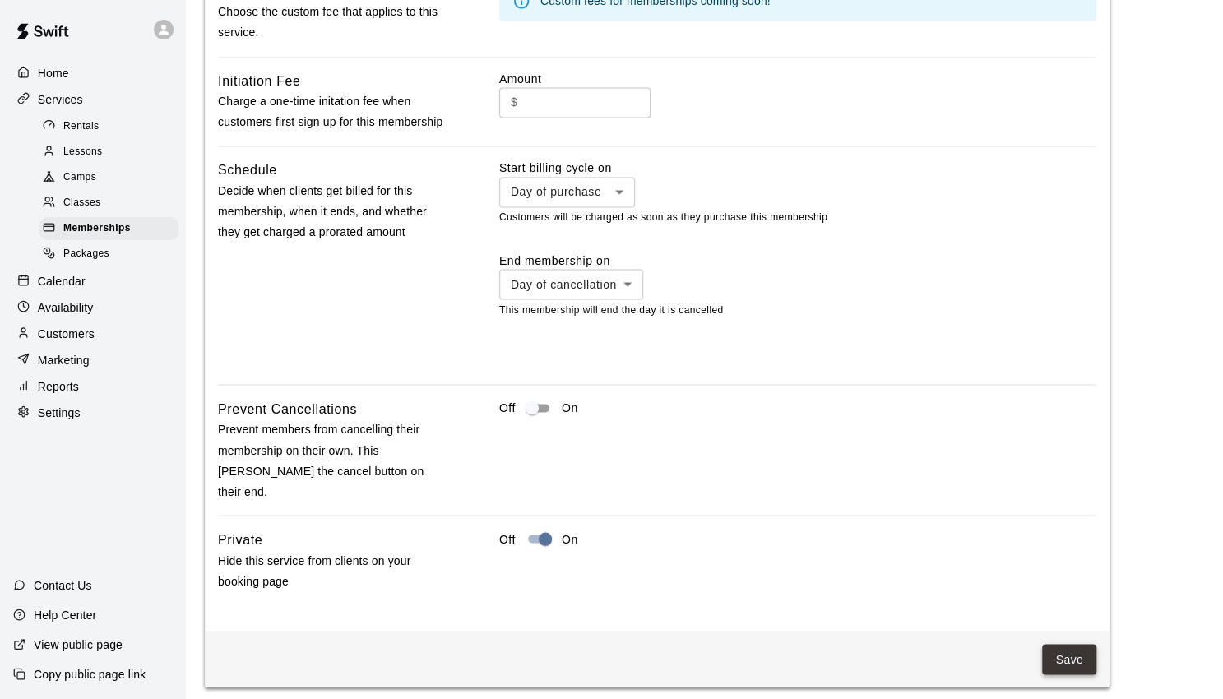
click at [1059, 644] on button "Save" at bounding box center [1069, 659] width 54 height 30
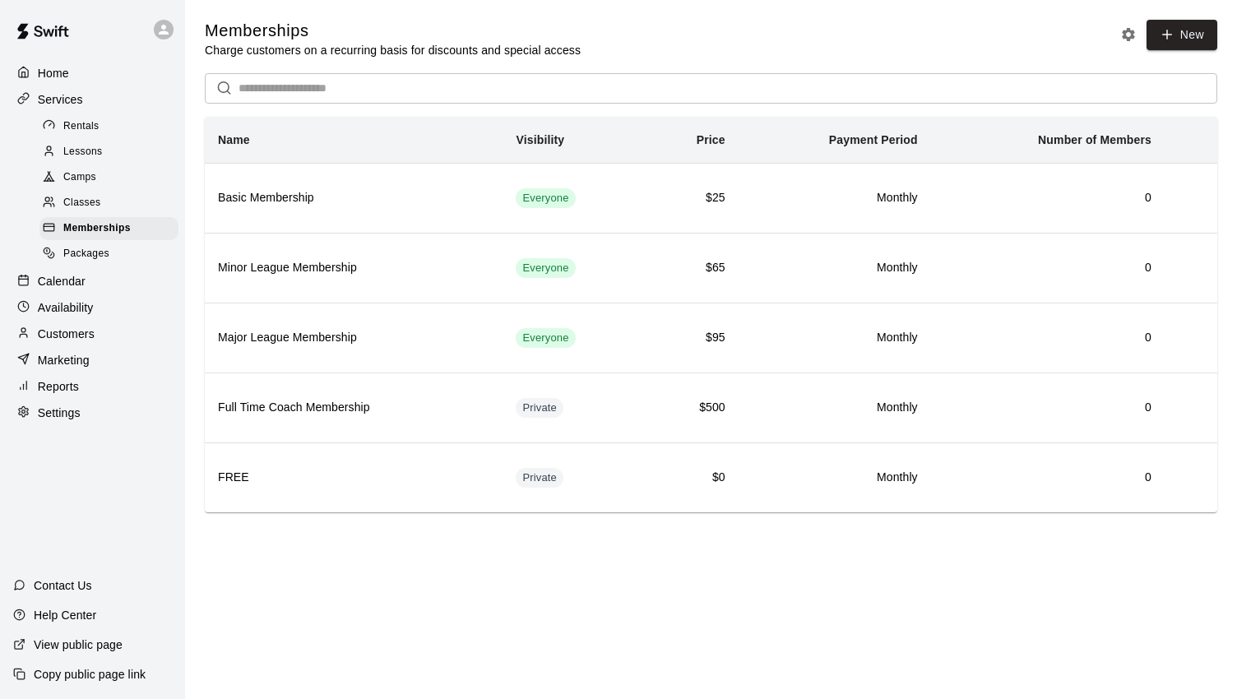
click at [247, 550] on main "Memberships Charge customers on a recurring basis for discounts and special acc…" at bounding box center [711, 279] width 1052 height 558
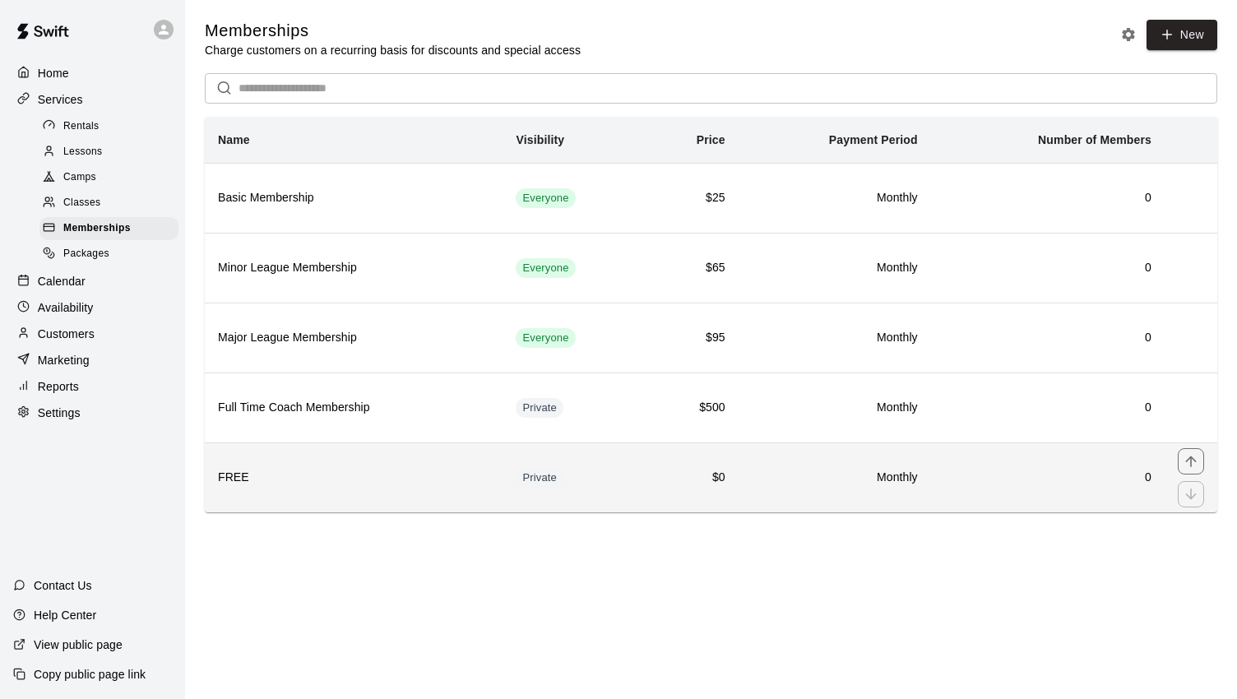
click at [251, 488] on th "FREE" at bounding box center [354, 477] width 298 height 70
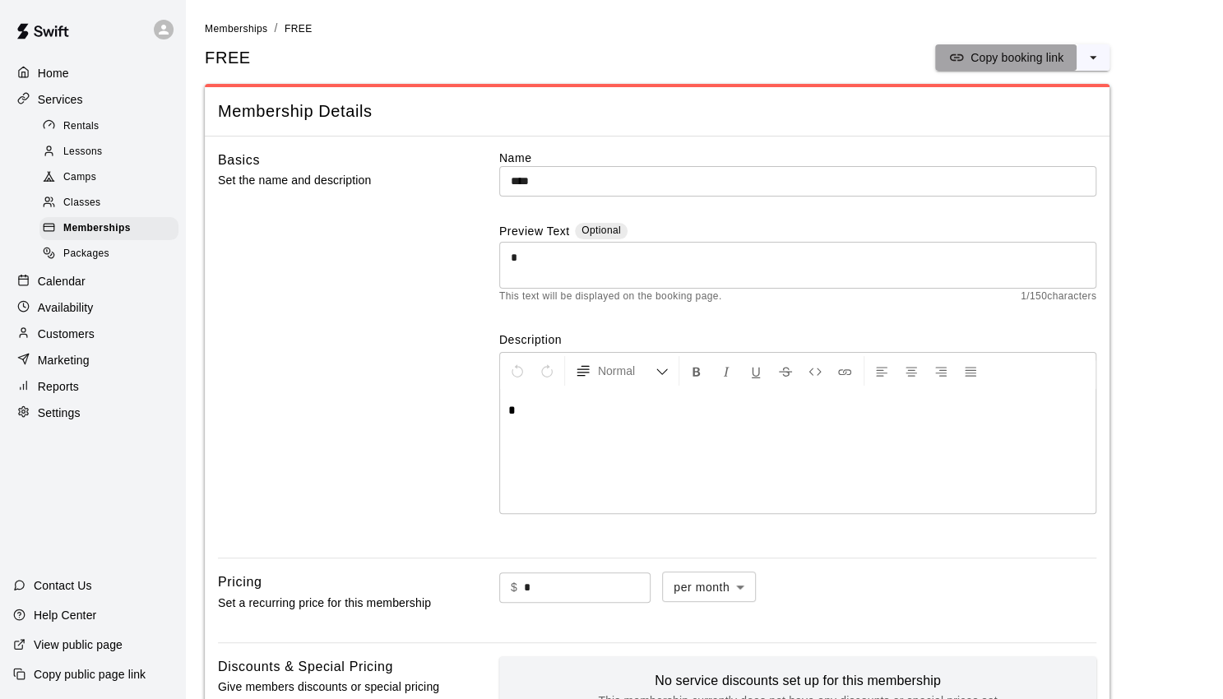
click at [1053, 65] on p "Copy booking link" at bounding box center [1016, 57] width 93 height 16
click at [75, 71] on div "Home" at bounding box center [92, 73] width 159 height 25
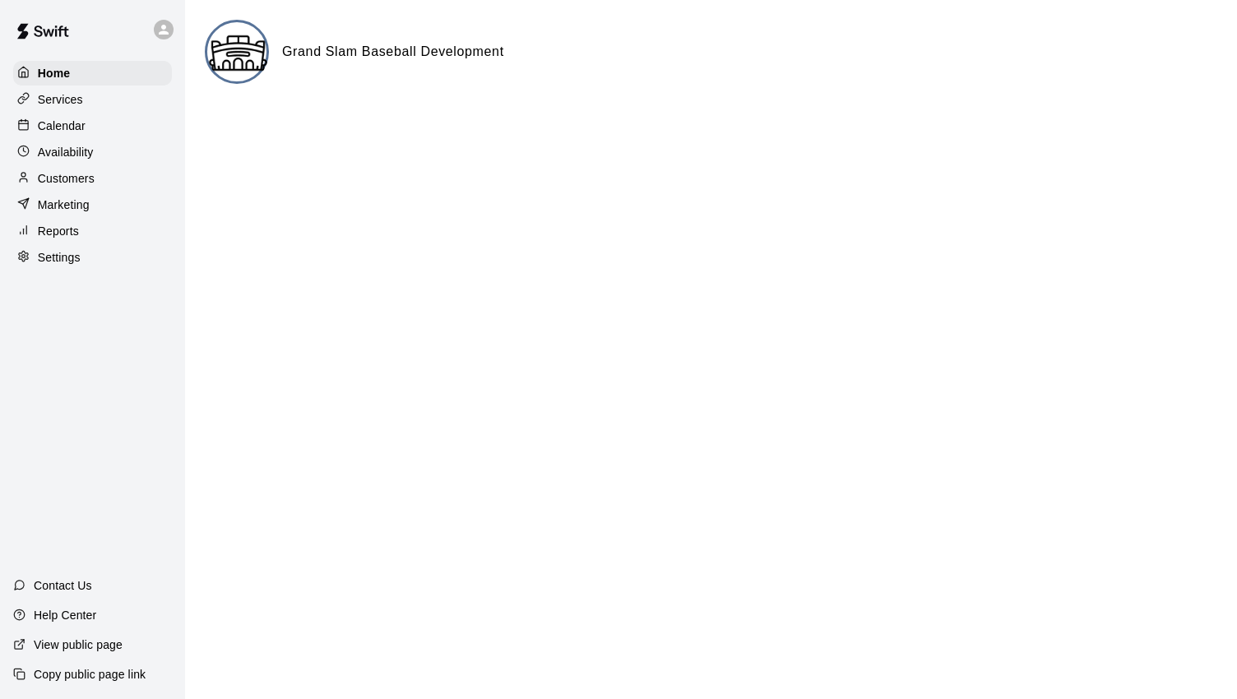
click at [84, 183] on p "Customers" at bounding box center [66, 178] width 57 height 16
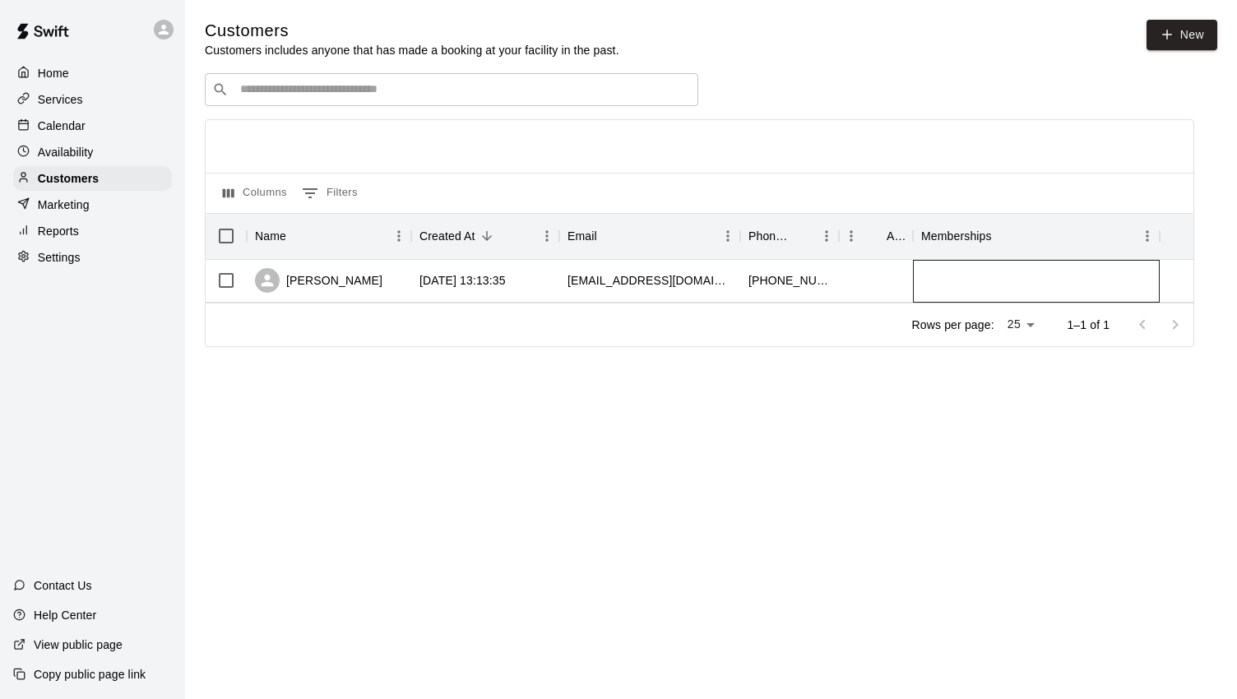
click at [1060, 289] on div at bounding box center [1036, 281] width 247 height 43
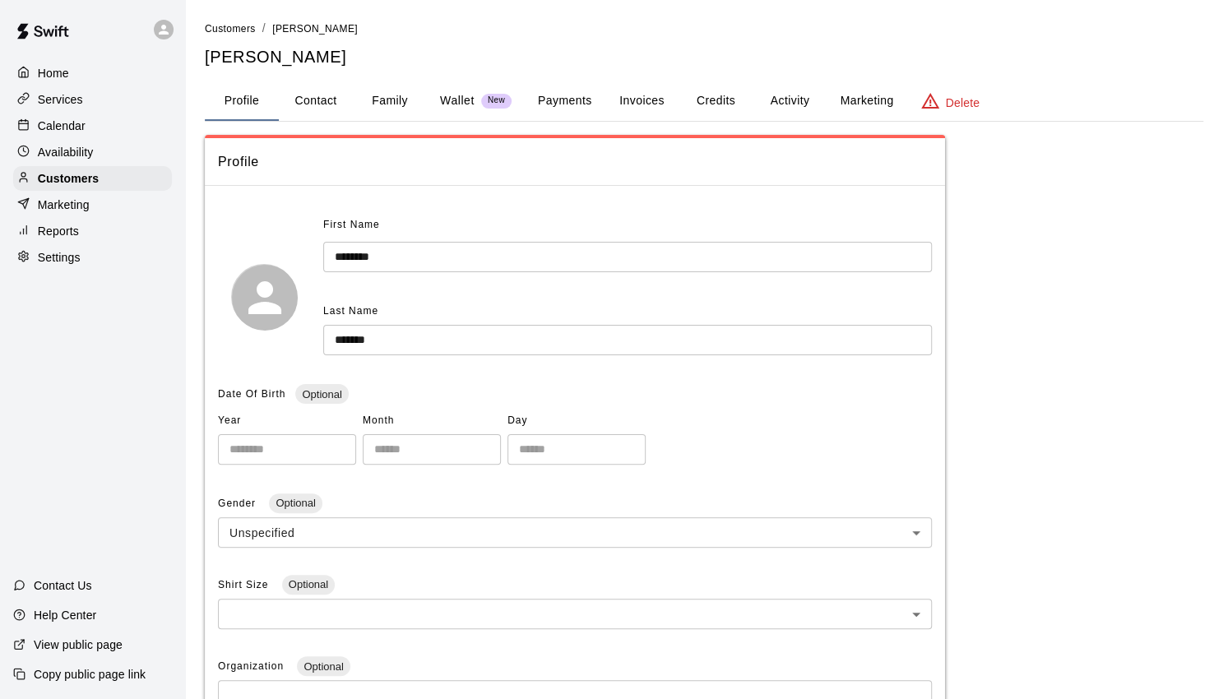
click at [731, 90] on button "Credits" at bounding box center [715, 100] width 74 height 39
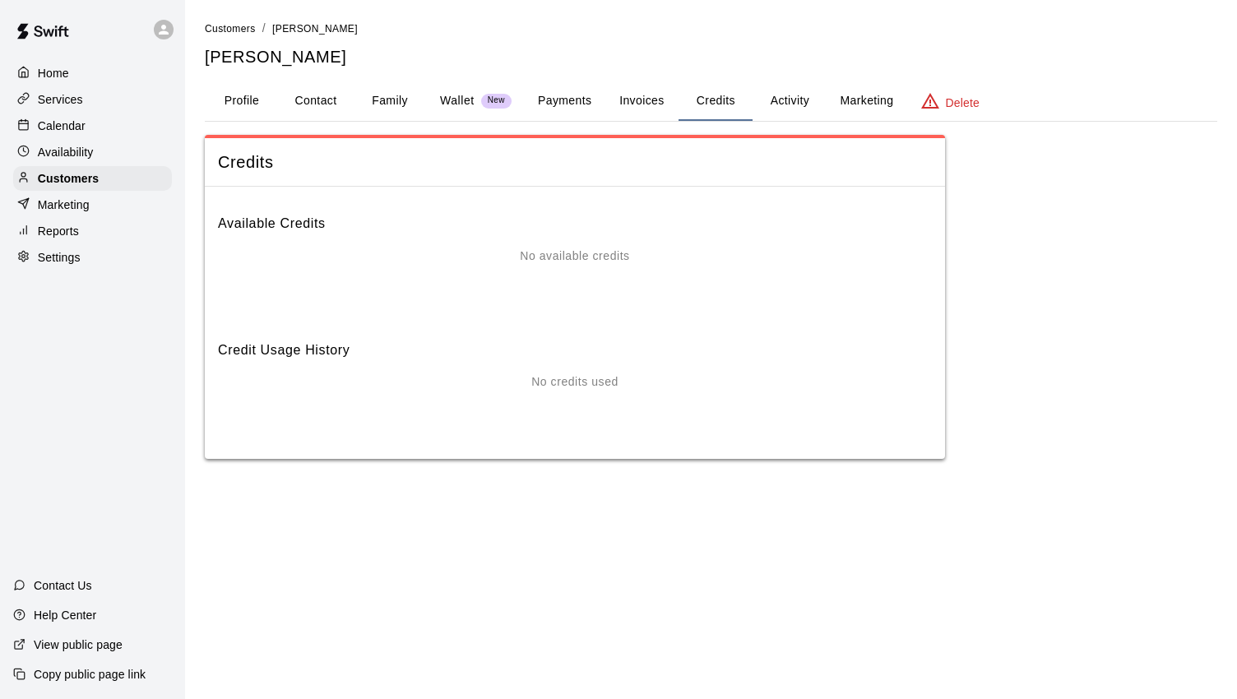
click at [590, 93] on button "Payments" at bounding box center [565, 100] width 80 height 39
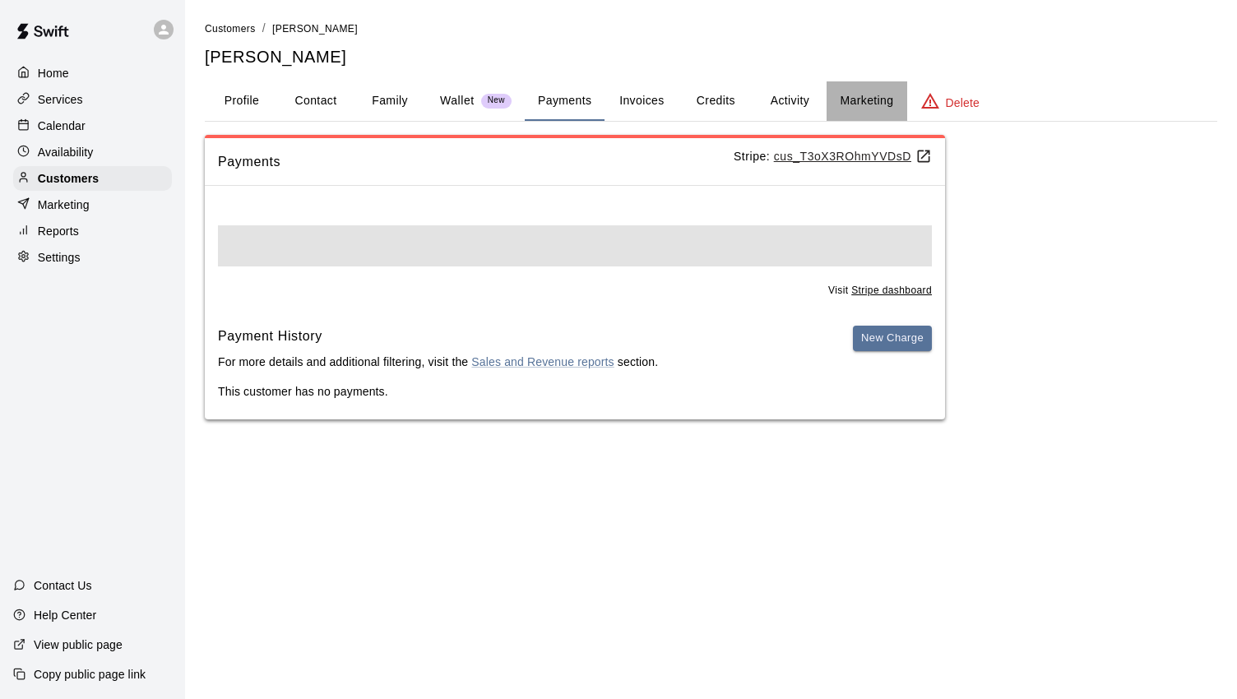
click at [839, 96] on button "Marketing" at bounding box center [866, 100] width 80 height 39
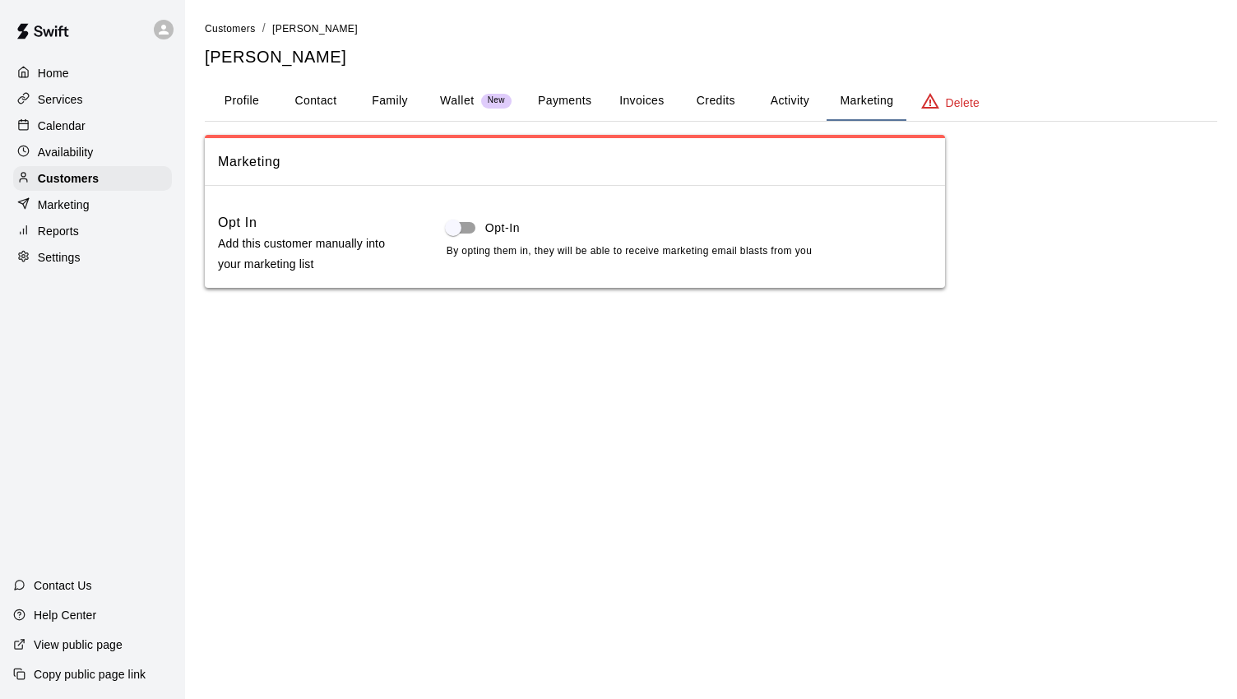
click at [785, 98] on button "Activity" at bounding box center [789, 100] width 74 height 39
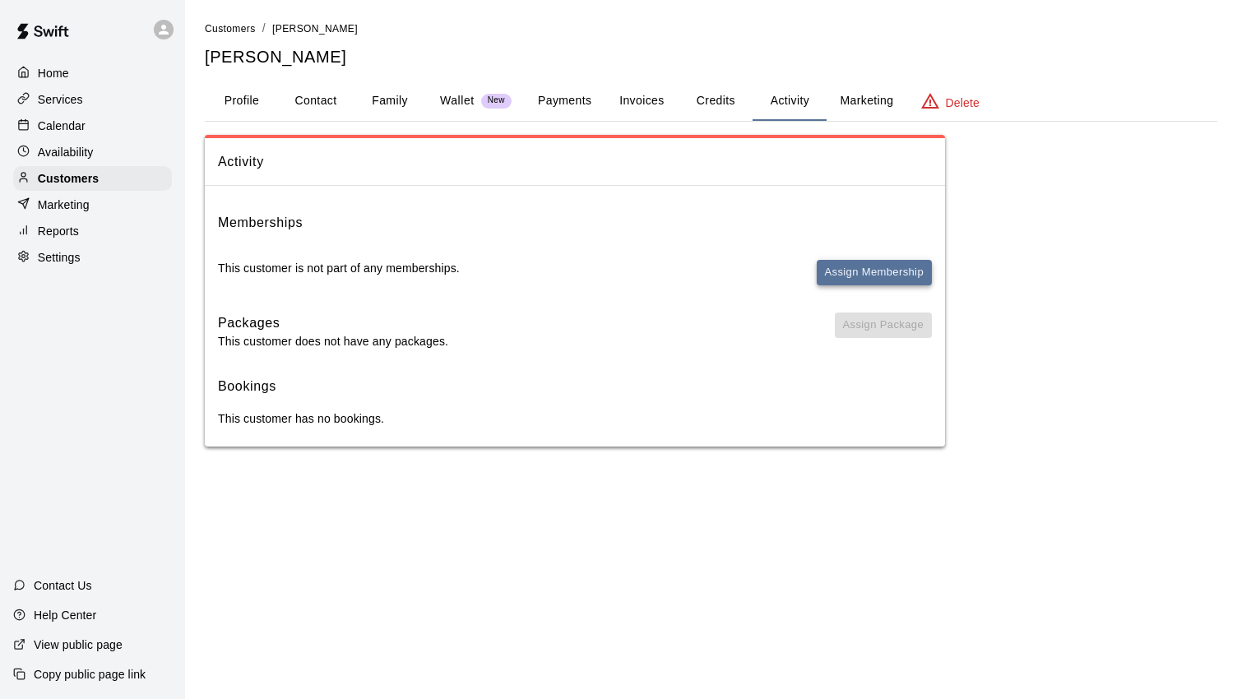
click at [833, 270] on button "Assign Membership" at bounding box center [873, 272] width 115 height 25
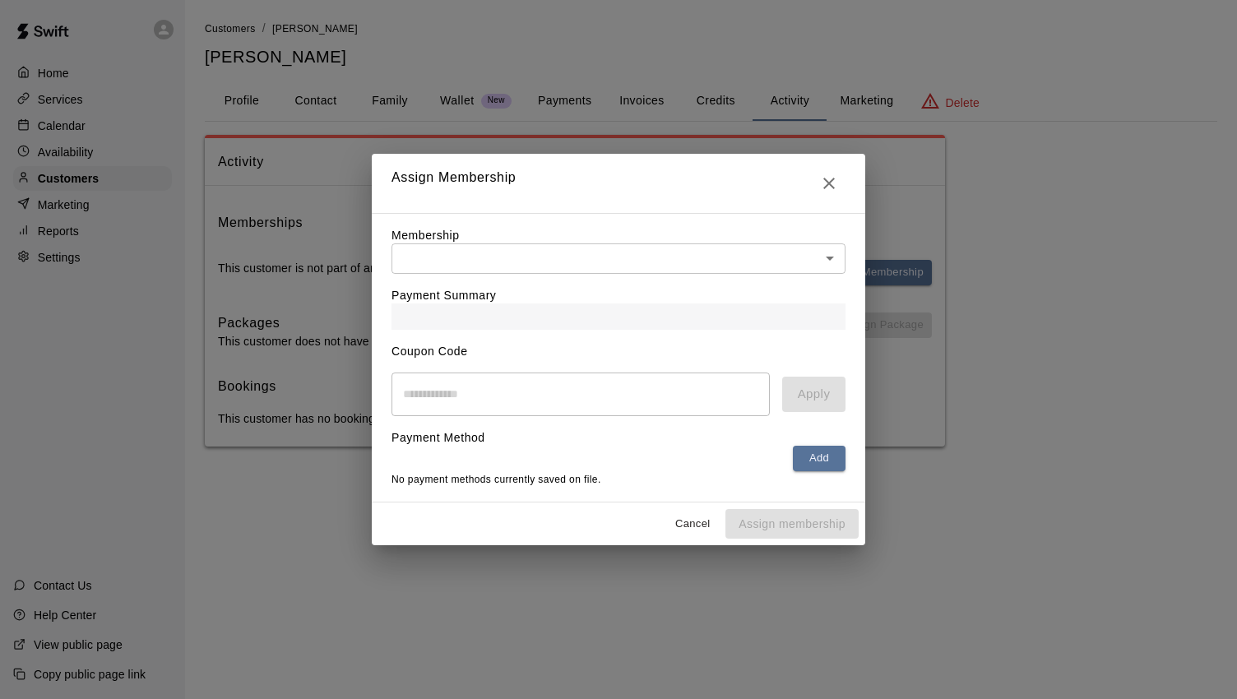
click at [737, 266] on body "Home Services Calendar Availability Customers Marketing Reports Settings Contac…" at bounding box center [618, 239] width 1237 height 479
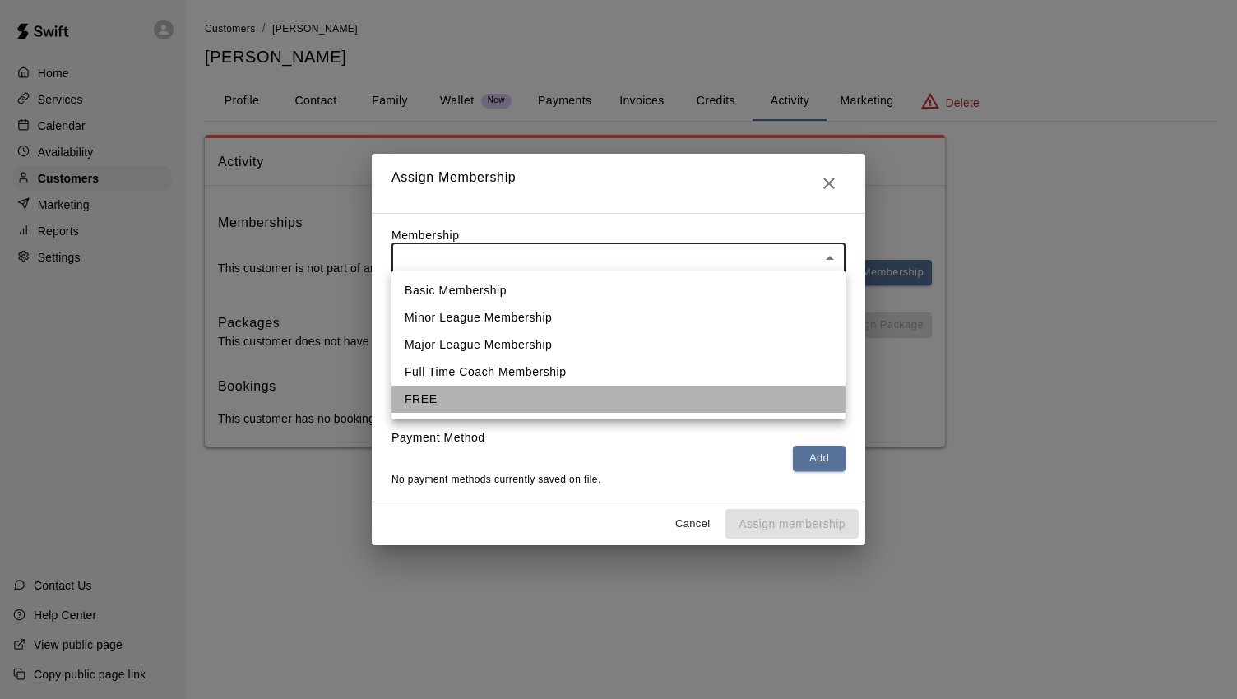
click at [429, 404] on li "FREE" at bounding box center [618, 399] width 454 height 27
type input "**********"
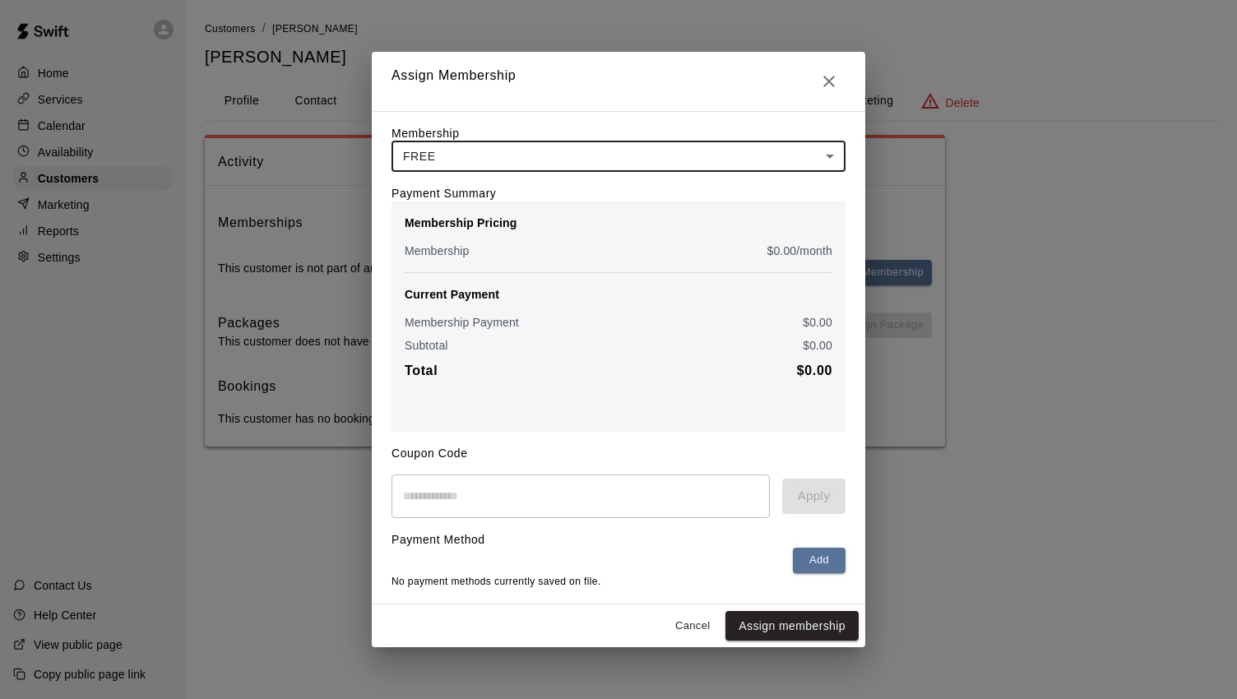
click at [817, 66] on button "Close" at bounding box center [828, 81] width 33 height 33
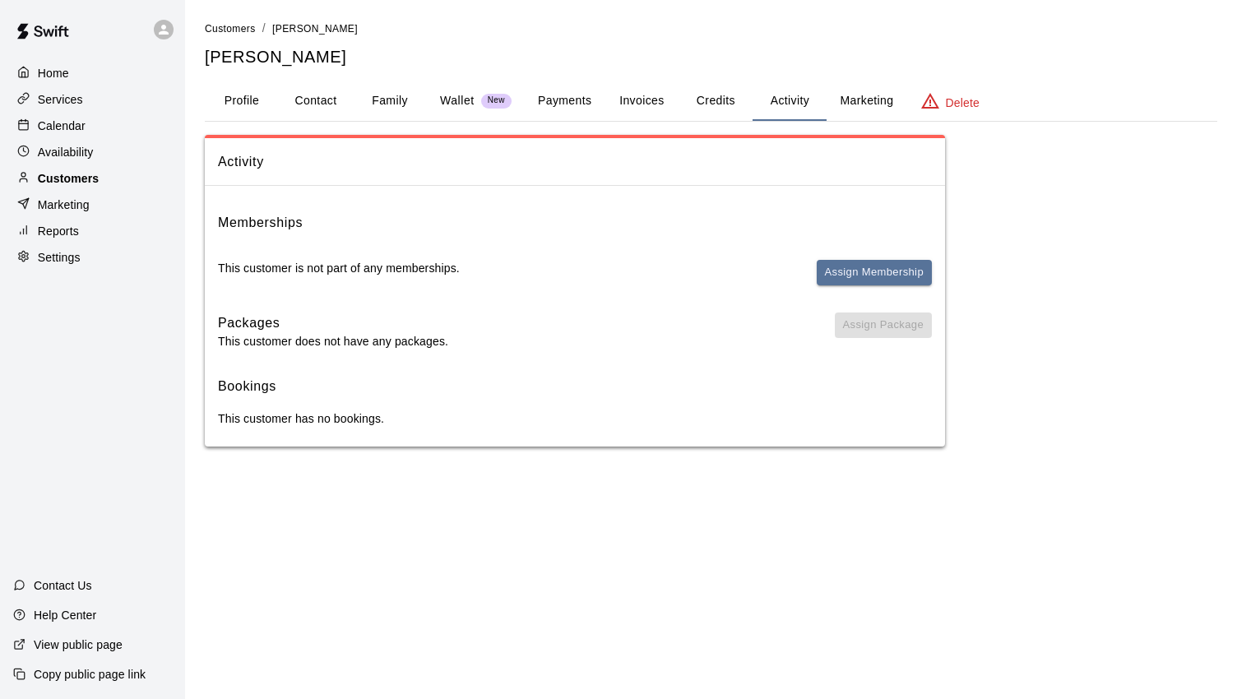
click at [68, 180] on p "Customers" at bounding box center [68, 178] width 61 height 16
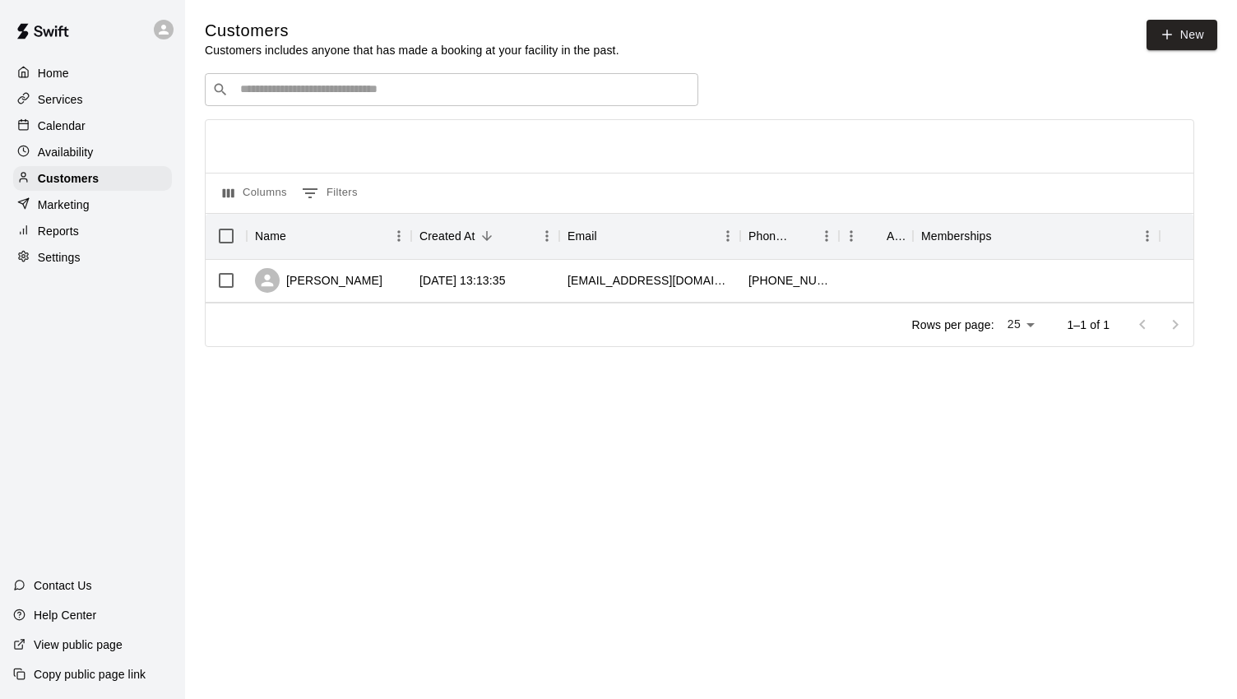
click at [62, 155] on p "Availability" at bounding box center [66, 152] width 56 height 16
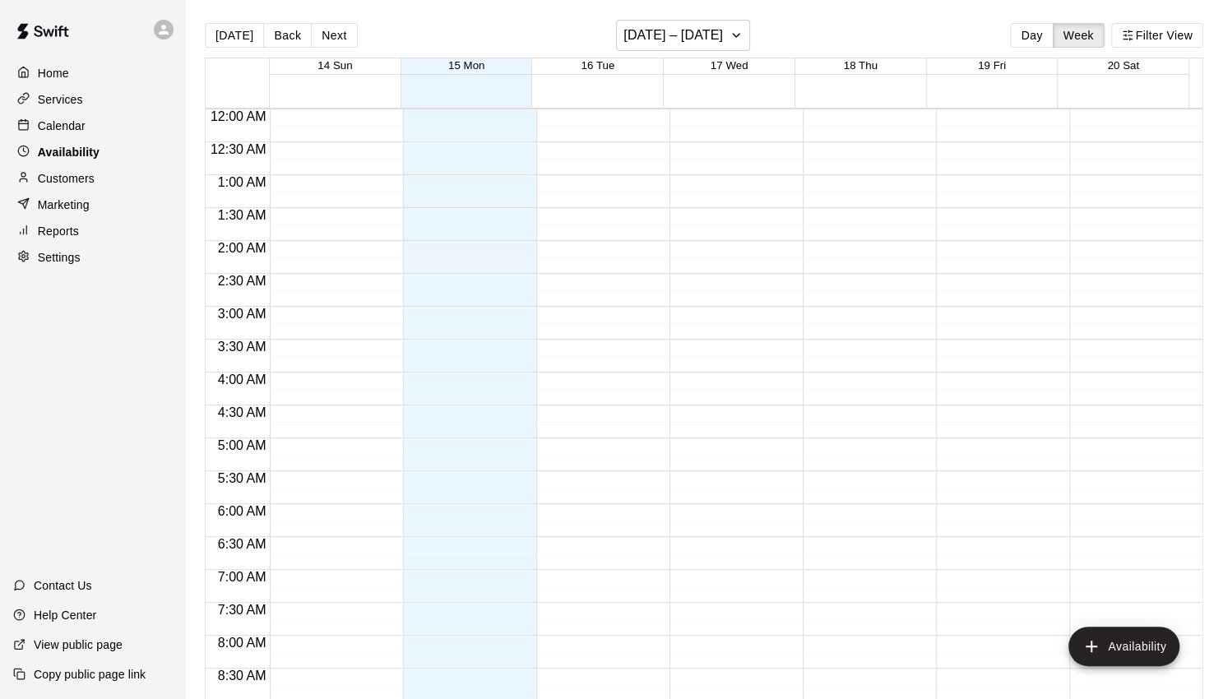
scroll to position [879, 0]
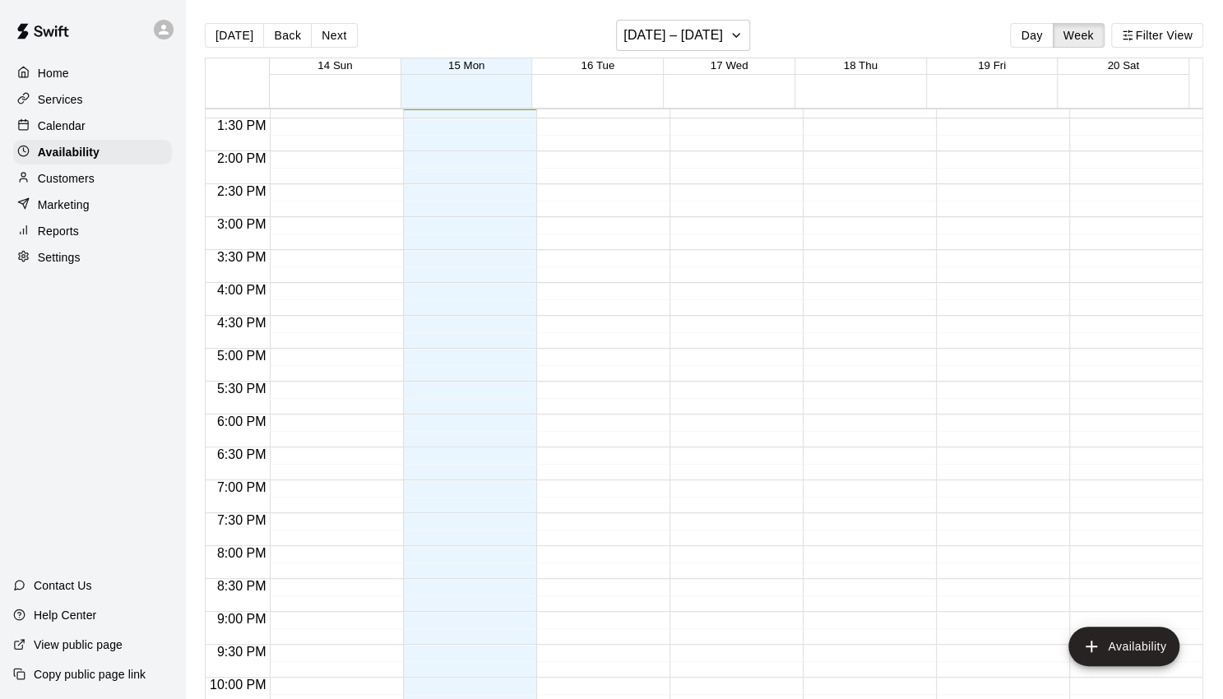
click at [82, 179] on p "Customers" at bounding box center [66, 178] width 57 height 16
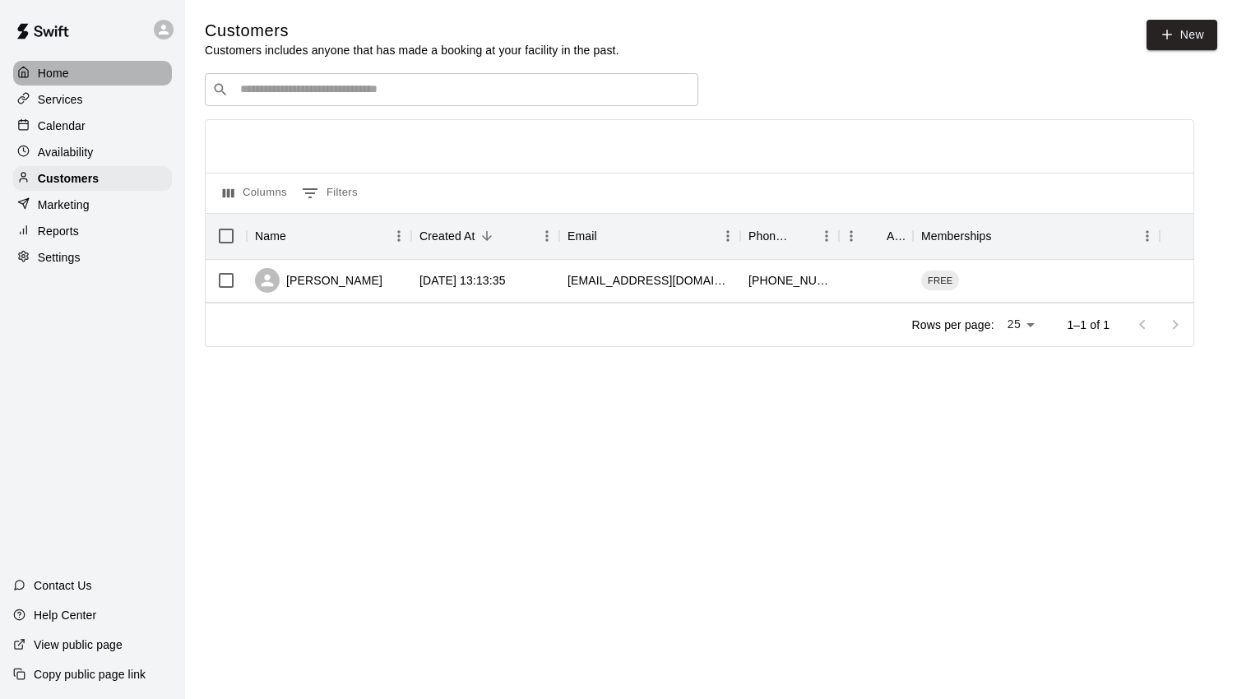
click at [51, 73] on p "Home" at bounding box center [53, 73] width 31 height 16
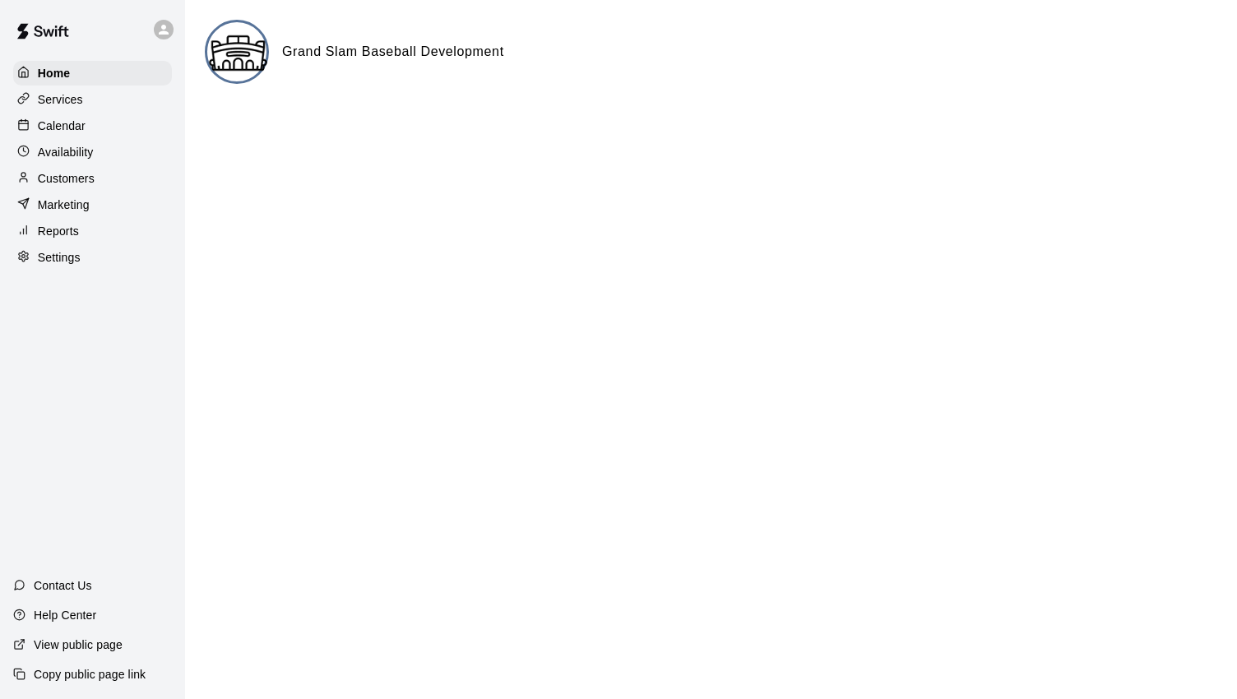
click at [70, 134] on p "Calendar" at bounding box center [62, 126] width 48 height 16
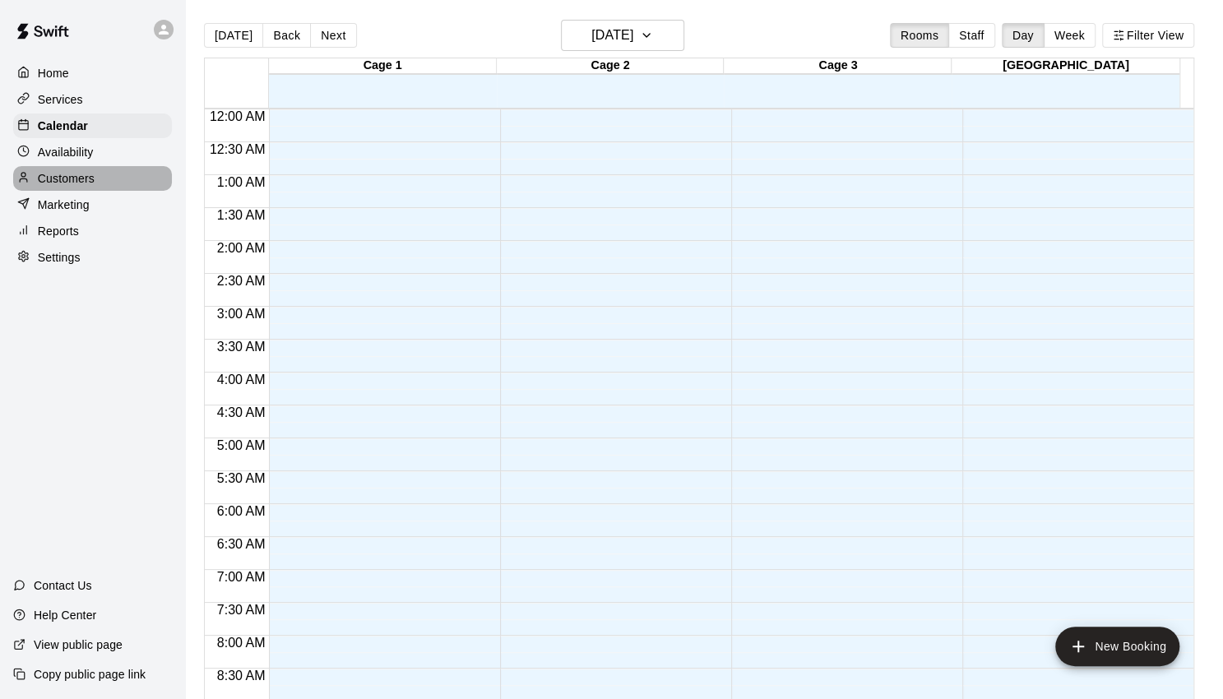
click at [91, 185] on p "Customers" at bounding box center [66, 178] width 57 height 16
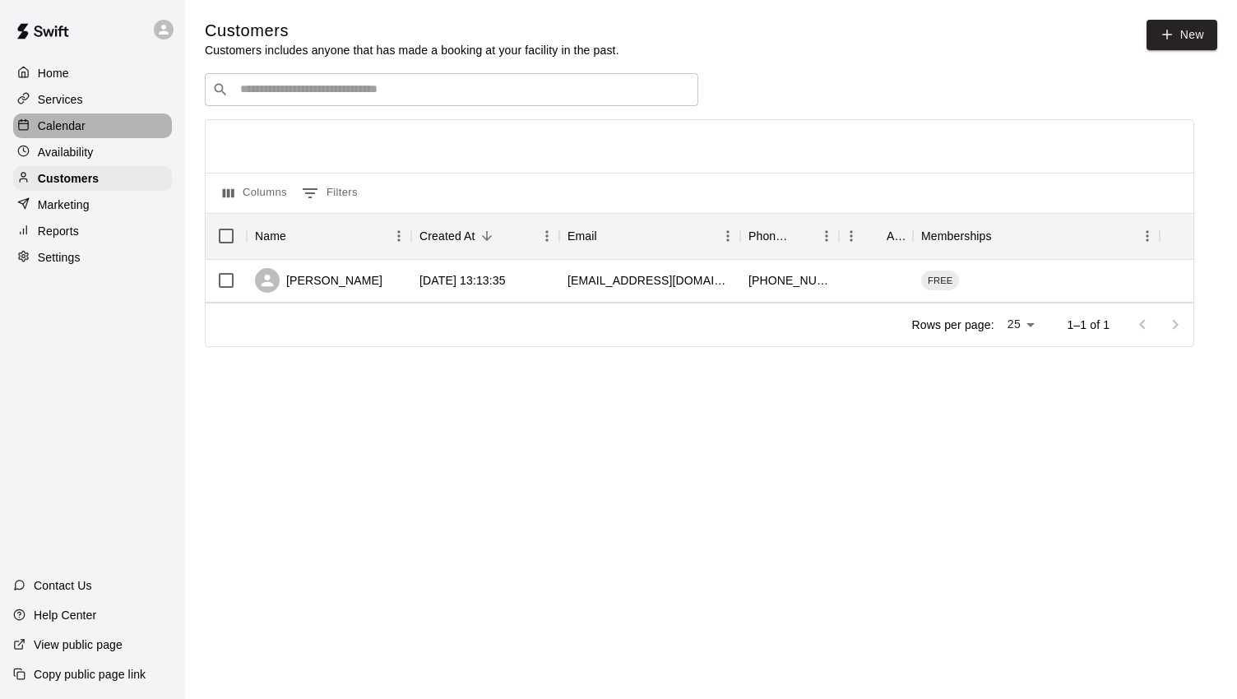
click at [62, 126] on p "Calendar" at bounding box center [62, 126] width 48 height 16
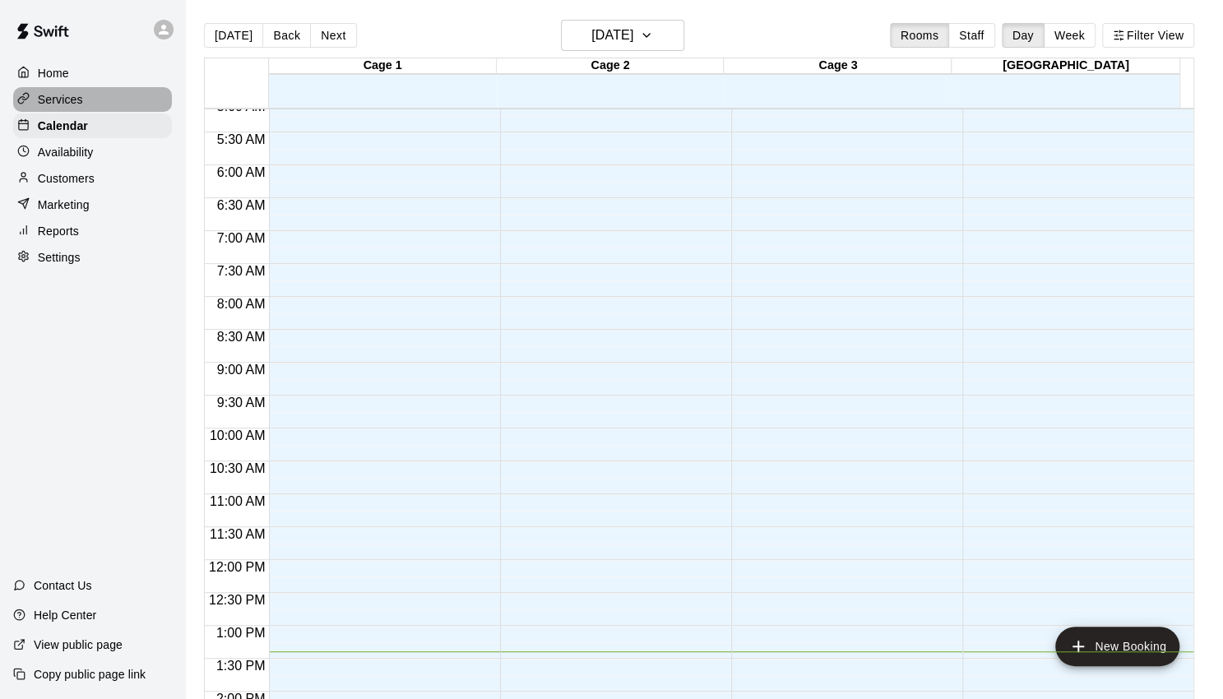
click at [89, 92] on div "Services" at bounding box center [92, 99] width 159 height 25
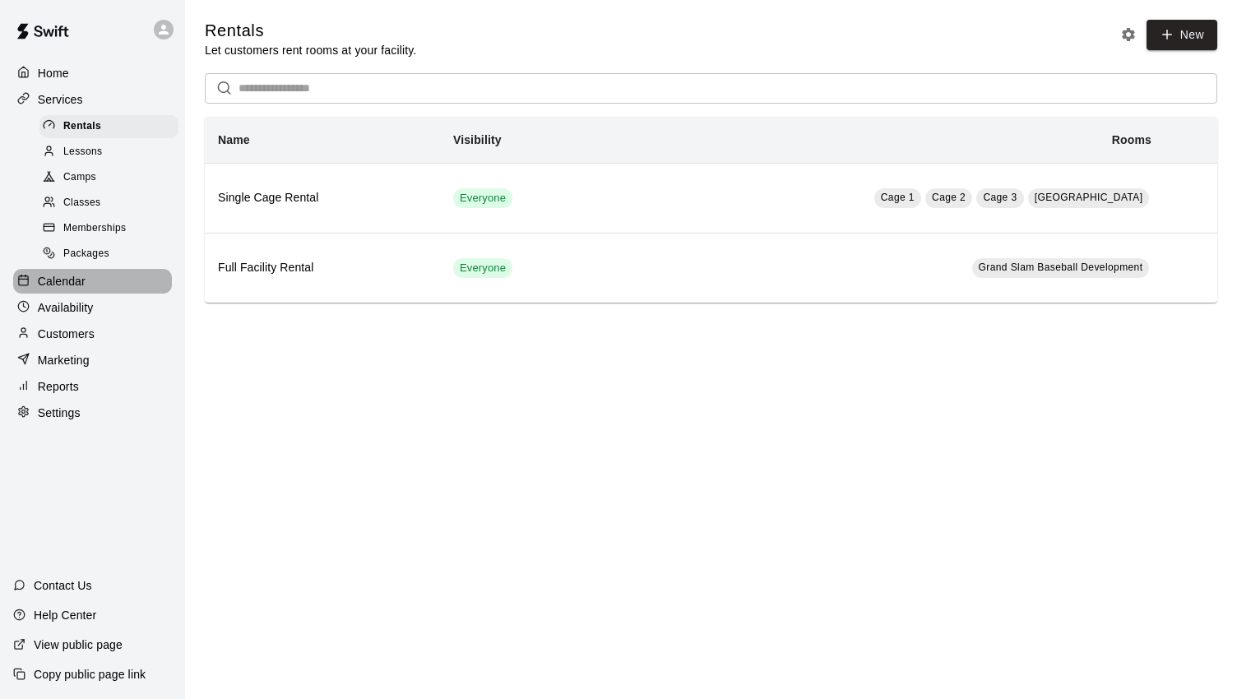
click at [72, 289] on p "Calendar" at bounding box center [62, 281] width 48 height 16
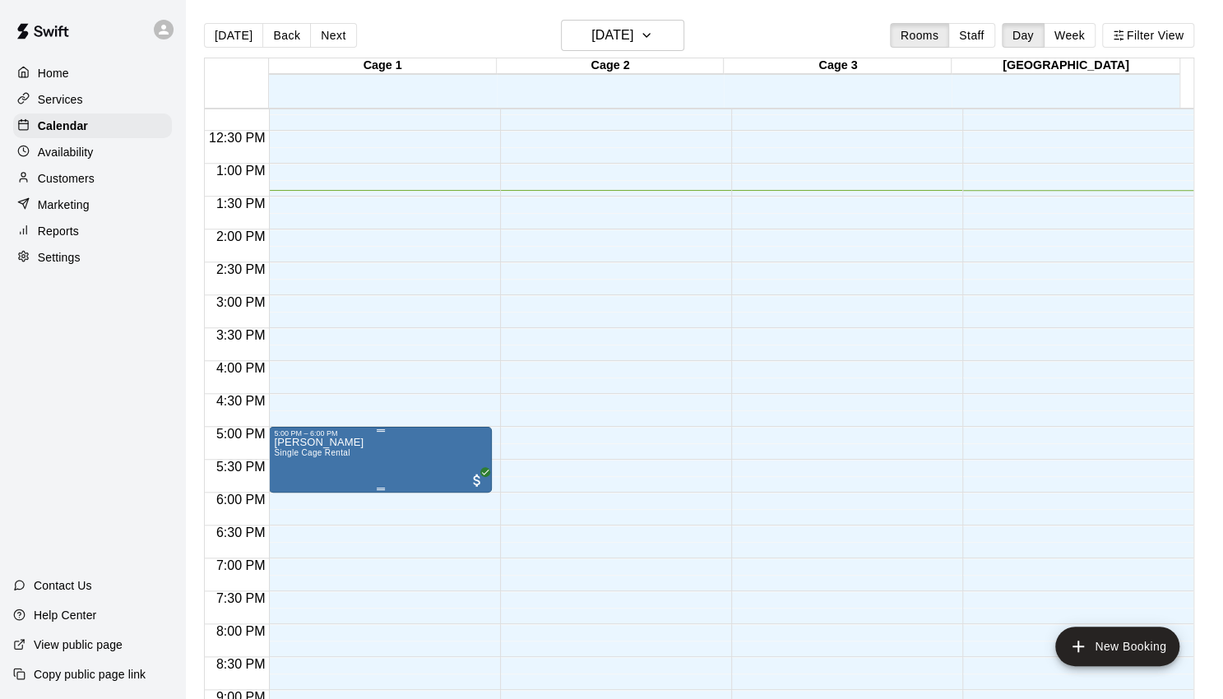
scroll to position [799, 0]
click at [428, 405] on div "5:00 PM – 6:00 PM [PERSON_NAME] Single Cage Rental" at bounding box center [380, 99] width 223 height 1579
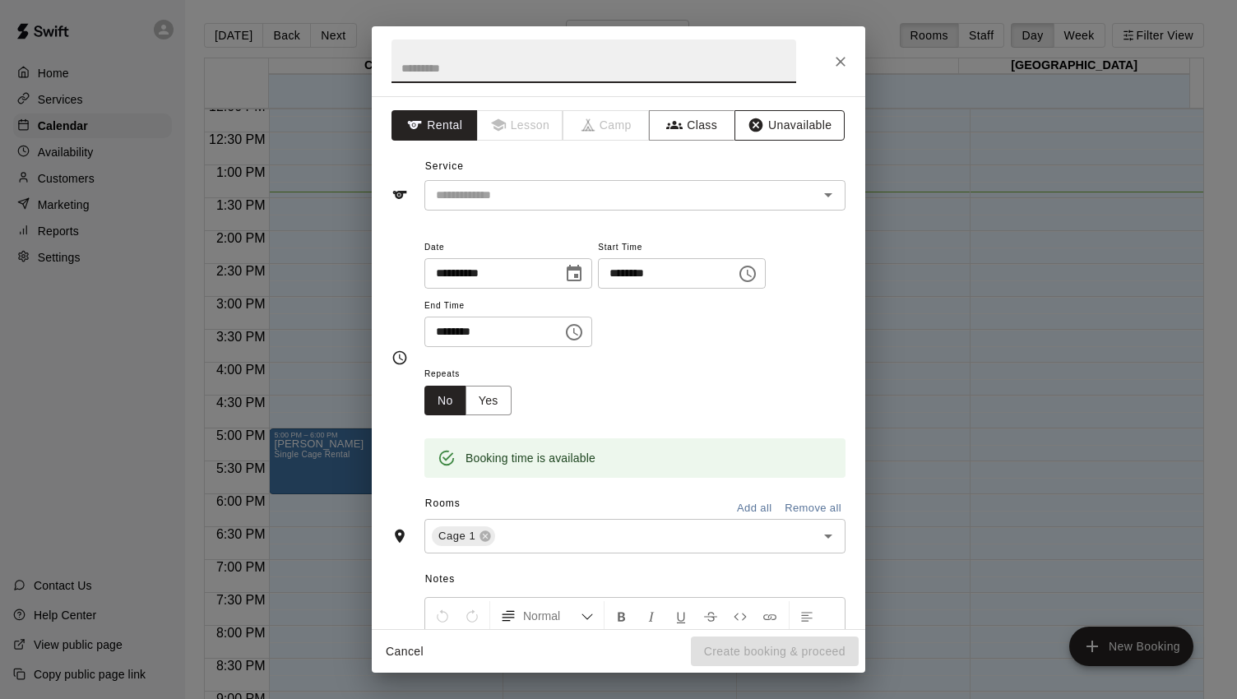
click at [766, 127] on button "Unavailable" at bounding box center [789, 125] width 110 height 30
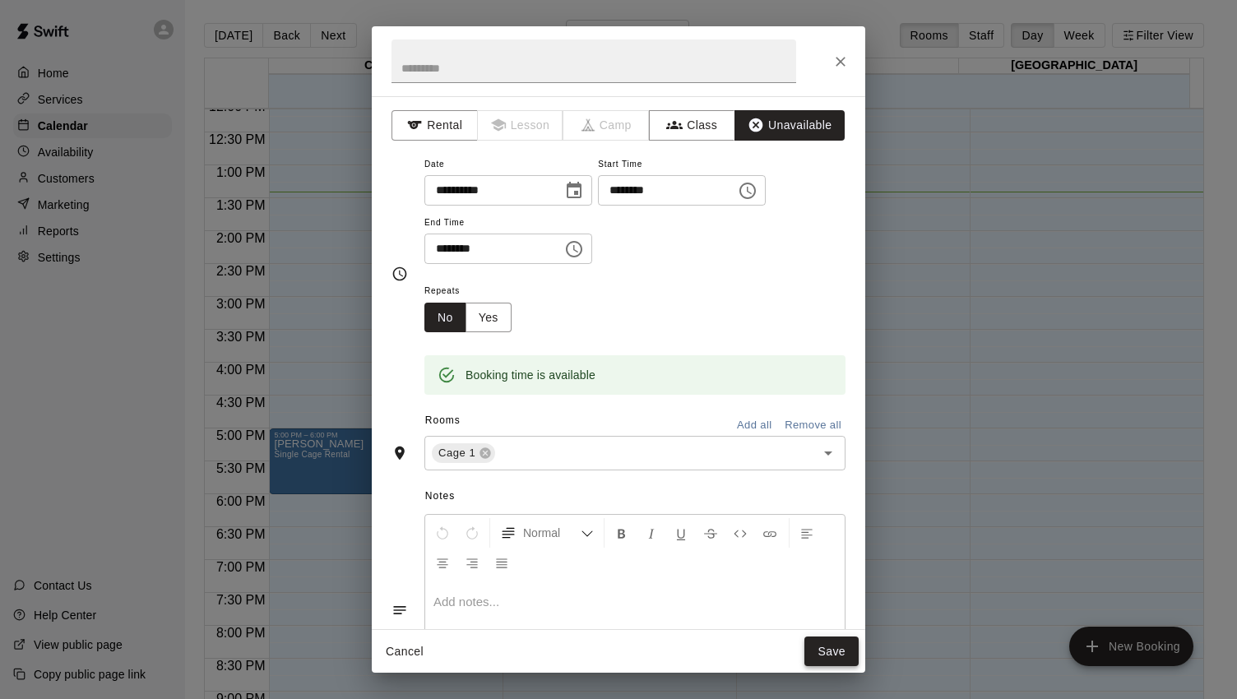
click at [833, 649] on button "Save" at bounding box center [831, 651] width 54 height 30
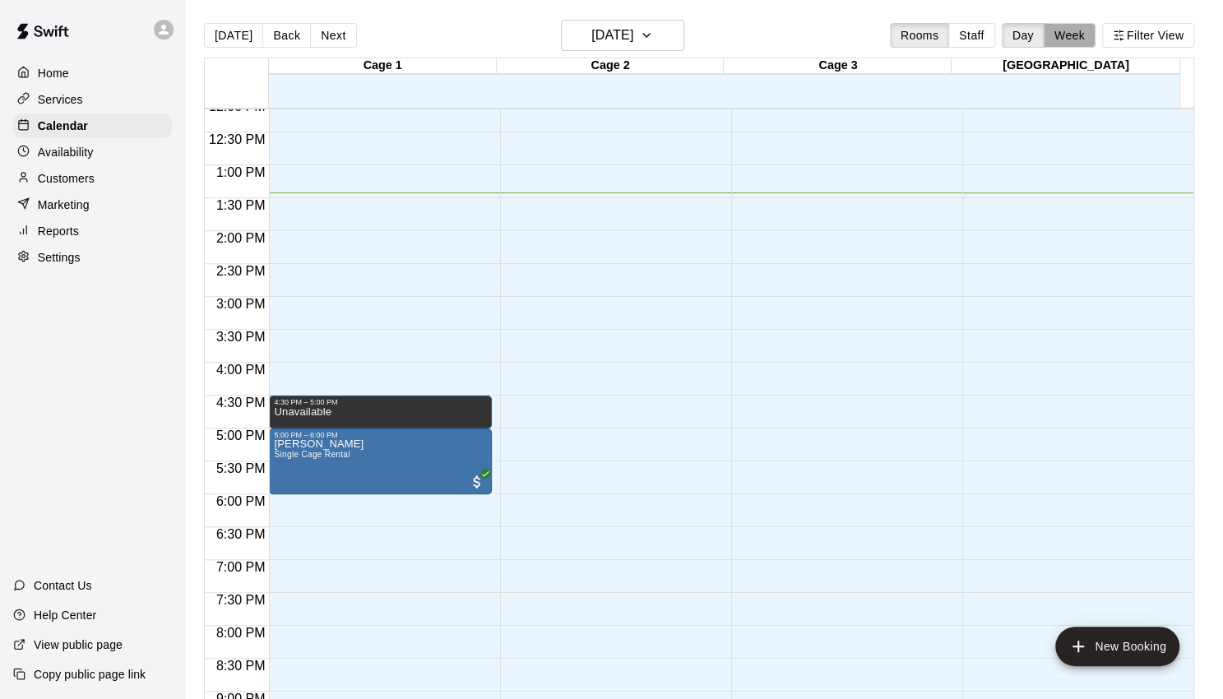
click at [1078, 33] on button "Week" at bounding box center [1069, 35] width 52 height 25
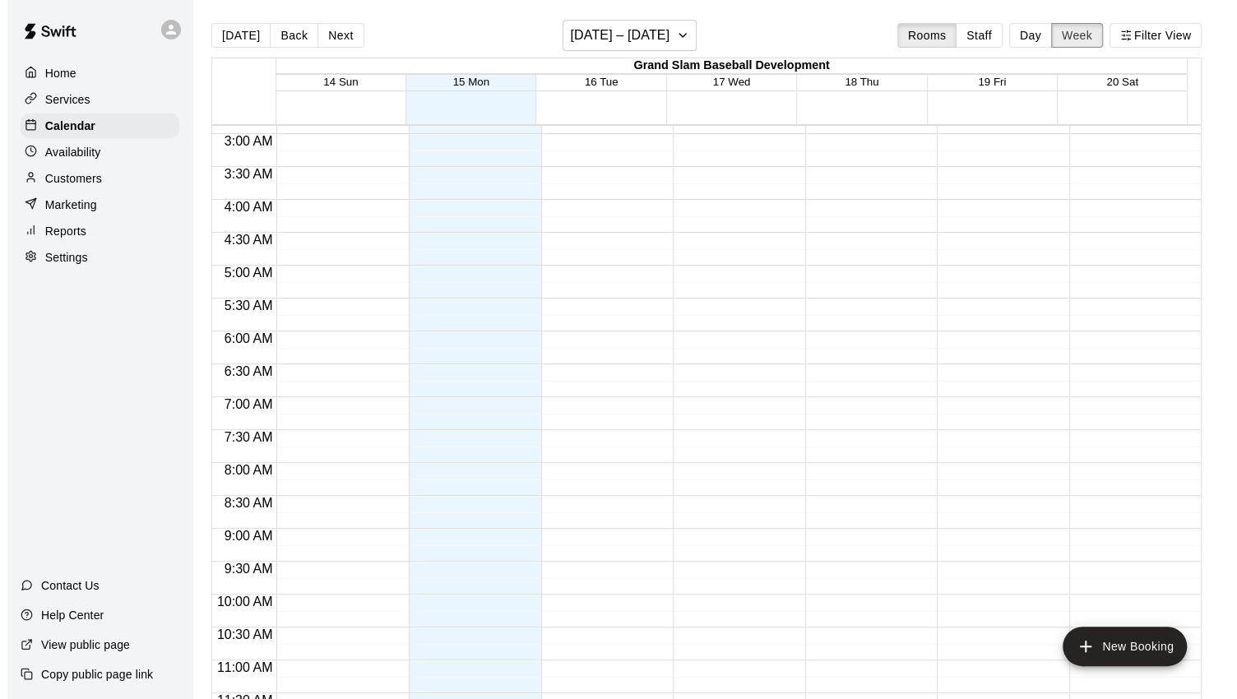
scroll to position [316, 0]
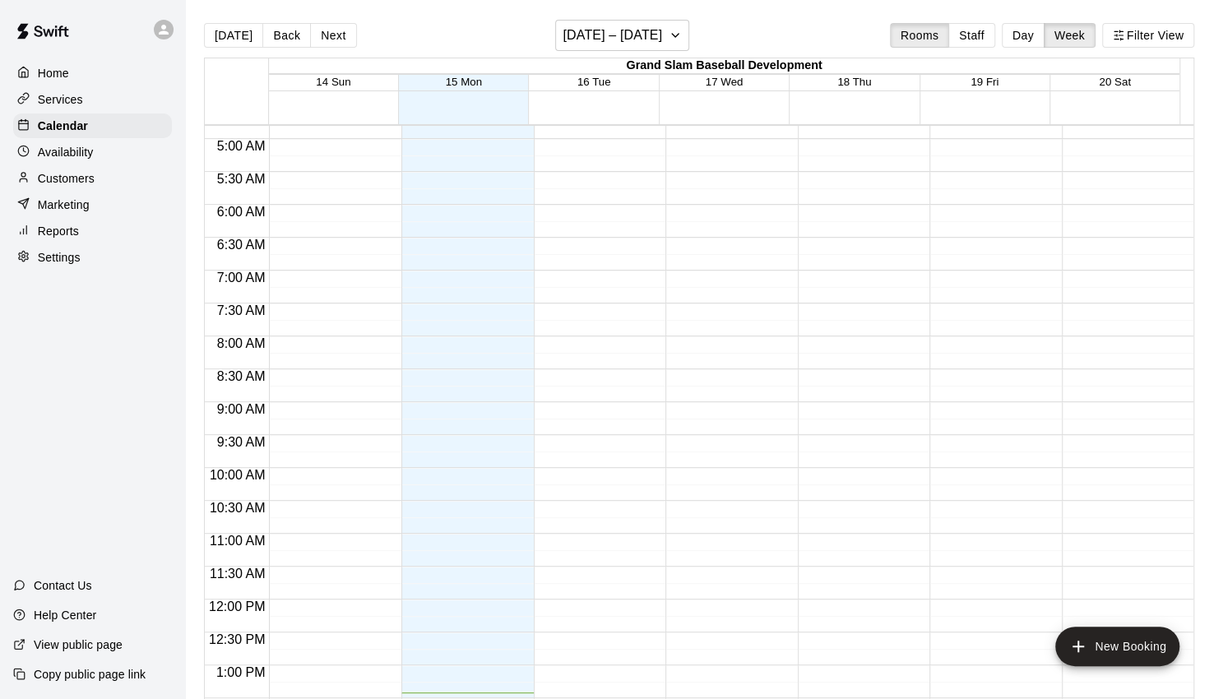
click at [1130, 417] on div at bounding box center [1123, 599] width 124 height 1579
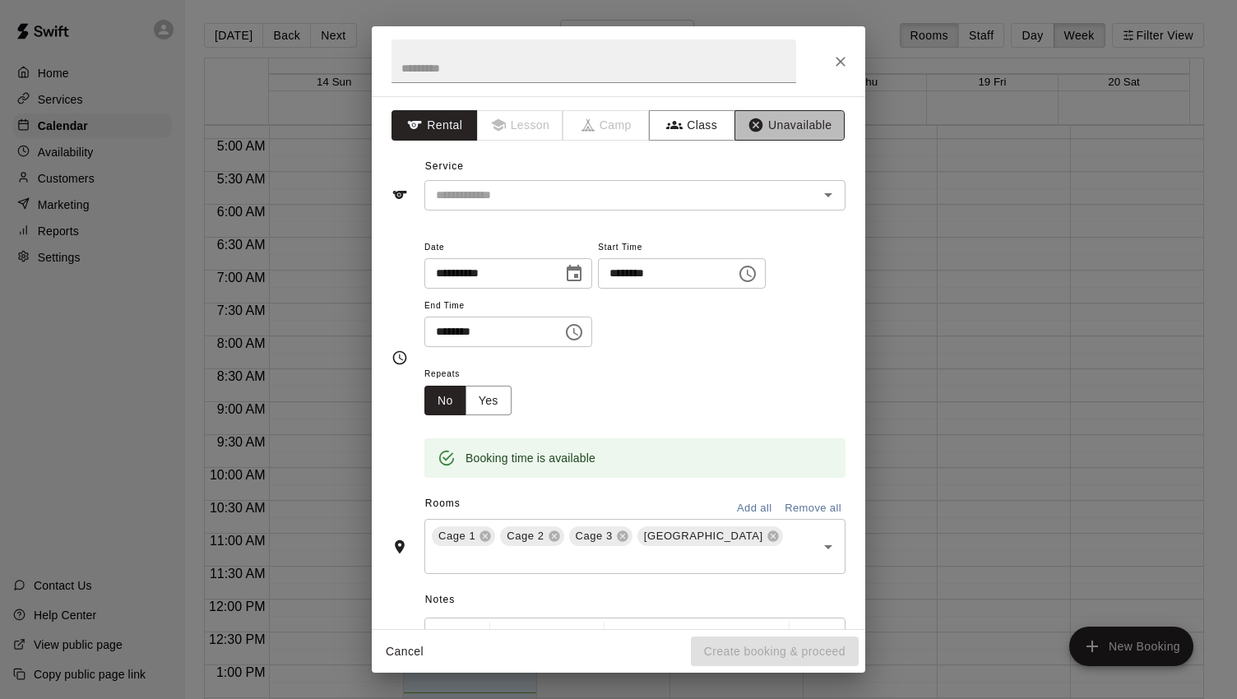
click at [779, 131] on button "Unavailable" at bounding box center [789, 125] width 110 height 30
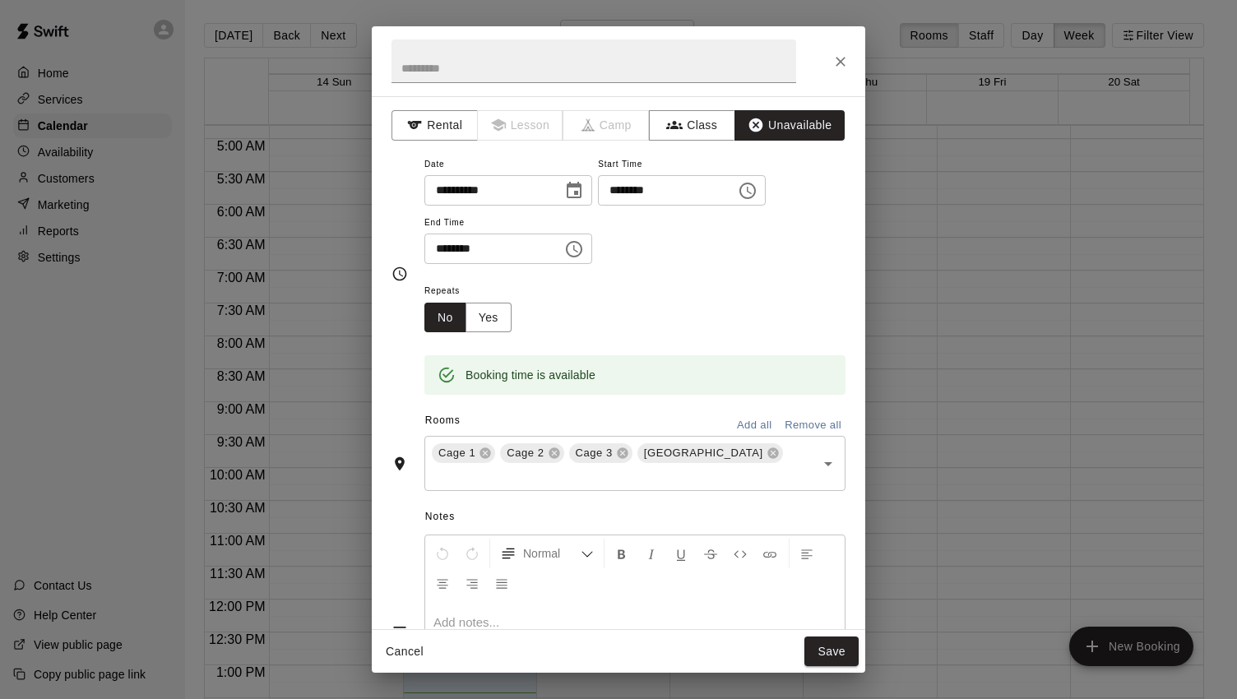
click at [582, 252] on icon "Choose time, selected time is 9:30 AM" at bounding box center [574, 249] width 16 height 16
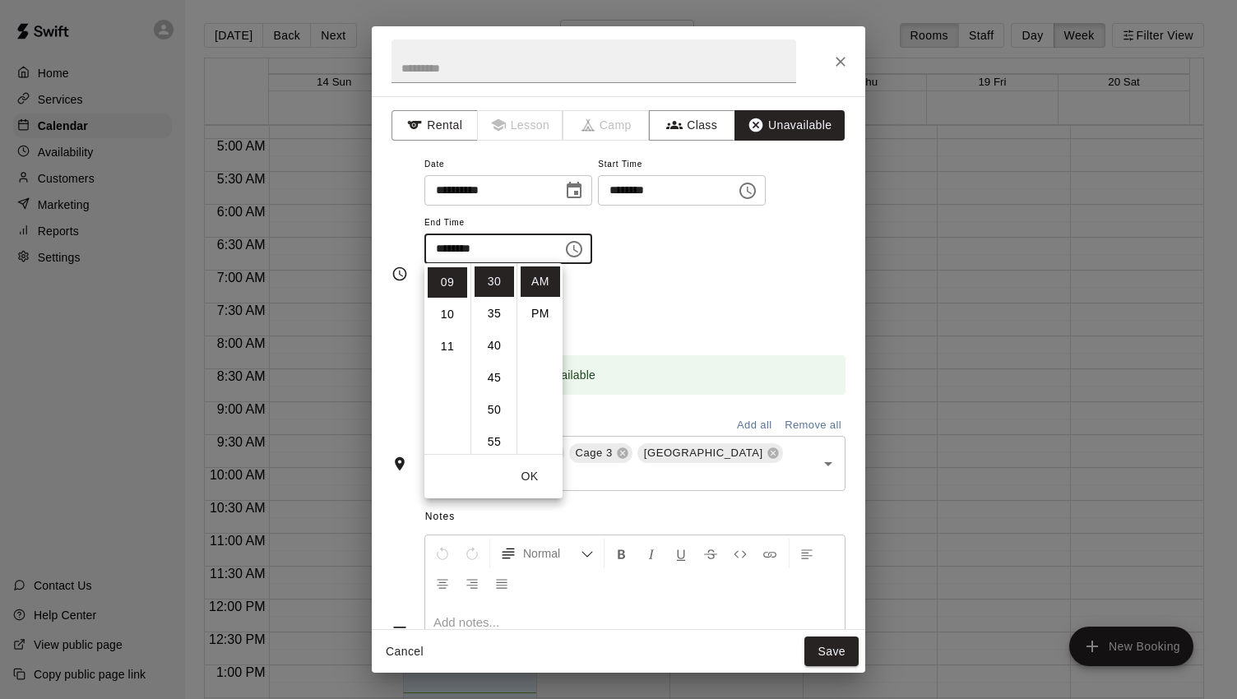
scroll to position [192, 0]
click at [446, 351] on li "11" at bounding box center [447, 346] width 39 height 30
drag, startPoint x: 496, startPoint y: 288, endPoint x: 497, endPoint y: 300, distance: 12.4
click at [497, 300] on ul "00 05 10 15 20 25 30 35 40 45 50 55" at bounding box center [493, 358] width 46 height 191
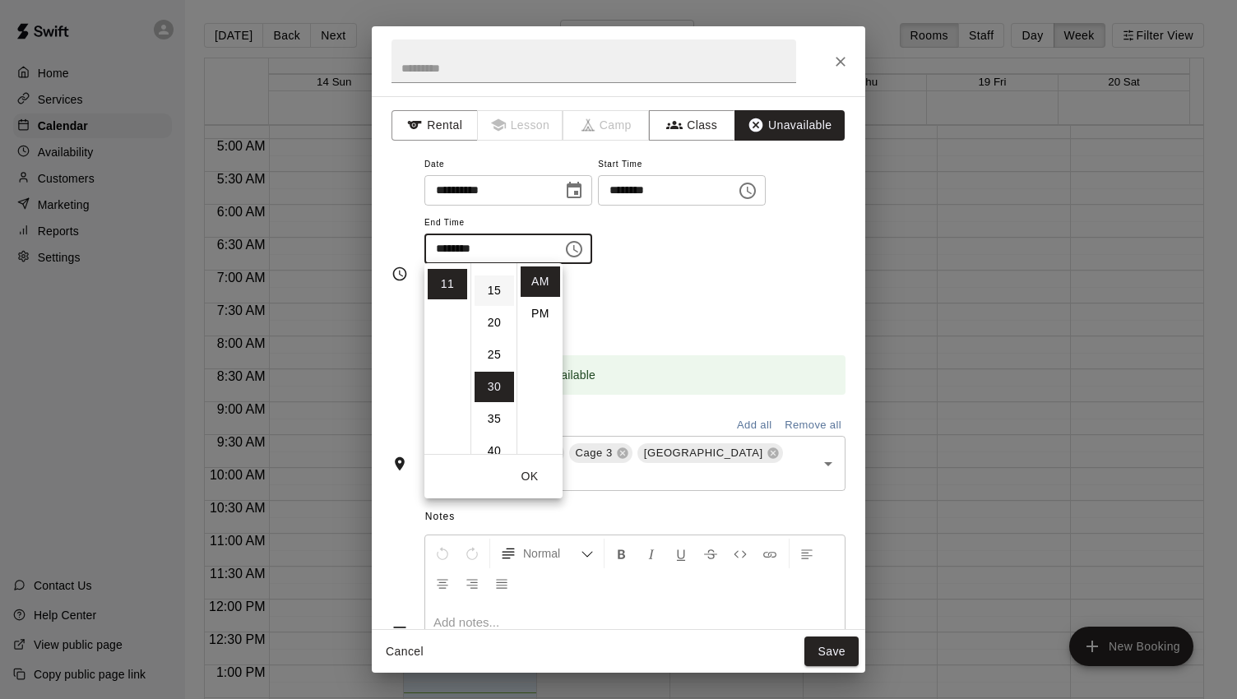
click at [493, 295] on li "15" at bounding box center [493, 290] width 39 height 30
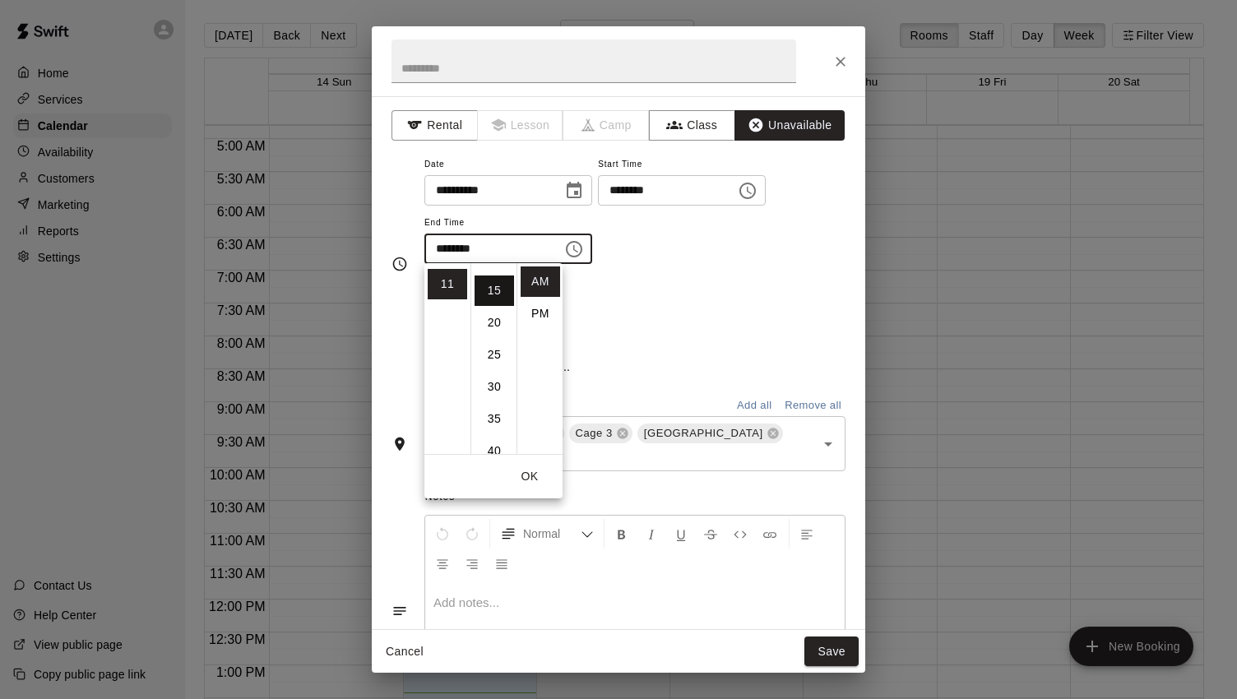
type input "********"
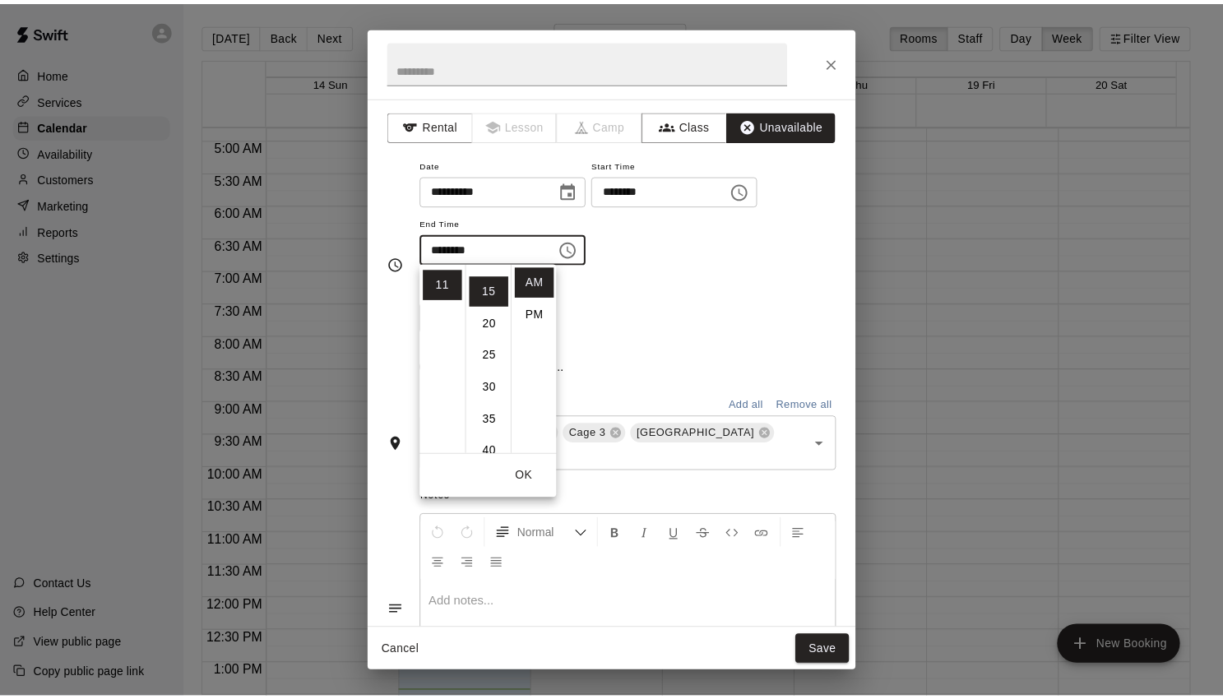
scroll to position [94, 0]
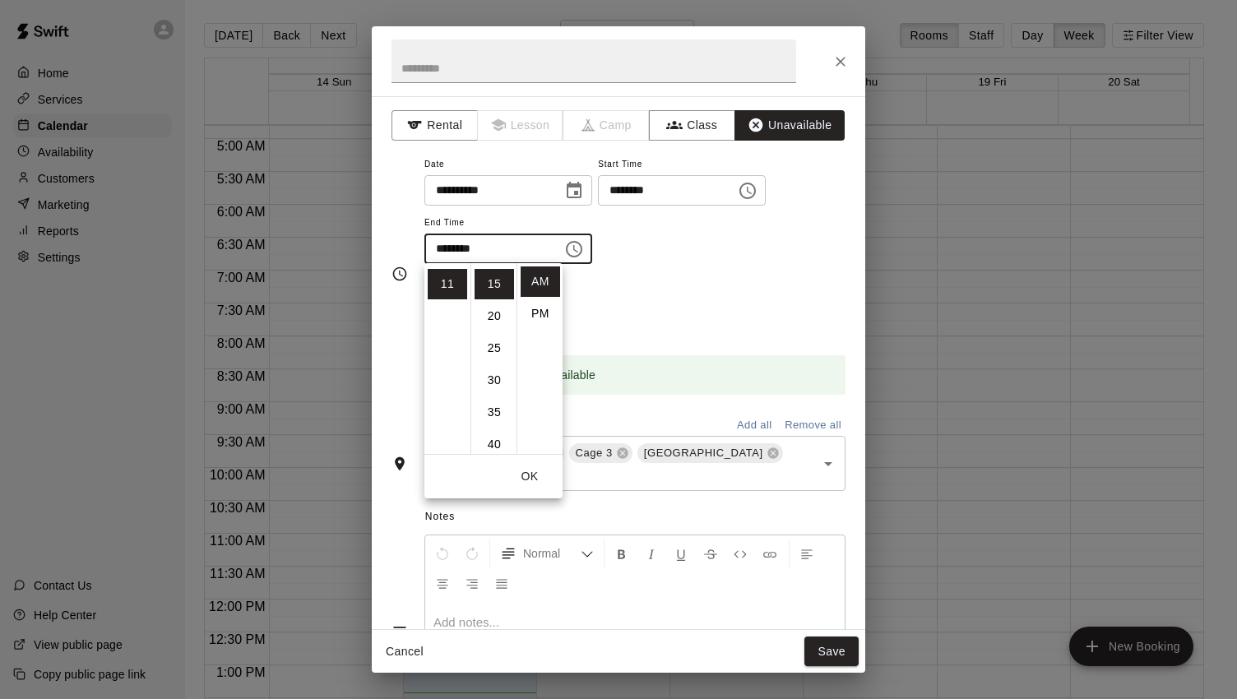
click at [790, 274] on div "**********" at bounding box center [634, 217] width 421 height 127
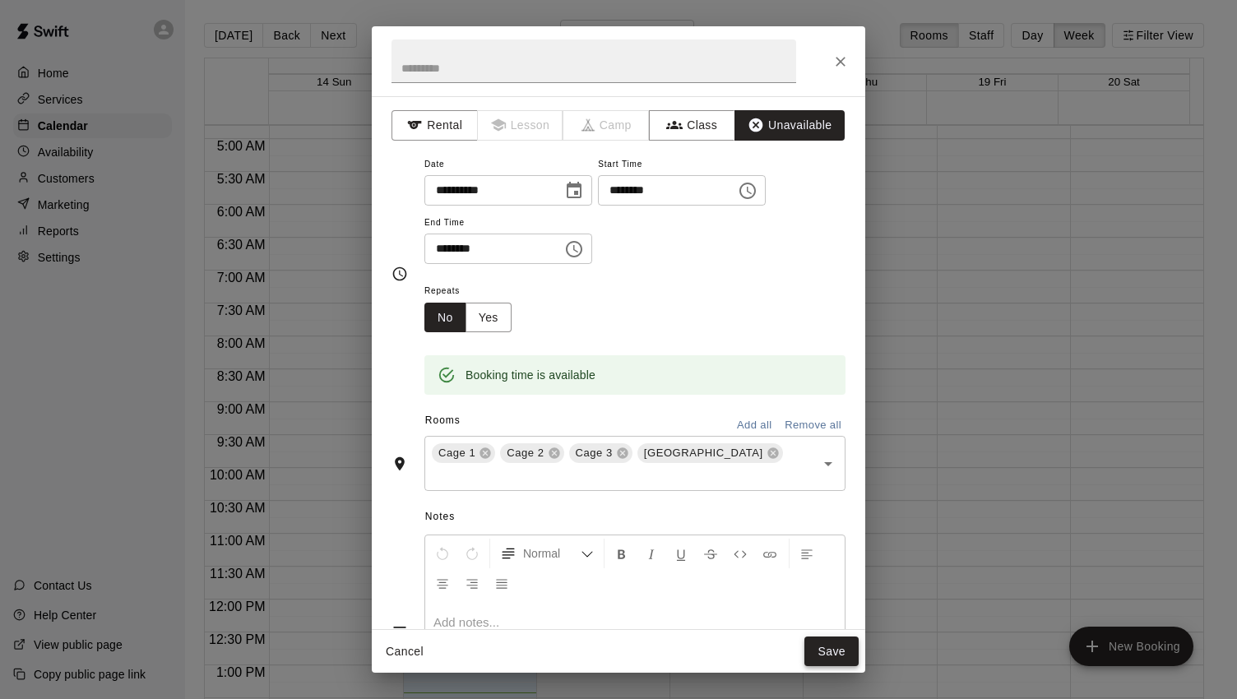
click at [816, 655] on button "Save" at bounding box center [831, 651] width 54 height 30
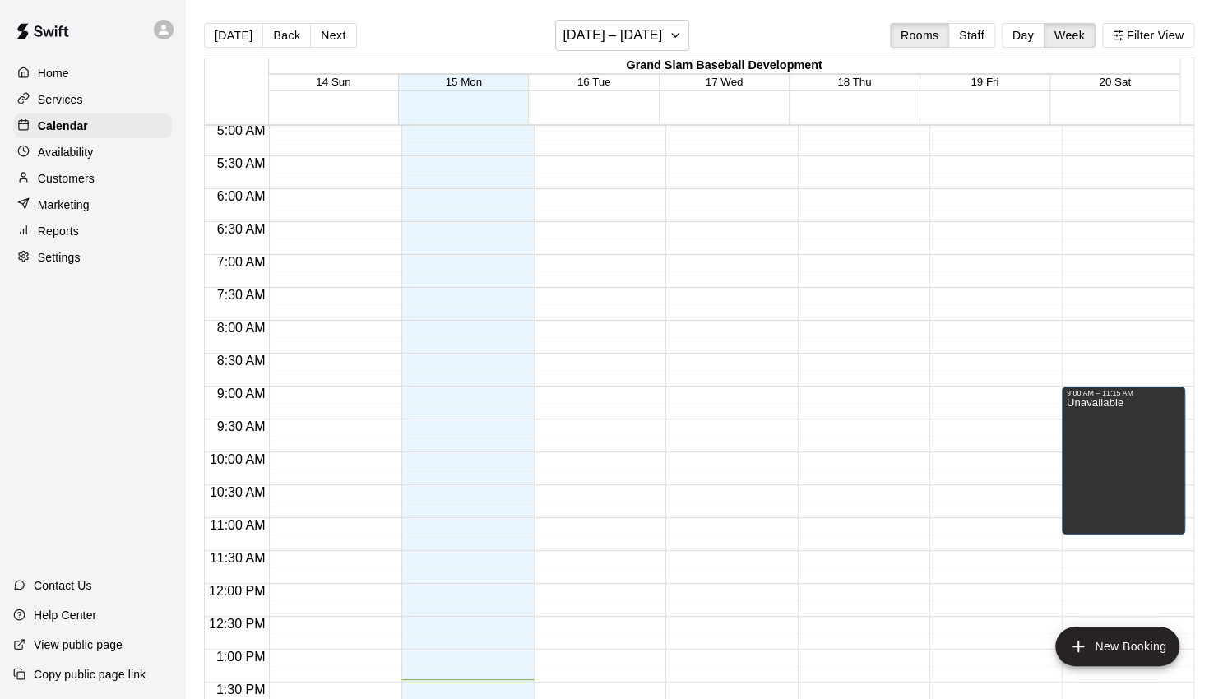
scroll to position [857, 0]
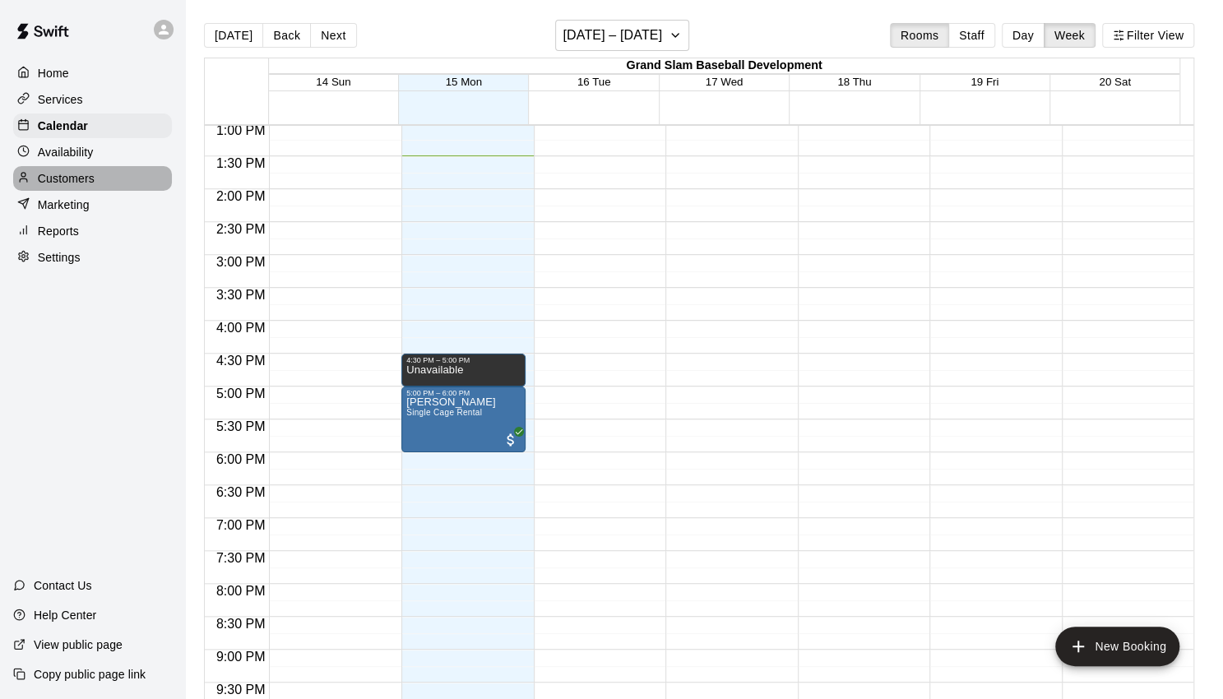
click at [49, 184] on p "Customers" at bounding box center [66, 178] width 57 height 16
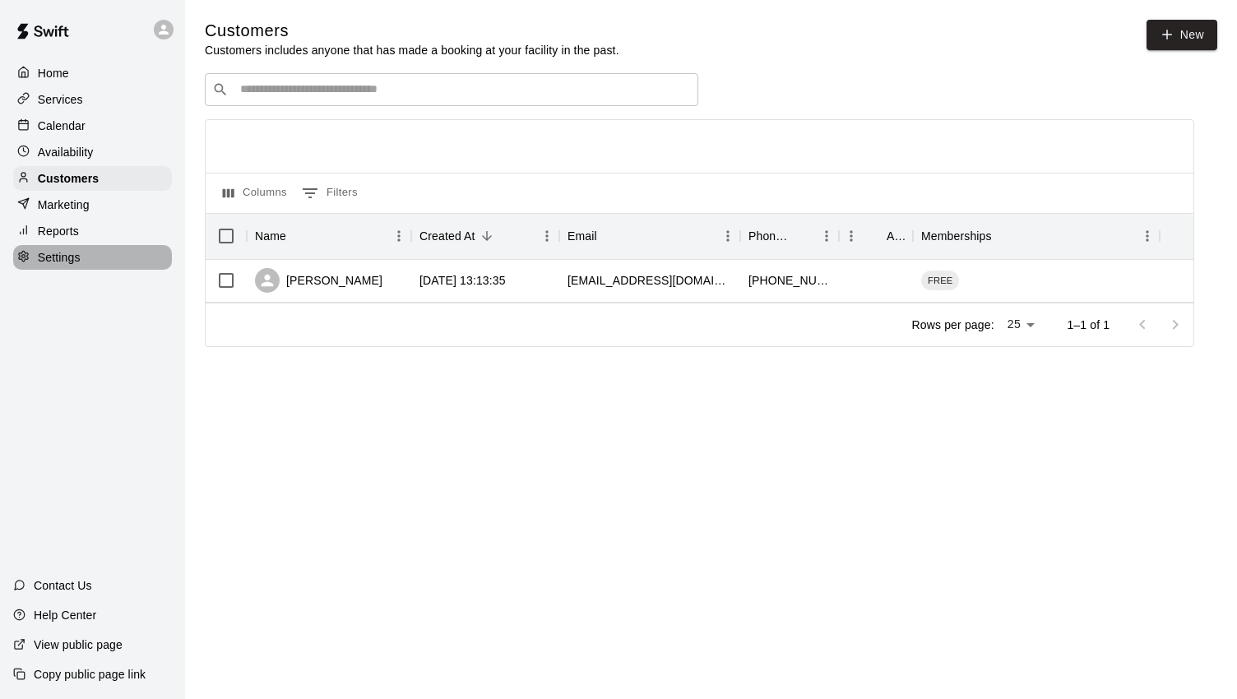
click at [86, 257] on div "Settings" at bounding box center [92, 257] width 159 height 25
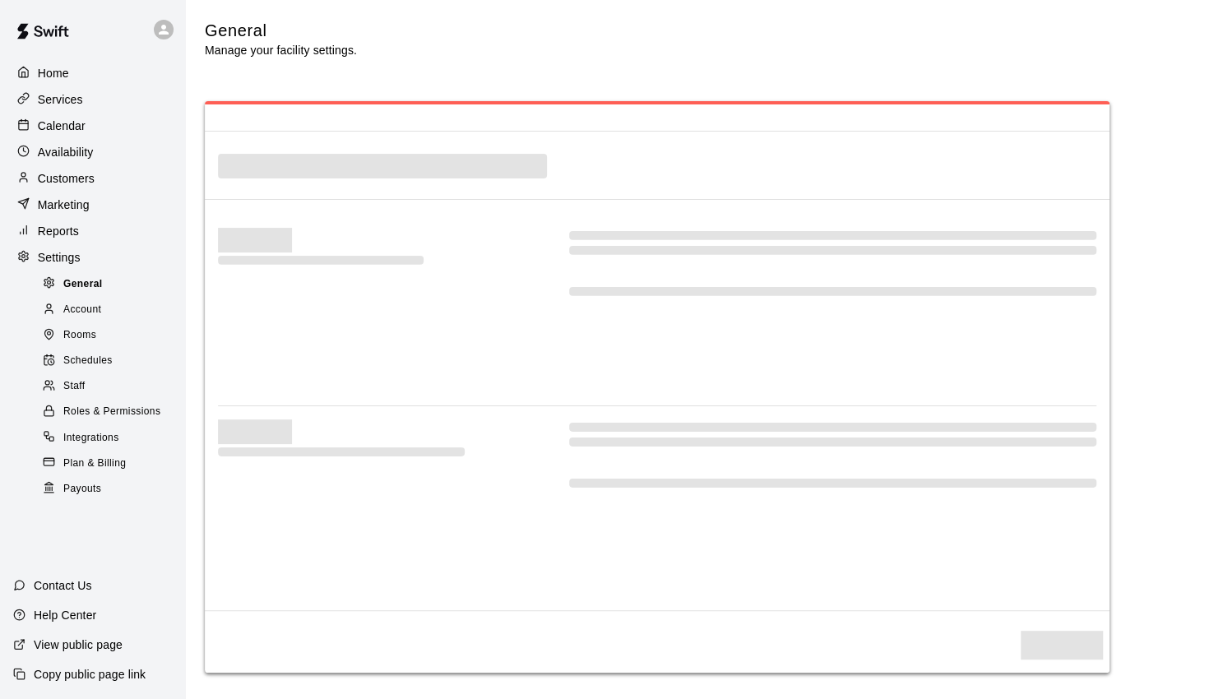
select select "**"
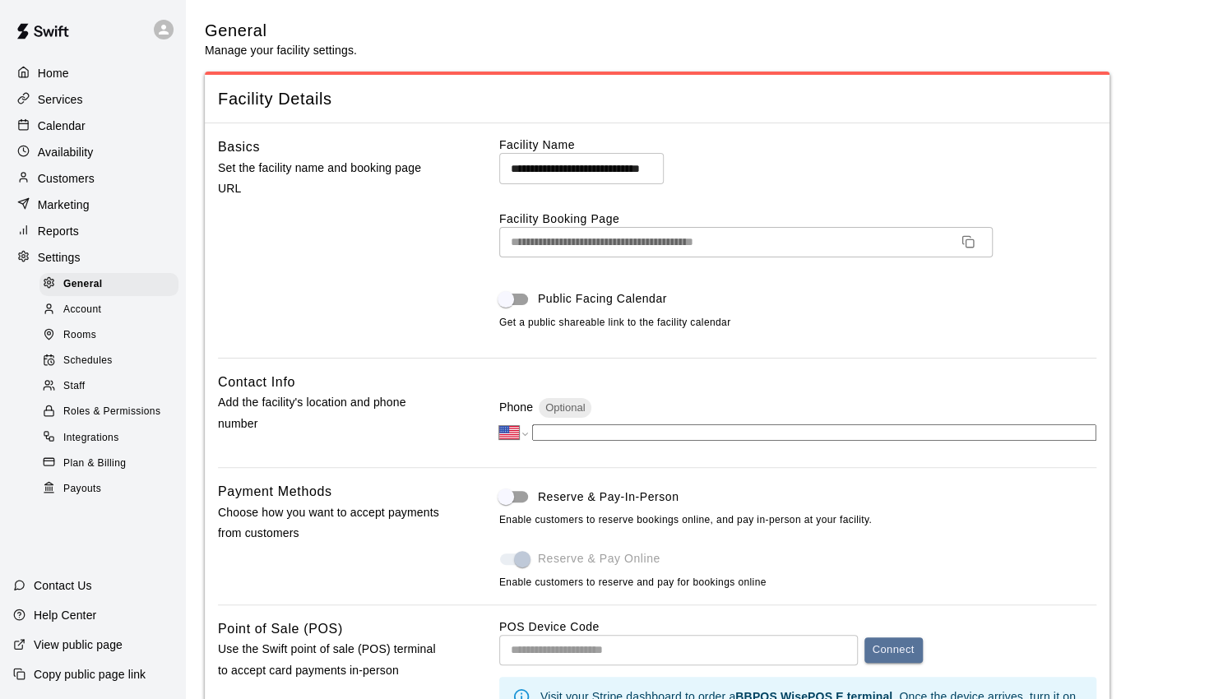
scroll to position [3075, 0]
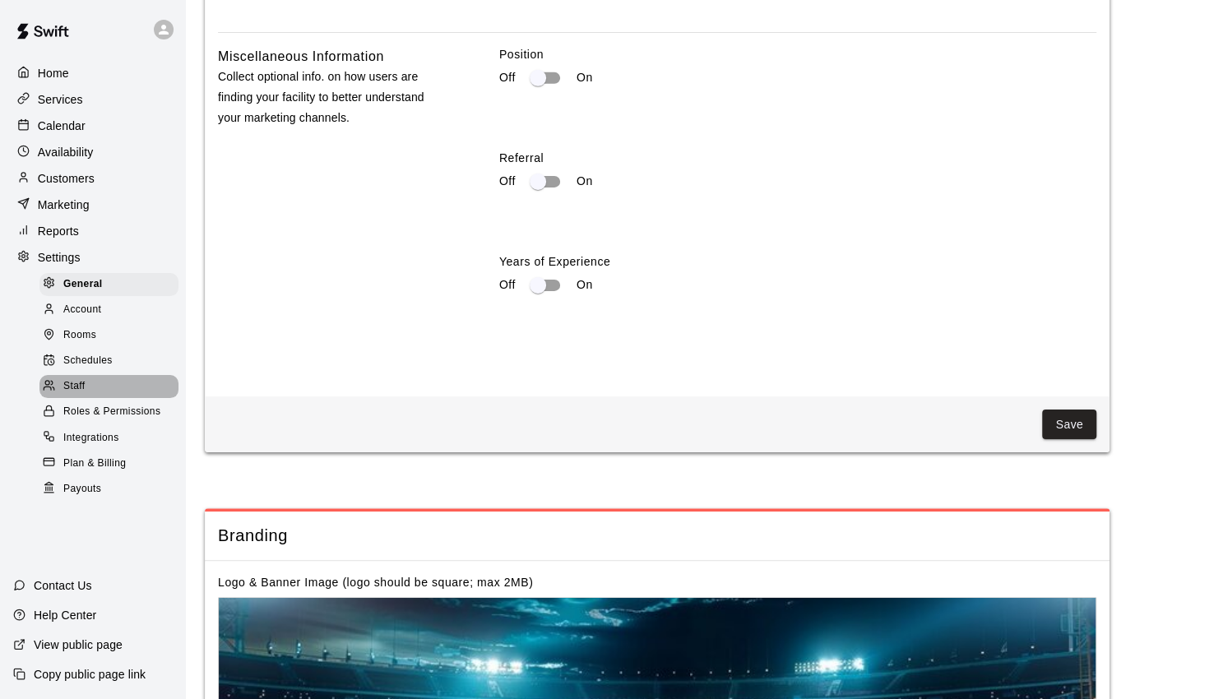
click at [96, 398] on div "Staff" at bounding box center [108, 386] width 139 height 23
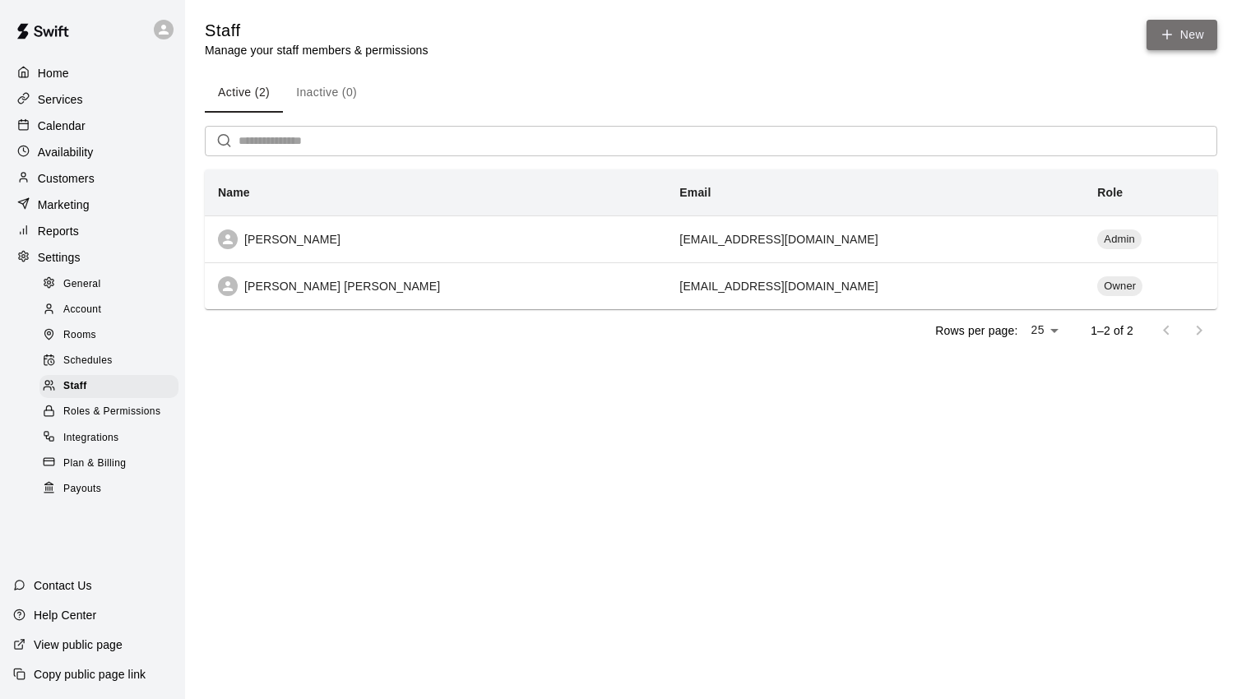
click at [1181, 35] on link "New" at bounding box center [1181, 35] width 71 height 30
select select "**"
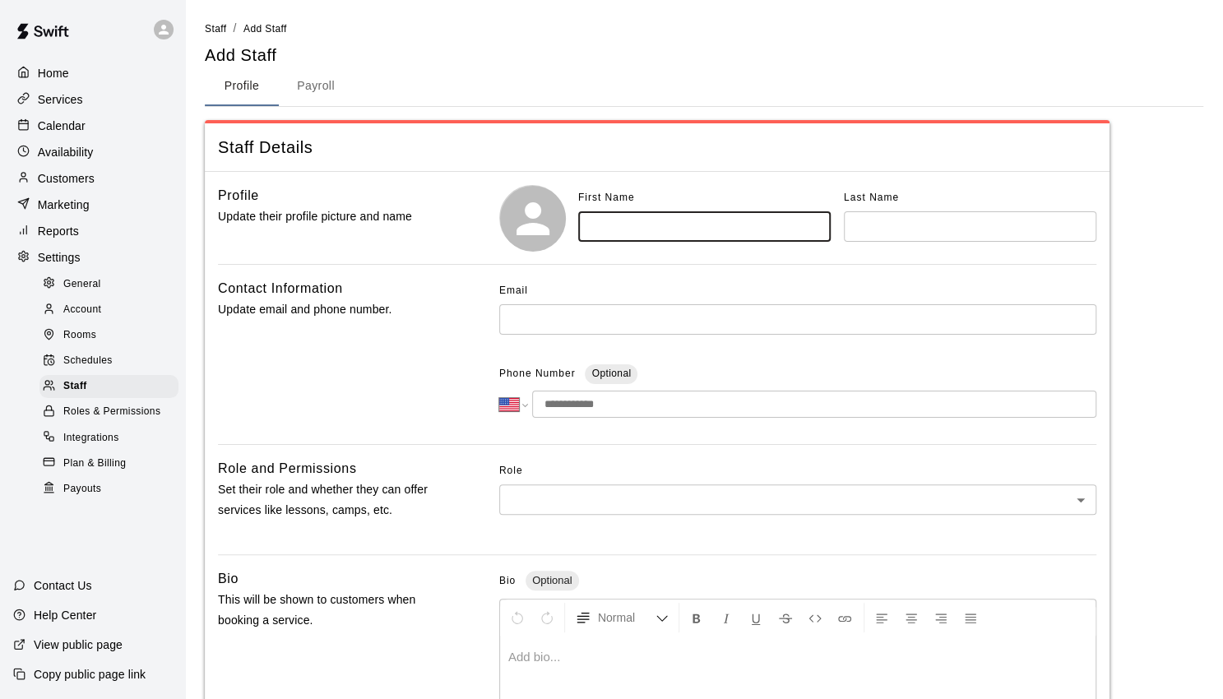
click at [662, 234] on input "text" at bounding box center [704, 226] width 252 height 30
type input "********"
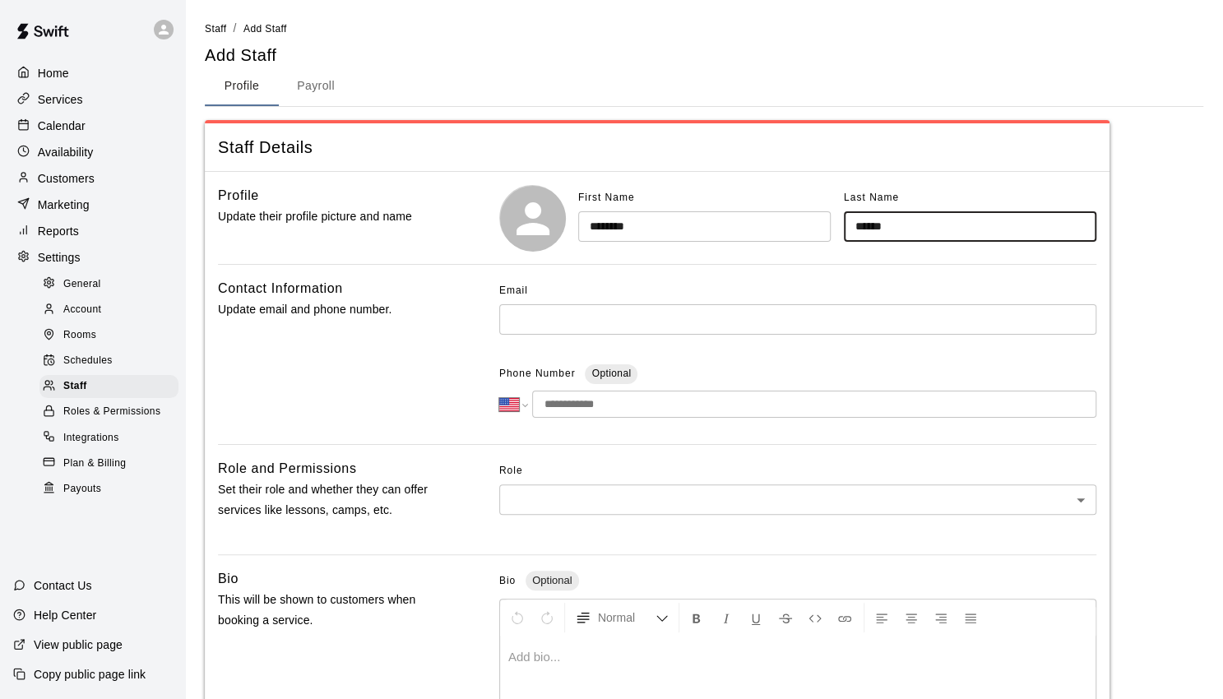
type input "******"
click at [636, 315] on input "text" at bounding box center [797, 319] width 597 height 30
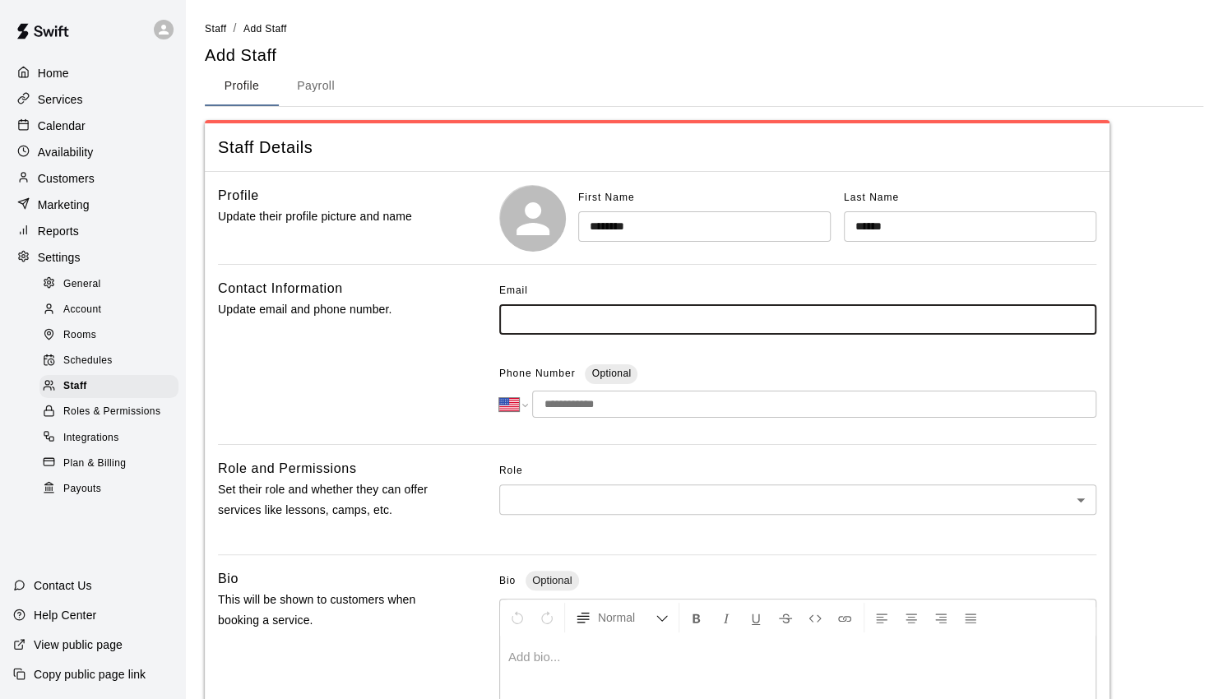
paste input "**********"
type input "**********"
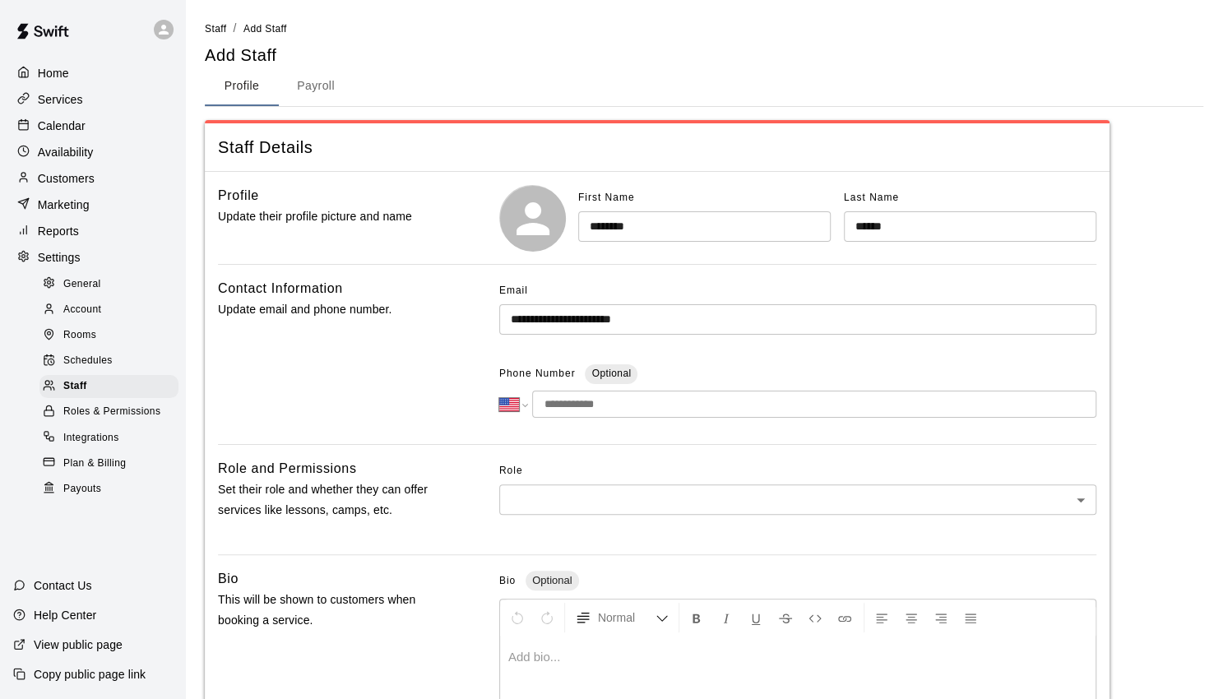
click at [415, 374] on div "Contact Information Update email and phone number." at bounding box center [332, 354] width 229 height 153
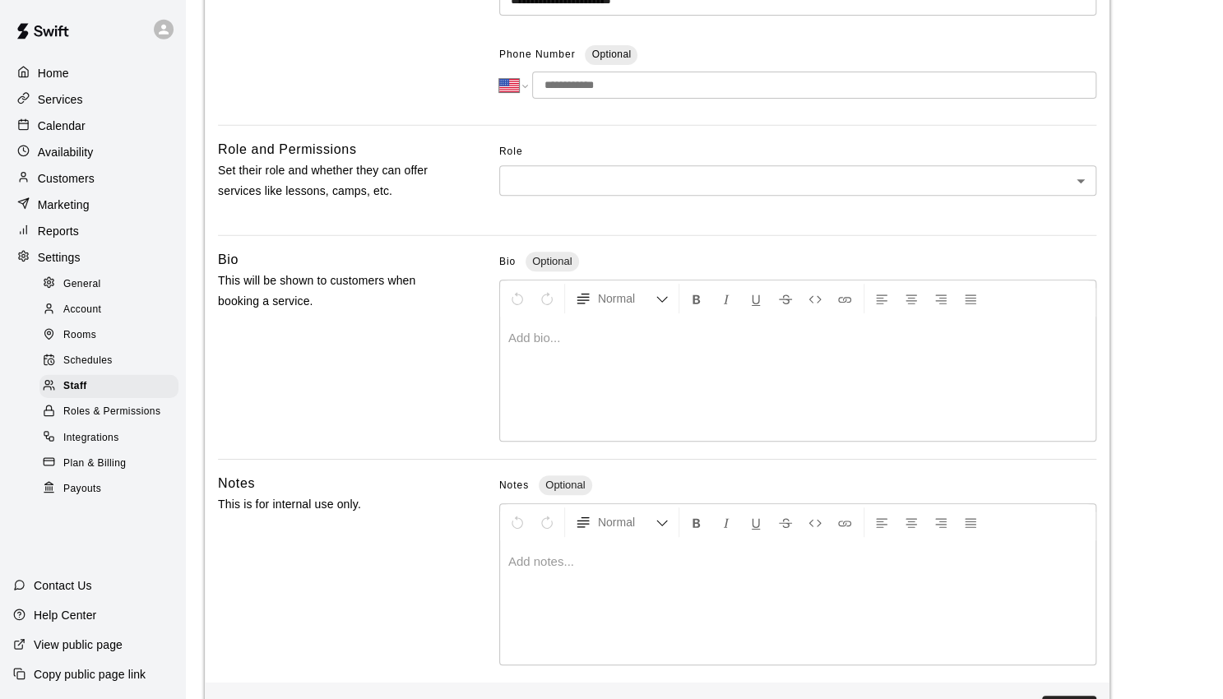
scroll to position [291, 0]
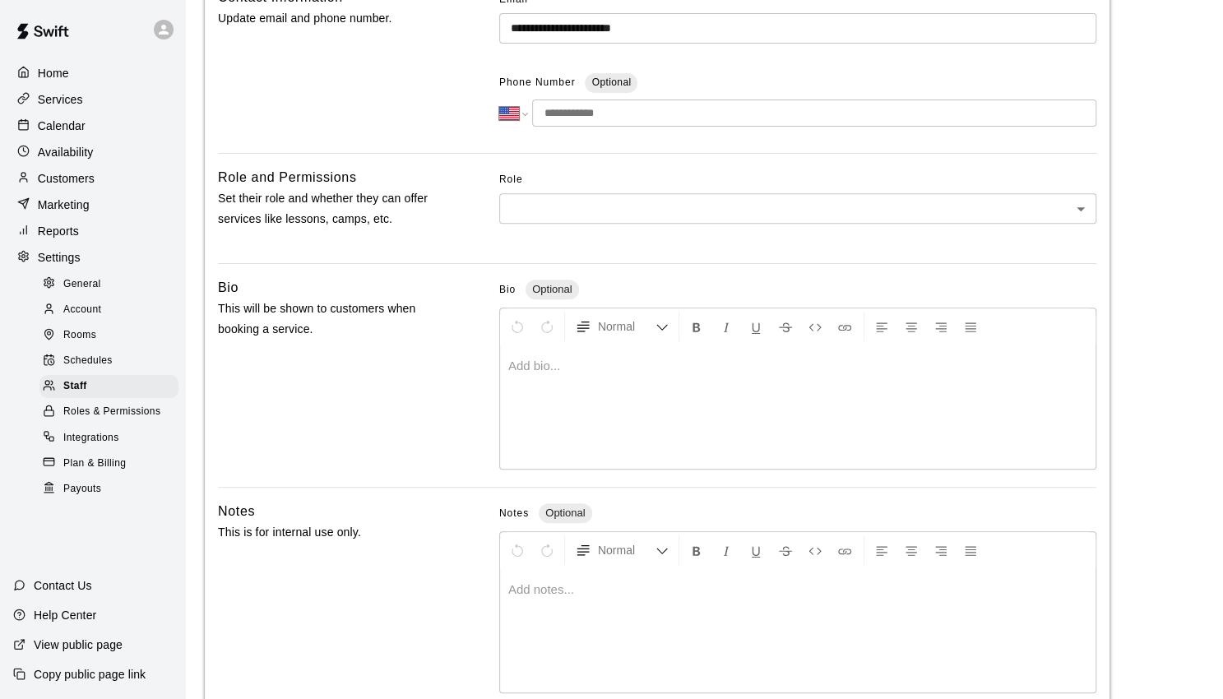
click at [640, 203] on body "**********" at bounding box center [611, 248] width 1223 height 1078
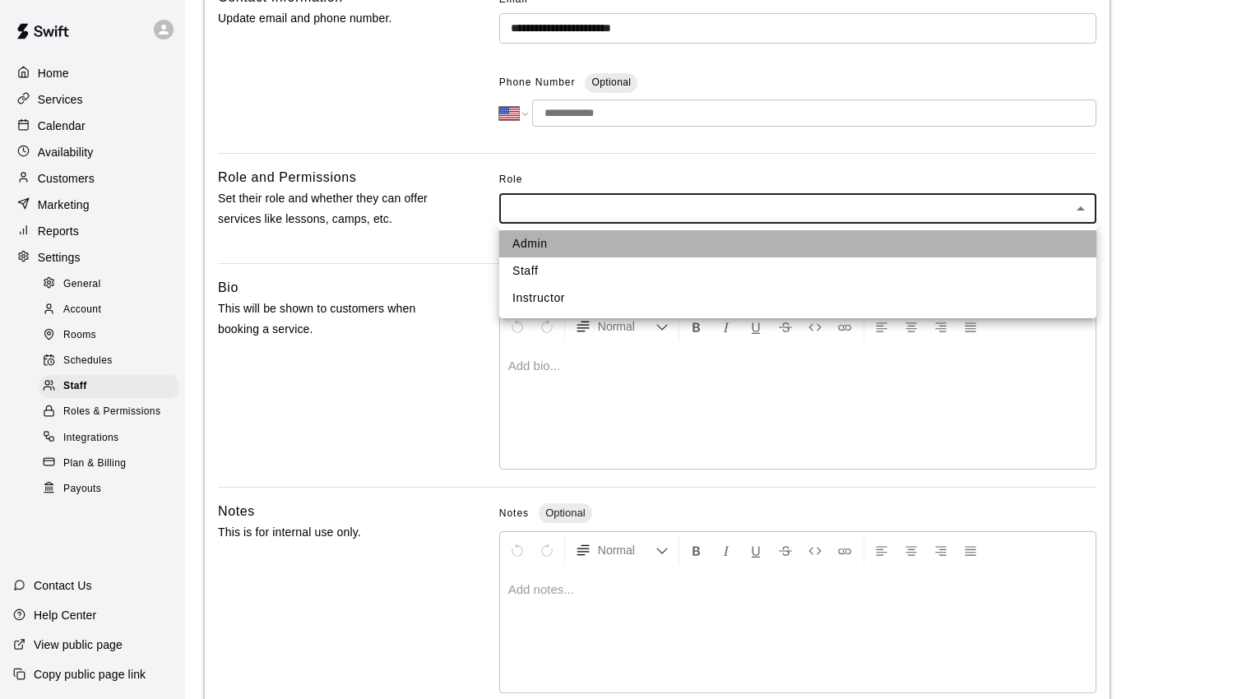
click at [621, 249] on li "Admin" at bounding box center [797, 243] width 597 height 27
type input "*****"
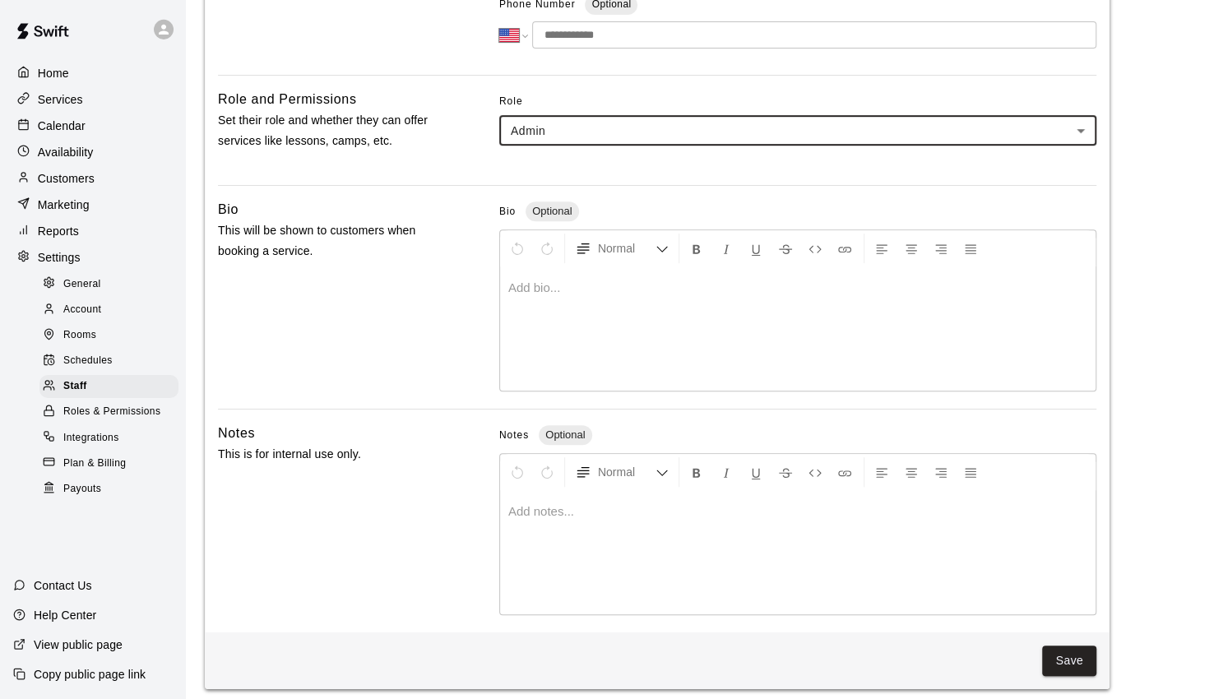
scroll to position [377, 0]
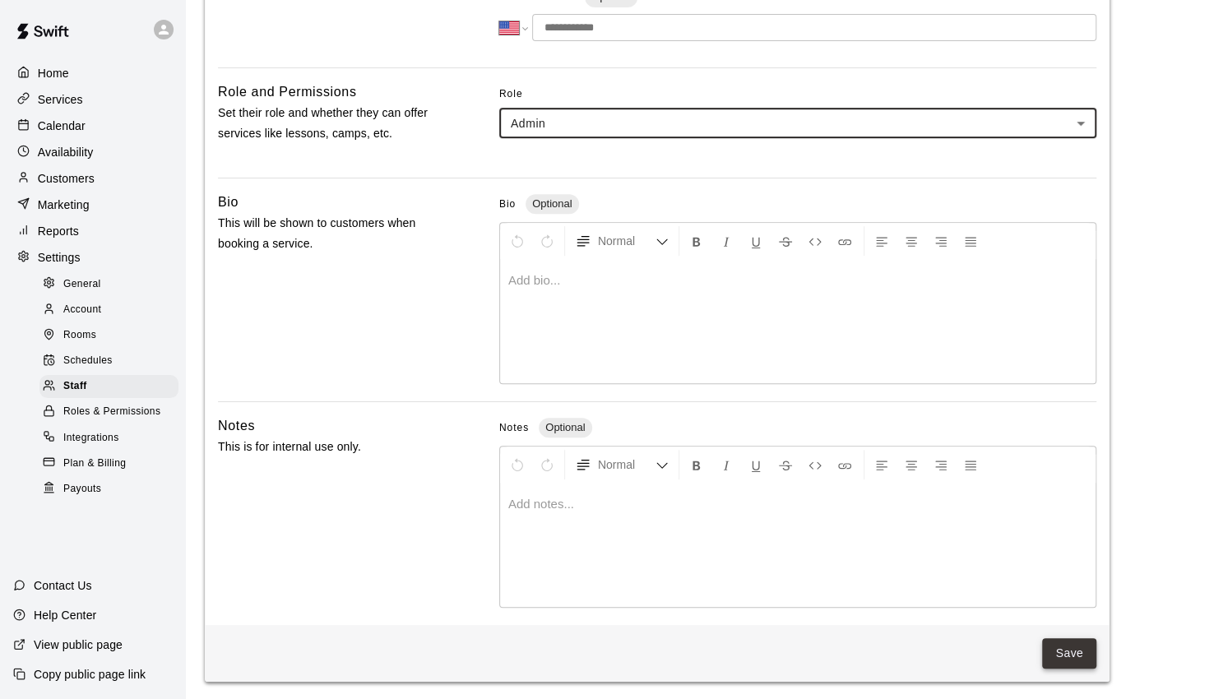
click at [1071, 650] on button "Save" at bounding box center [1069, 653] width 54 height 30
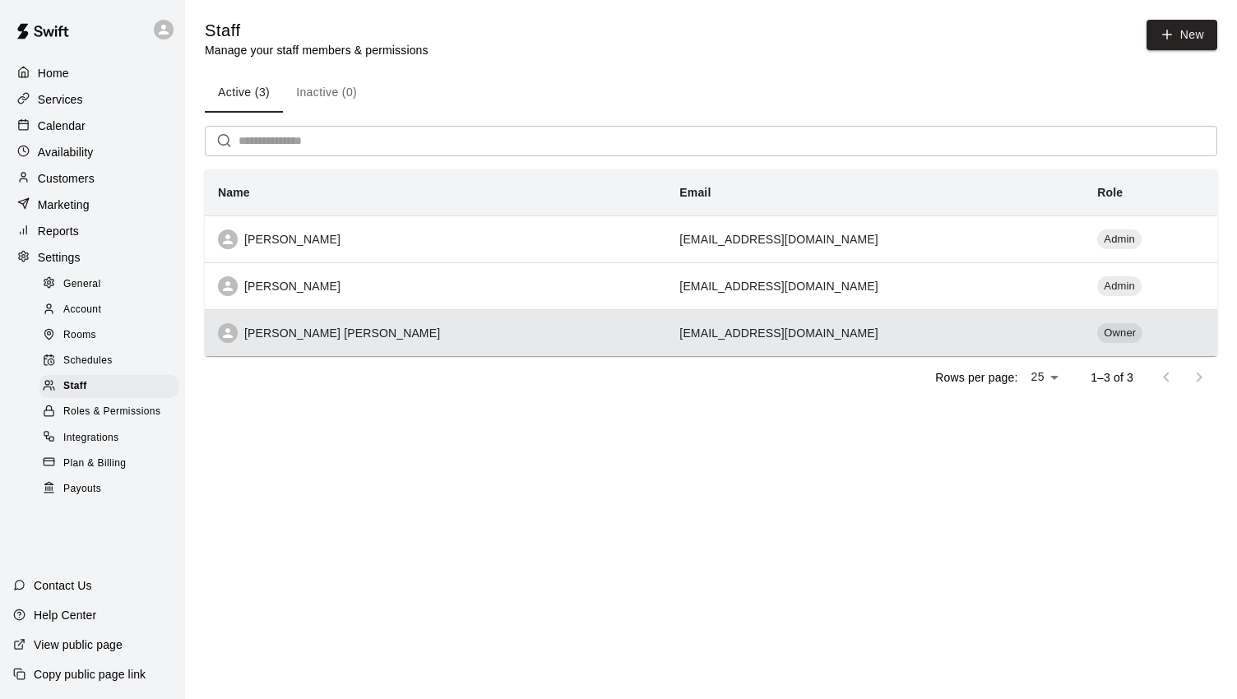
click at [277, 337] on div "[PERSON_NAME] [PERSON_NAME]" at bounding box center [435, 333] width 435 height 20
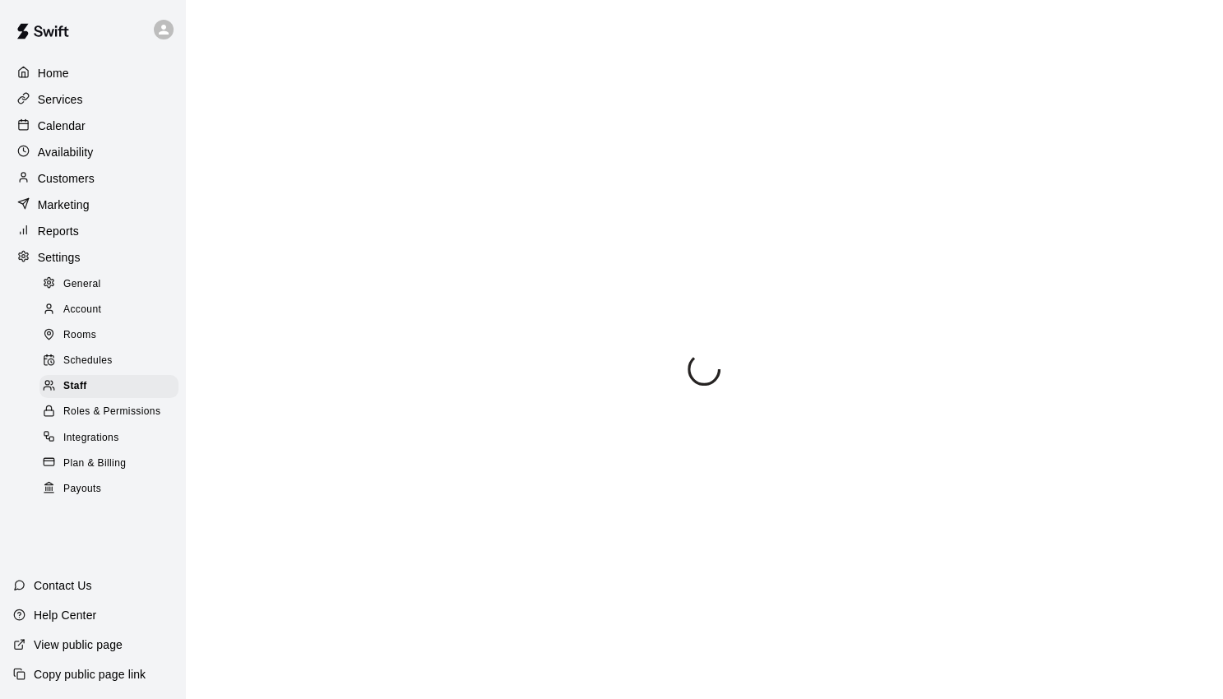
select select "**"
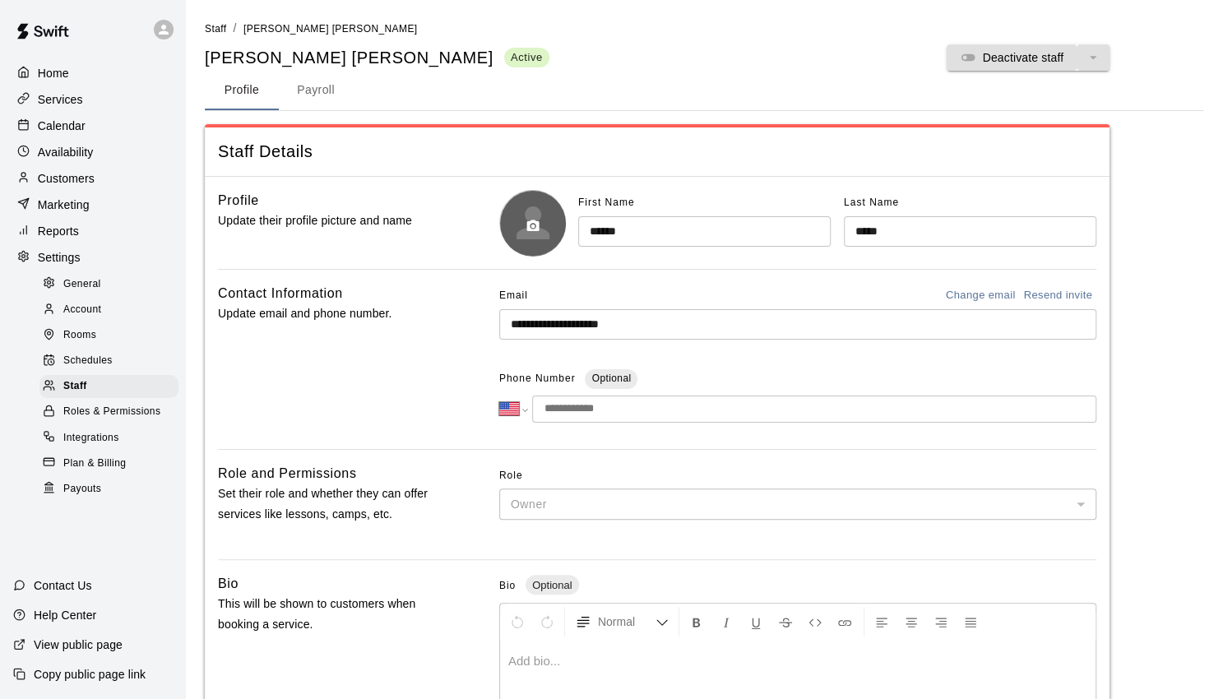
click at [531, 220] on icon "button" at bounding box center [533, 226] width 12 height 12
click at [459, 269] on div "**********" at bounding box center [657, 592] width 904 height 830
click at [98, 73] on div "Home" at bounding box center [92, 73] width 159 height 25
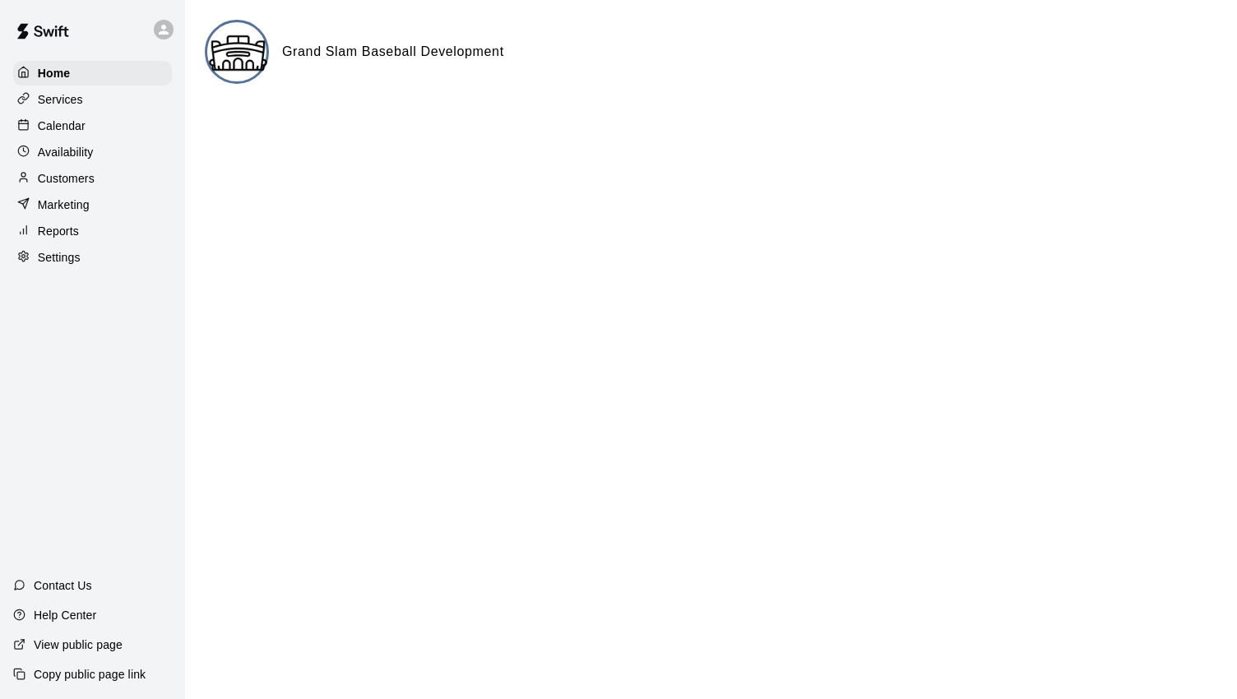
click at [60, 101] on p "Services" at bounding box center [60, 99] width 45 height 16
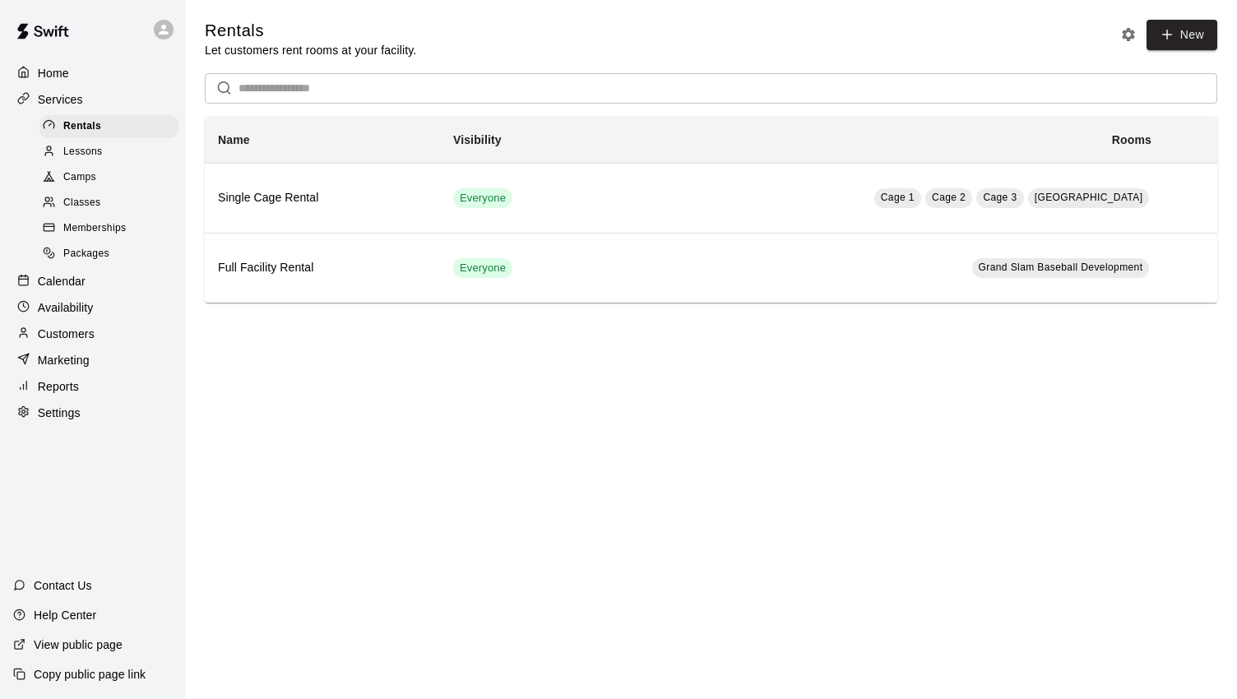
click at [92, 183] on span "Camps" at bounding box center [79, 177] width 33 height 16
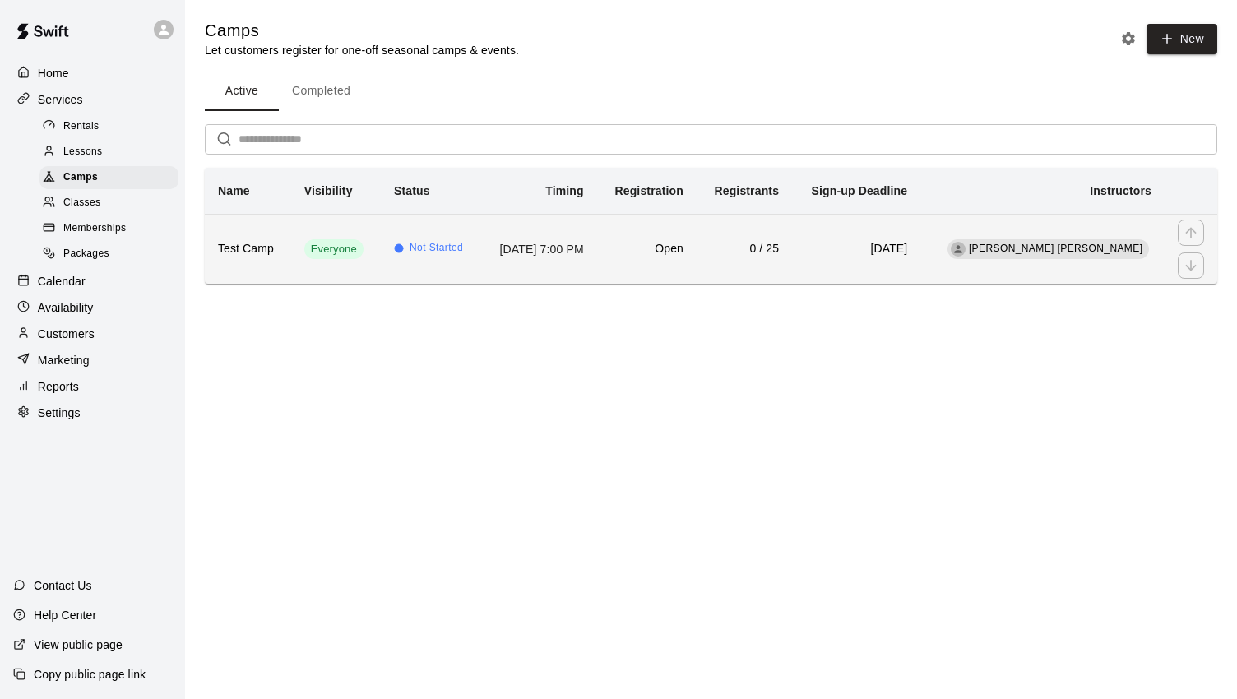
click at [228, 247] on h6 "Test Camp" at bounding box center [248, 249] width 60 height 18
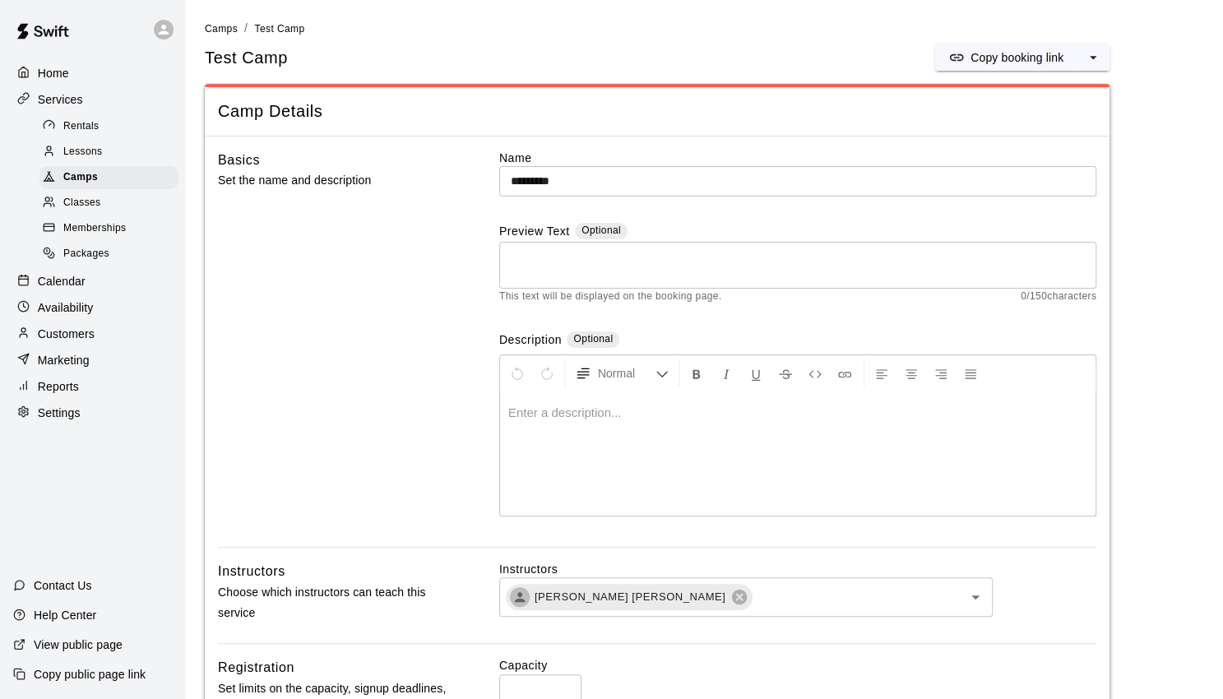
click at [254, 48] on h5 "Test Camp" at bounding box center [246, 58] width 83 height 22
click at [234, 30] on span "Camps" at bounding box center [221, 29] width 33 height 12
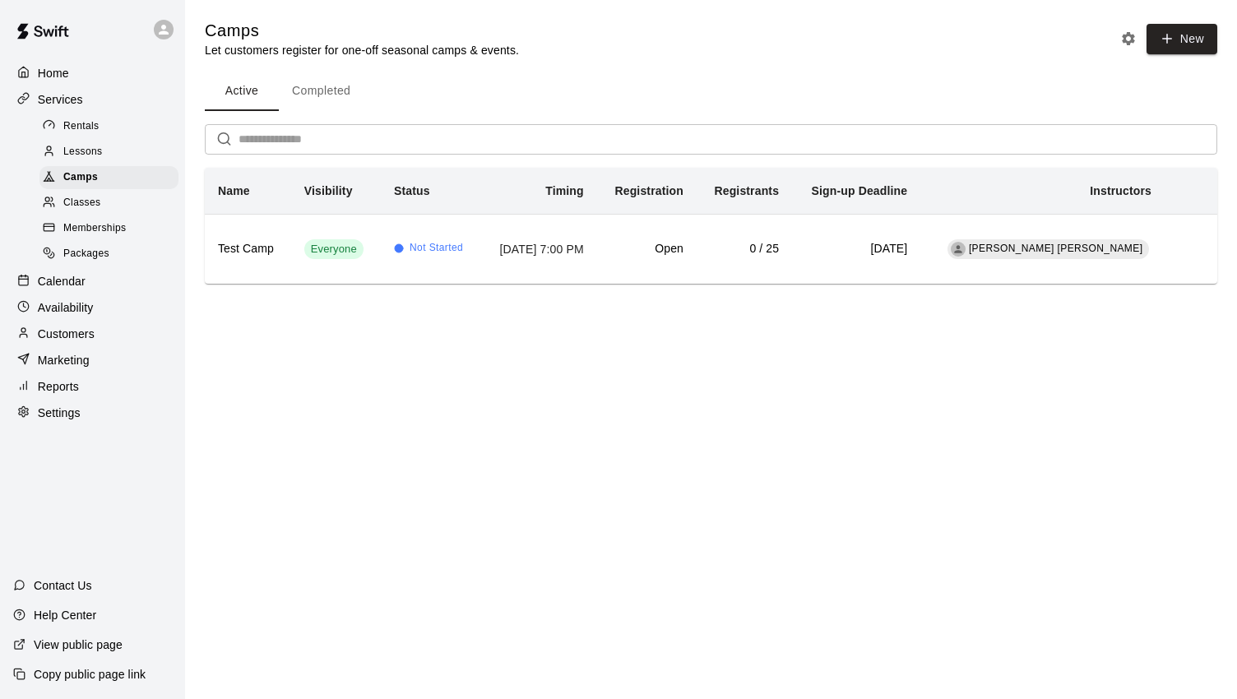
click at [1130, 41] on icon "Camp settings" at bounding box center [1127, 38] width 13 height 13
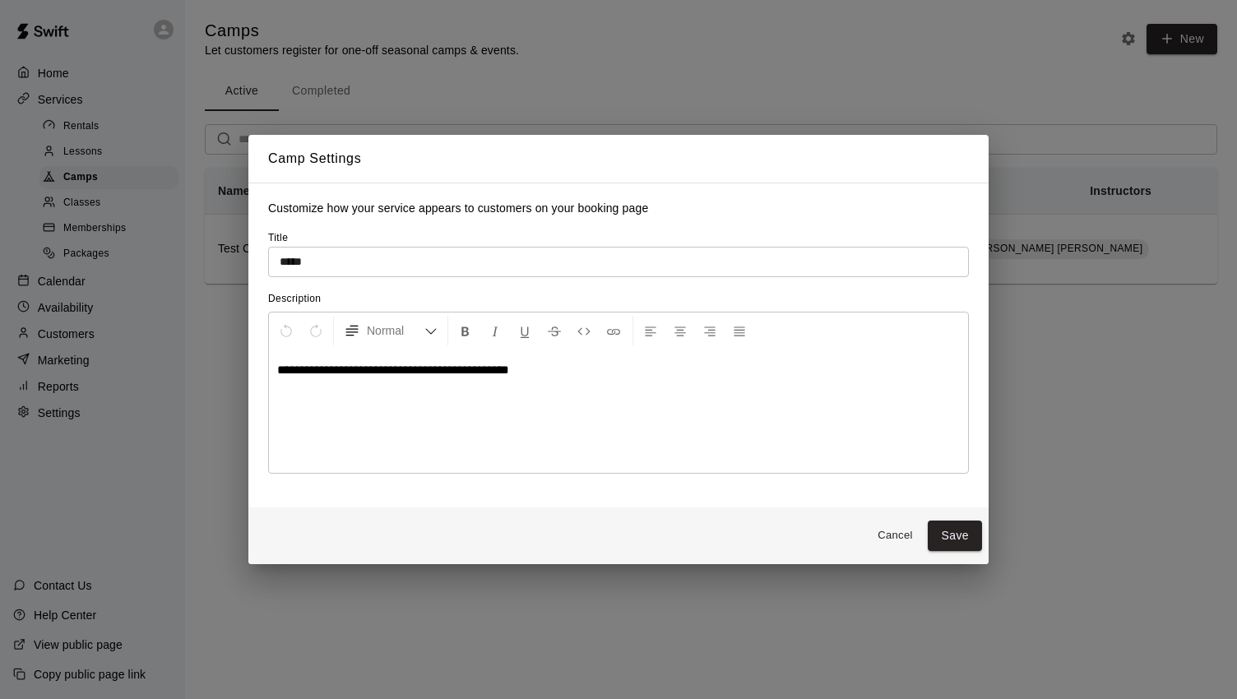
click at [764, 80] on div "**********" at bounding box center [618, 349] width 1237 height 699
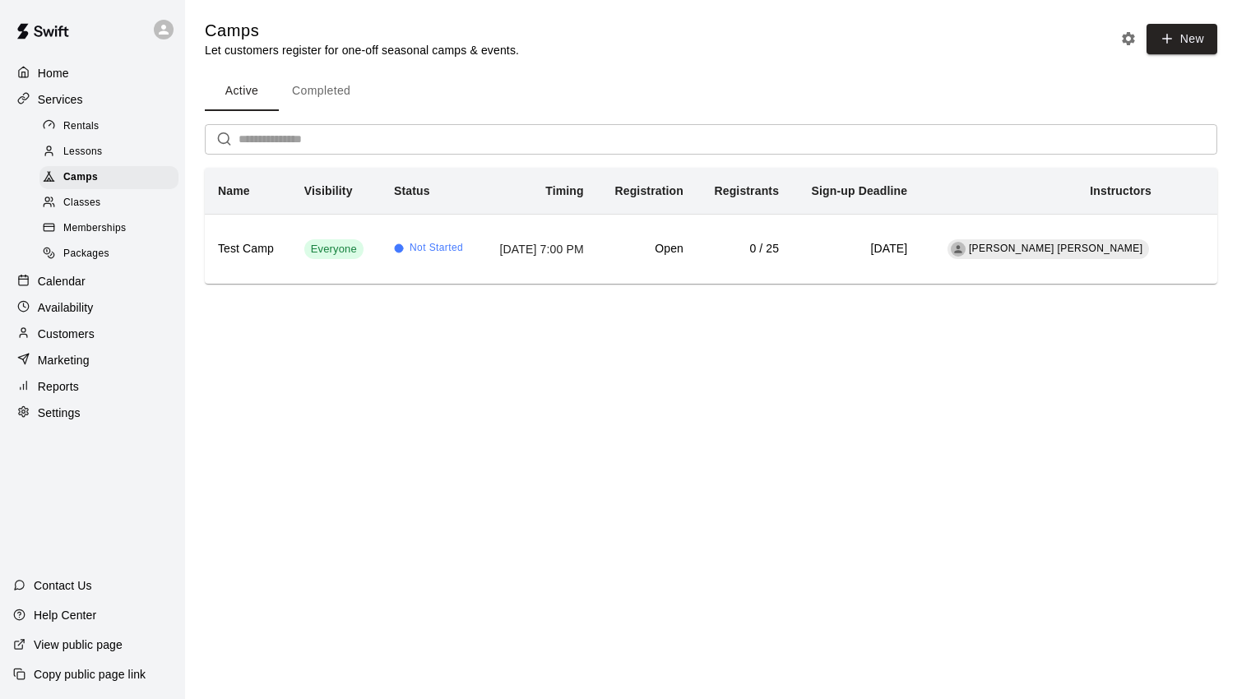
drag, startPoint x: 225, startPoint y: 249, endPoint x: 956, endPoint y: 348, distance: 737.5
click at [973, 284] on div "Name Visibility Status Timing Registration Registrants Sign-up Deadline Instruc…" at bounding box center [711, 226] width 1012 height 116
click at [885, 327] on main "Camps Let customers register for one-off seasonal camps & events. New Active Co…" at bounding box center [711, 165] width 1052 height 330
click at [394, 304] on main "Camps Let customers register for one-off seasonal camps & events. New Active Co…" at bounding box center [711, 165] width 1052 height 330
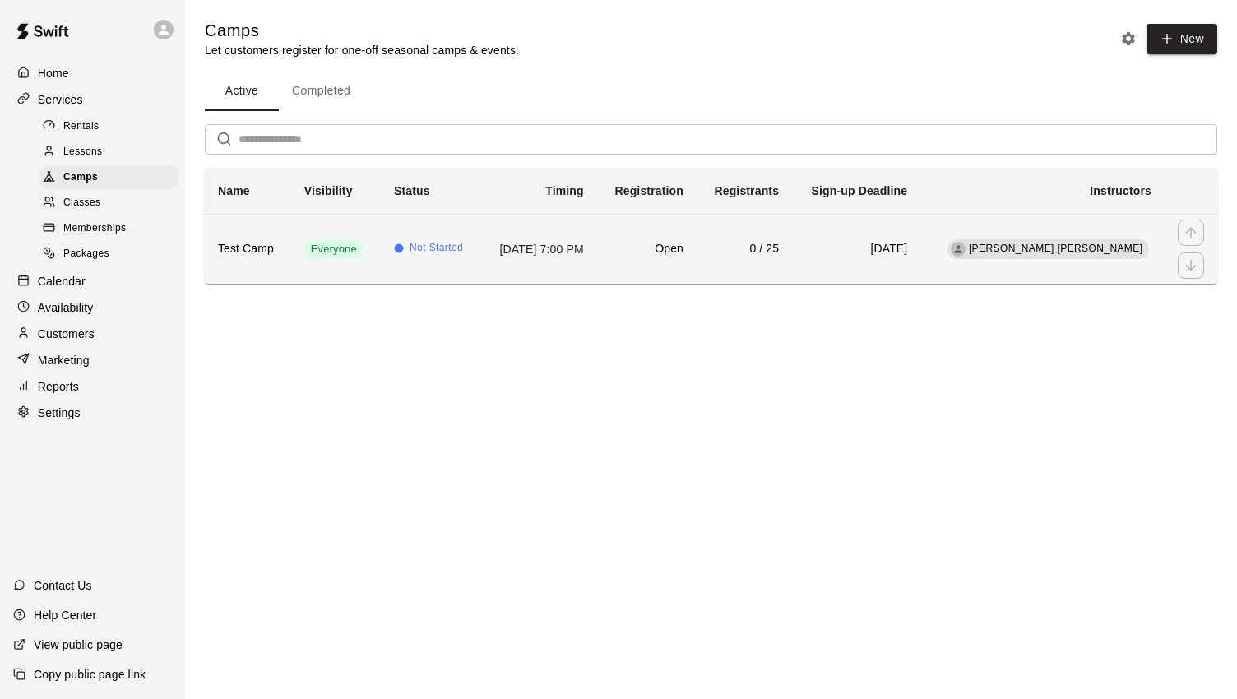
click at [426, 243] on span "Not Started" at bounding box center [435, 248] width 53 height 16
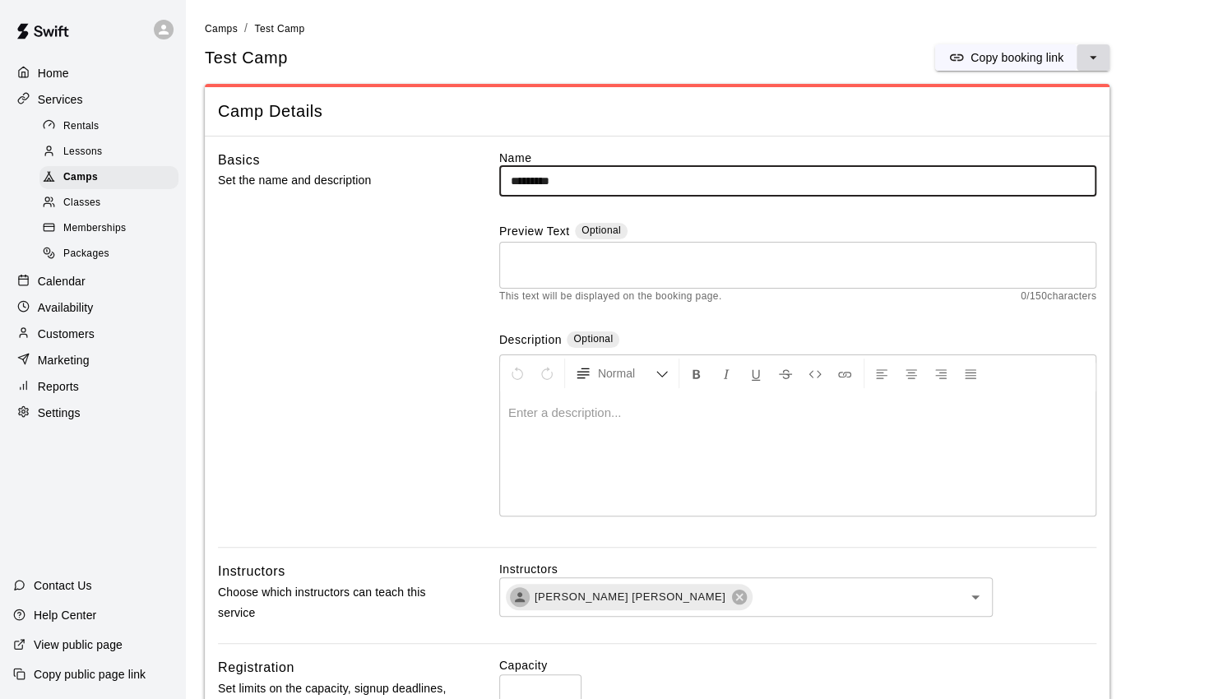
click at [1109, 57] on button "select merge strategy" at bounding box center [1092, 57] width 33 height 26
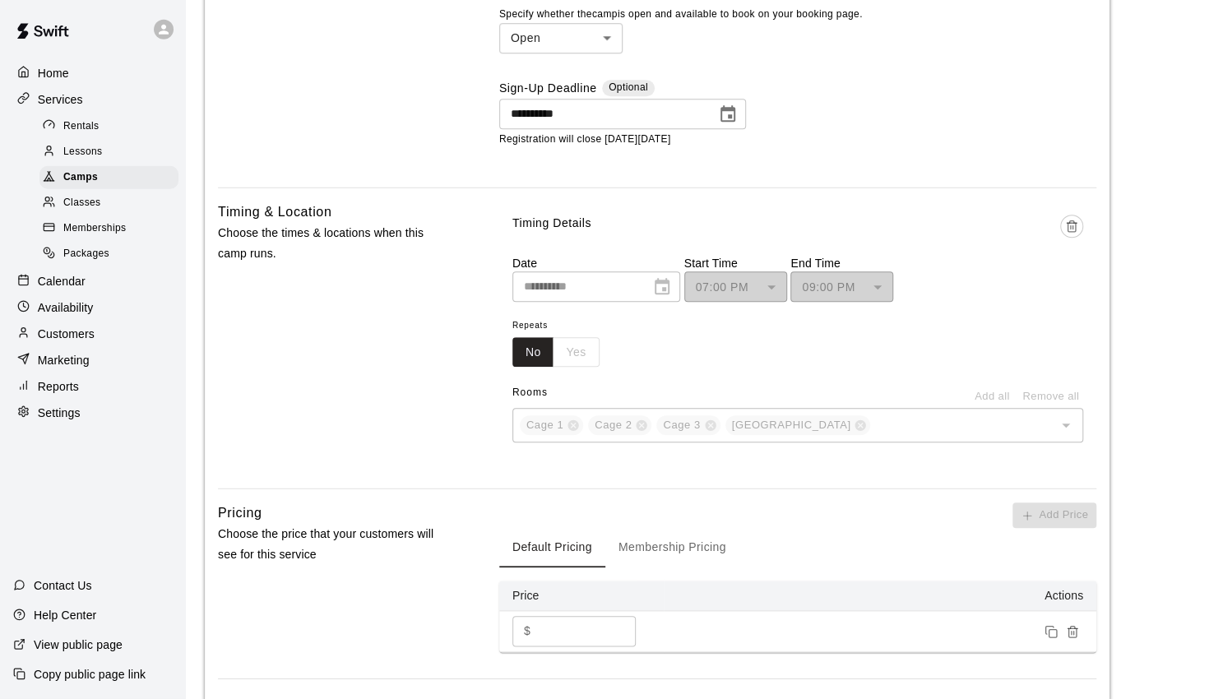
scroll to position [770, 0]
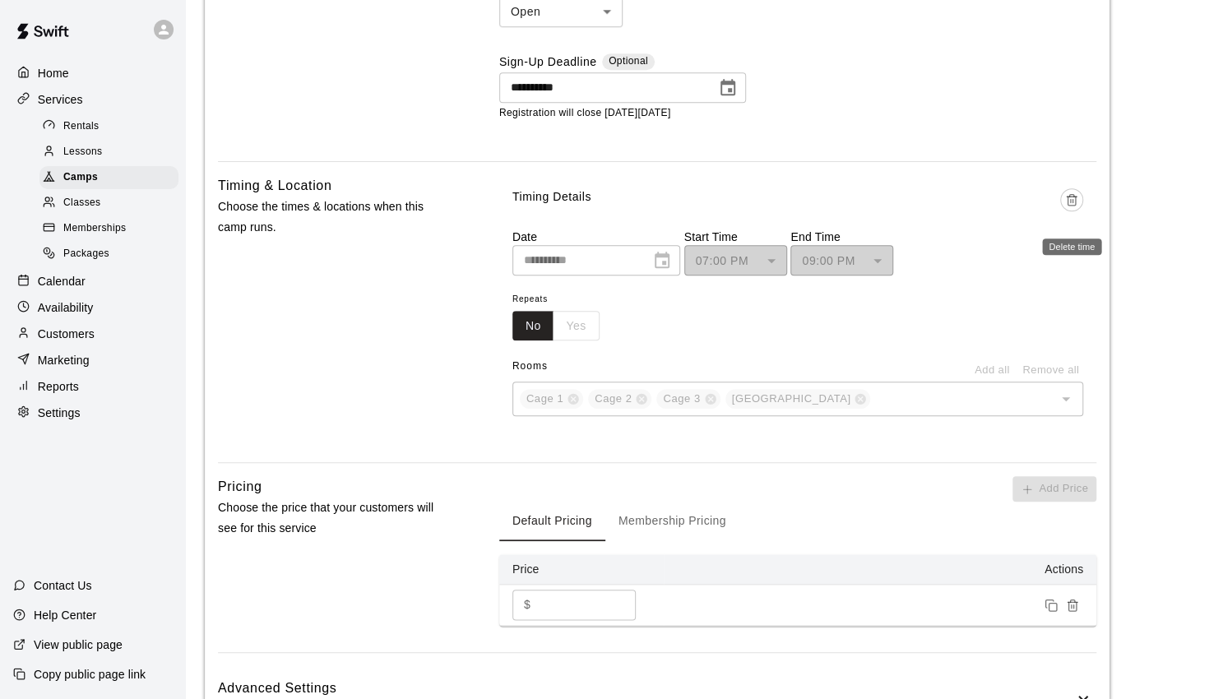
click at [1075, 198] on icon "Delete time" at bounding box center [1070, 200] width 7 height 9
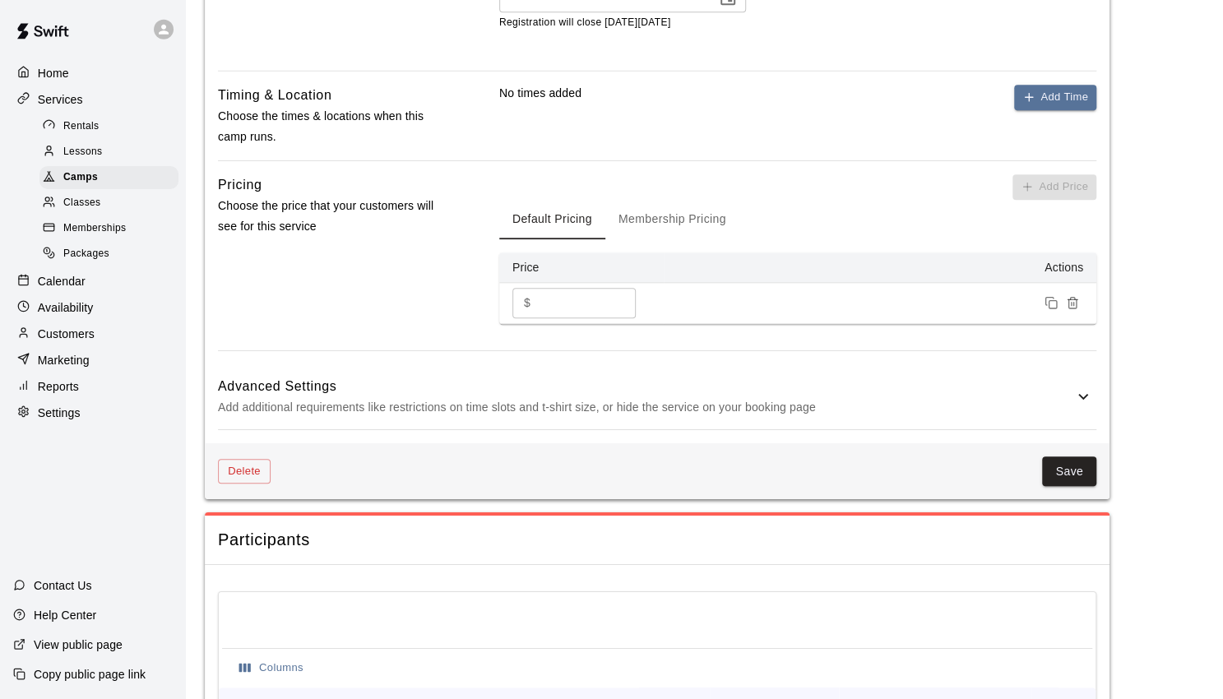
scroll to position [987, 0]
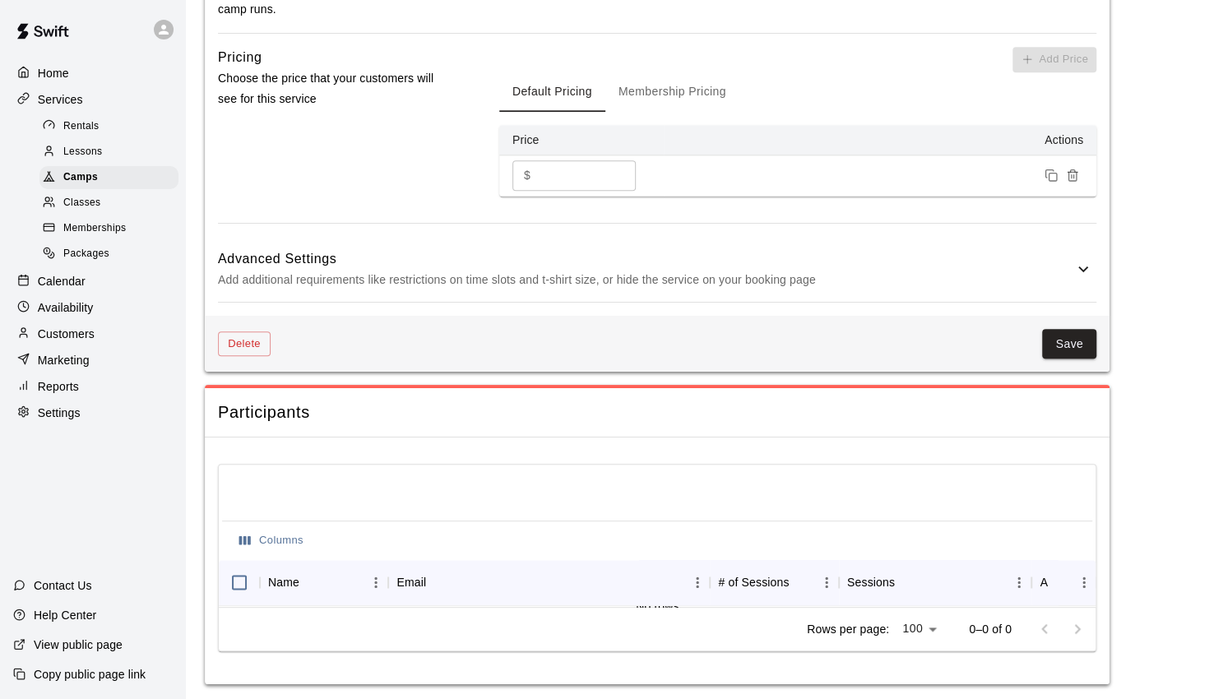
click at [1075, 172] on icon "Remove price" at bounding box center [1071, 176] width 7 height 9
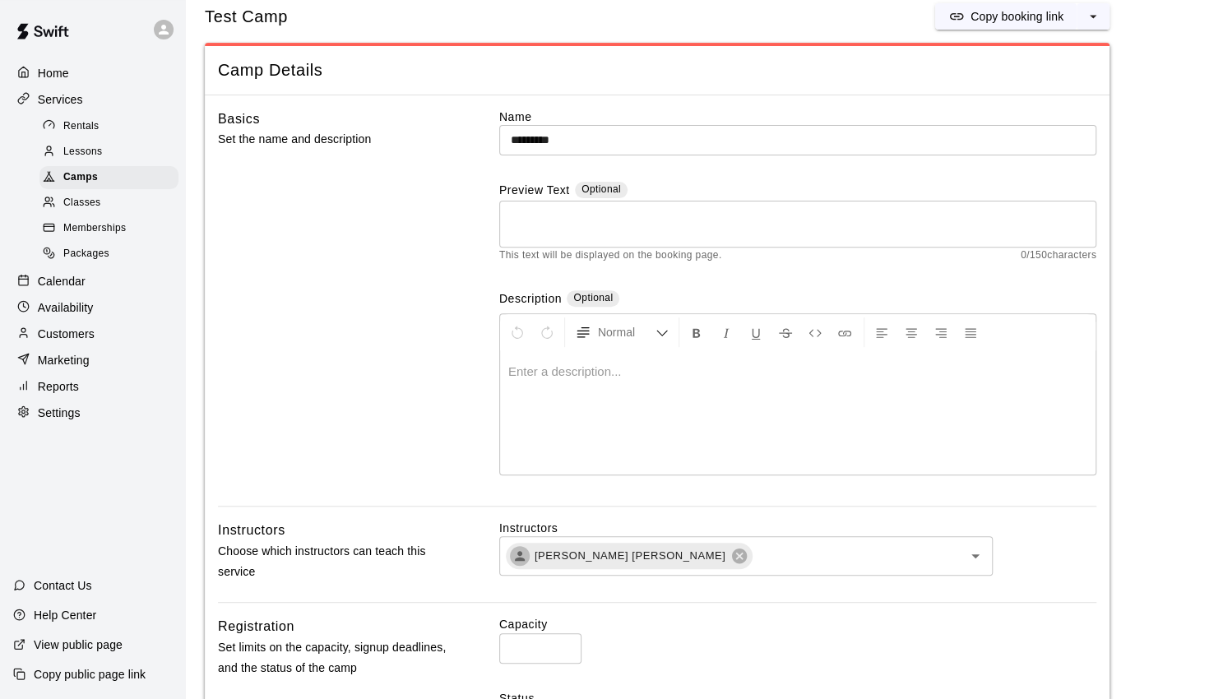
scroll to position [0, 0]
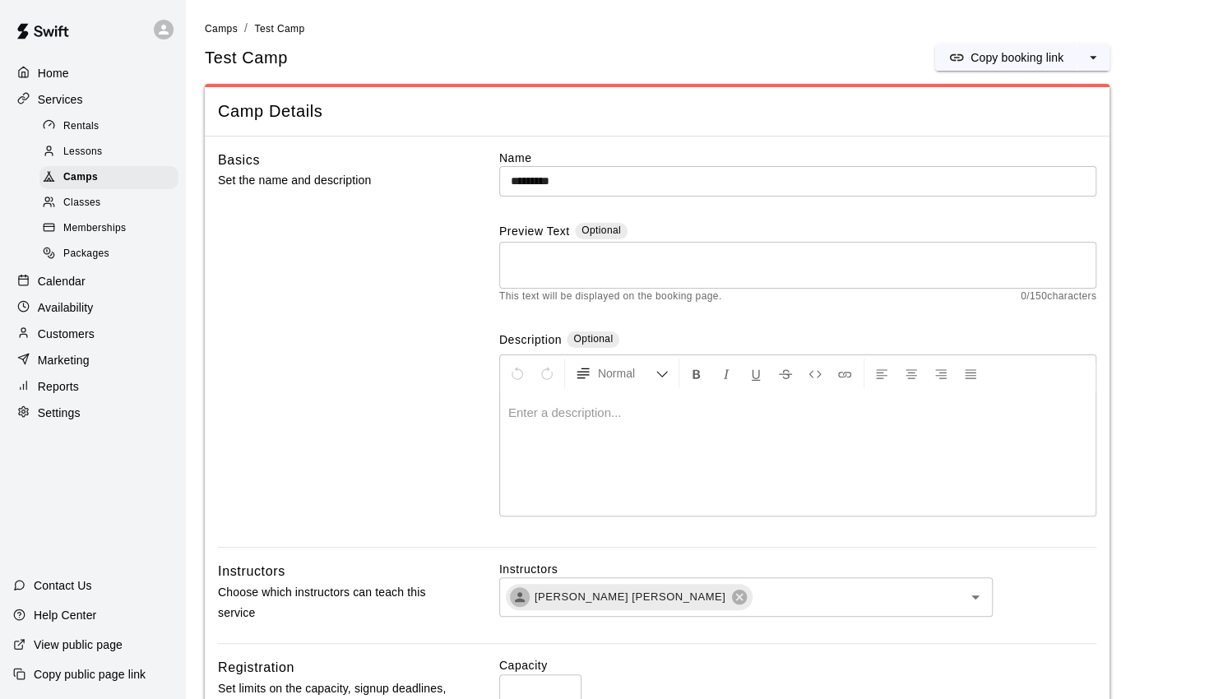
click at [94, 294] on div "Calendar" at bounding box center [92, 281] width 159 height 25
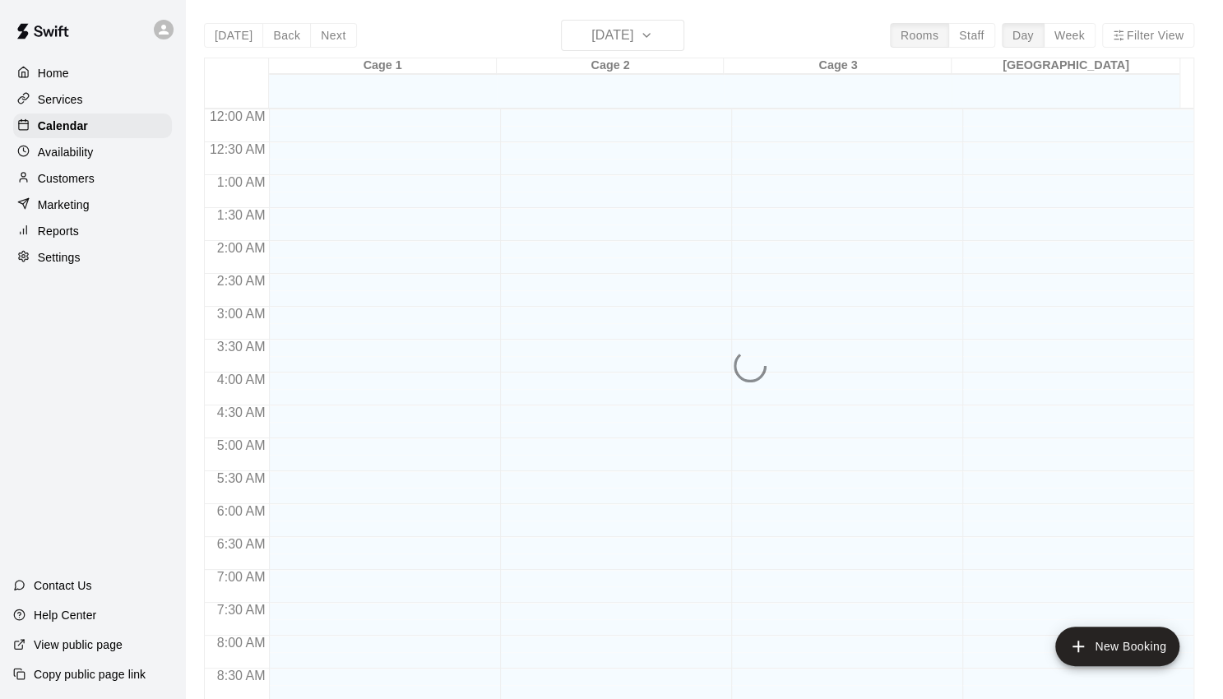
scroll to position [893, 0]
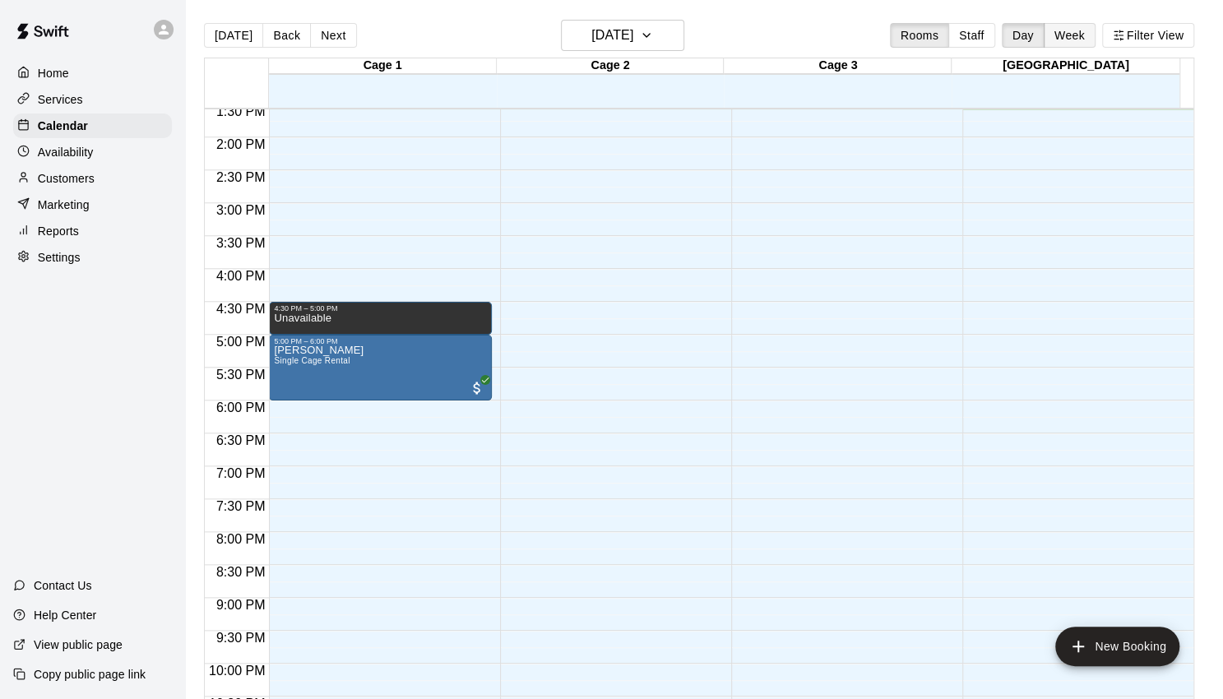
click at [1095, 30] on button "Week" at bounding box center [1069, 35] width 52 height 25
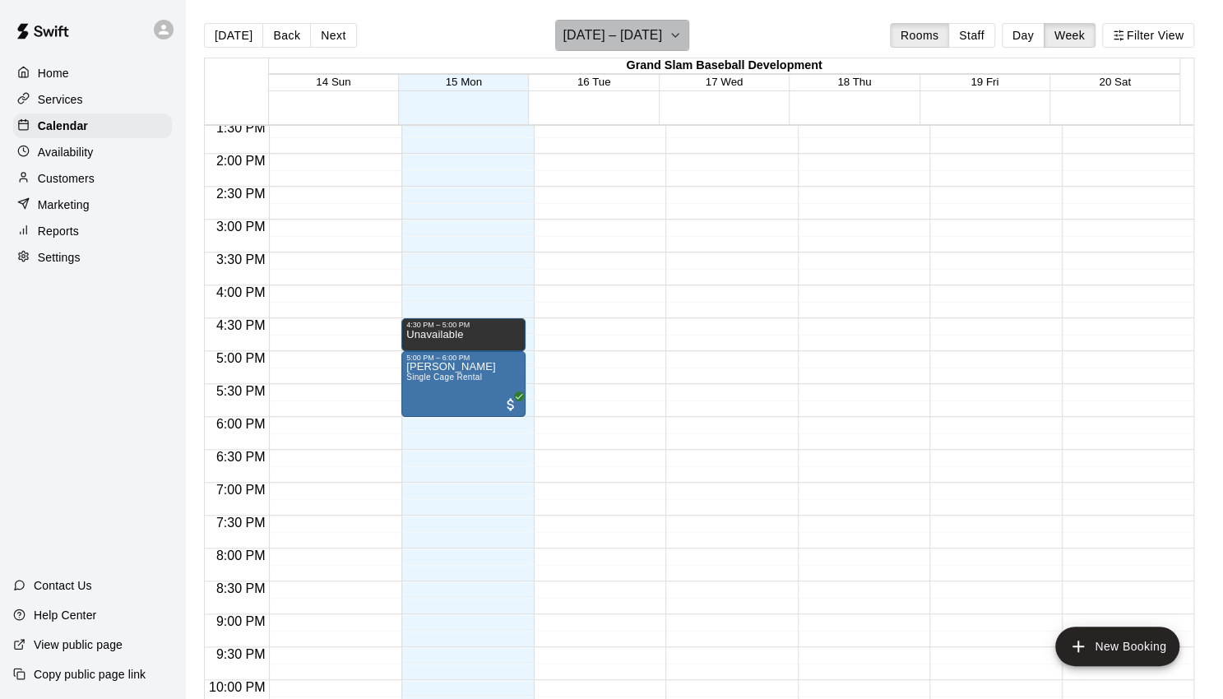
click at [678, 39] on button "[DATE] – [DATE]" at bounding box center [622, 35] width 134 height 31
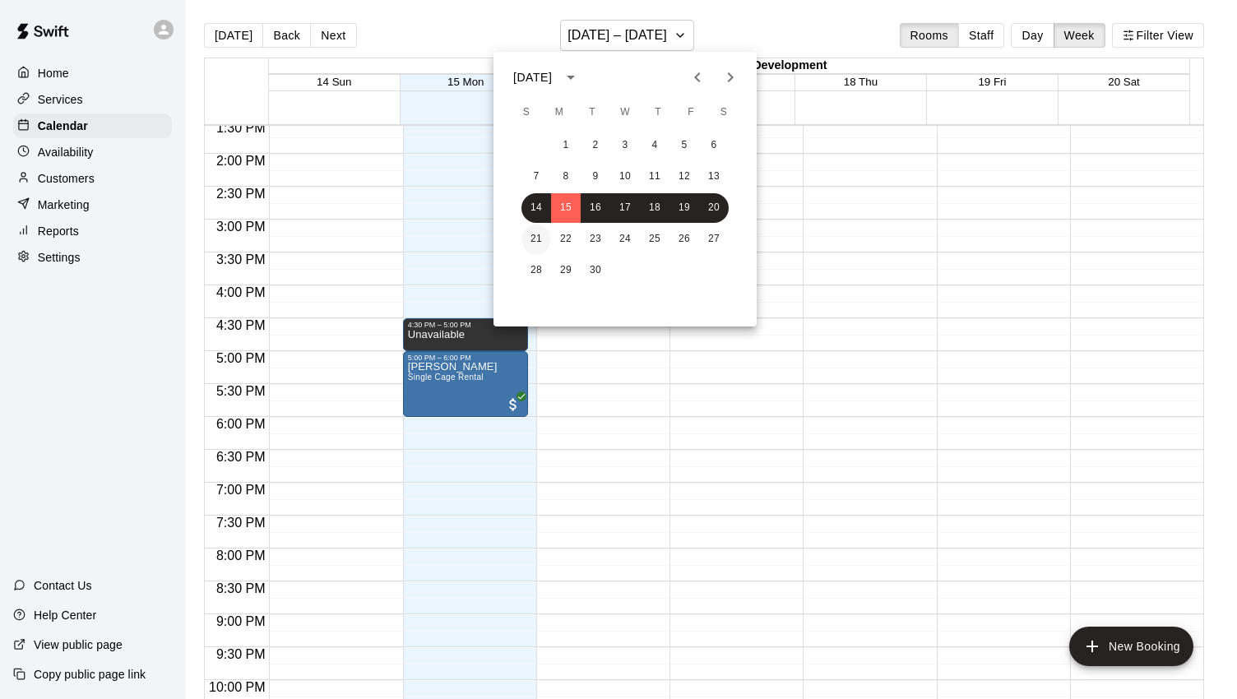
click at [539, 244] on button "21" at bounding box center [536, 239] width 30 height 30
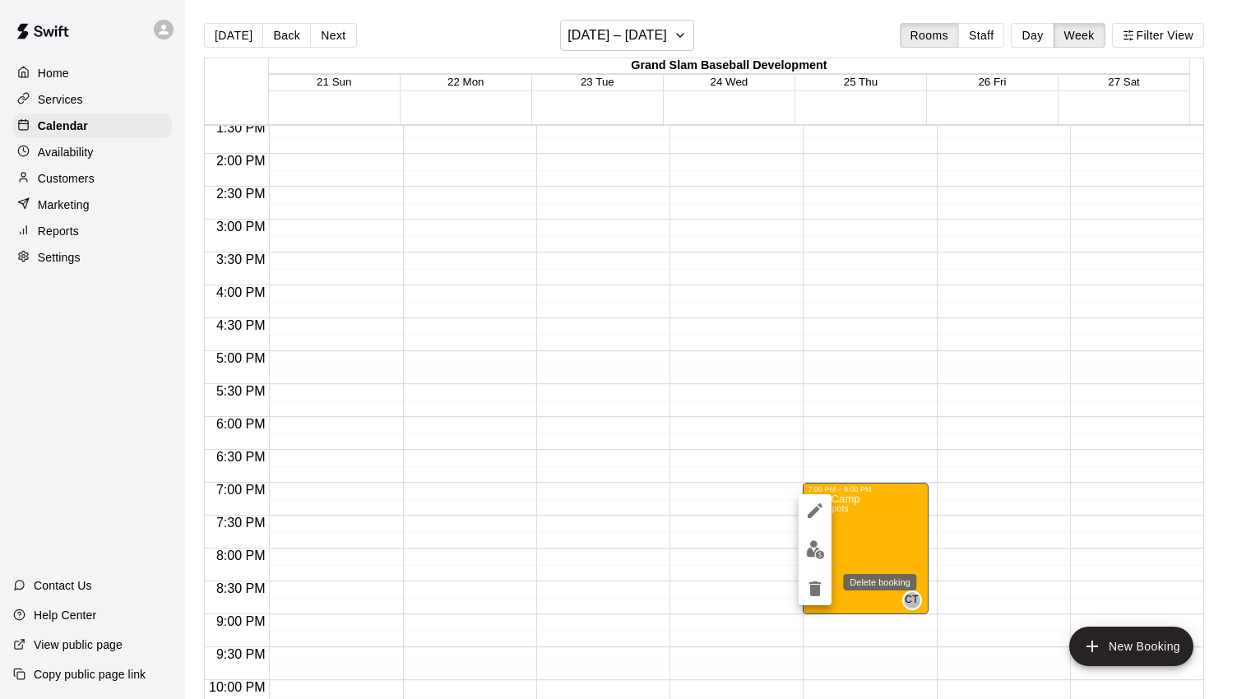
click at [818, 589] on icon "delete" at bounding box center [815, 588] width 12 height 15
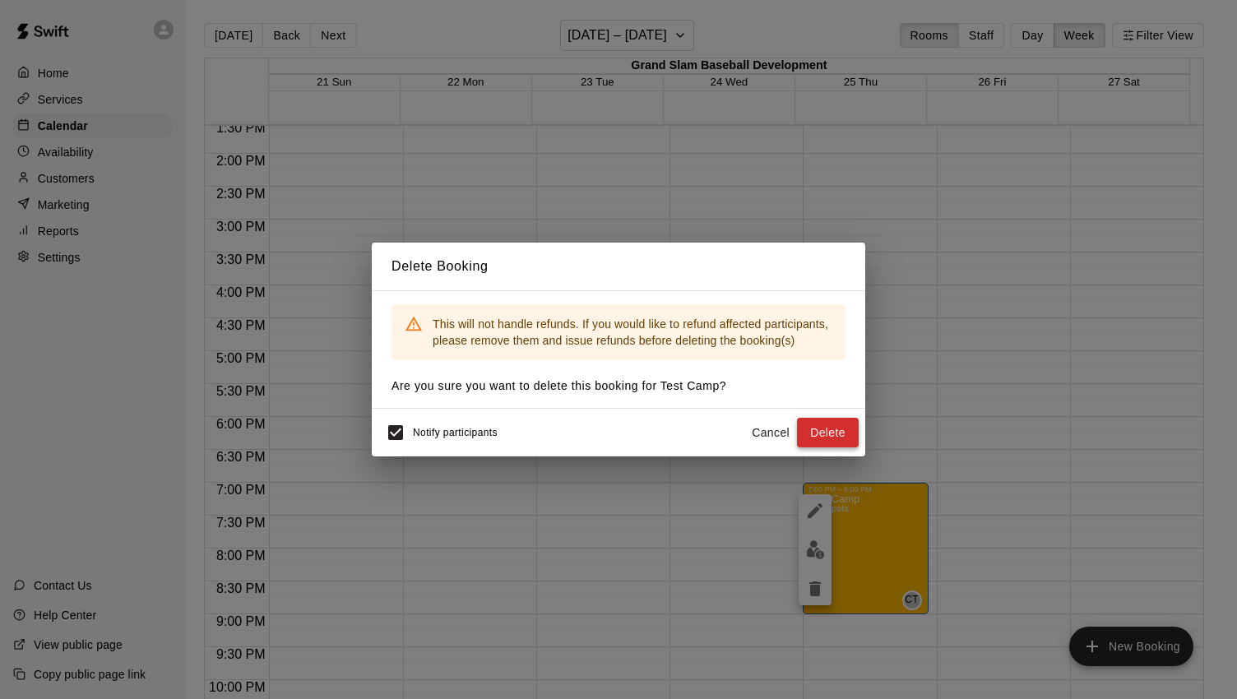
click at [828, 433] on button "Delete" at bounding box center [828, 433] width 62 height 30
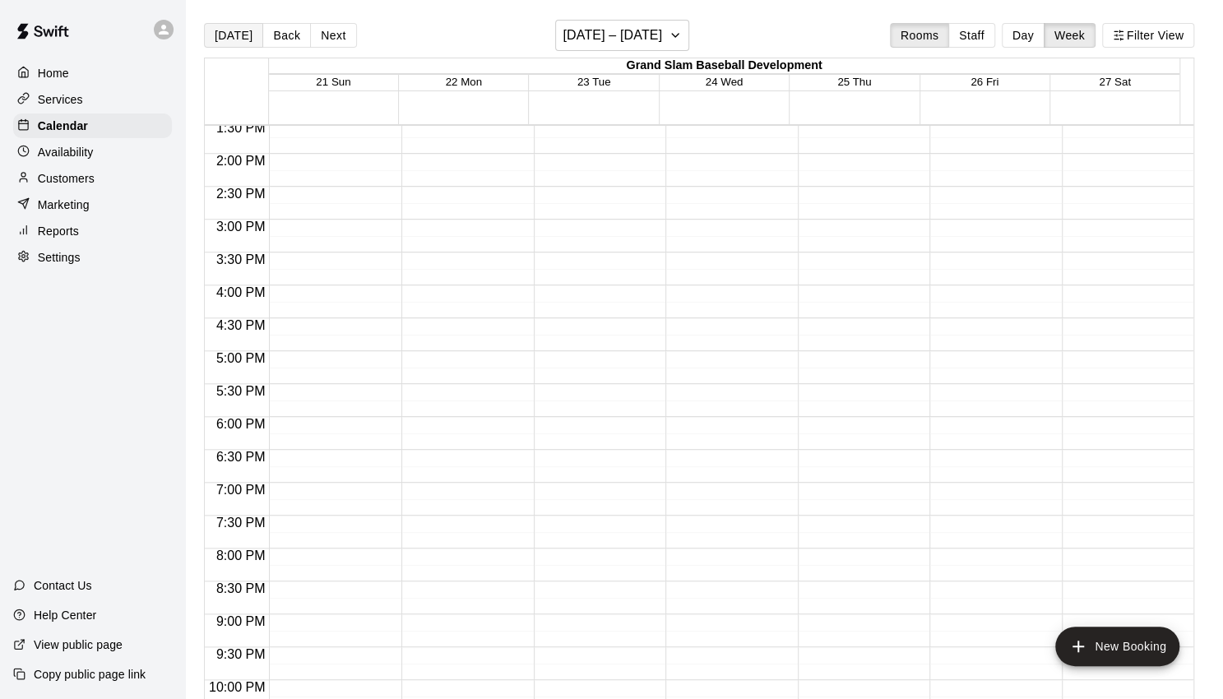
click at [217, 42] on button "[DATE]" at bounding box center [233, 35] width 59 height 25
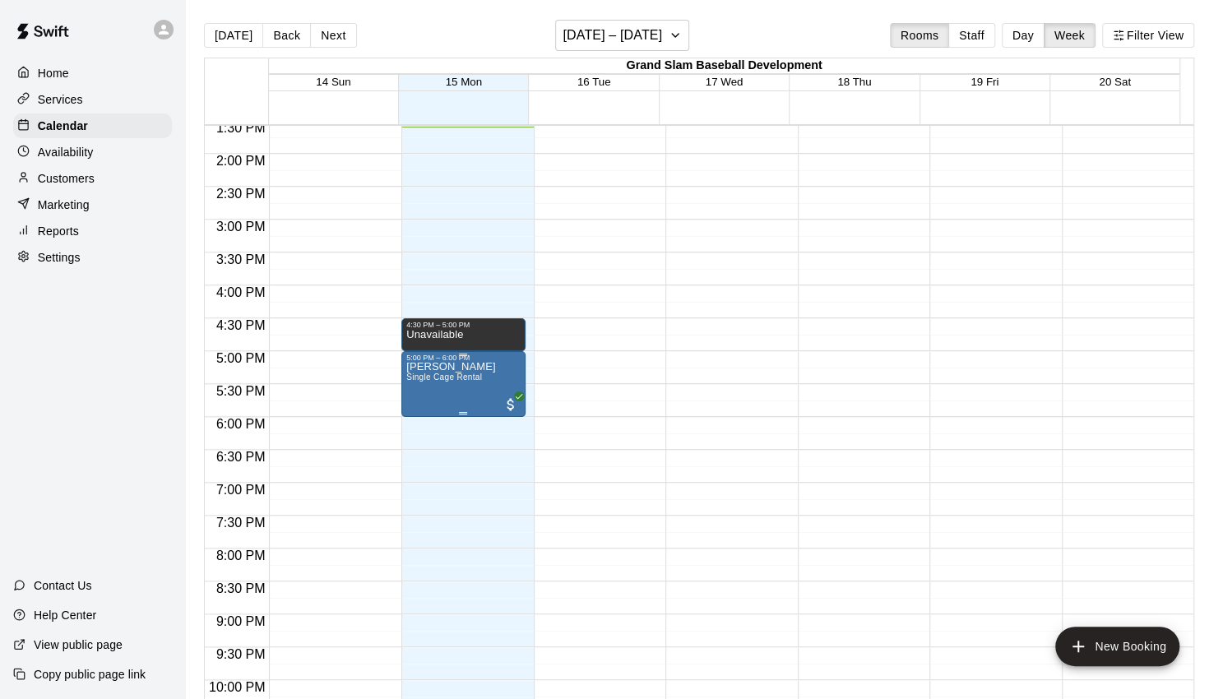
click at [483, 396] on div "[PERSON_NAME] Single Cage Rental" at bounding box center [451, 711] width 90 height 699
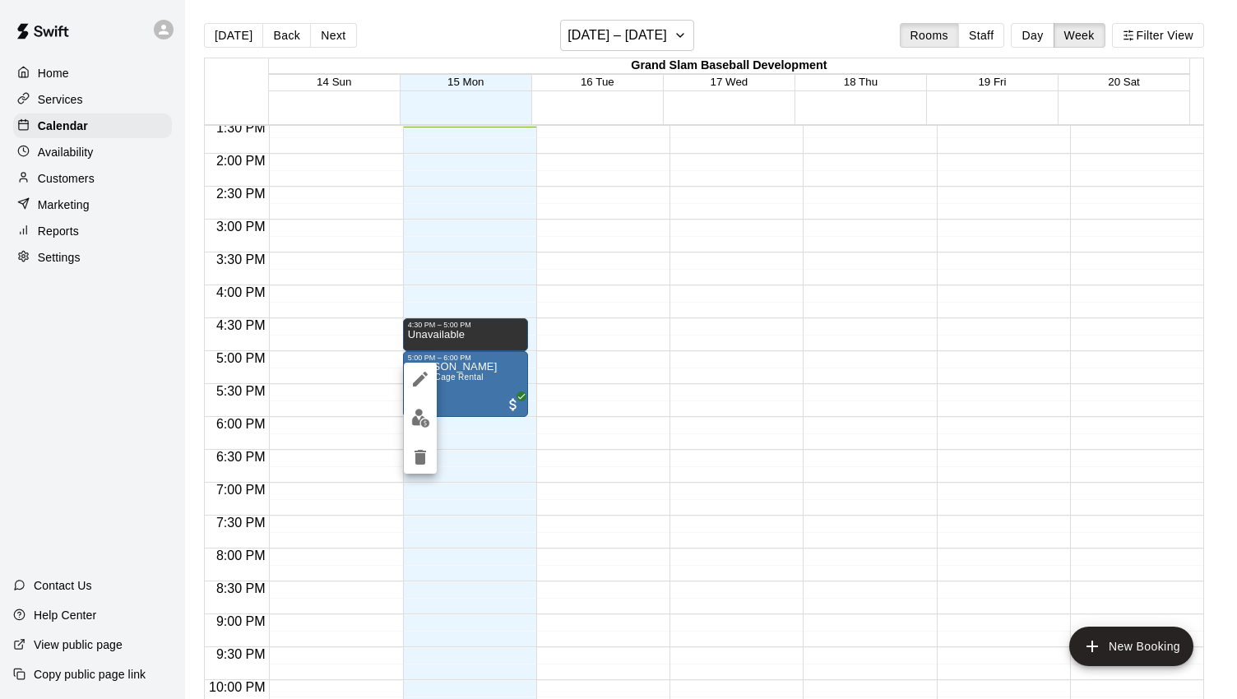
click at [755, 359] on div at bounding box center [618, 349] width 1237 height 699
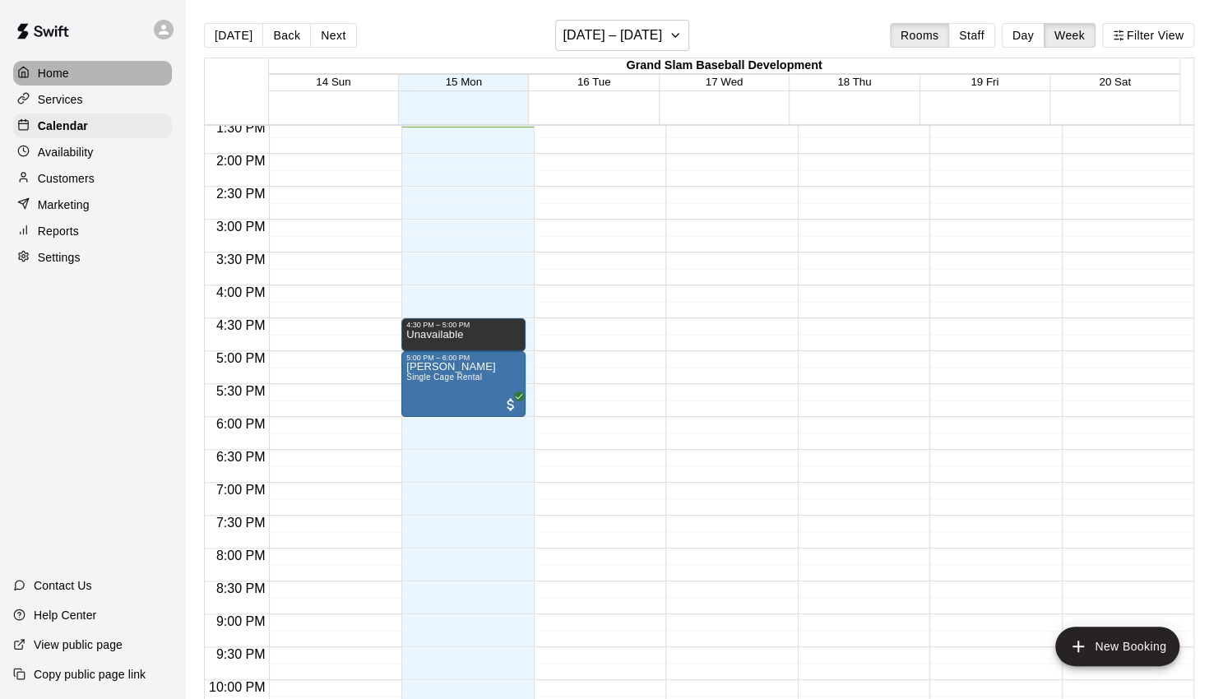
click at [104, 84] on div "Home" at bounding box center [92, 73] width 159 height 25
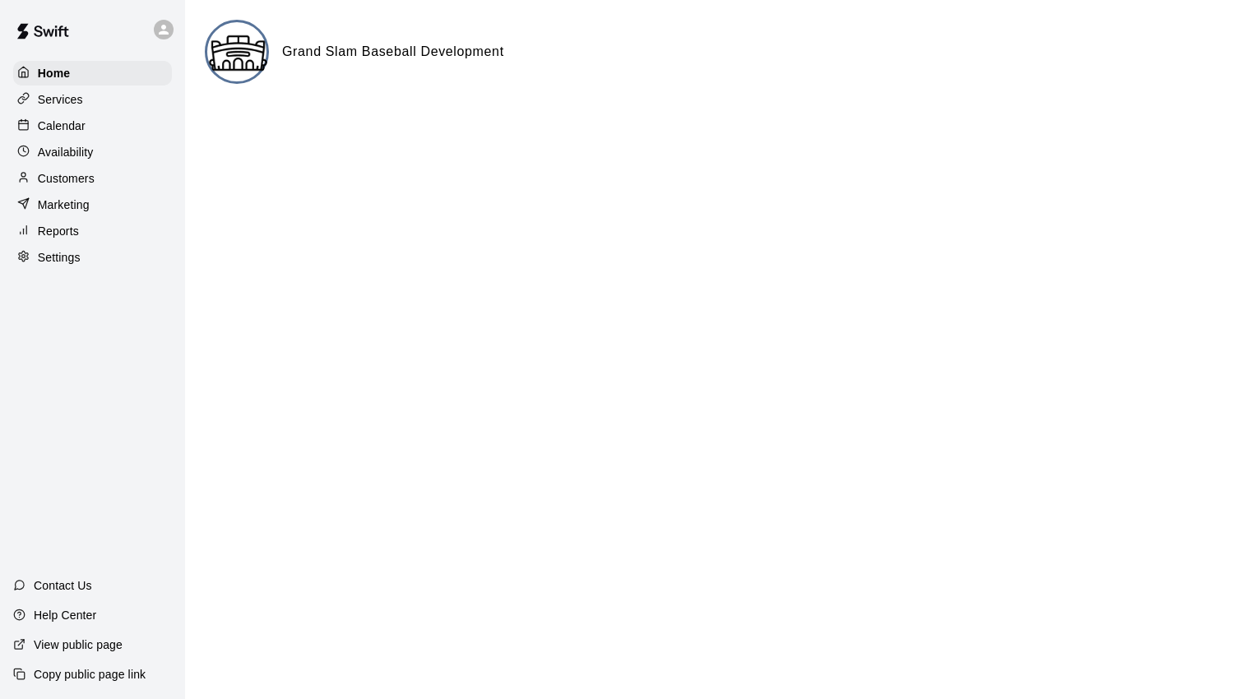
click at [95, 95] on div "Services" at bounding box center [92, 99] width 159 height 25
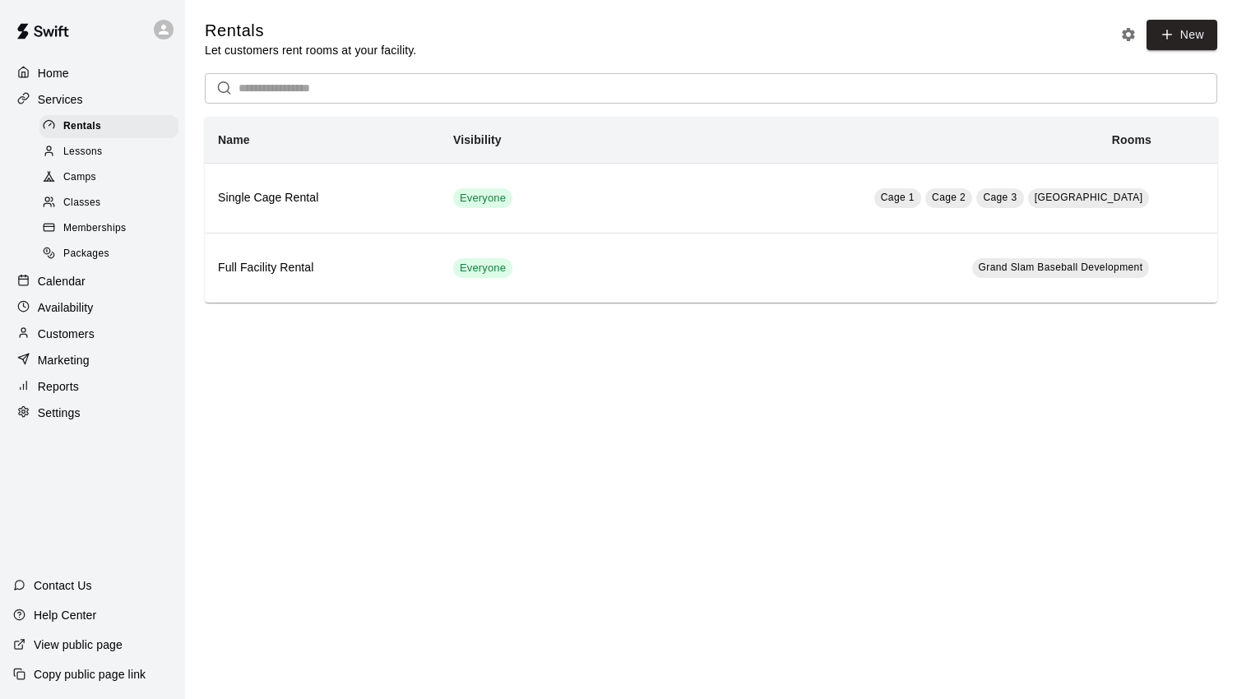
click at [88, 160] on span "Lessons" at bounding box center [82, 152] width 39 height 16
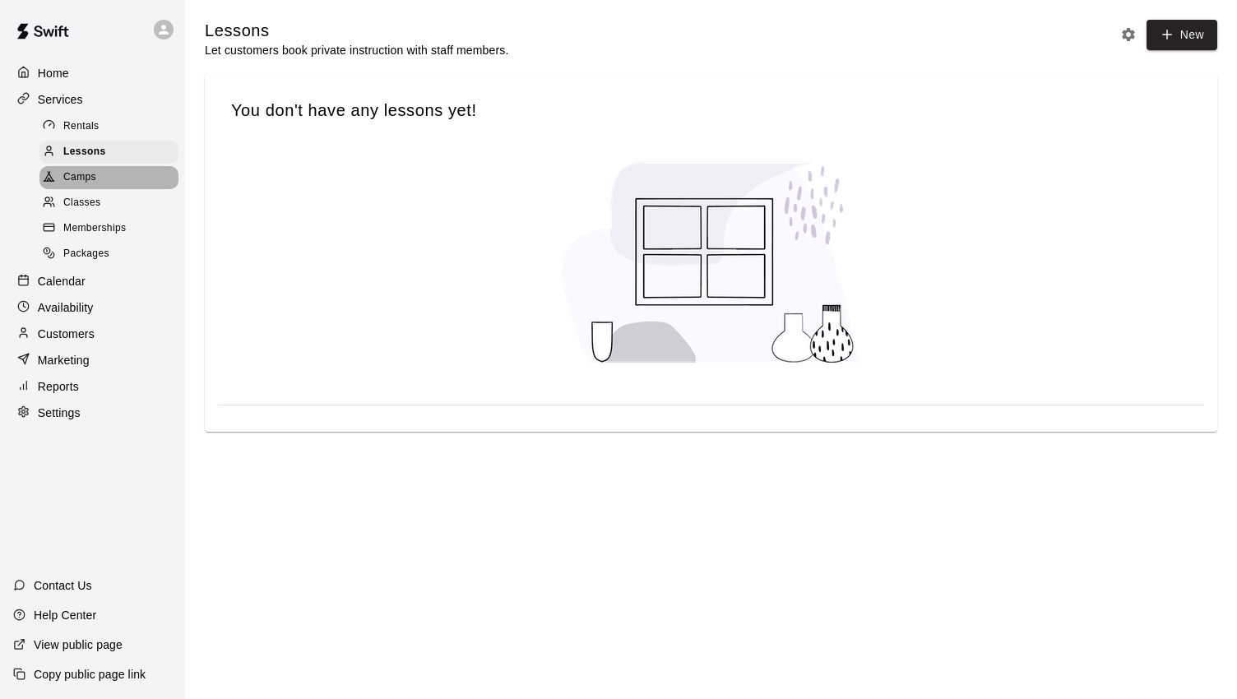
click at [90, 186] on span "Camps" at bounding box center [79, 177] width 33 height 16
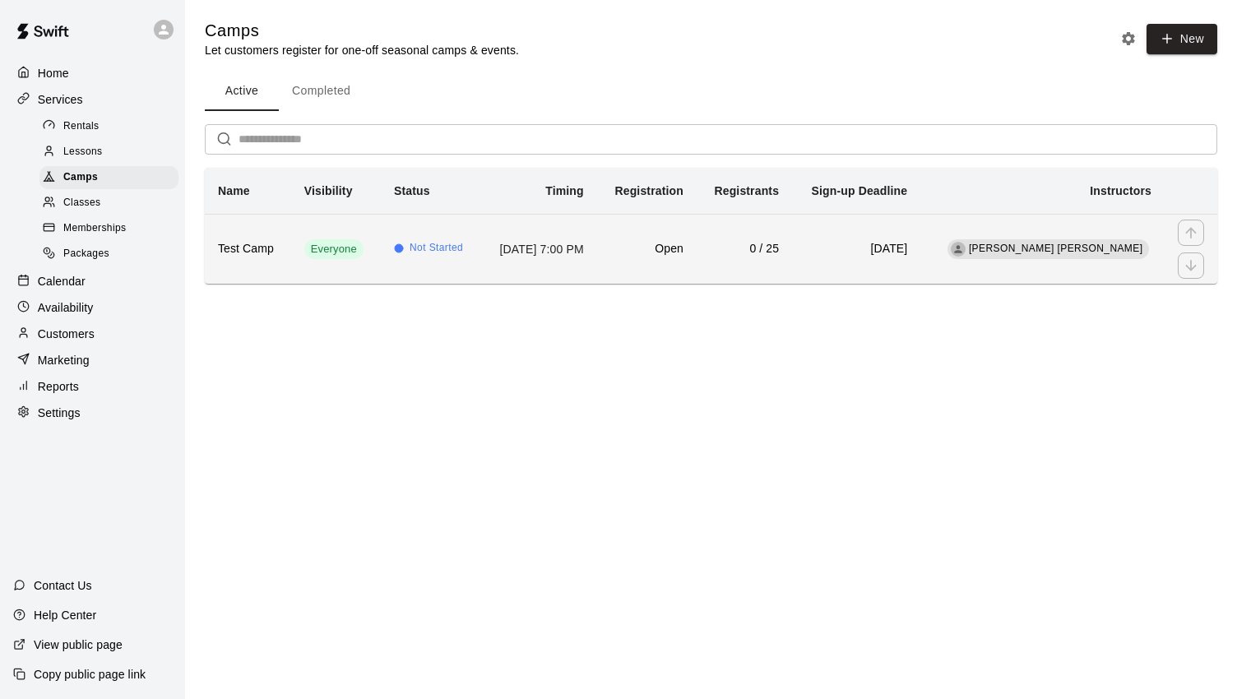
click at [214, 224] on th "Test Camp" at bounding box center [248, 249] width 86 height 70
click at [1195, 261] on div "simple table" at bounding box center [1190, 265] width 26 height 26
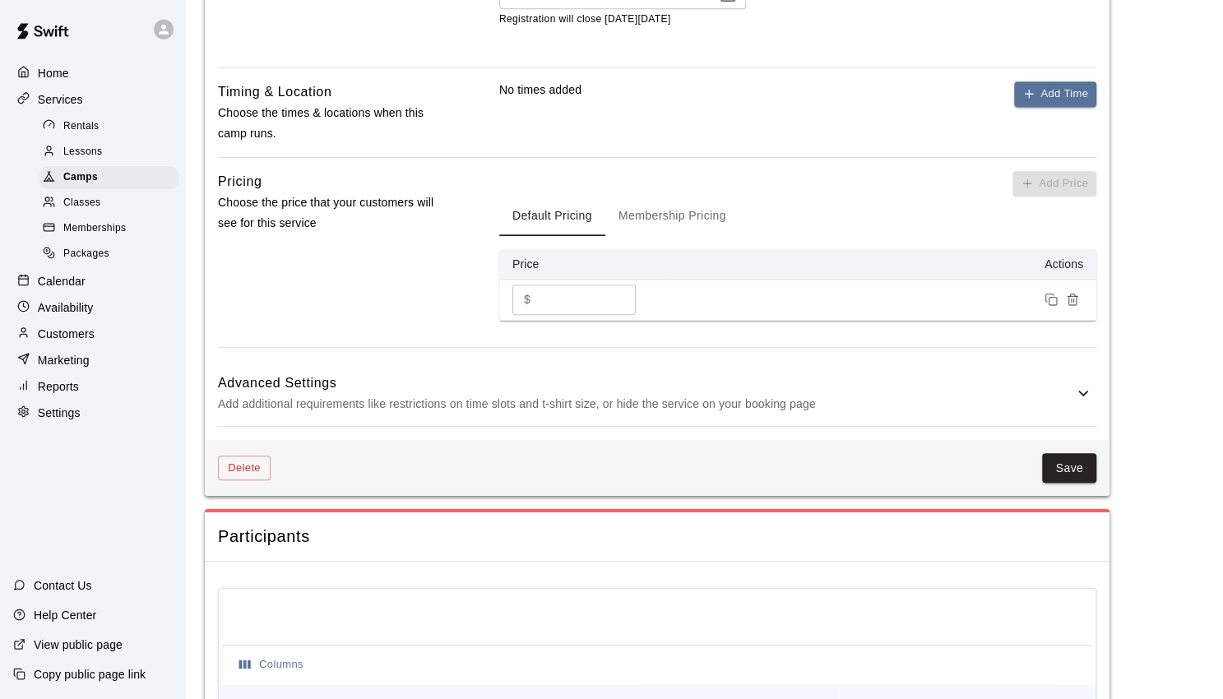
scroll to position [987, 0]
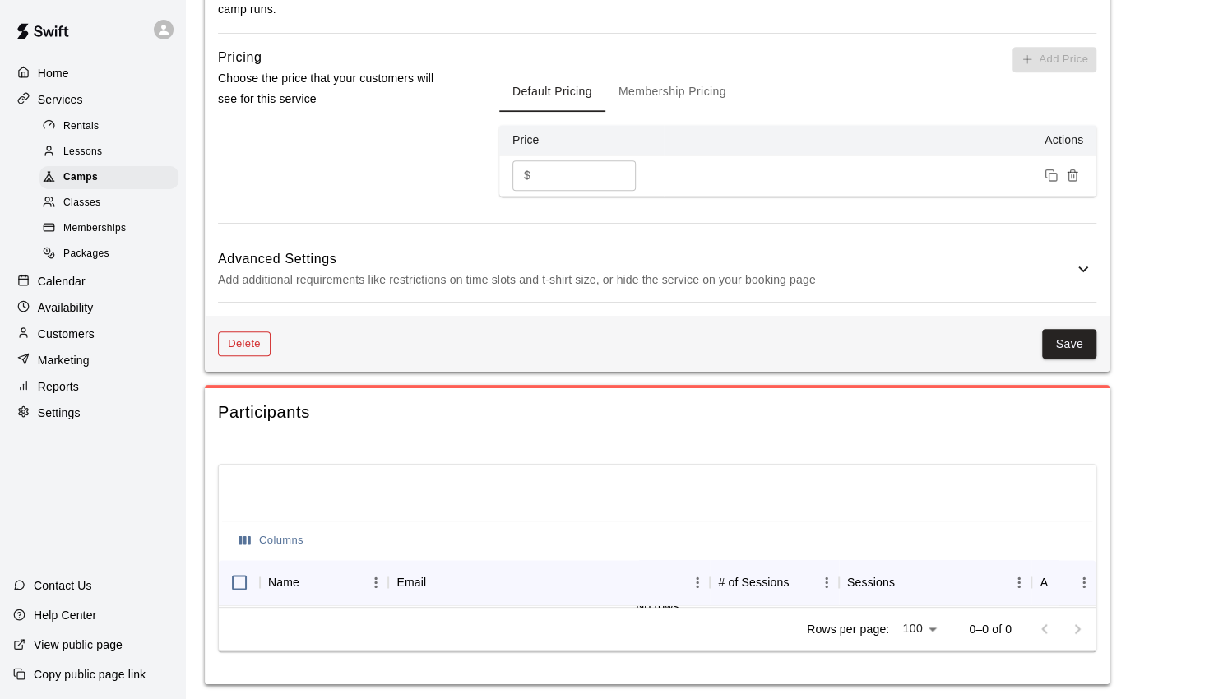
click at [255, 348] on button "Delete" at bounding box center [244, 343] width 53 height 25
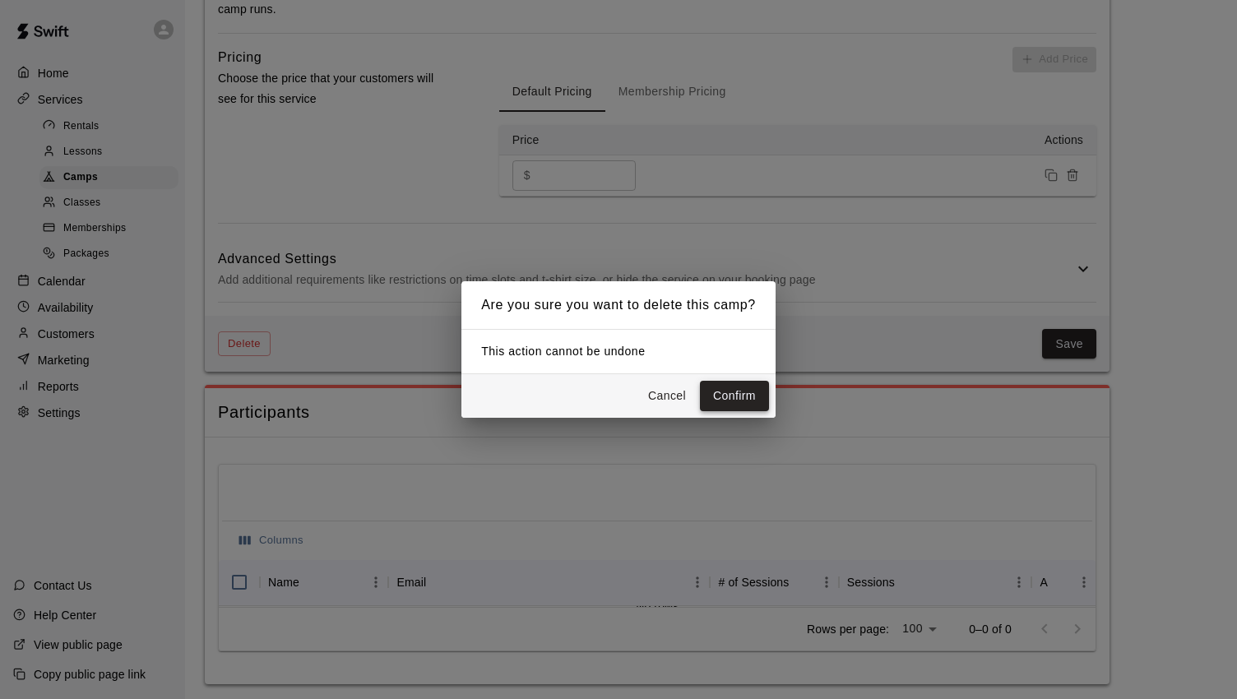
click at [733, 400] on button "Confirm" at bounding box center [734, 396] width 69 height 30
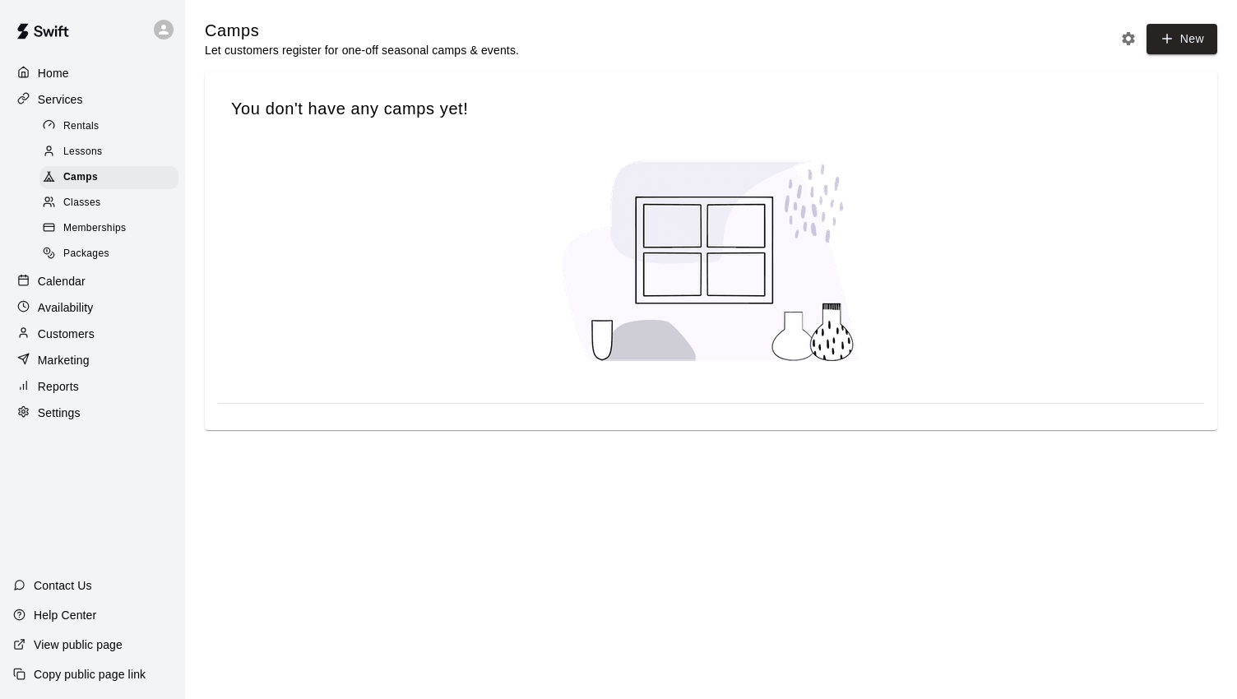
click at [81, 135] on span "Rentals" at bounding box center [81, 126] width 36 height 16
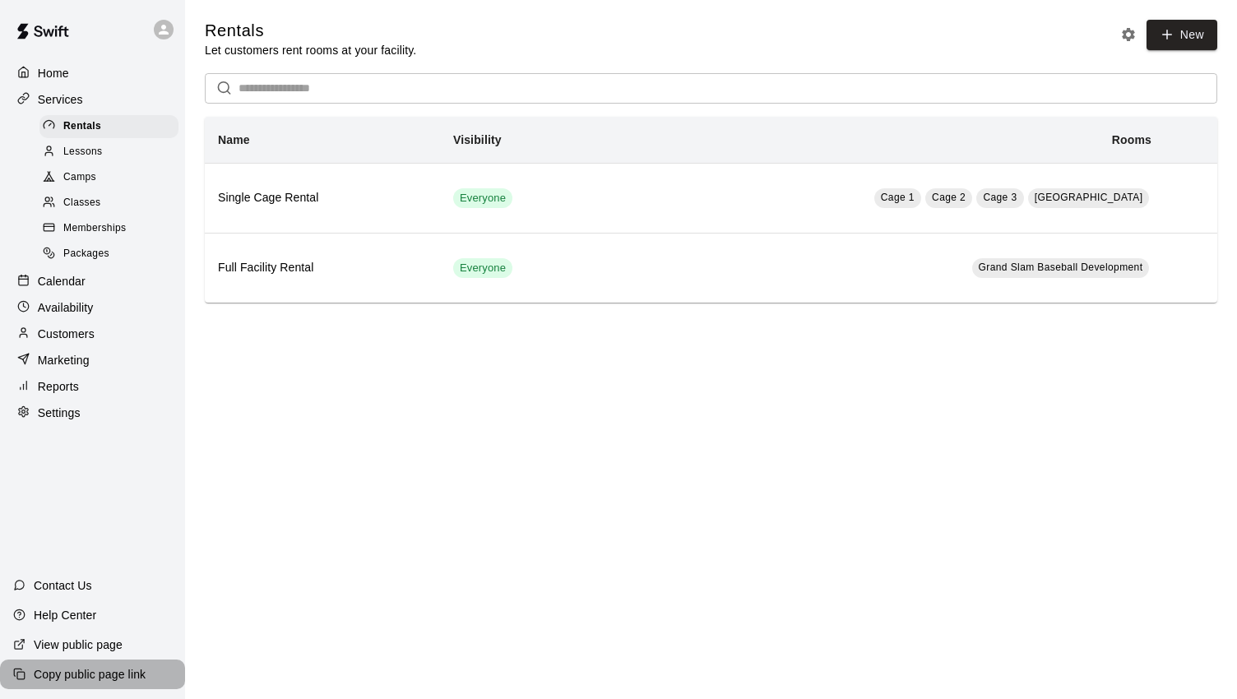
click at [80, 674] on p "Copy public page link" at bounding box center [90, 674] width 112 height 16
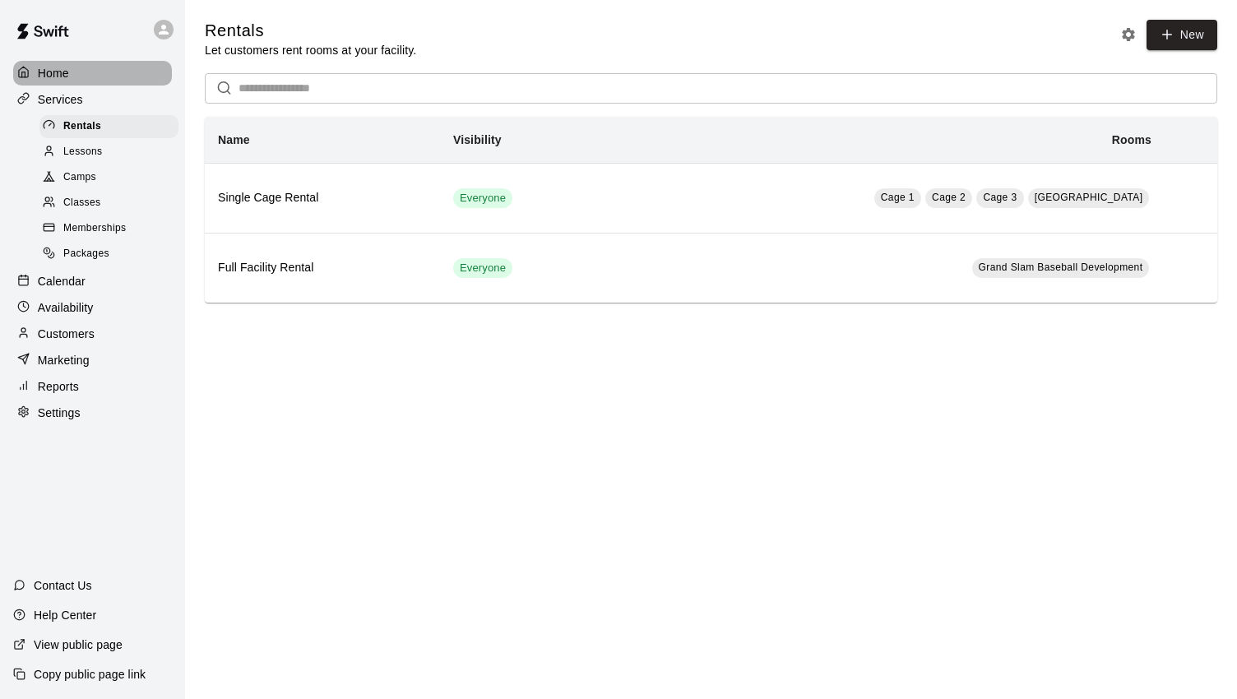
click at [79, 73] on div "Home" at bounding box center [92, 73] width 159 height 25
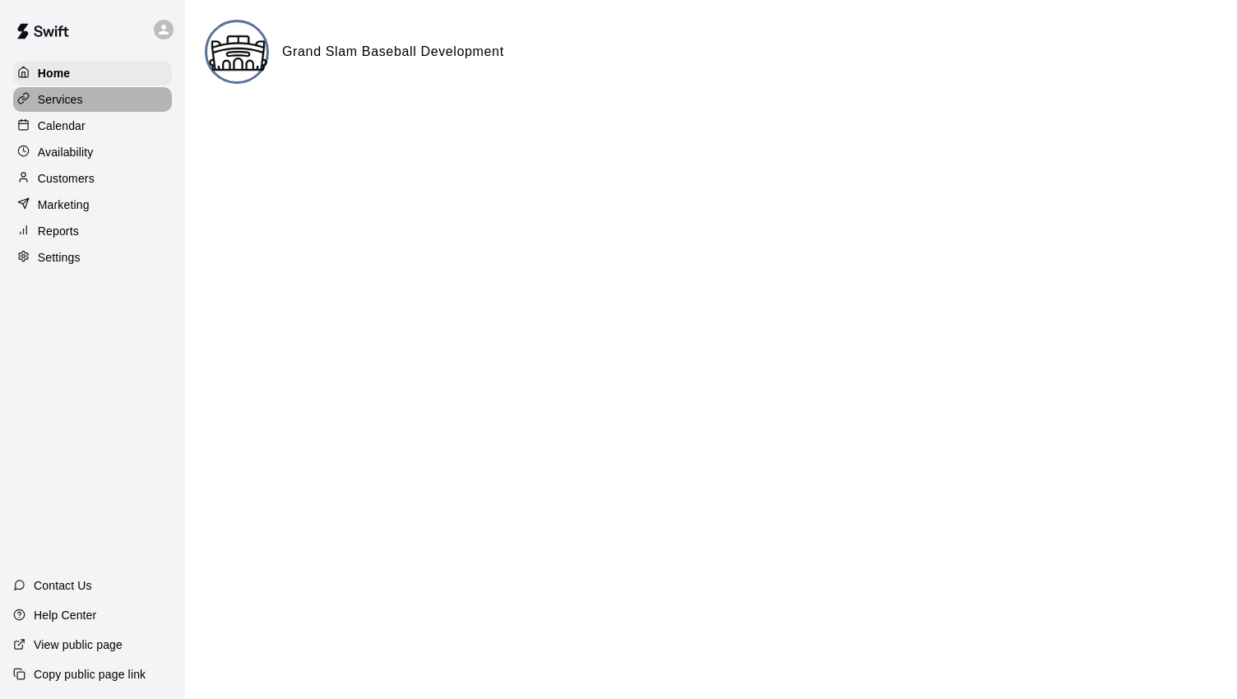
click at [76, 95] on p "Services" at bounding box center [60, 99] width 45 height 16
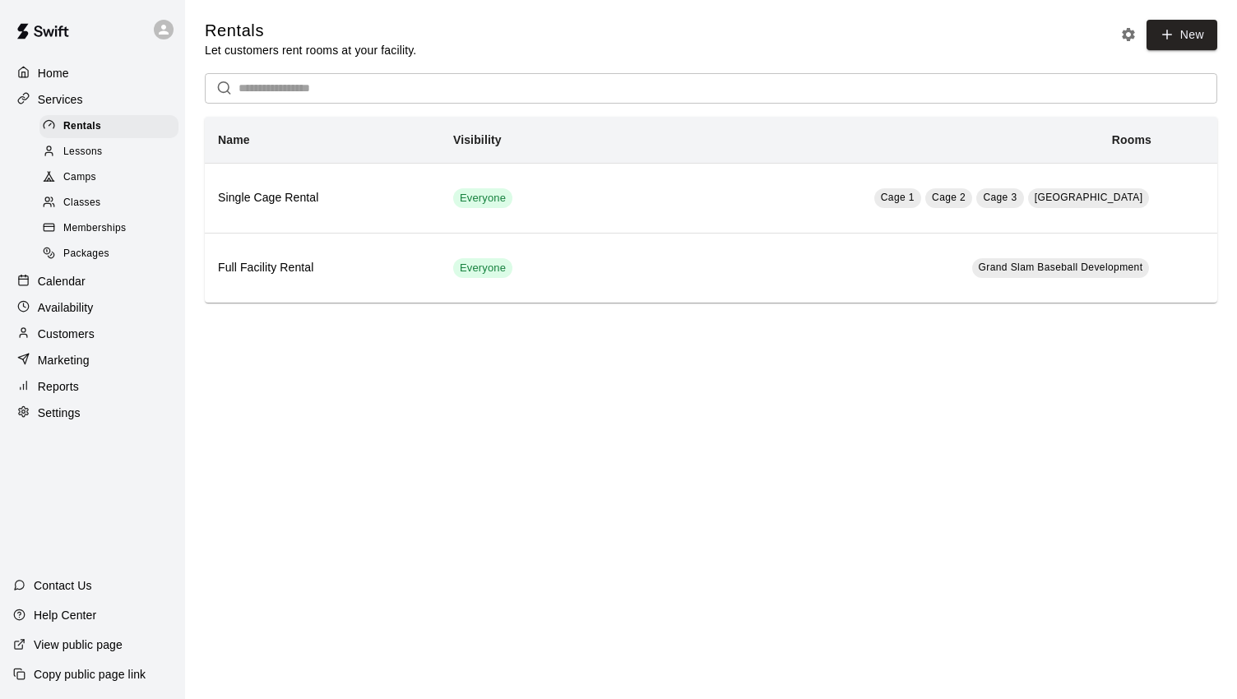
click at [103, 230] on span "Memberships" at bounding box center [94, 228] width 62 height 16
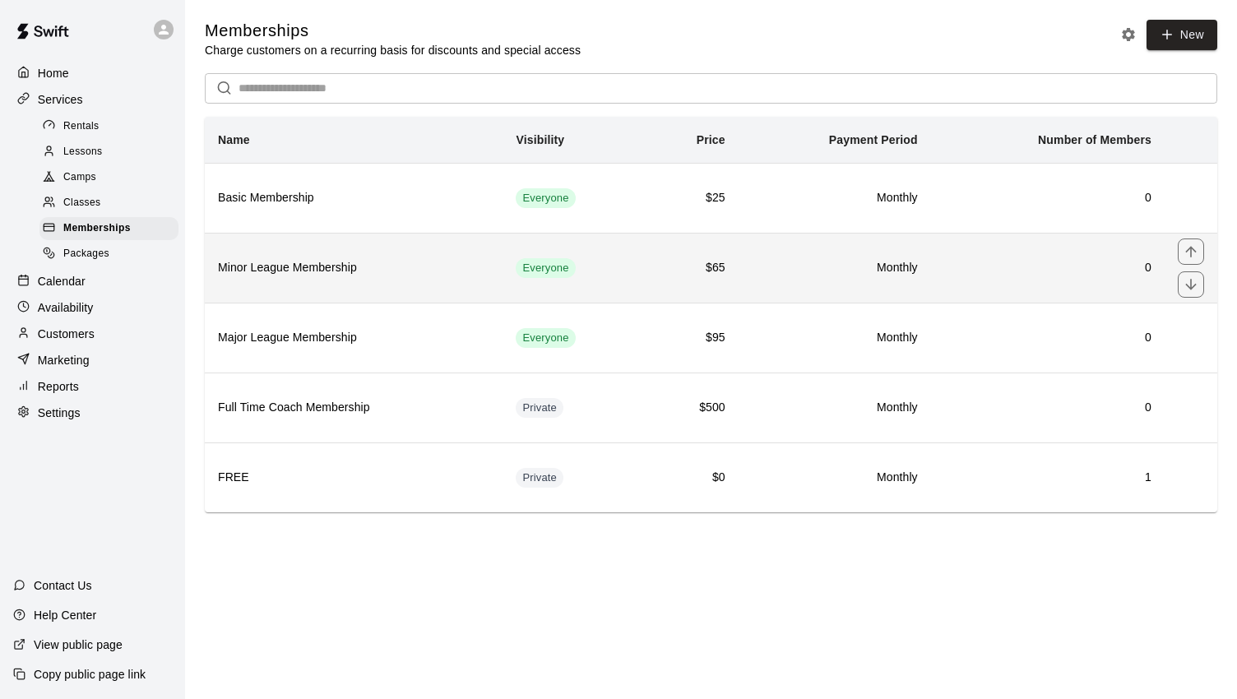
click at [289, 261] on h6 "Minor League Membership" at bounding box center [353, 268] width 271 height 18
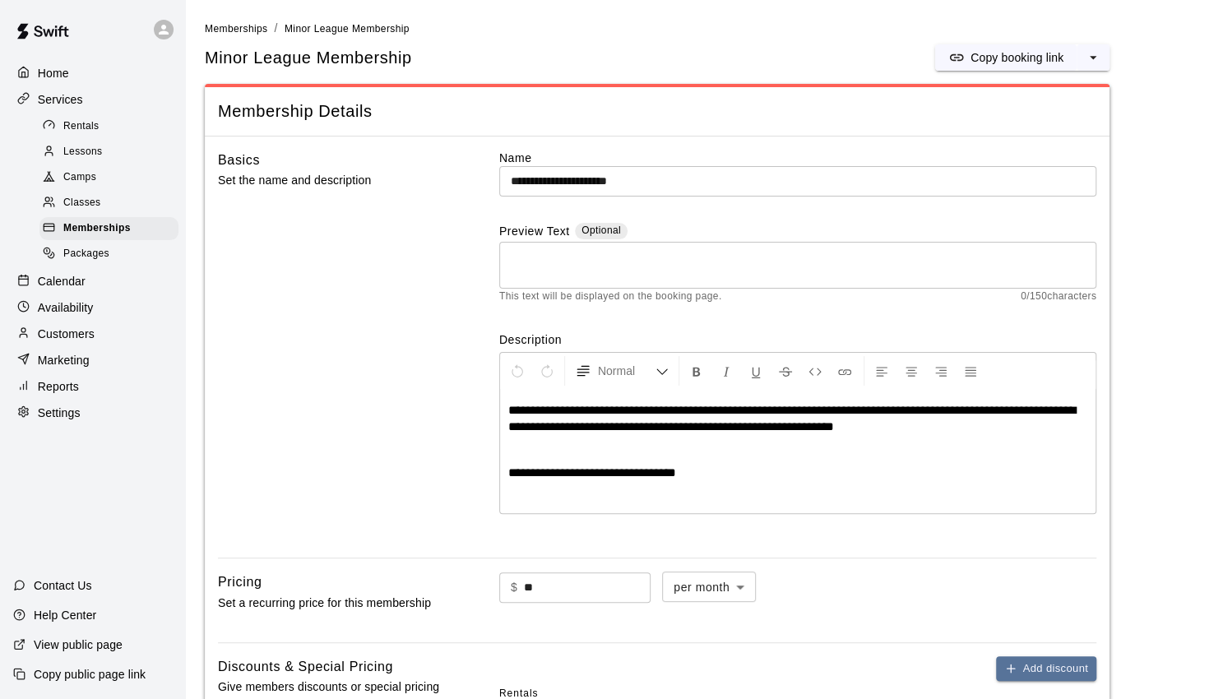
click at [108, 132] on div "Rentals" at bounding box center [108, 126] width 139 height 23
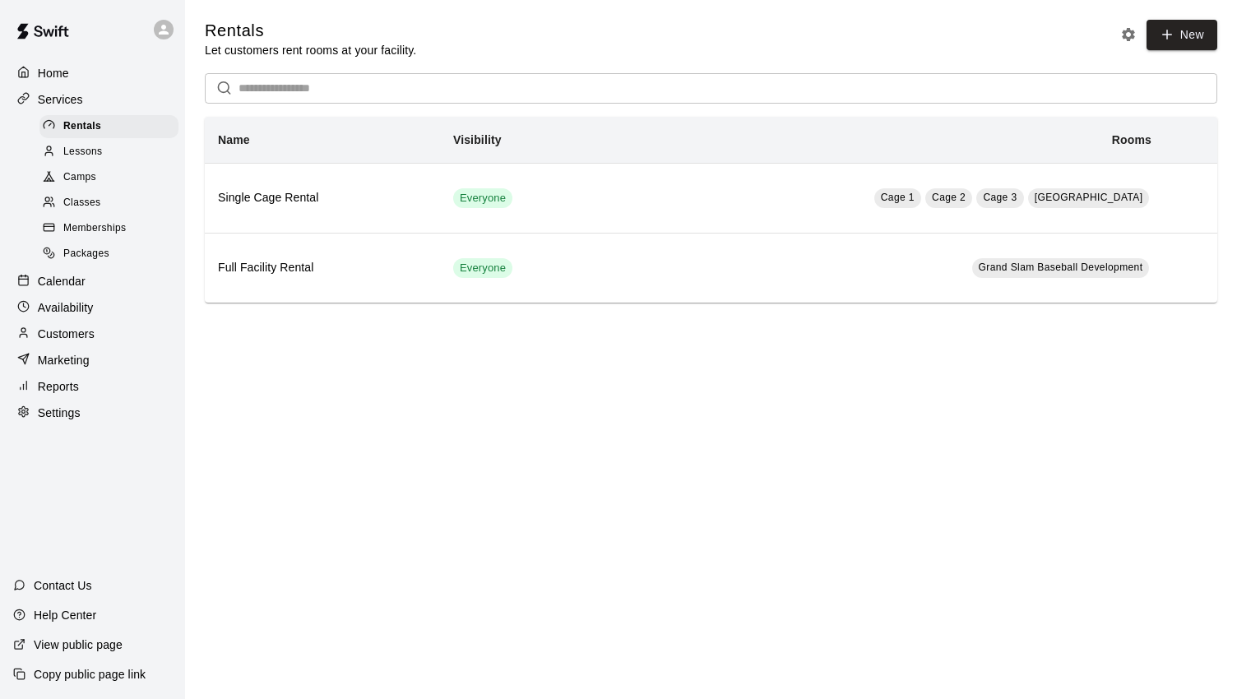
click at [72, 74] on div "Home" at bounding box center [92, 73] width 159 height 25
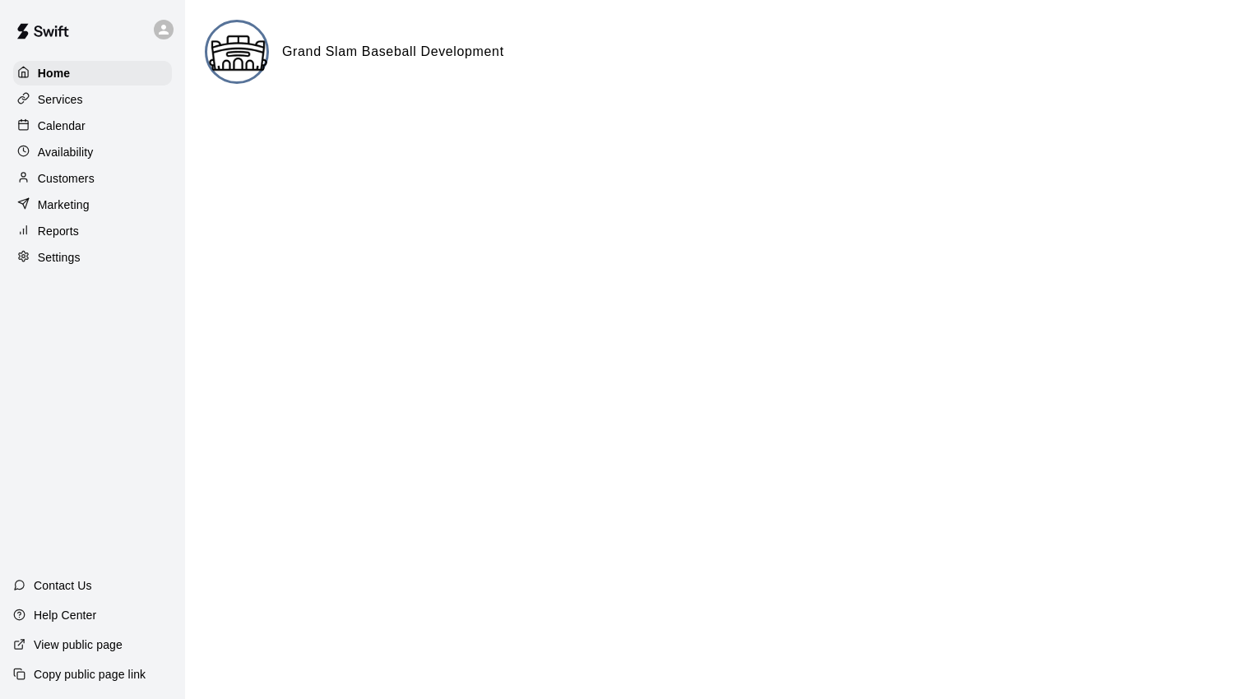
click at [77, 264] on p "Settings" at bounding box center [59, 257] width 43 height 16
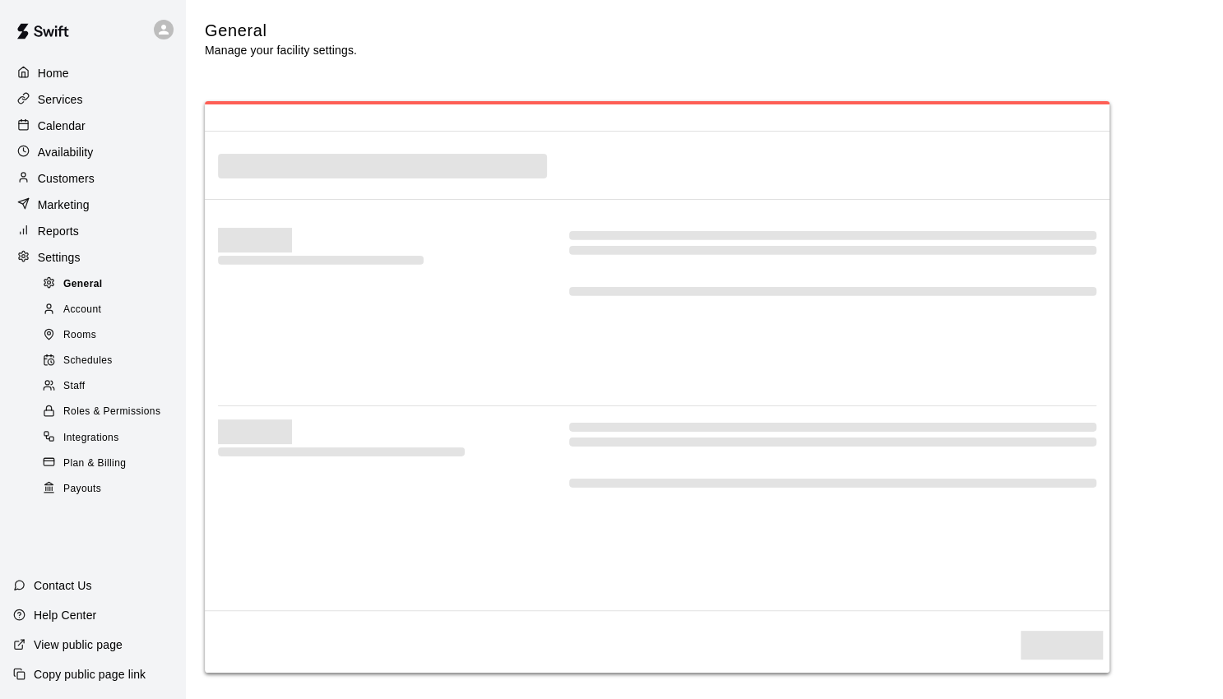
select select "**"
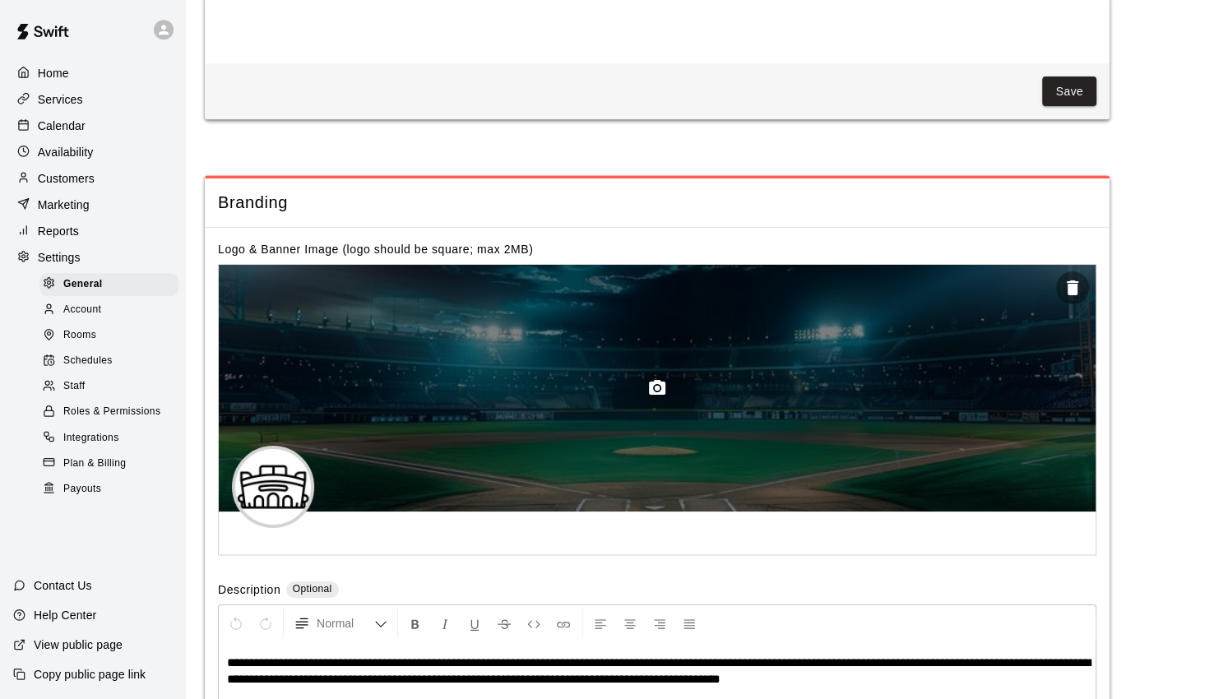
scroll to position [3415, 0]
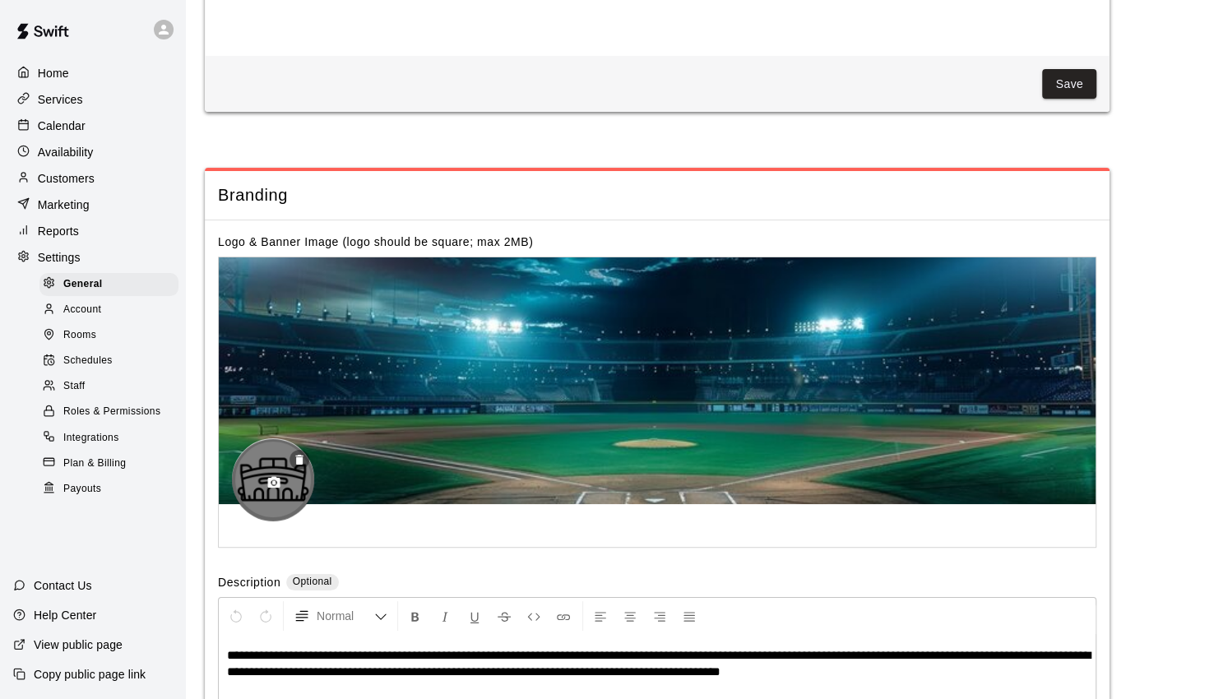
click at [271, 475] on icon "button" at bounding box center [273, 482] width 15 height 15
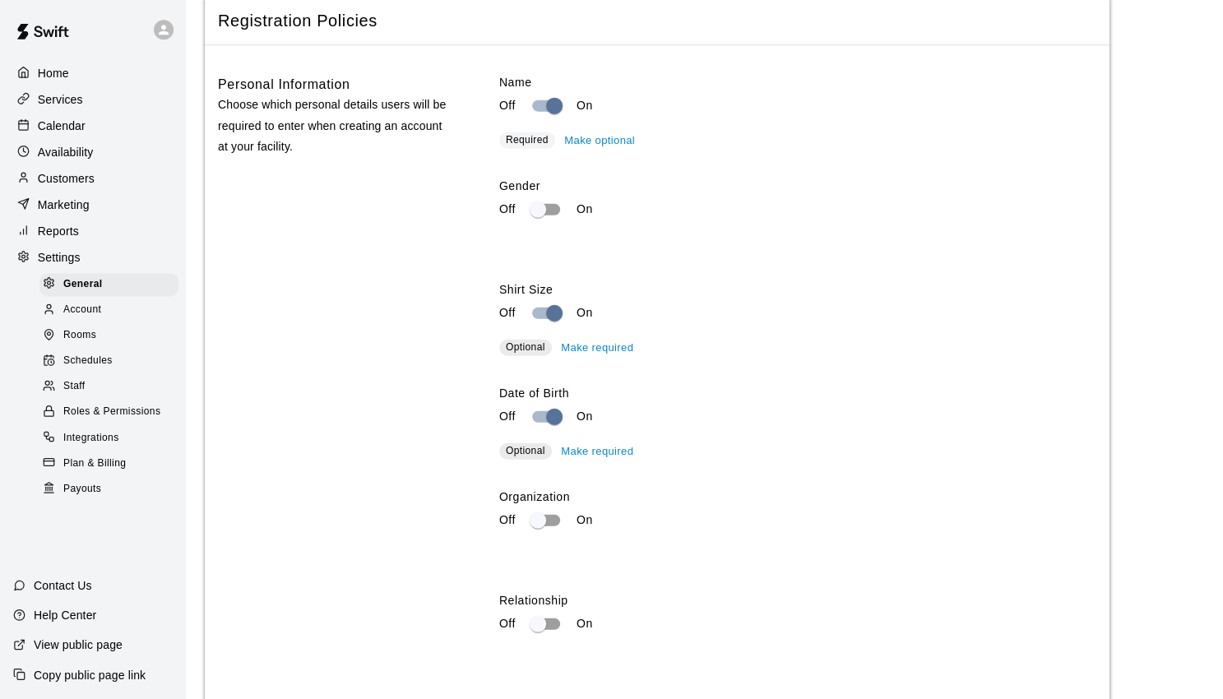
scroll to position [2389, 0]
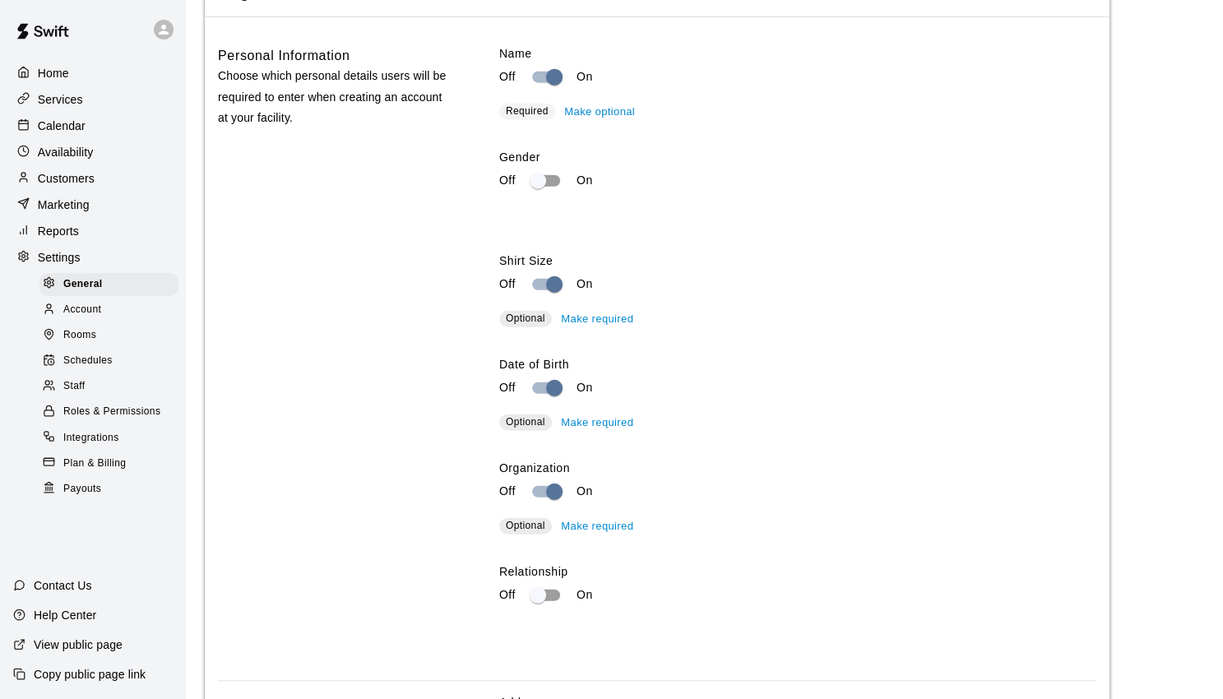
click at [608, 410] on button "Make required" at bounding box center [597, 422] width 81 height 25
click at [608, 307] on button "Make required" at bounding box center [597, 319] width 81 height 25
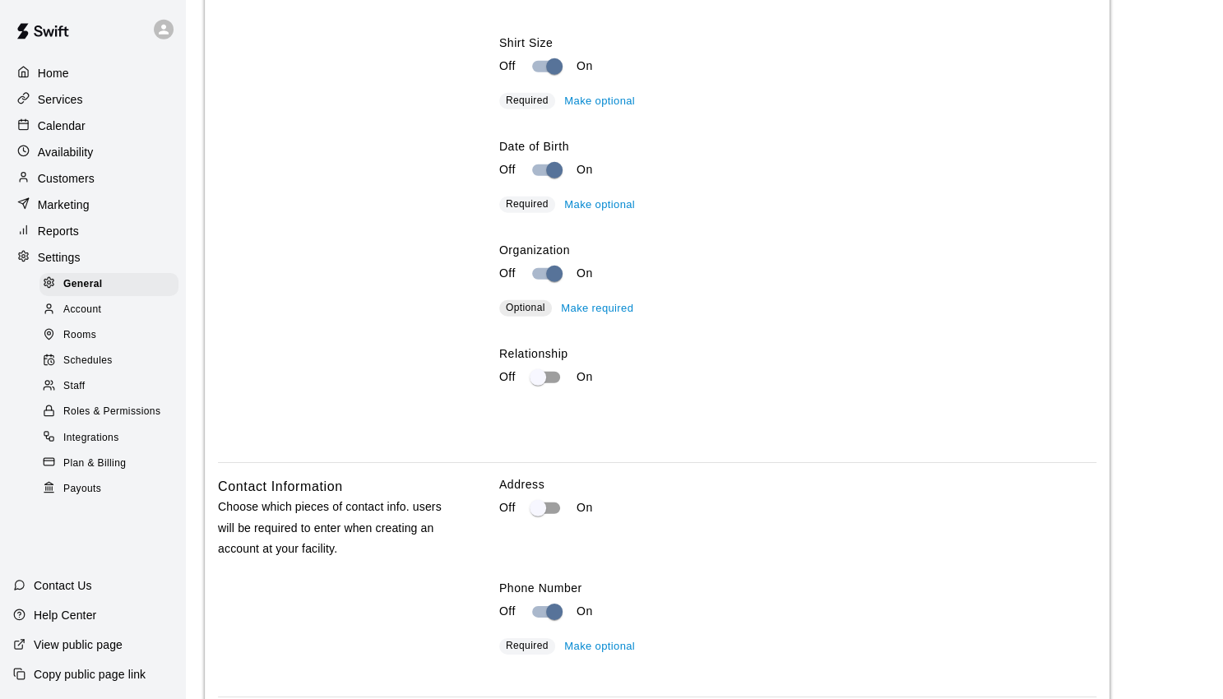
scroll to position [2646, 0]
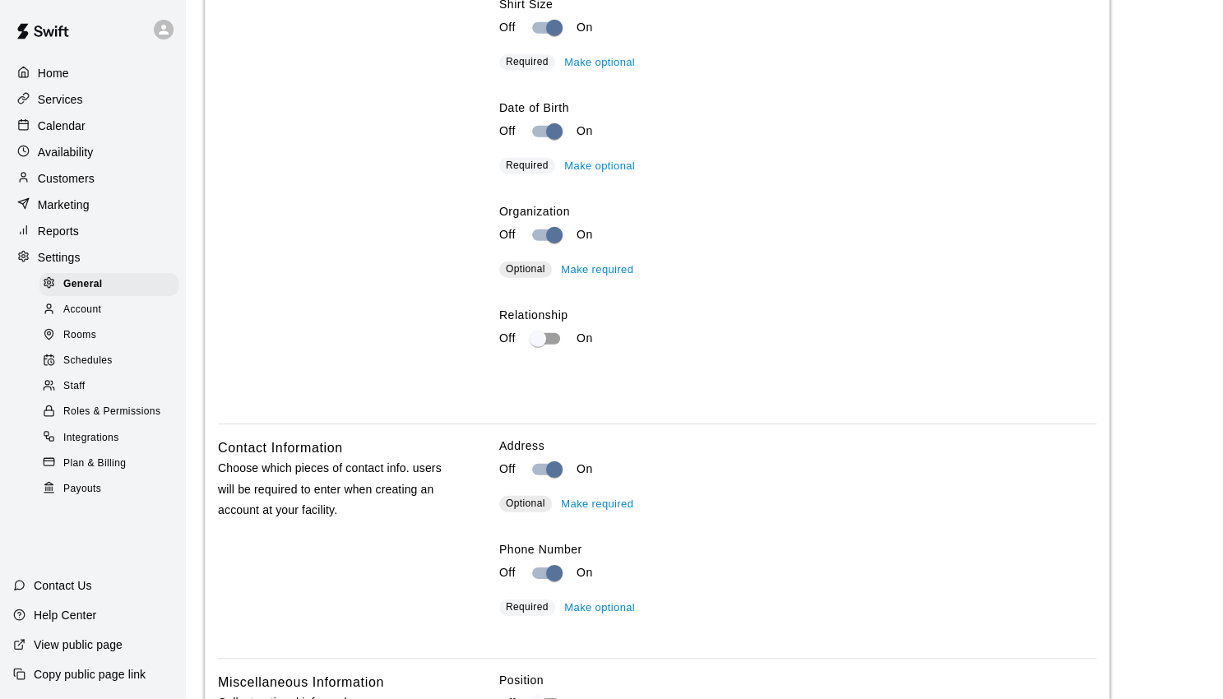
click at [573, 492] on button "Make required" at bounding box center [597, 504] width 81 height 25
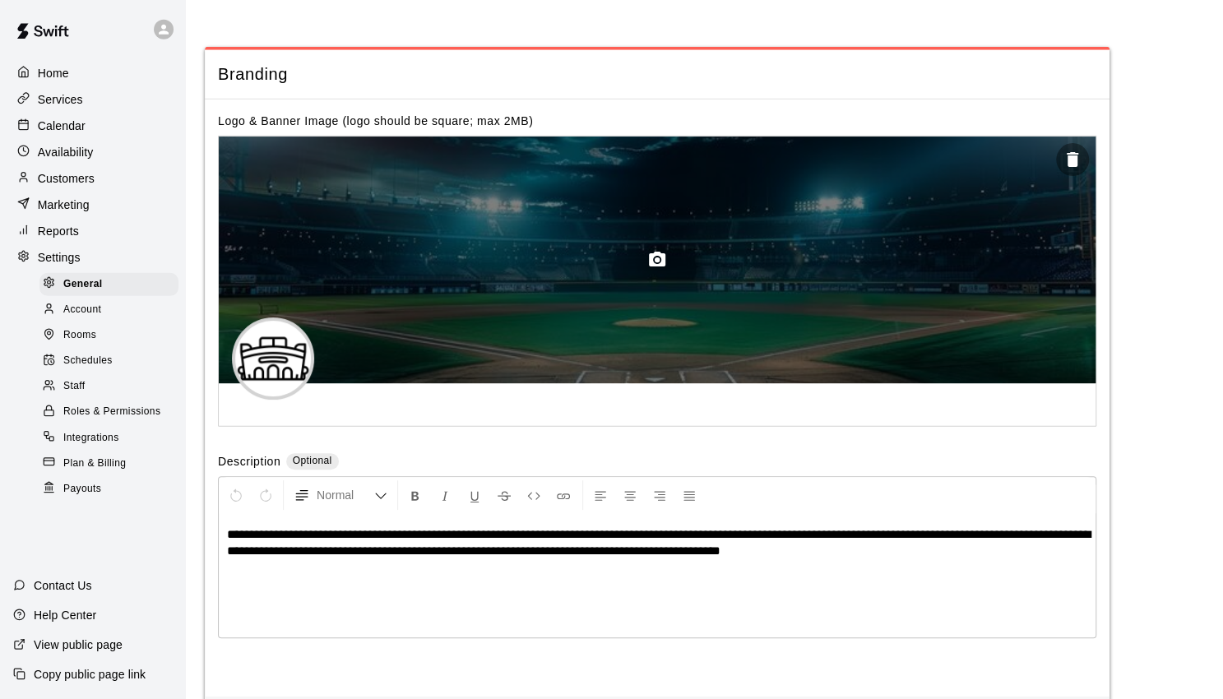
scroll to position [3757, 0]
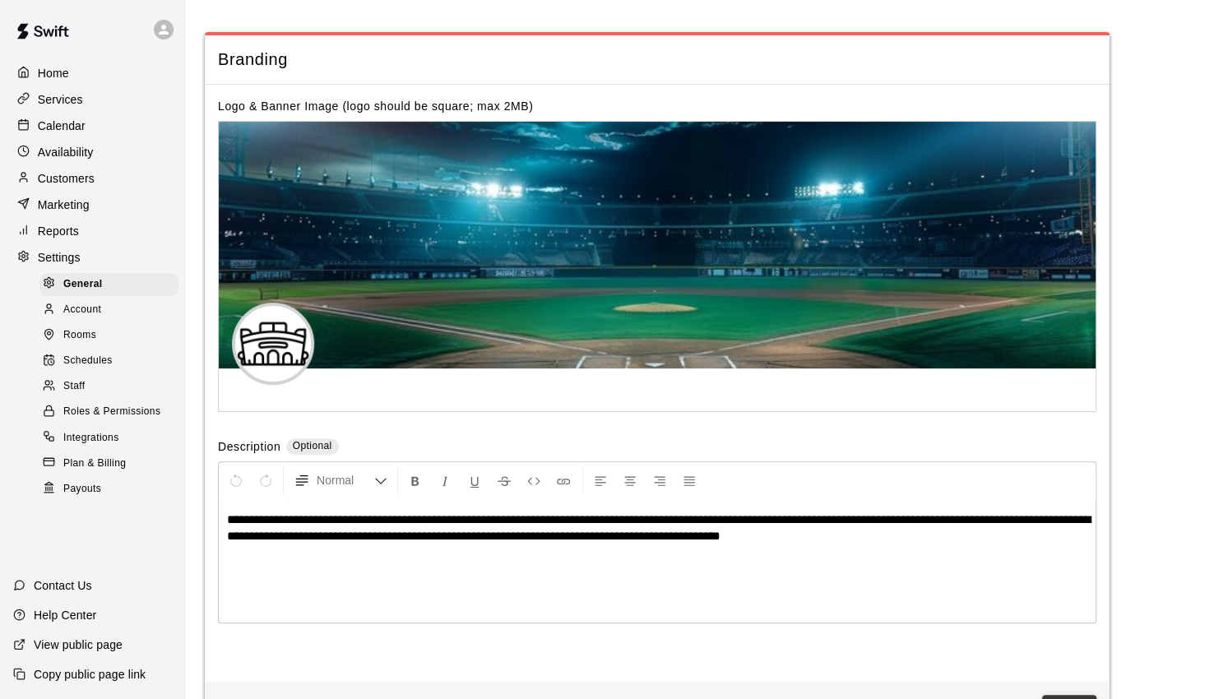
click at [1063, 695] on button "Save" at bounding box center [1069, 710] width 54 height 30
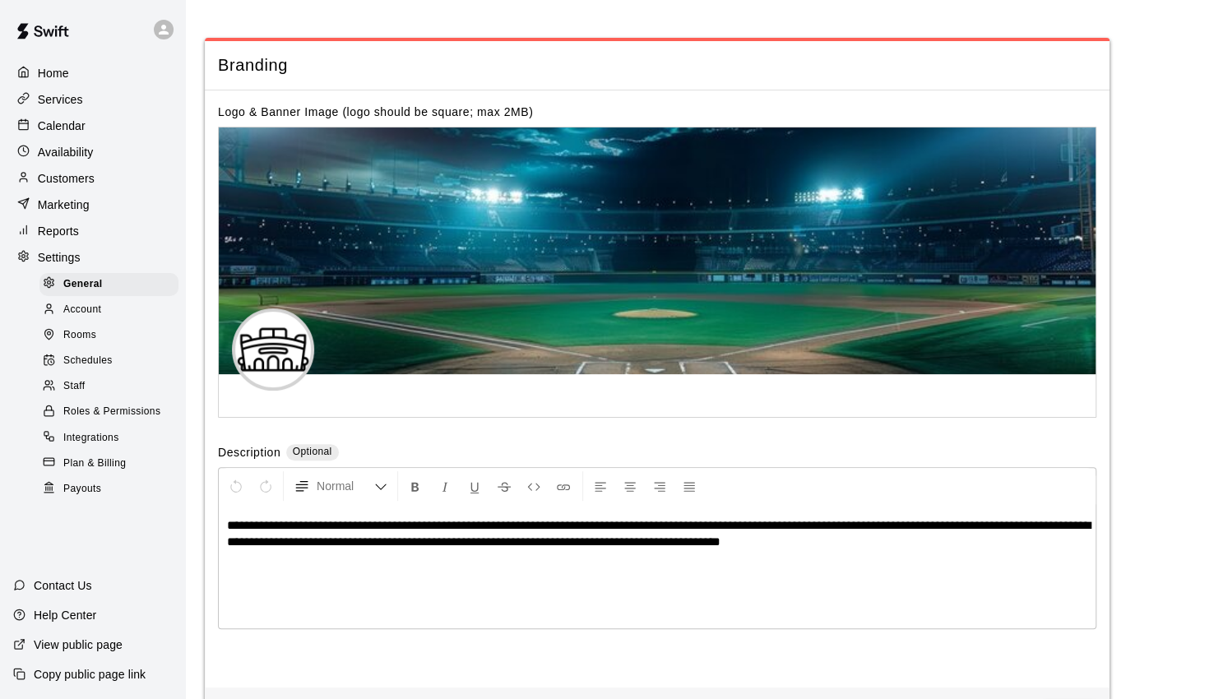
scroll to position [3415, 0]
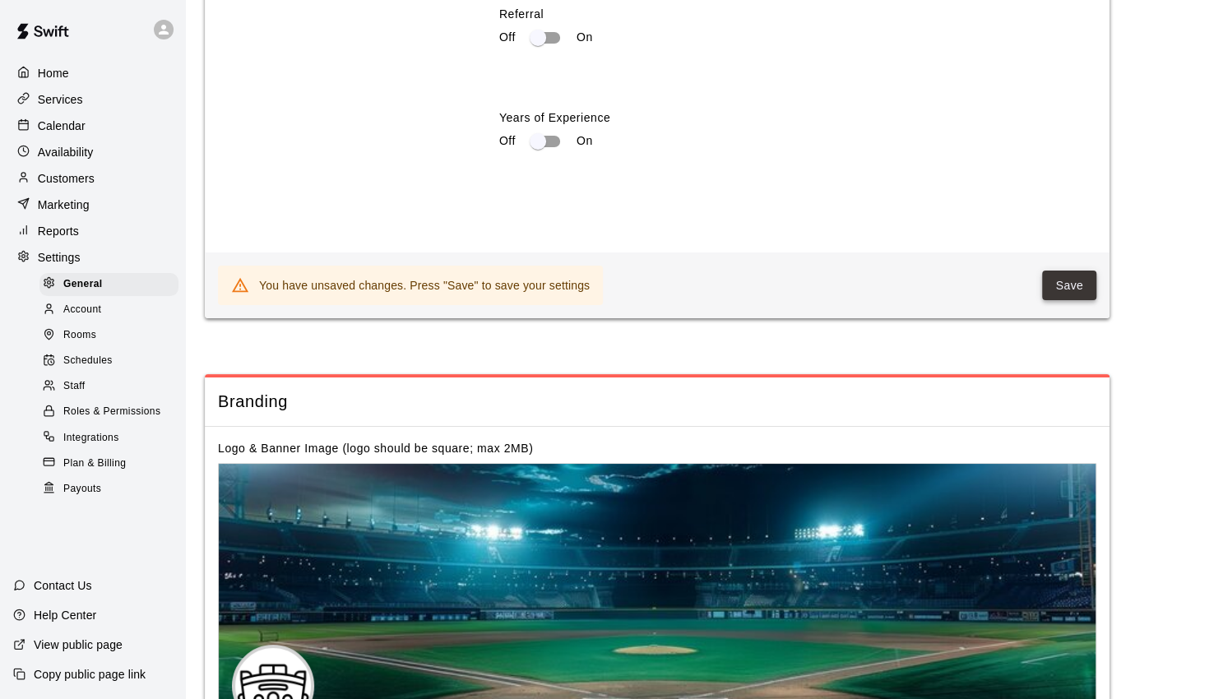
click at [1076, 270] on button "Save" at bounding box center [1069, 285] width 54 height 30
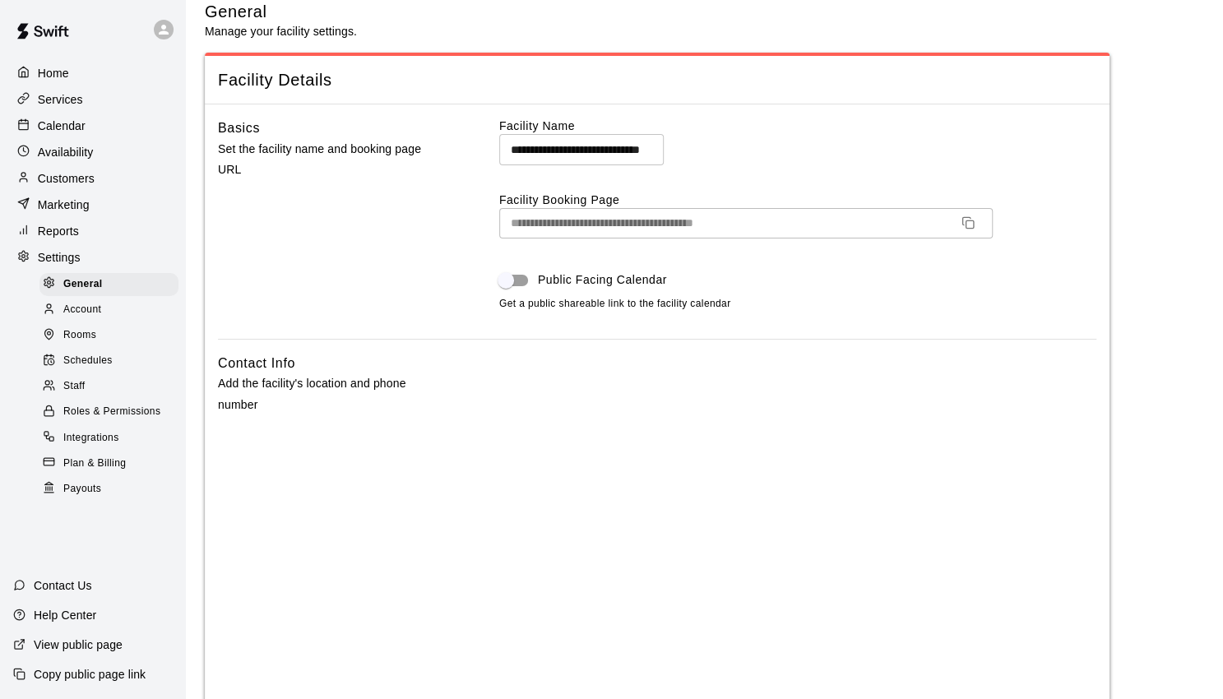
scroll to position [0, 0]
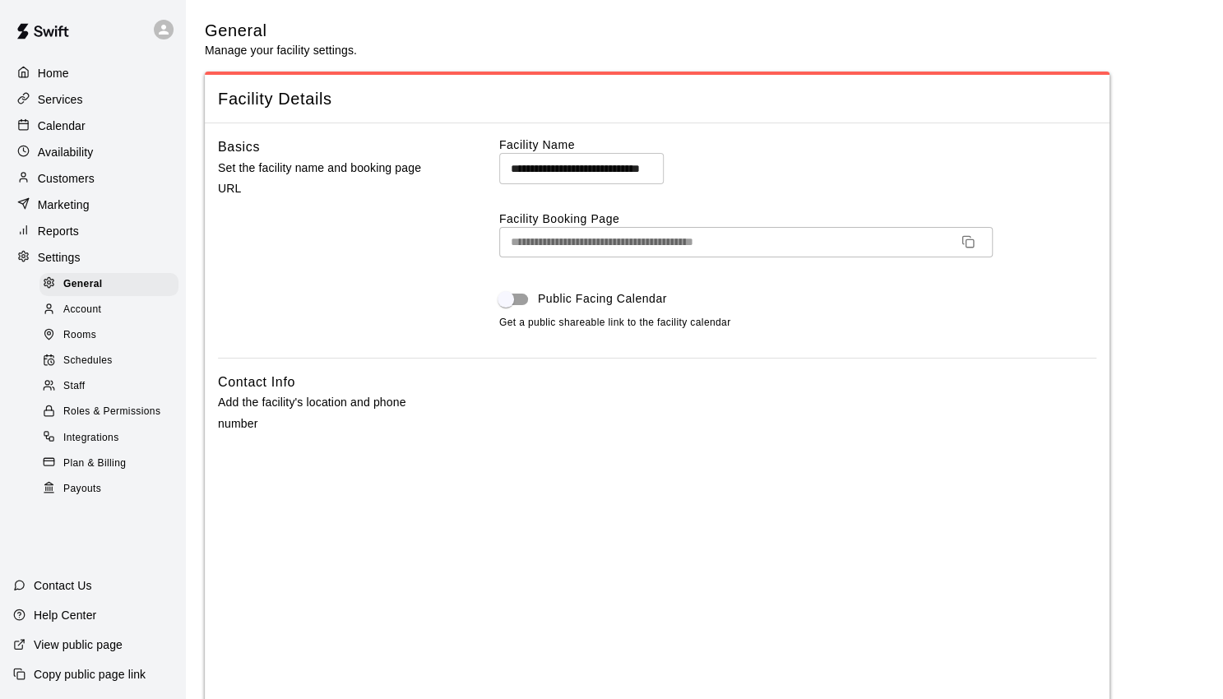
click at [75, 395] on span "Staff" at bounding box center [73, 386] width 21 height 16
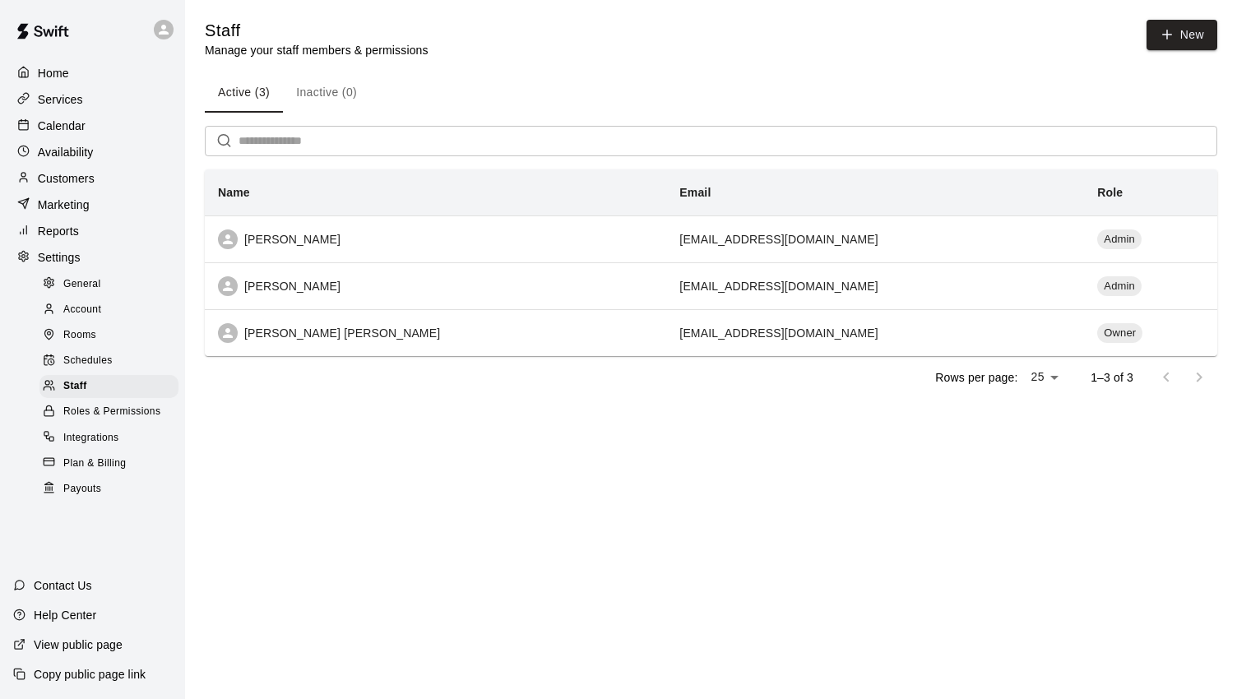
click at [98, 420] on span "Roles & Permissions" at bounding box center [111, 412] width 97 height 16
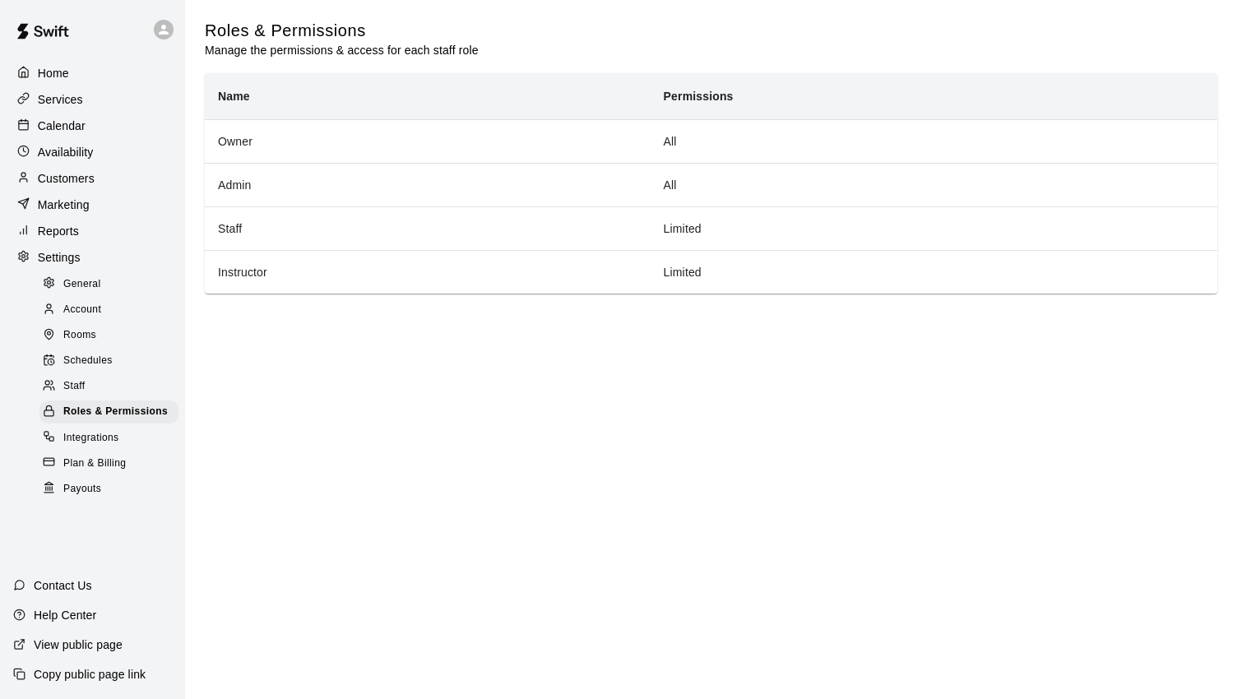
click at [71, 446] on span "Integrations" at bounding box center [91, 438] width 56 height 16
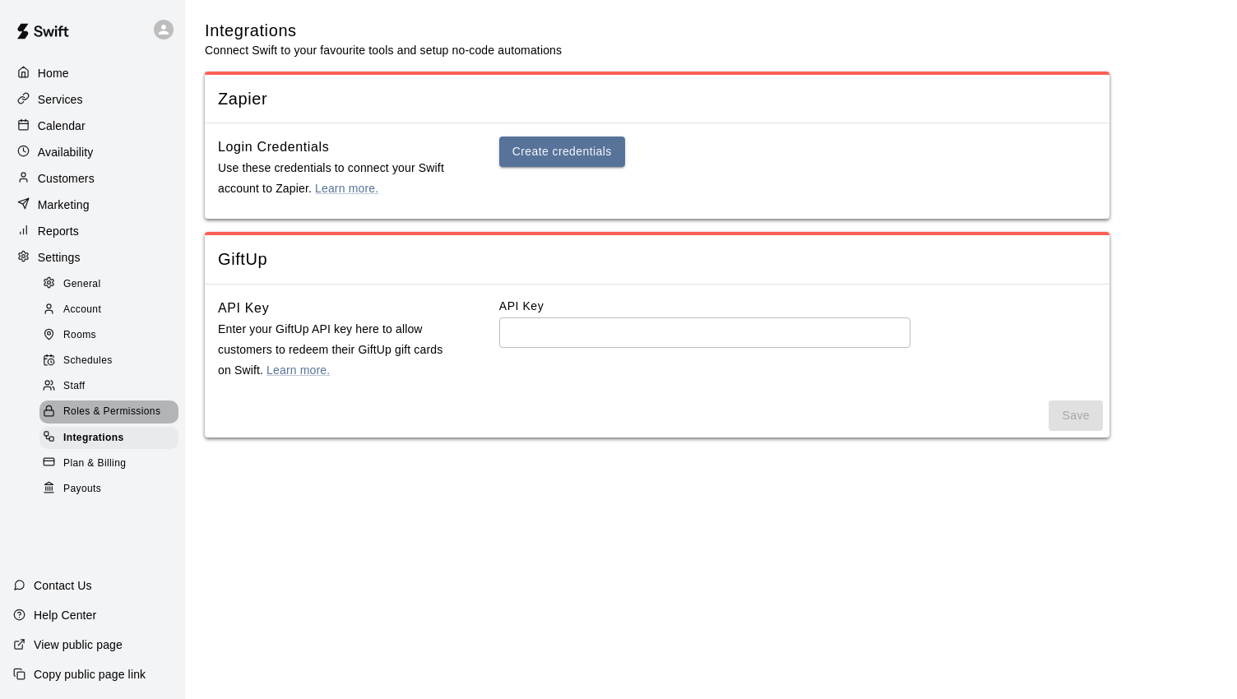
click at [112, 420] on span "Roles & Permissions" at bounding box center [111, 412] width 97 height 16
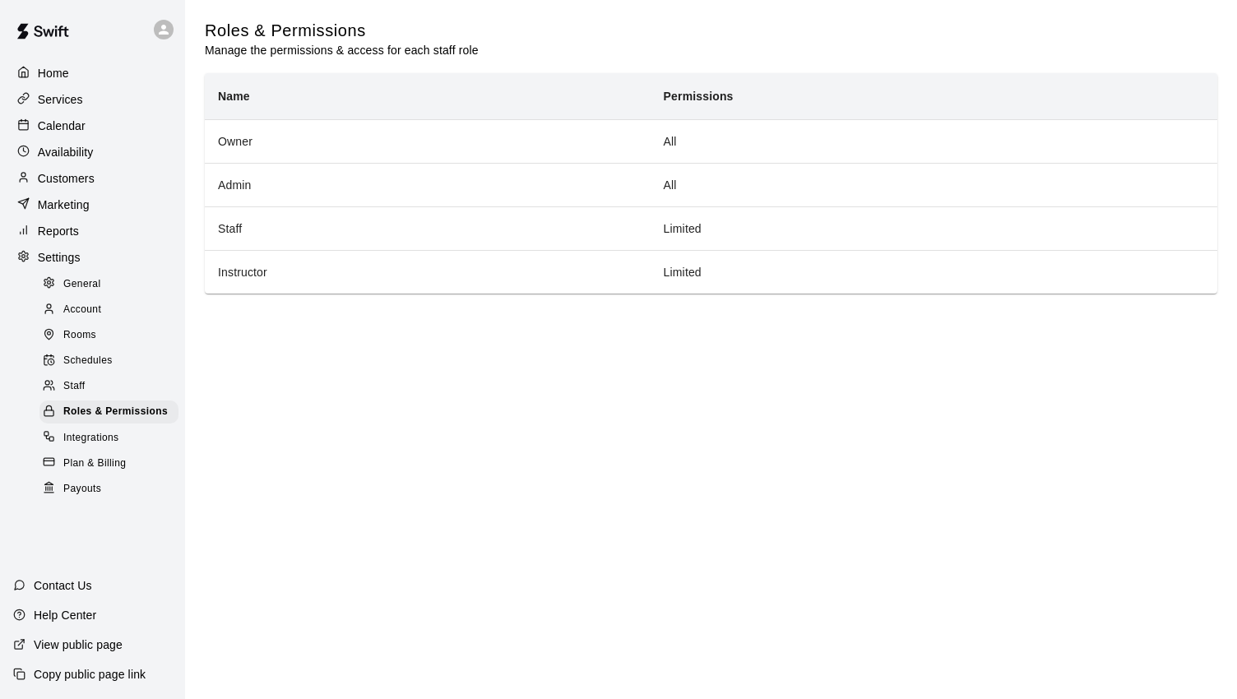
click at [86, 318] on span "Account" at bounding box center [82, 310] width 38 height 16
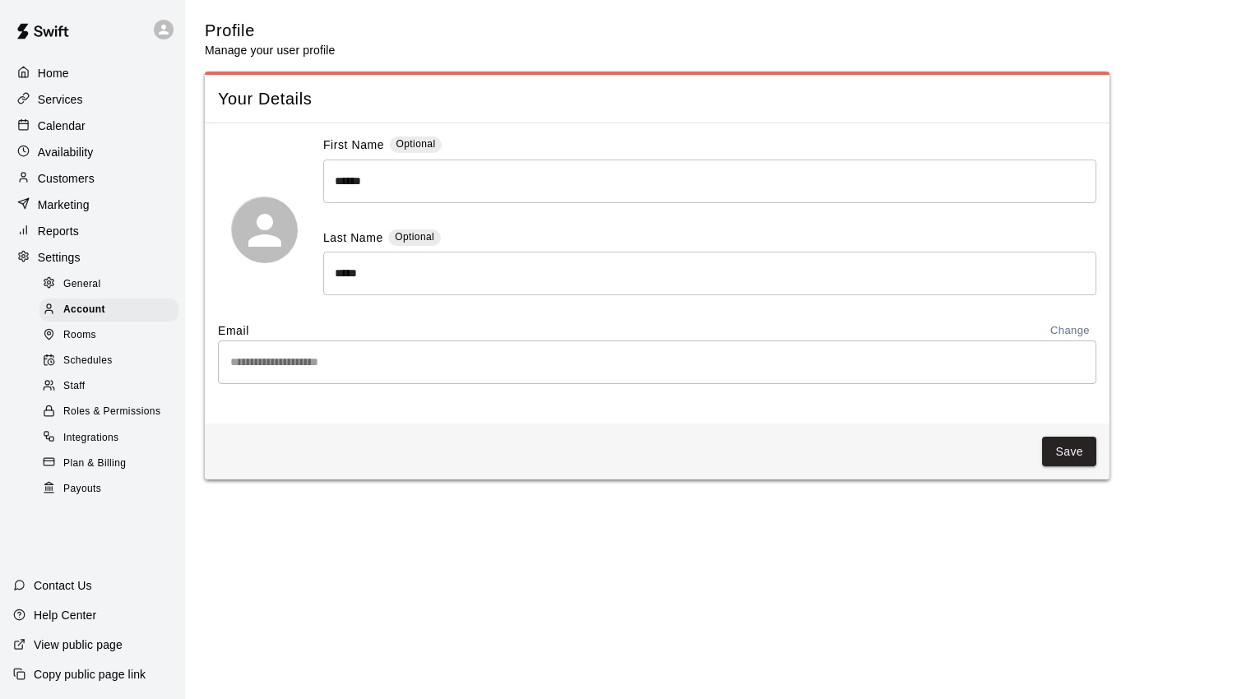
click at [88, 344] on span "Rooms" at bounding box center [79, 335] width 33 height 16
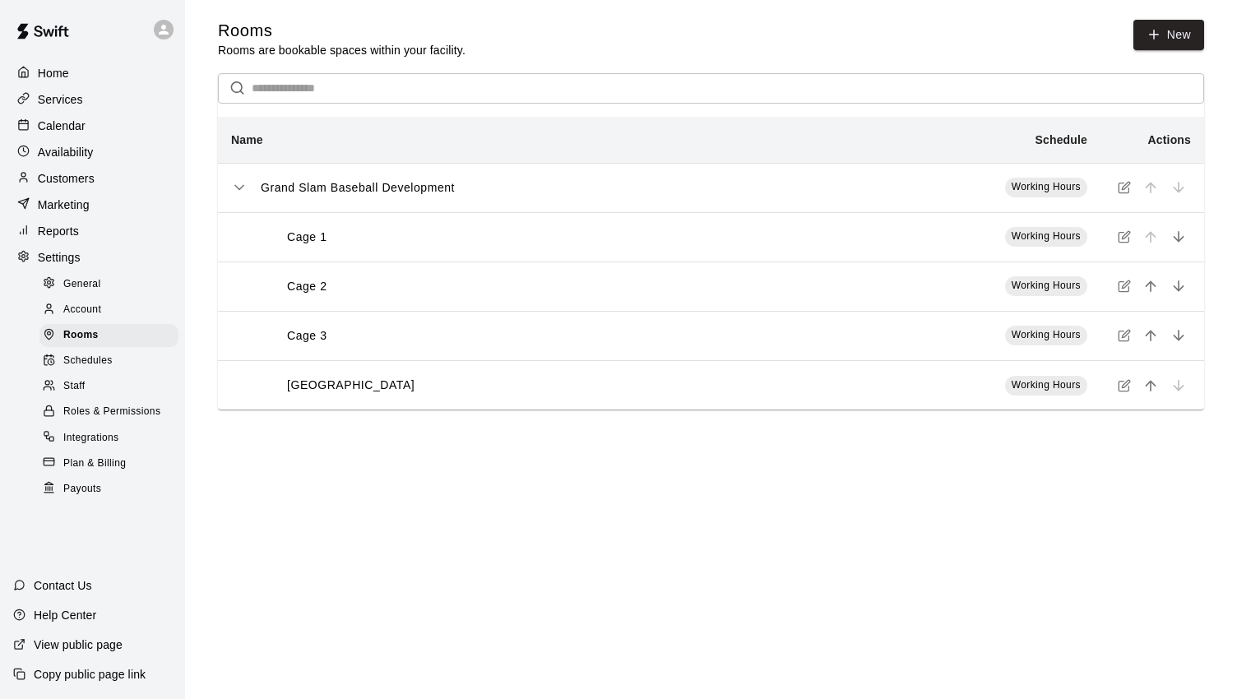
click at [99, 73] on div "Home" at bounding box center [92, 73] width 159 height 25
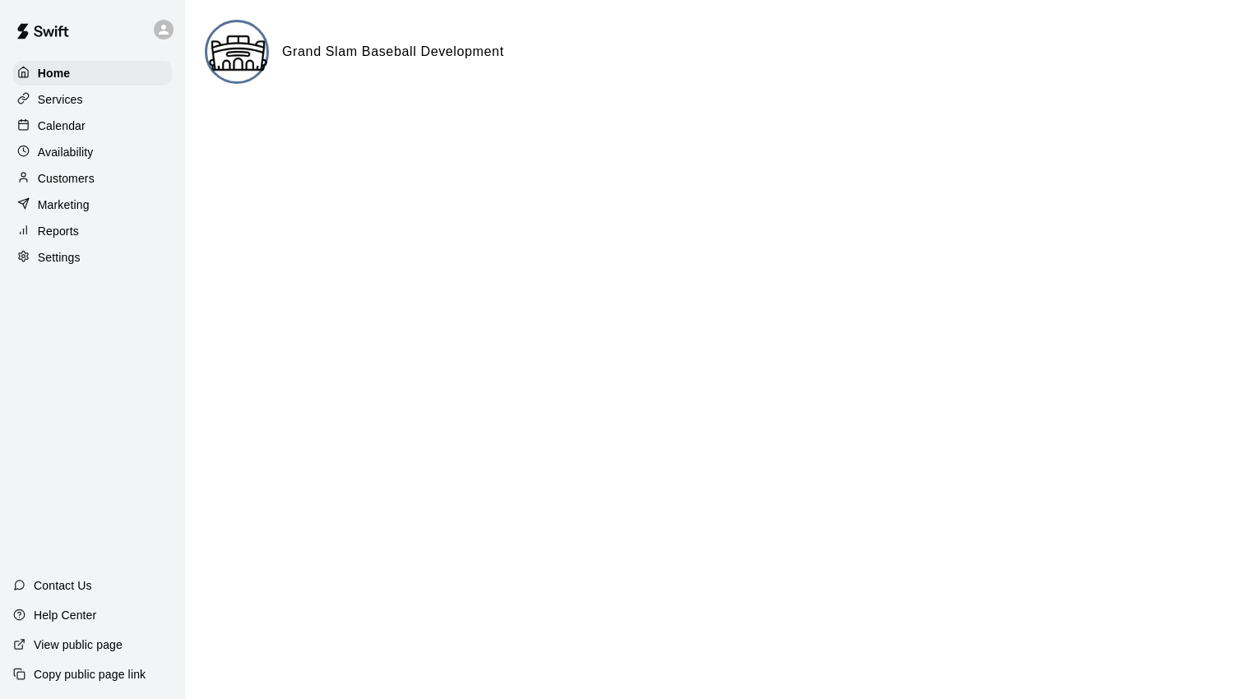
click at [70, 106] on p "Services" at bounding box center [60, 99] width 45 height 16
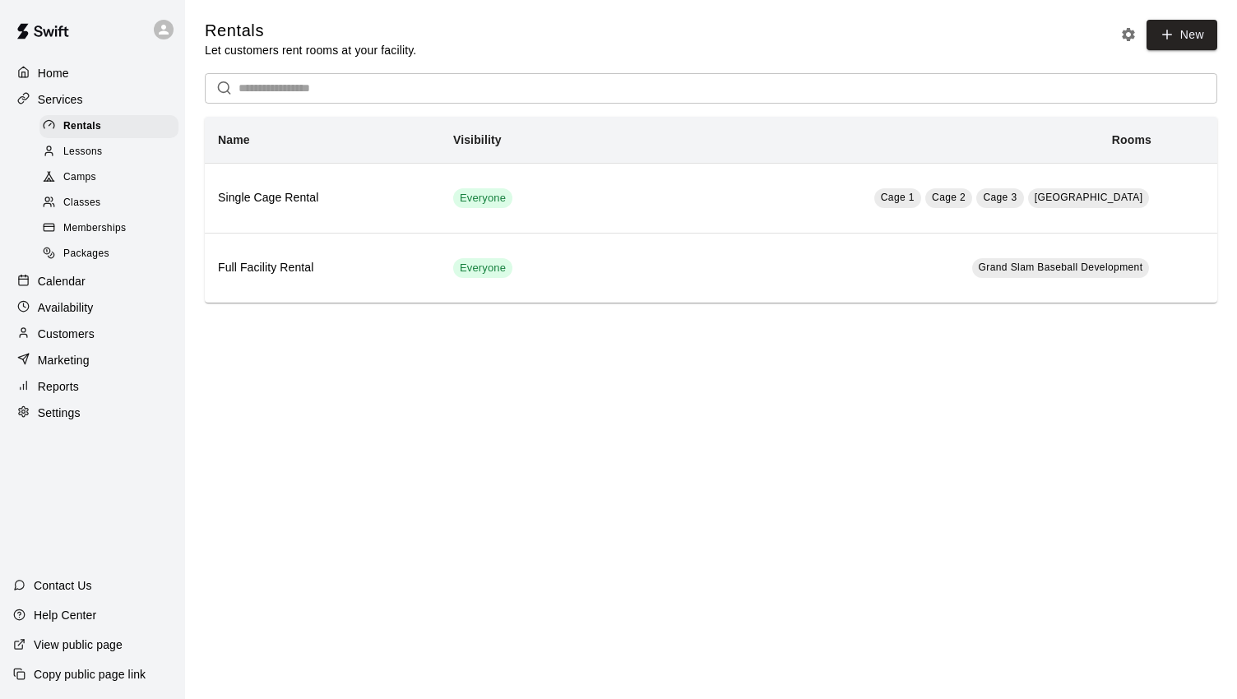
click at [113, 164] on link "Lessons" at bounding box center [112, 151] width 146 height 25
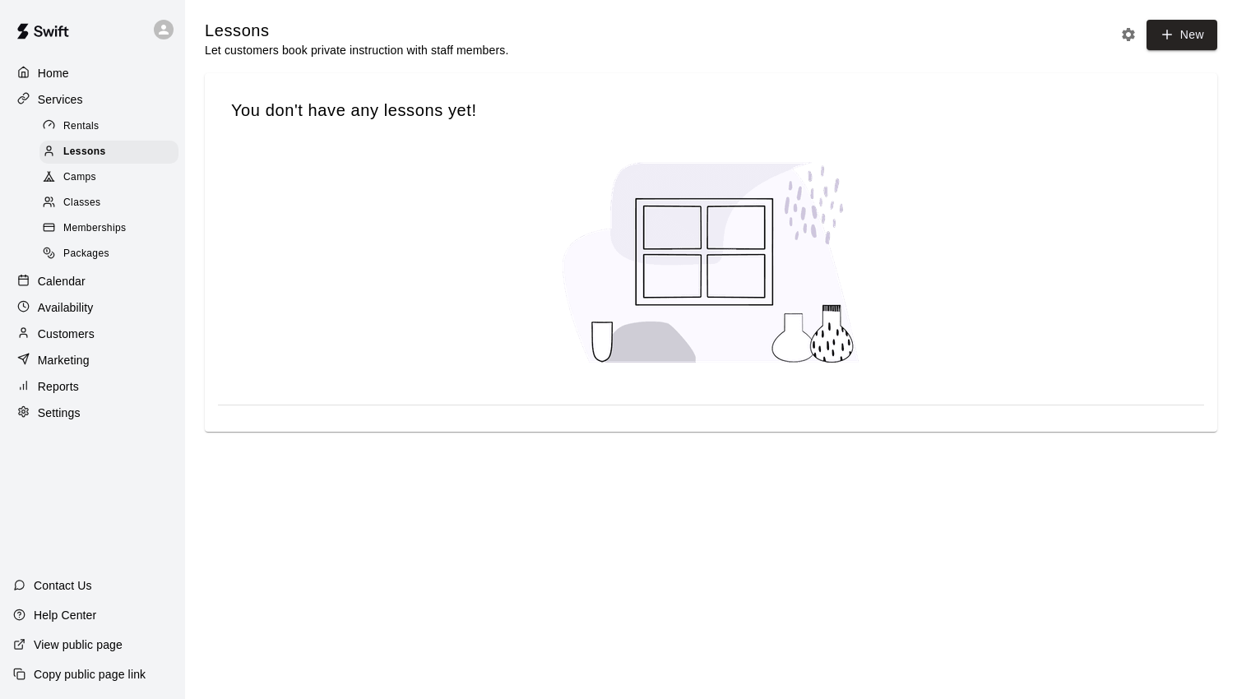
click at [109, 178] on div "Camps" at bounding box center [108, 177] width 139 height 23
click at [1172, 32] on icon "button" at bounding box center [1166, 38] width 15 height 15
